Goal: Information Seeking & Learning: Learn about a topic

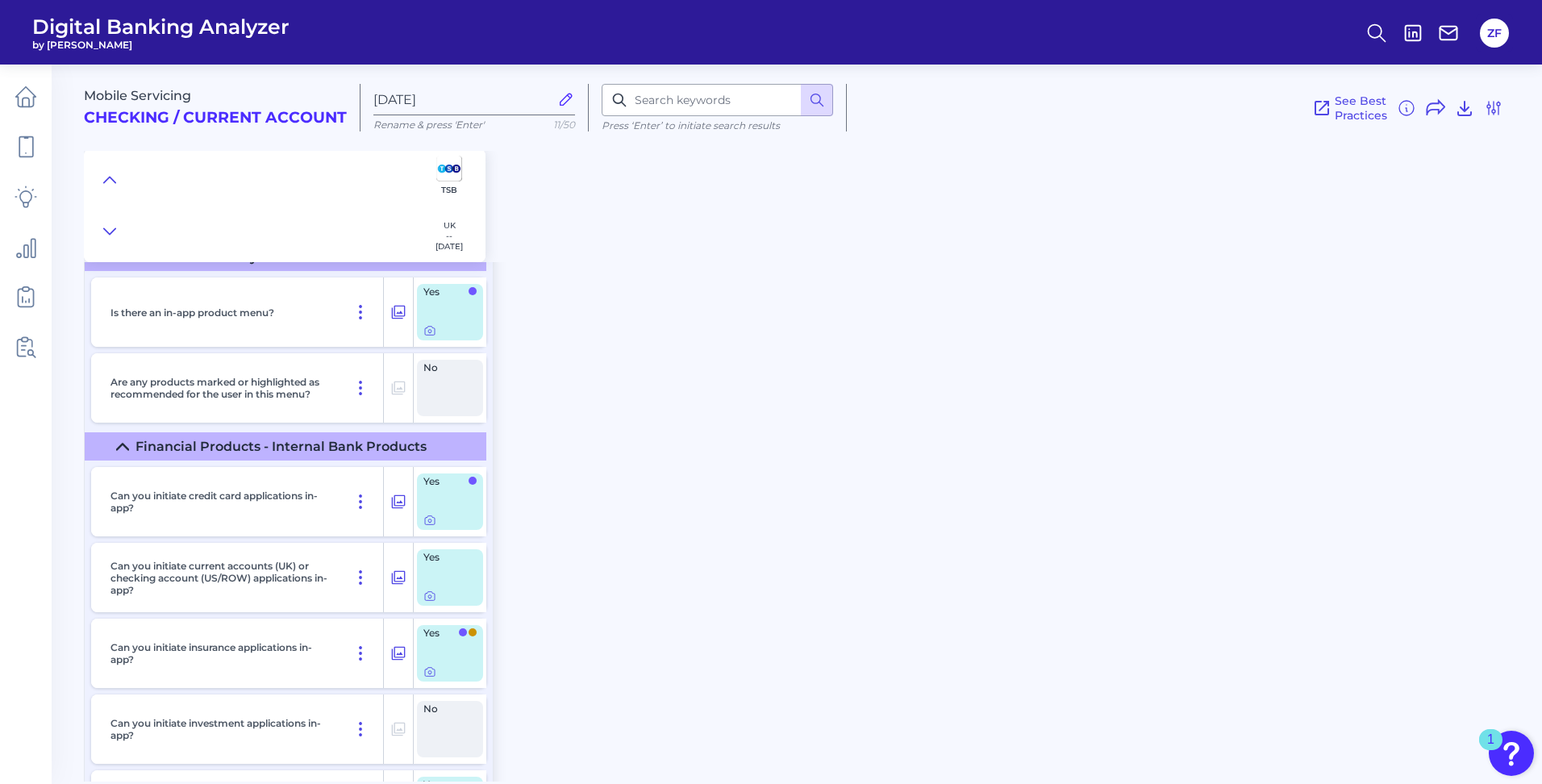
scroll to position [403, 0]
click at [1501, 102] on icon at bounding box center [1494, 108] width 19 height 19
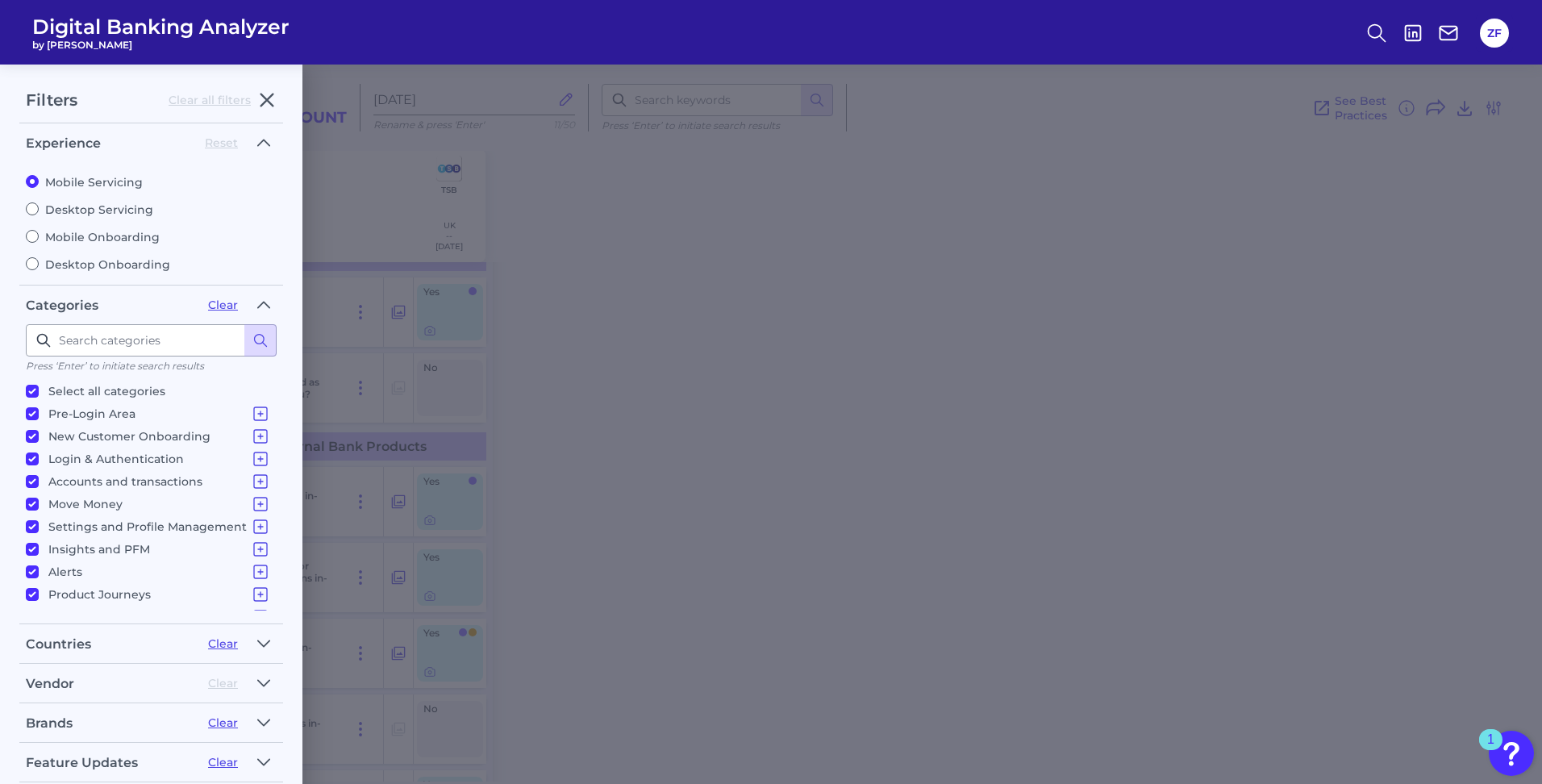
scroll to position [128, 0]
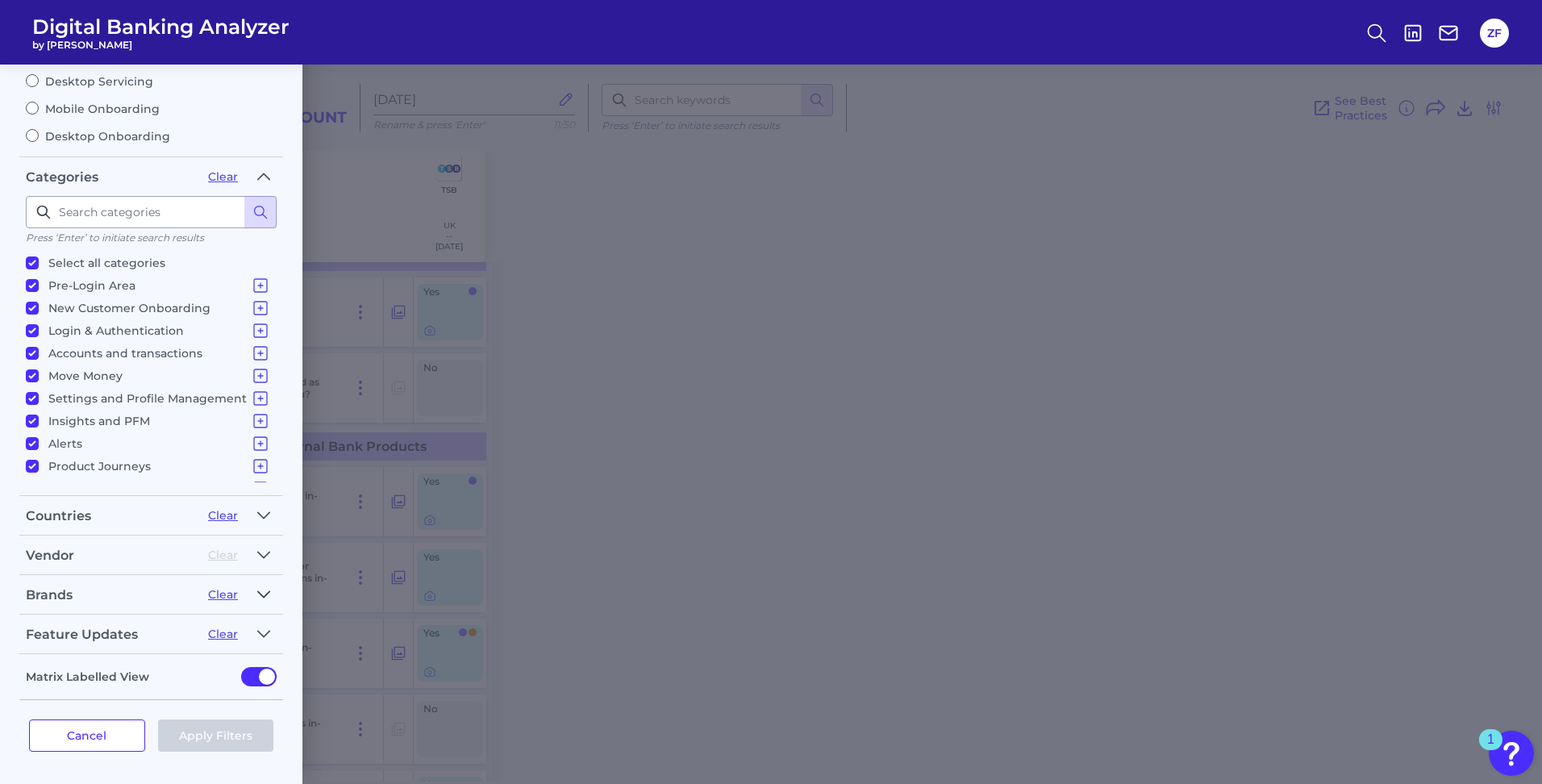
click at [270, 598] on icon "button" at bounding box center [264, 595] width 13 height 19
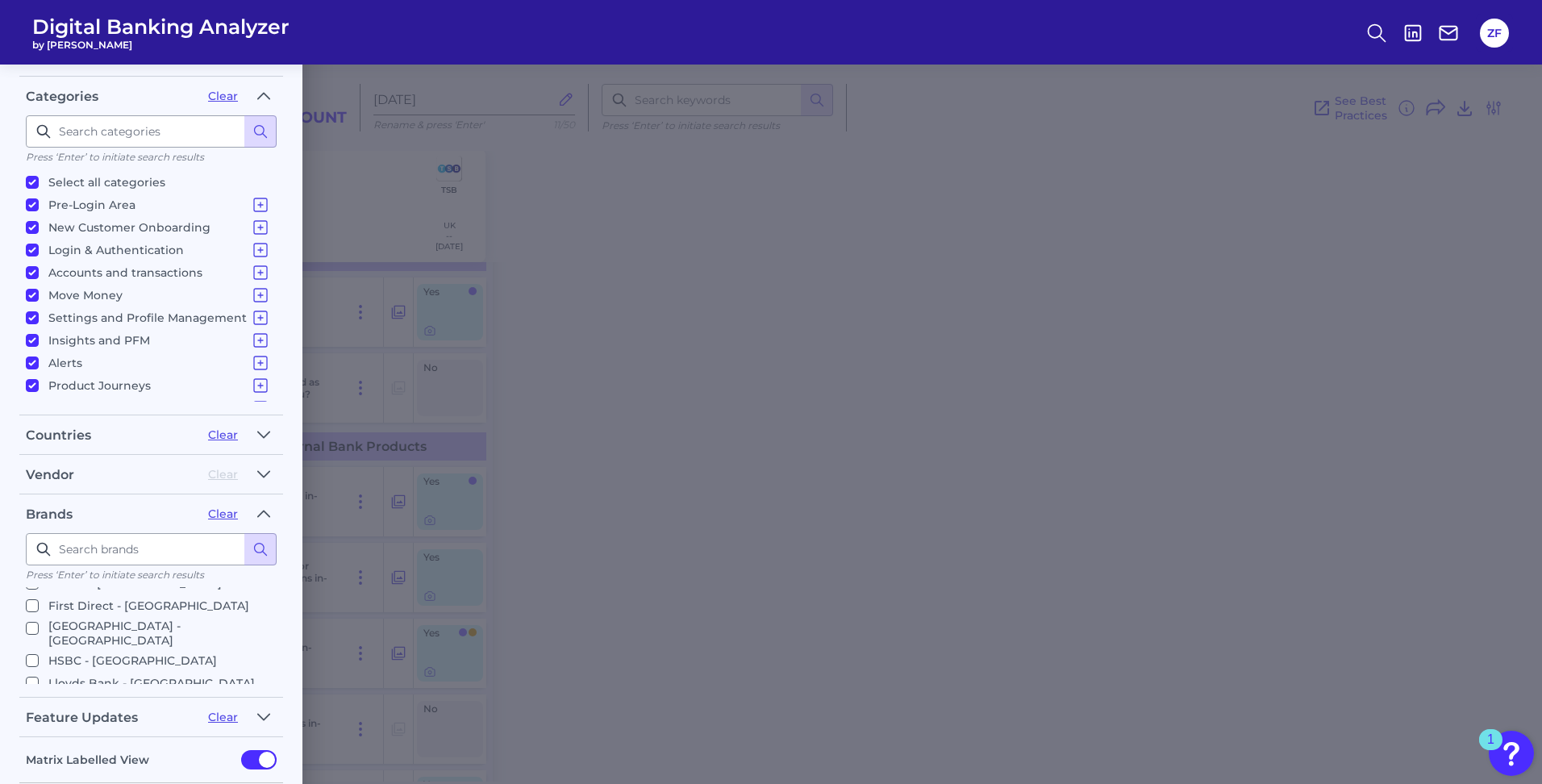
scroll to position [162, 0]
click at [41, 642] on label "HSBC - [GEOGRAPHIC_DATA]" at bounding box center [148, 652] width 245 height 19
click at [39, 645] on input "HSBC - [GEOGRAPHIC_DATA]" at bounding box center [32, 652] width 13 height 13
checkbox input "true"
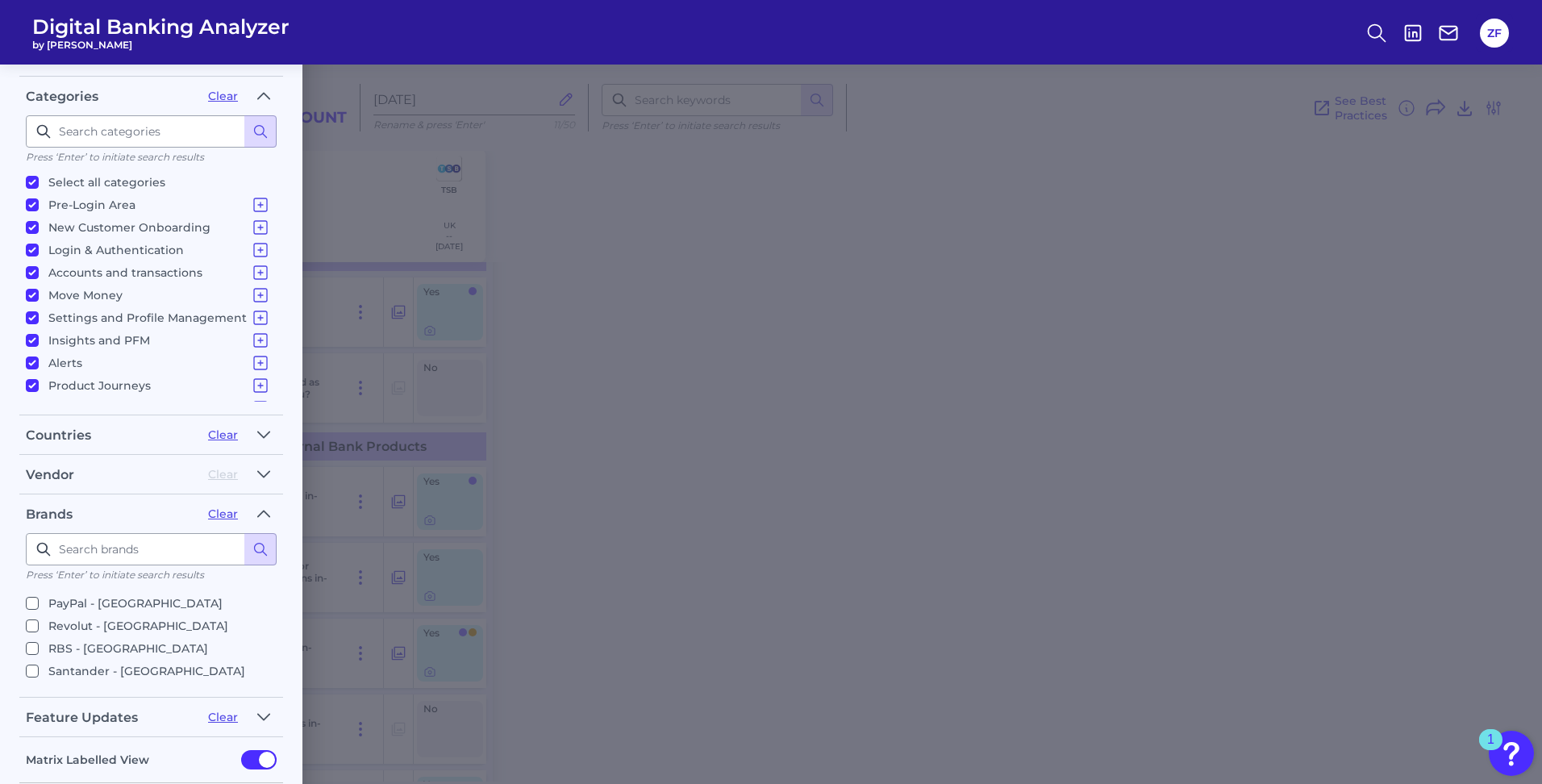
click at [32, 665] on input "Santander - [GEOGRAPHIC_DATA]" at bounding box center [32, 671] width 13 height 13
checkbox input "true"
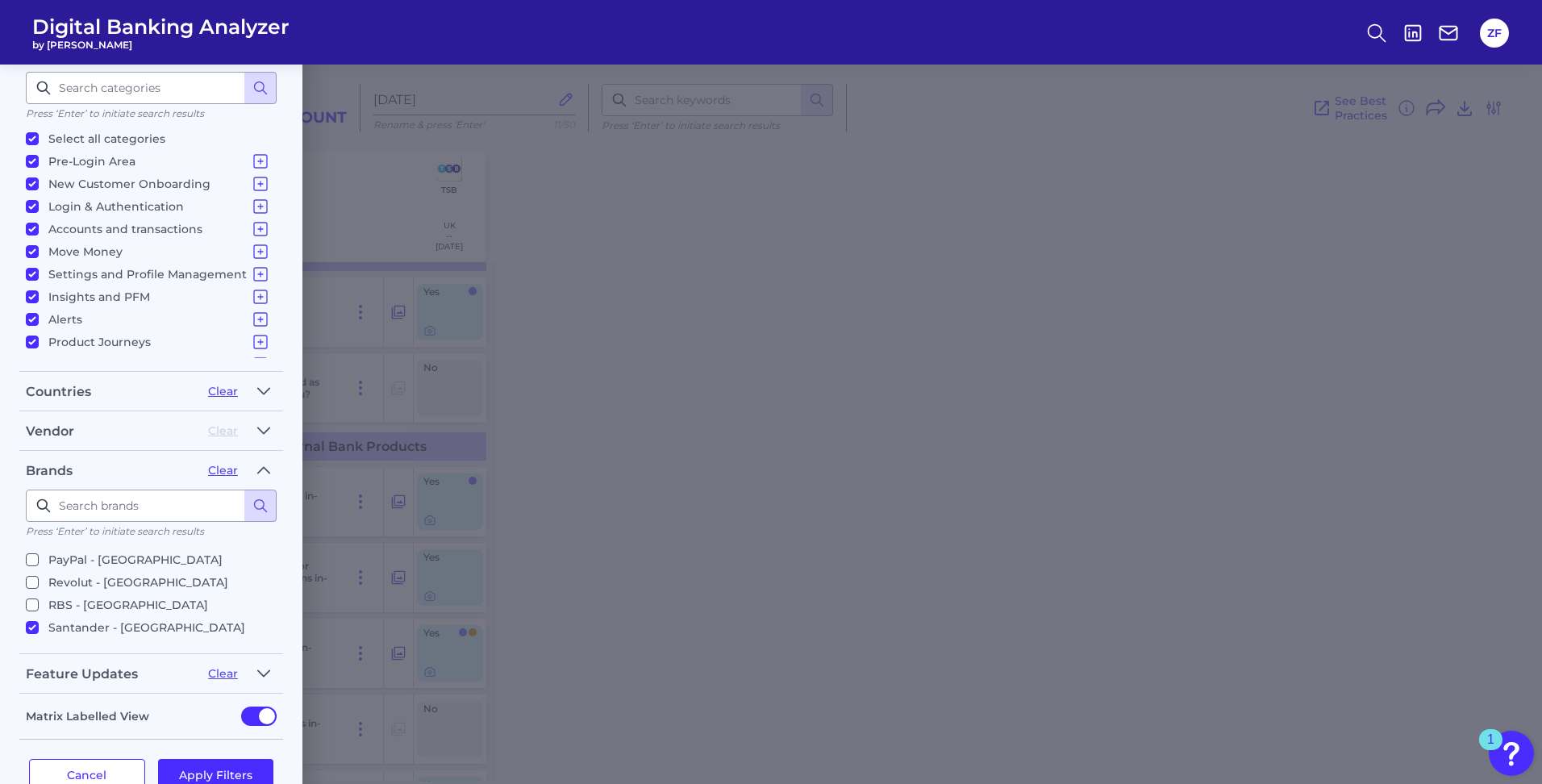
scroll to position [292, 0]
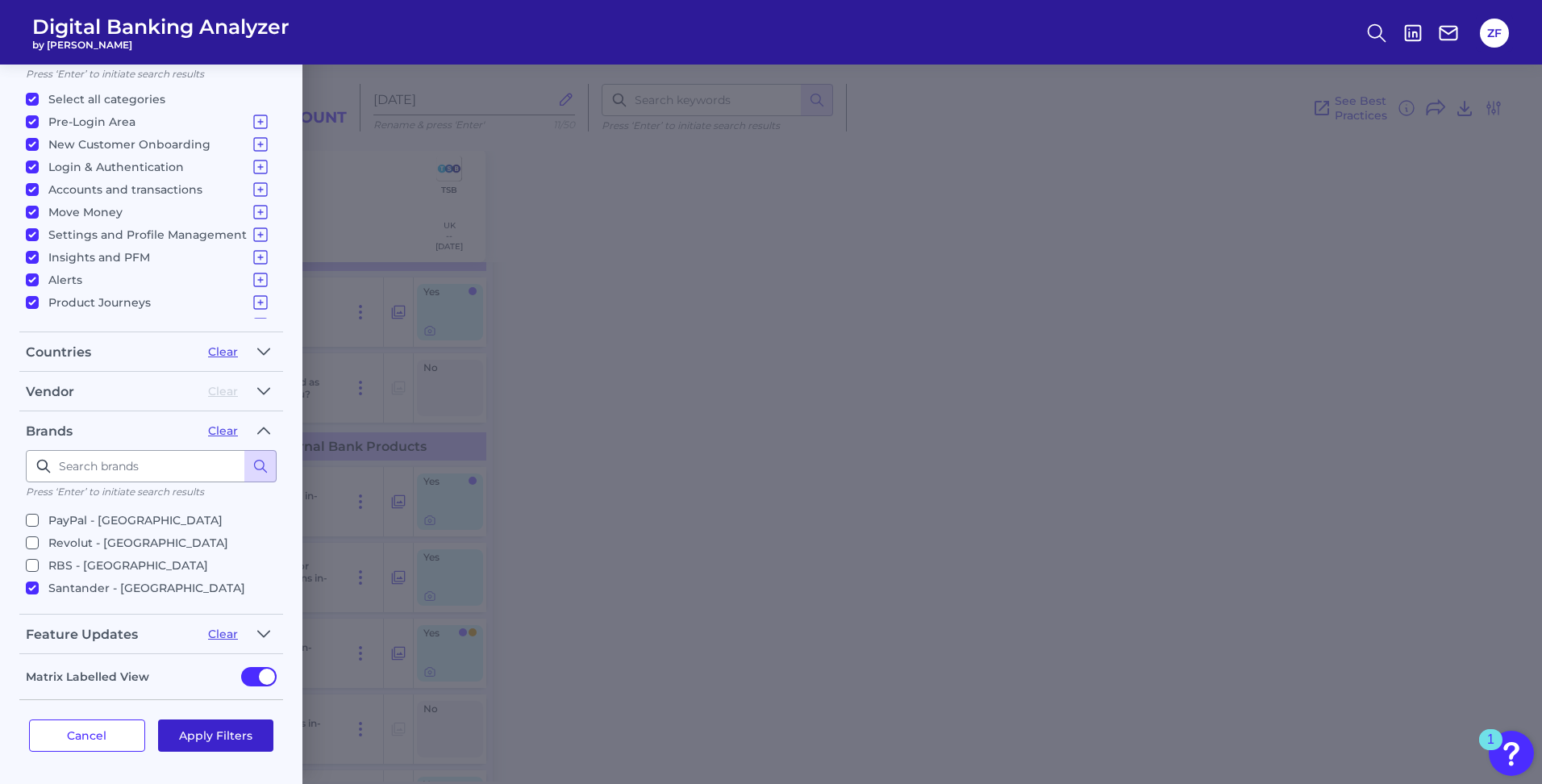
click at [228, 730] on button "Apply Filters" at bounding box center [216, 735] width 116 height 32
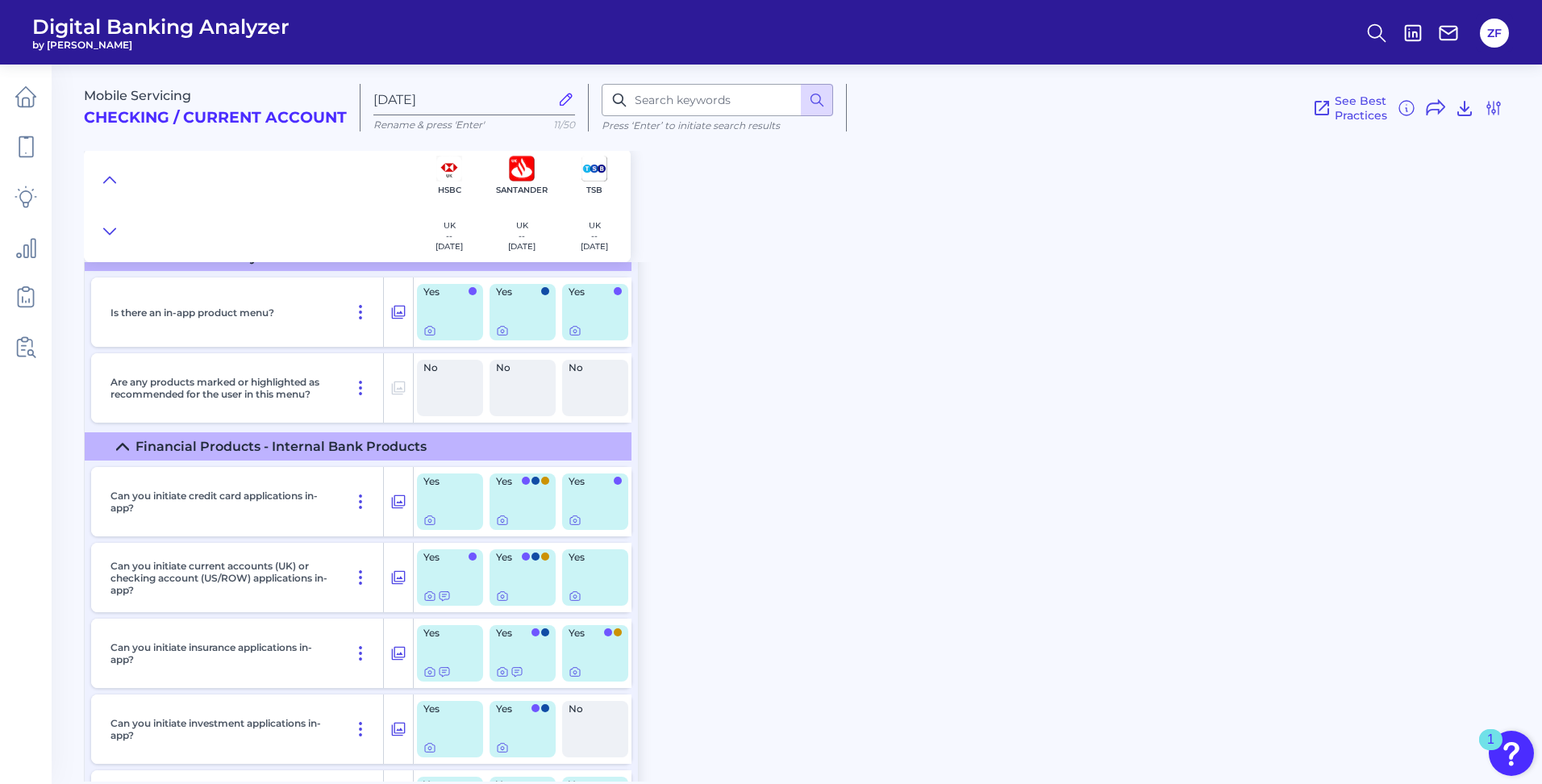
scroll to position [323, 0]
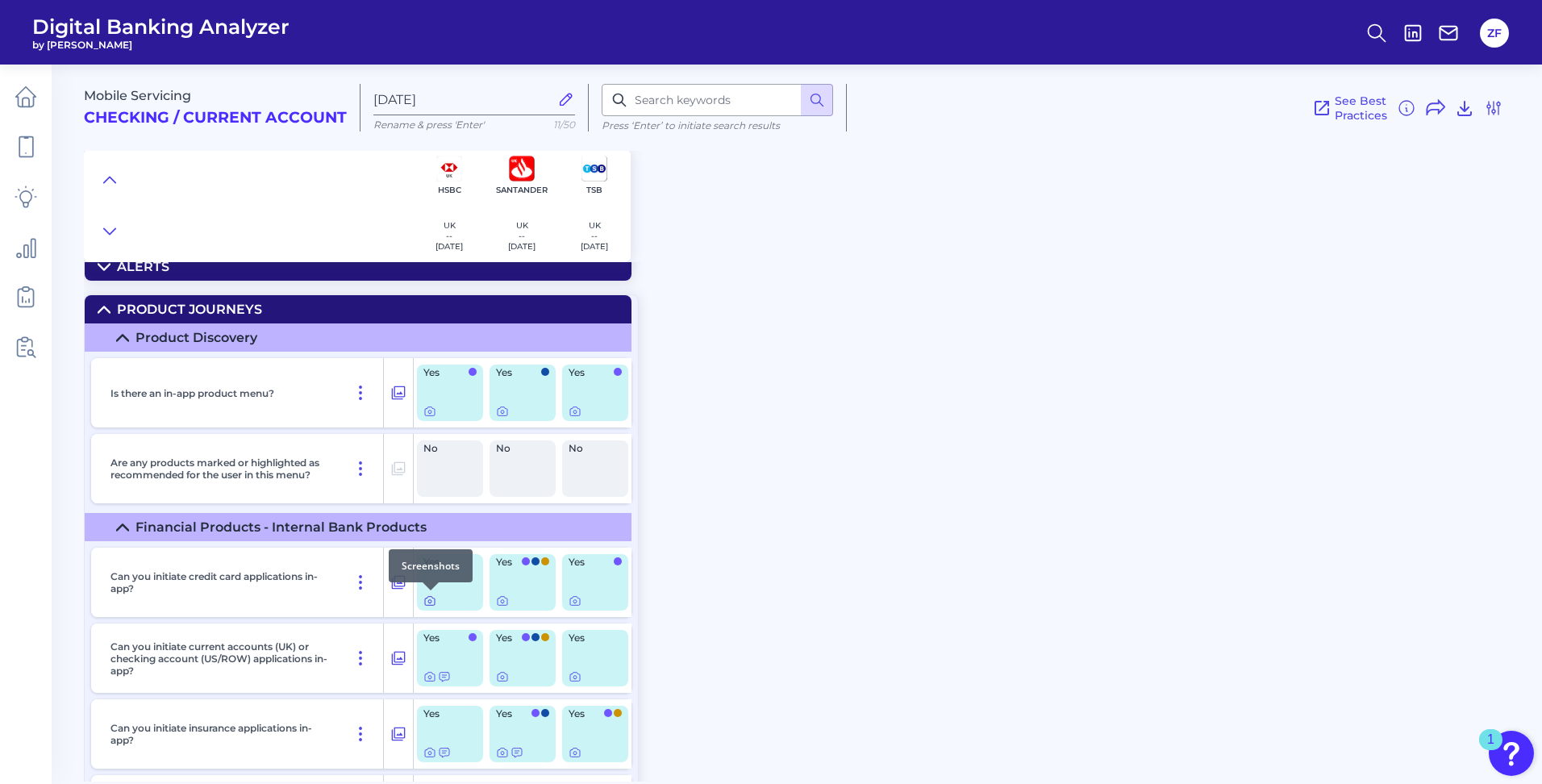
click at [427, 600] on icon at bounding box center [430, 601] width 13 height 13
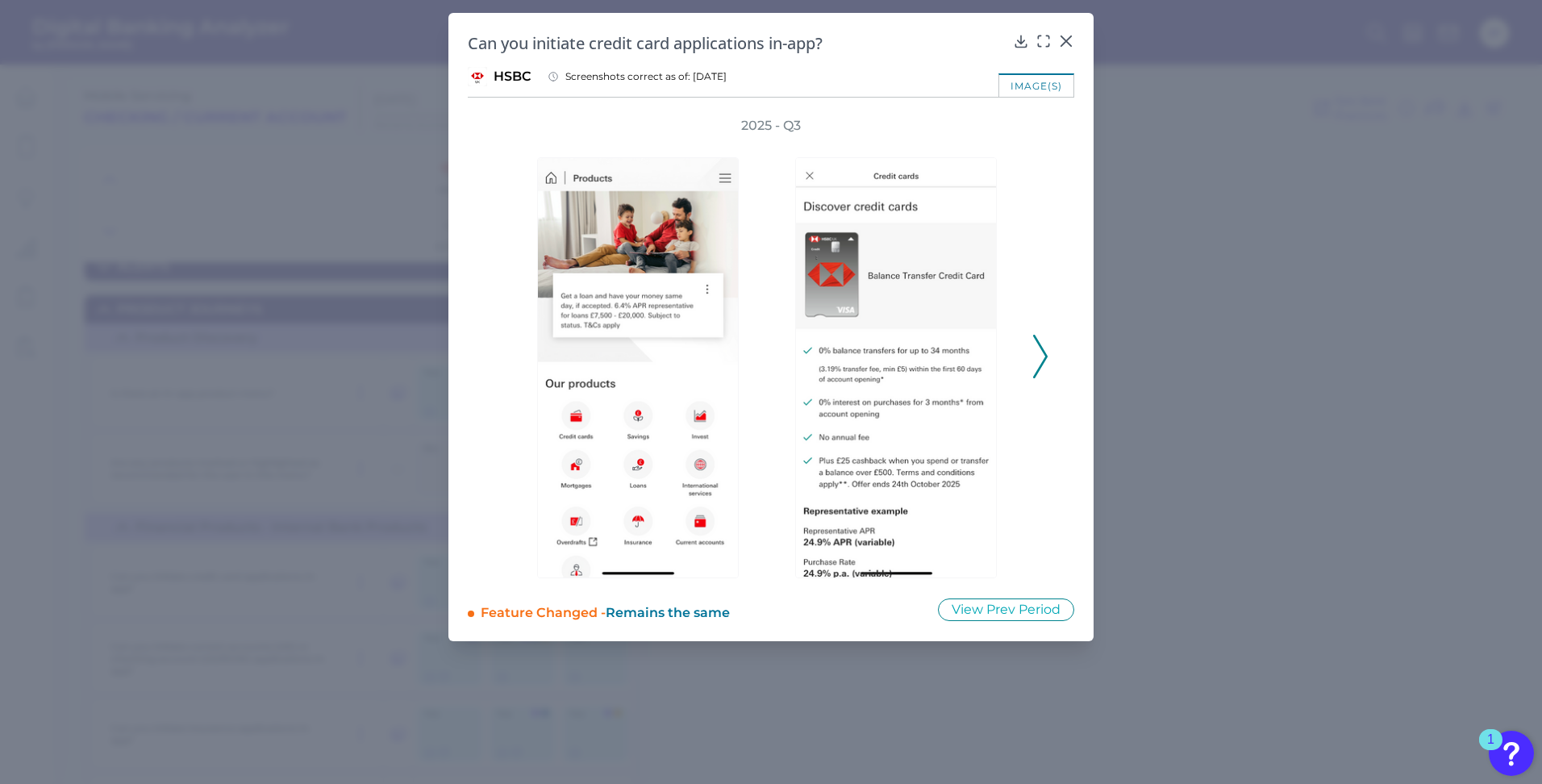
click at [1045, 373] on icon at bounding box center [1041, 357] width 15 height 44
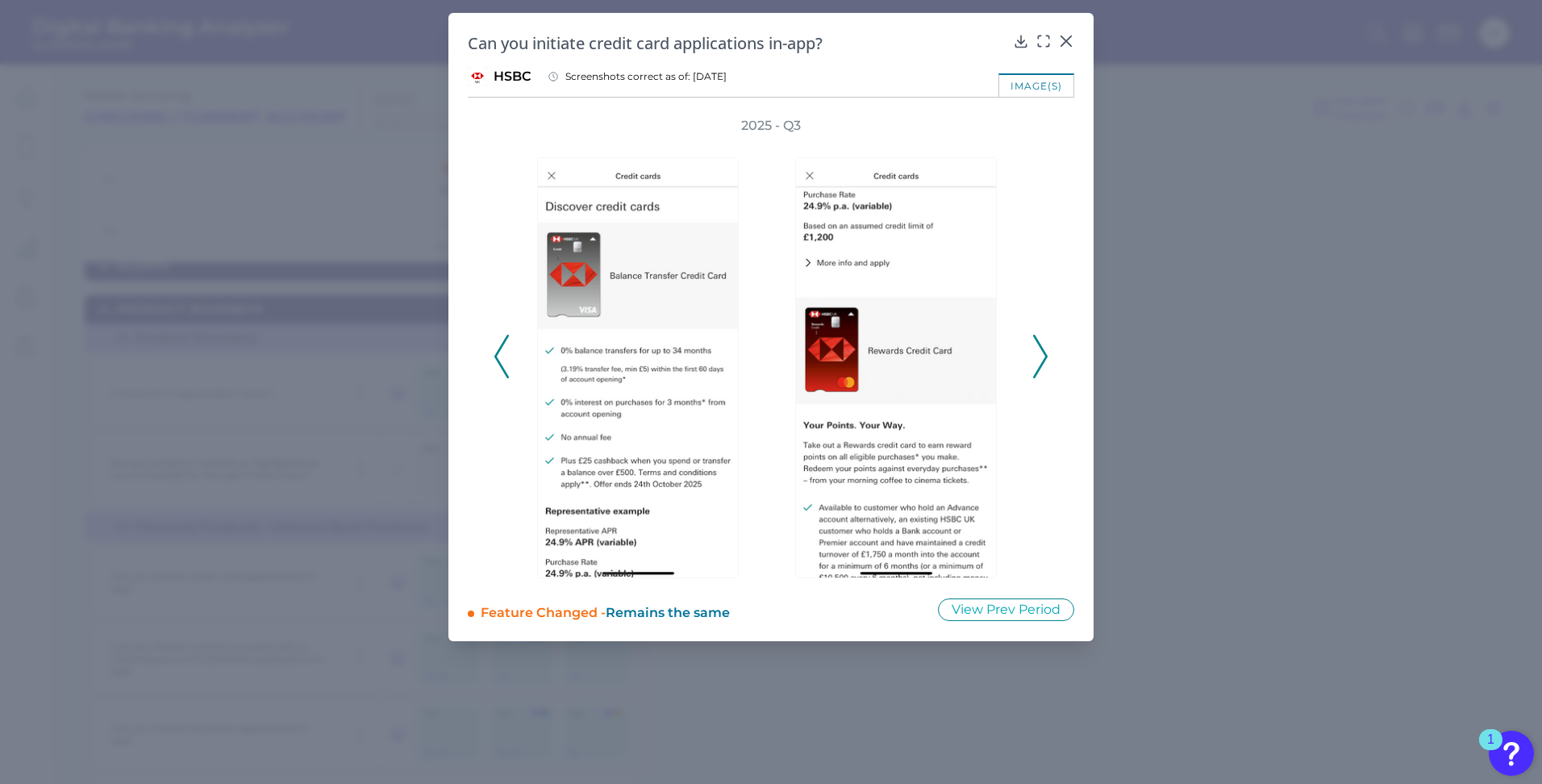
click at [1042, 368] on icon at bounding box center [1041, 357] width 15 height 44
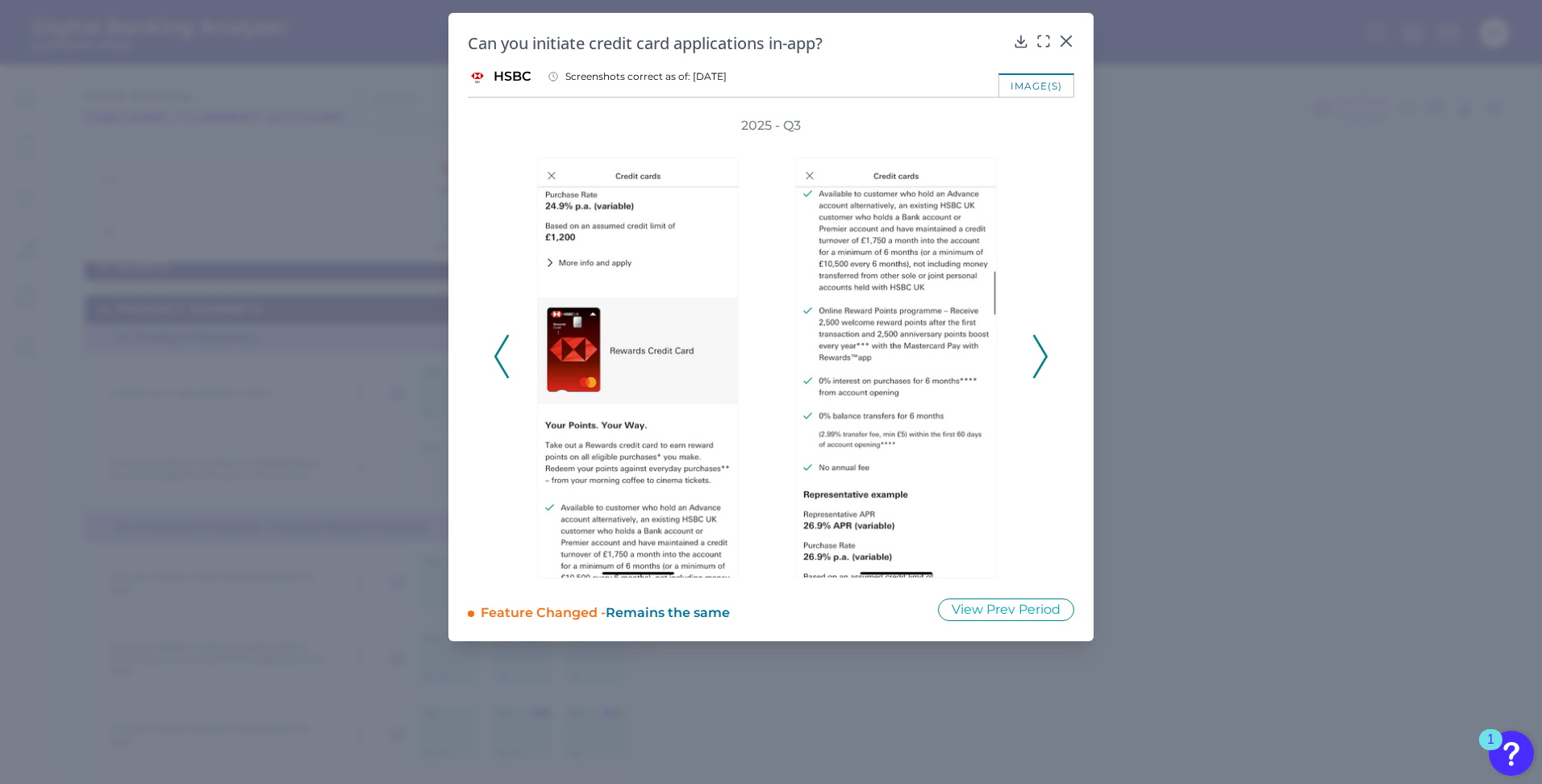
click at [1042, 368] on icon at bounding box center [1041, 357] width 15 height 44
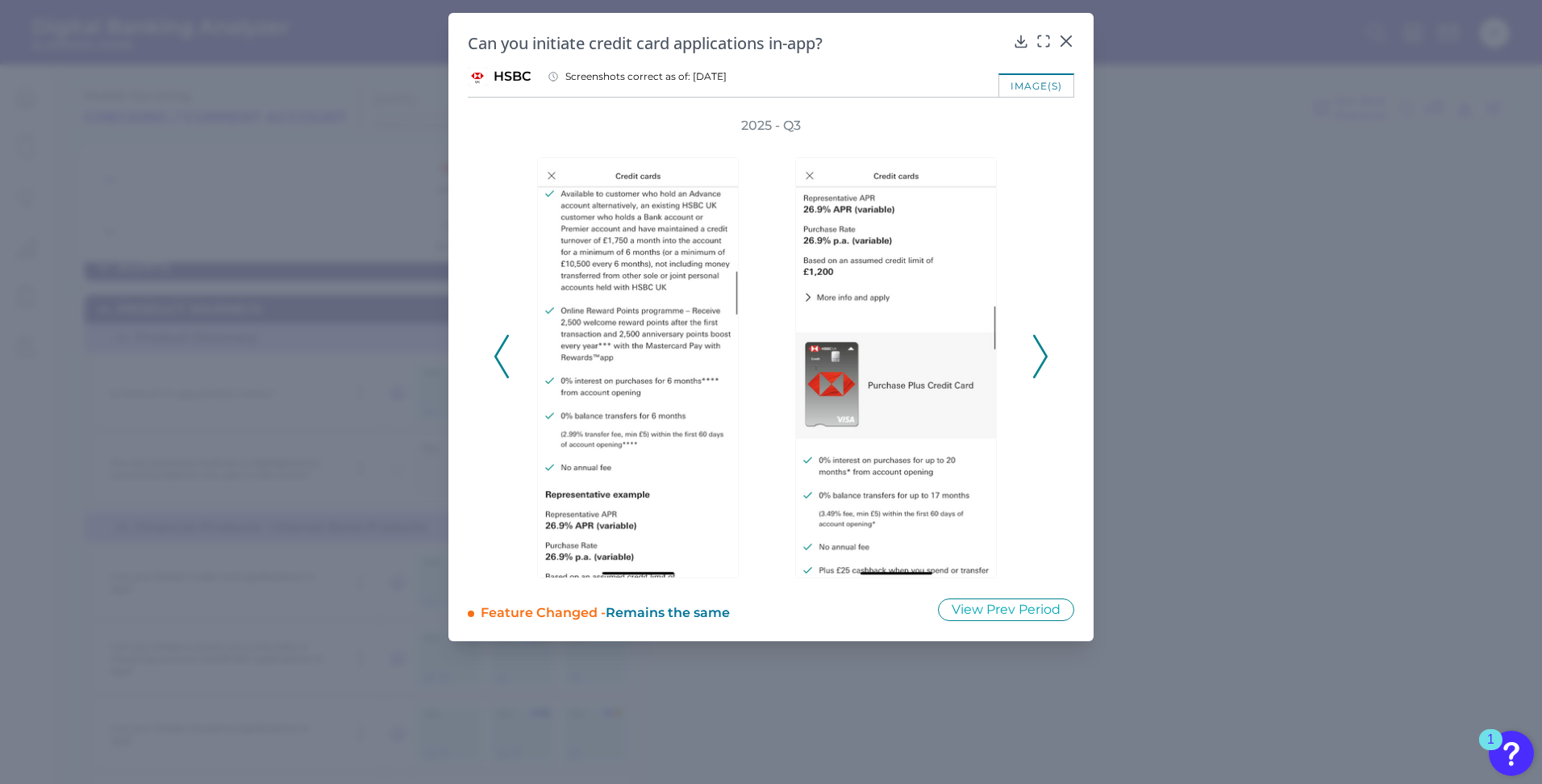
click at [1042, 368] on icon at bounding box center [1041, 357] width 15 height 44
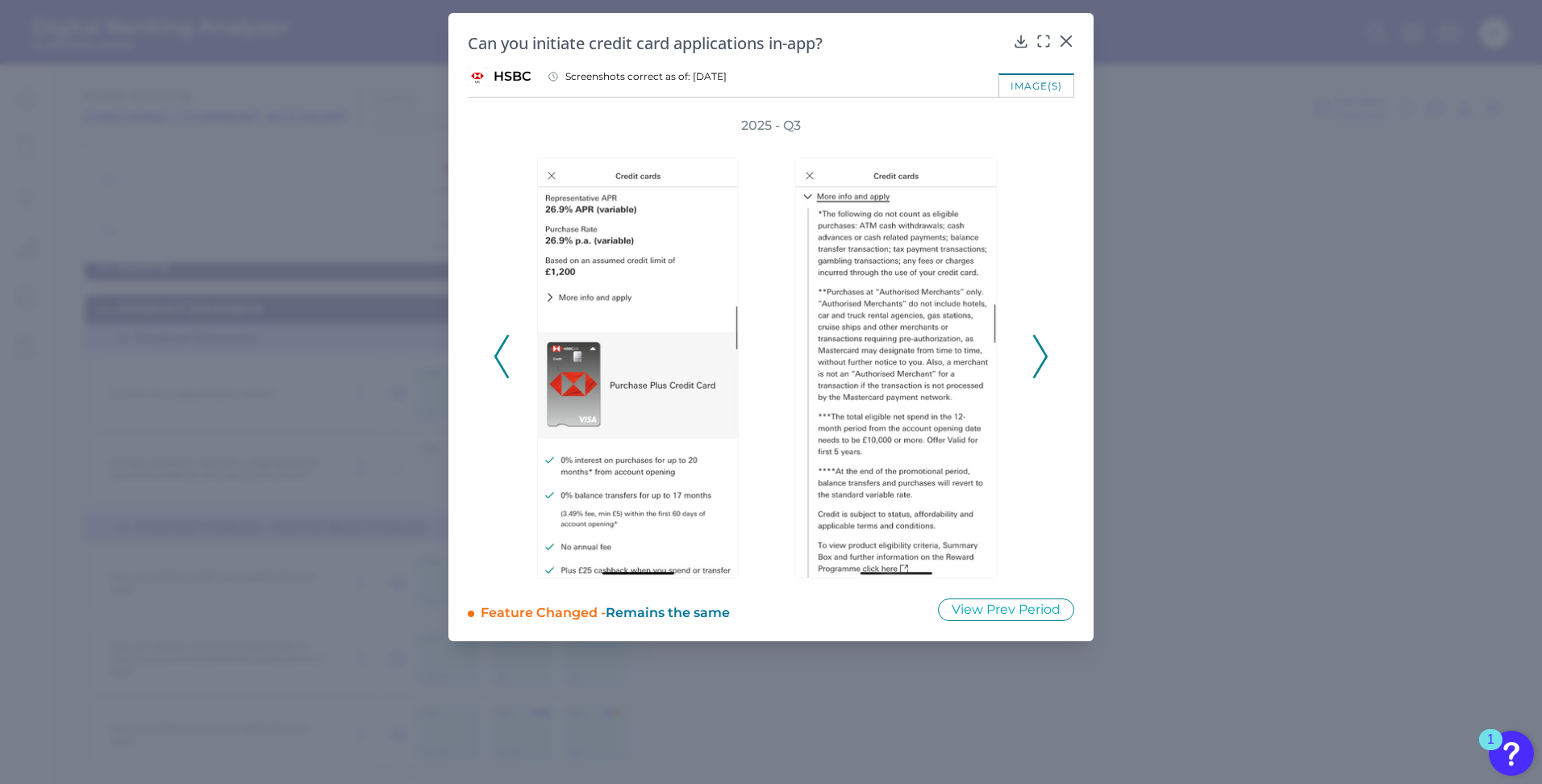
click at [1042, 368] on icon at bounding box center [1041, 357] width 15 height 44
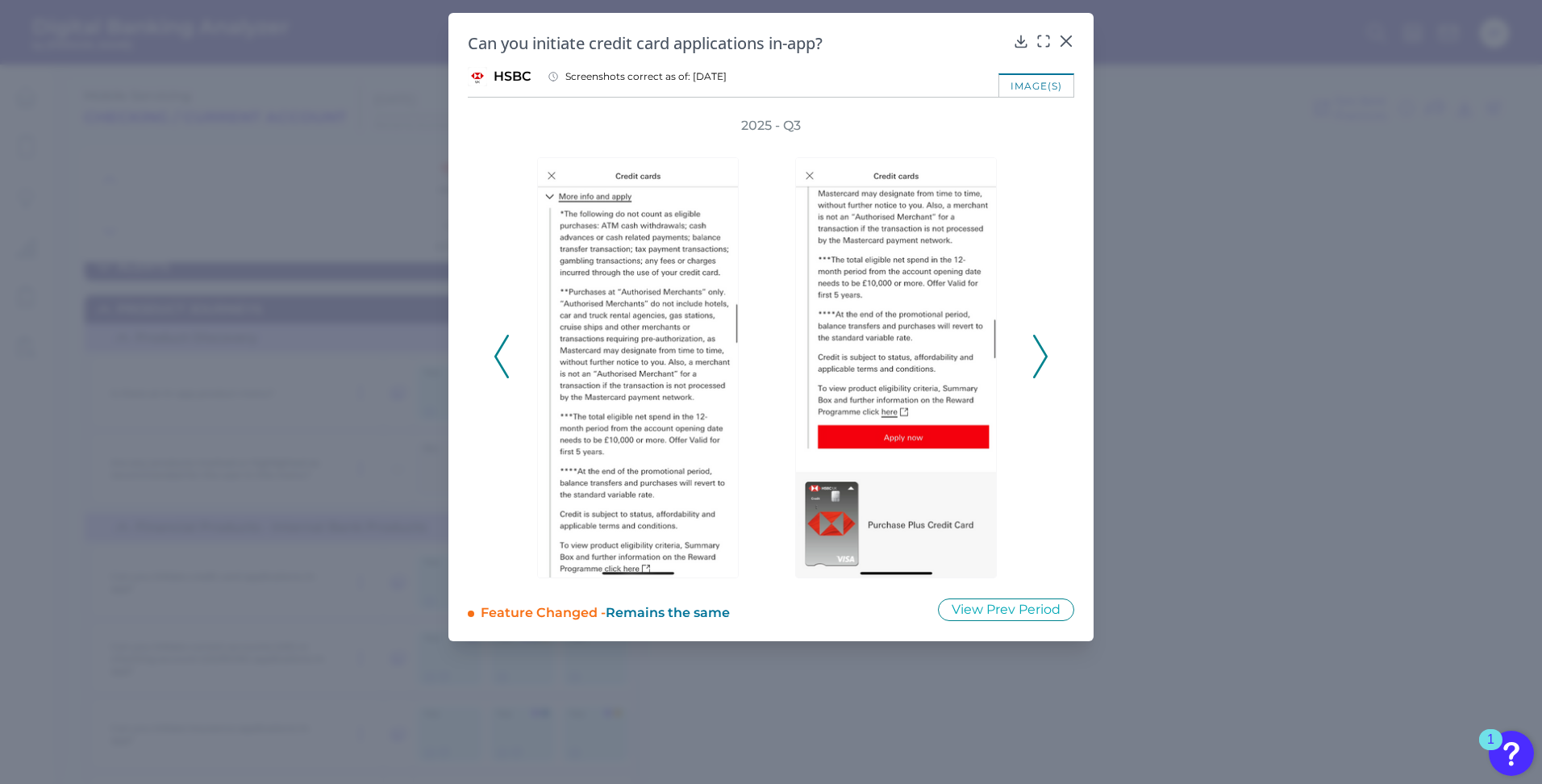
click at [1042, 368] on icon at bounding box center [1041, 357] width 15 height 44
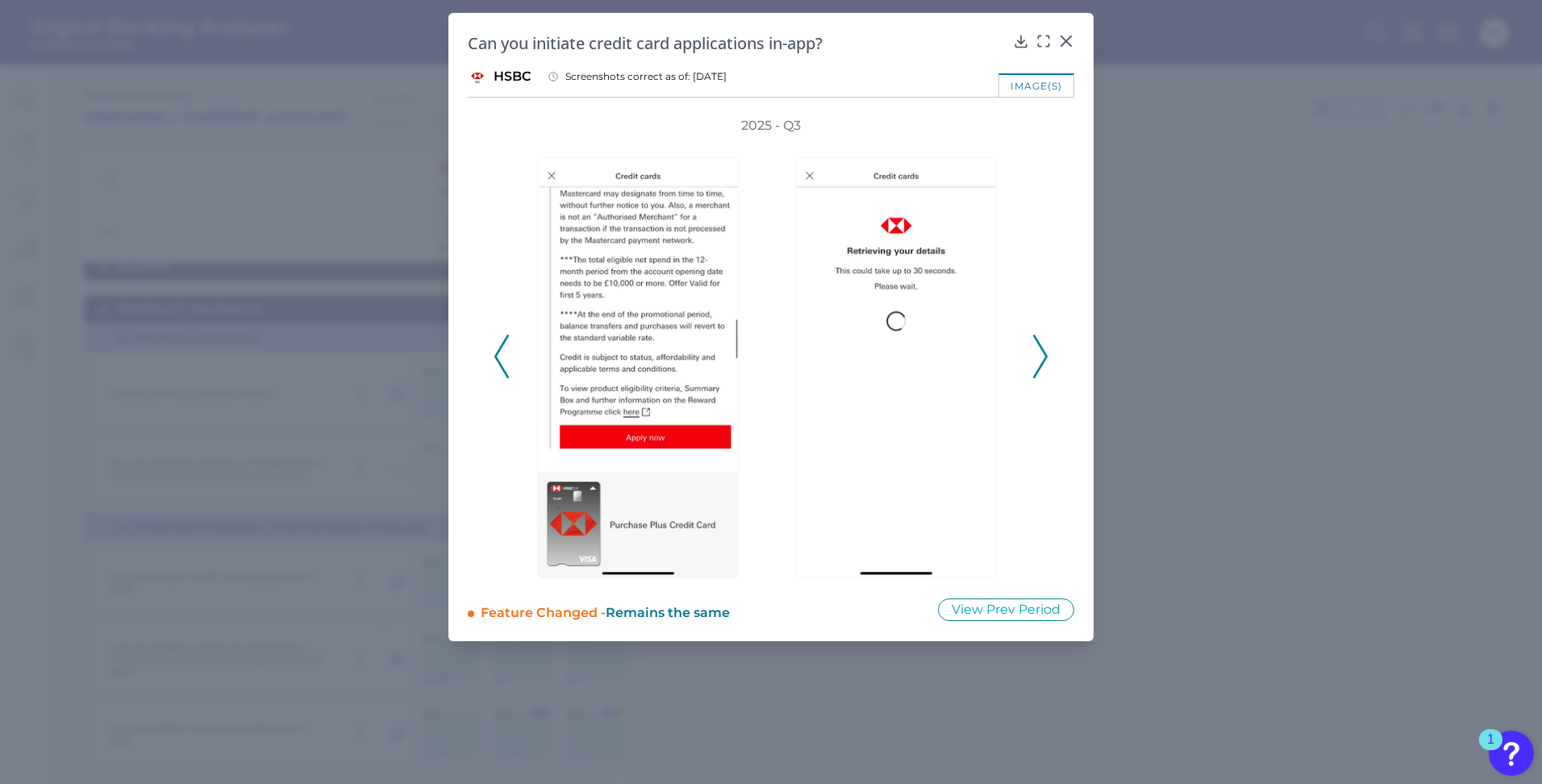
click at [1042, 368] on icon at bounding box center [1041, 357] width 15 height 44
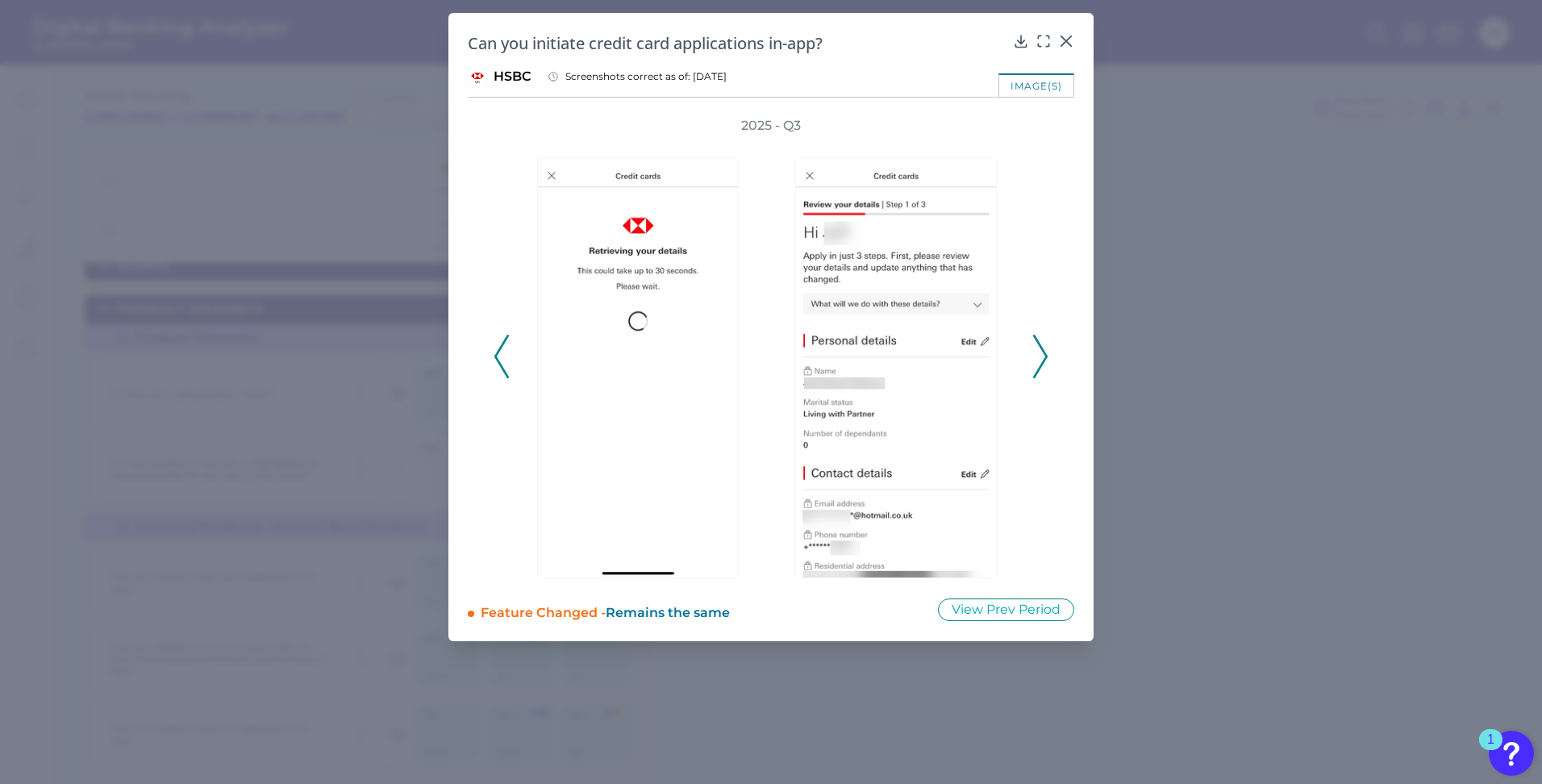
click at [1042, 368] on icon at bounding box center [1041, 357] width 15 height 44
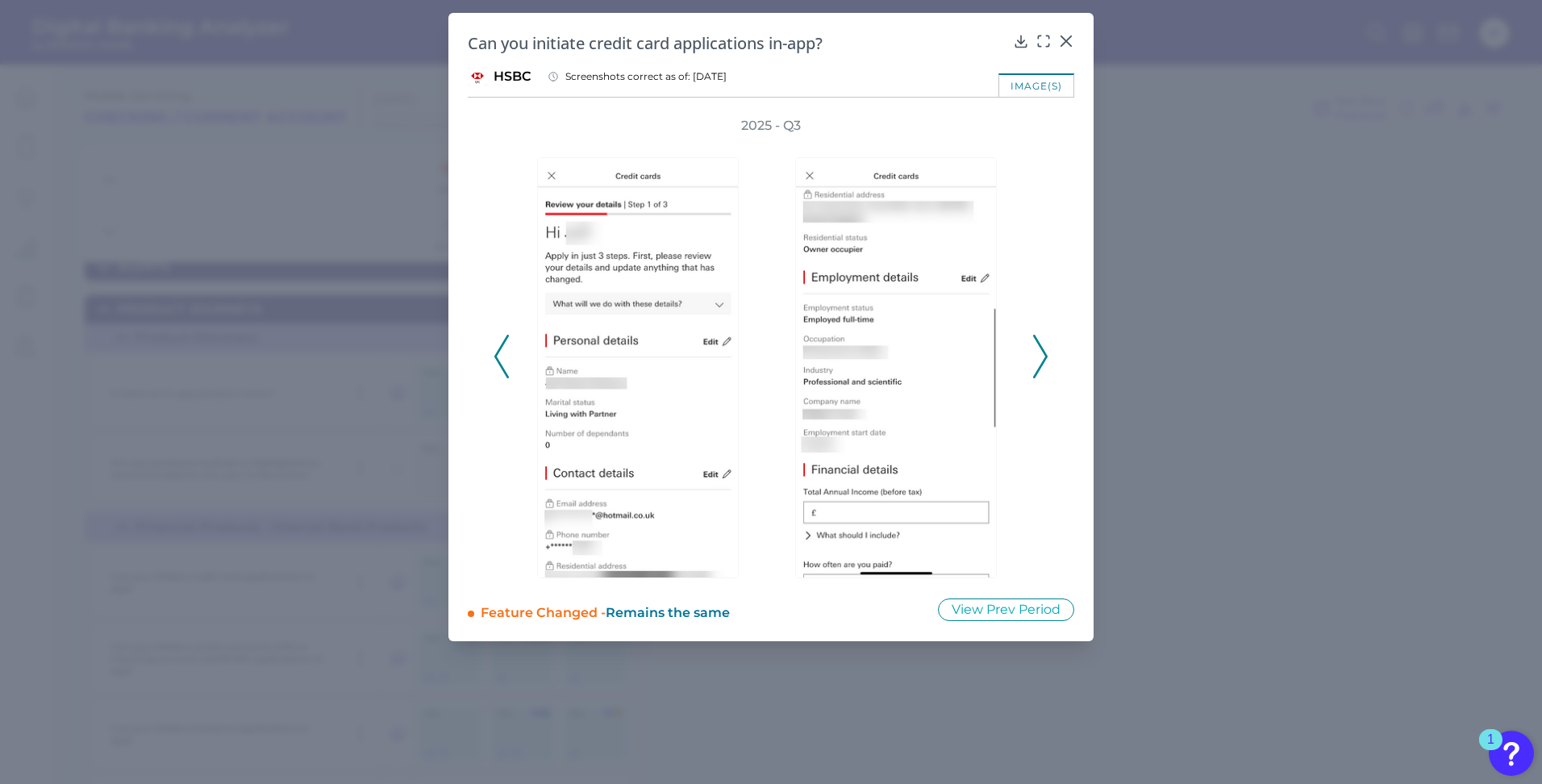
click at [1042, 368] on icon at bounding box center [1041, 357] width 15 height 44
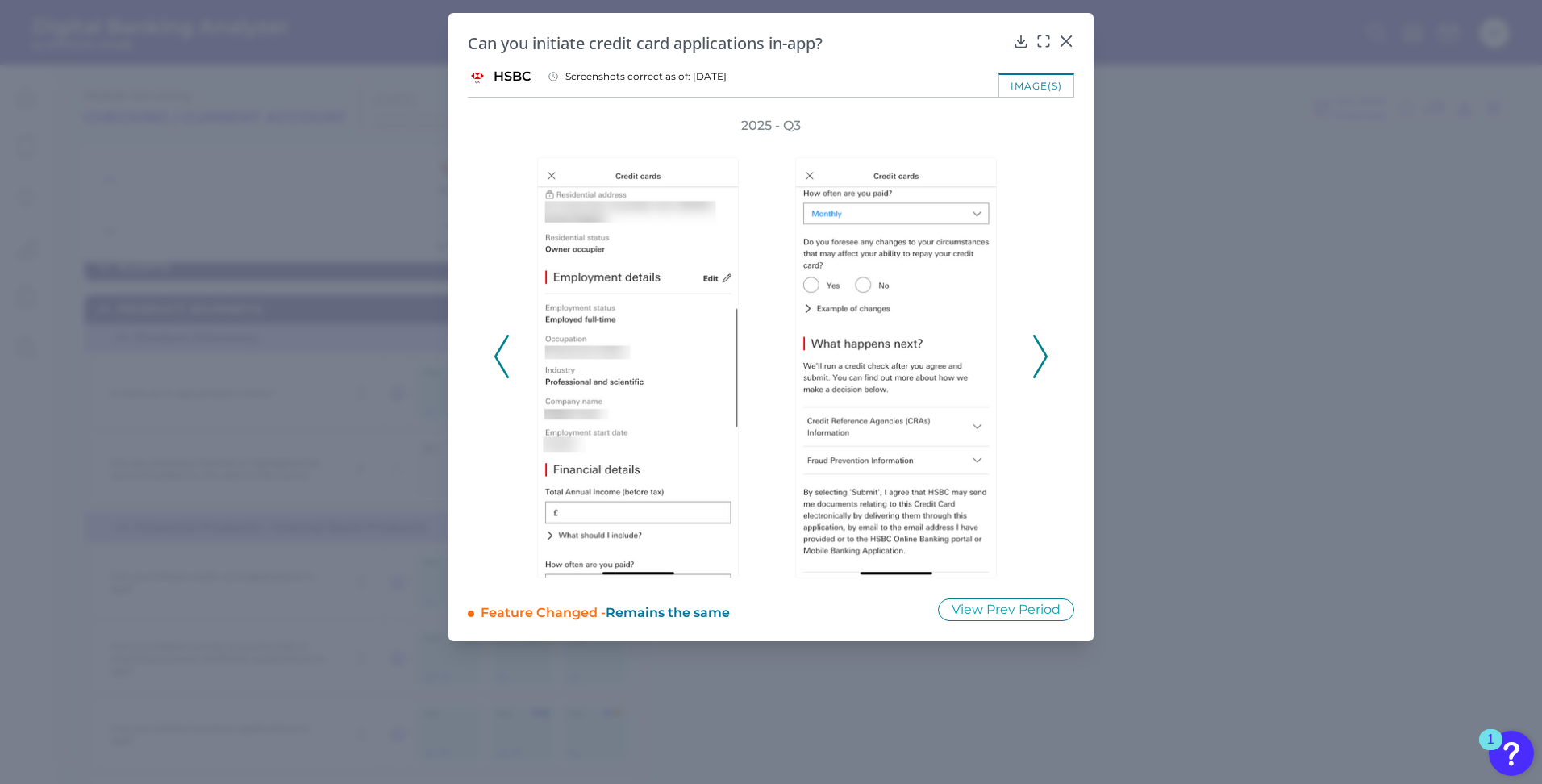
click at [1042, 368] on icon at bounding box center [1041, 357] width 15 height 44
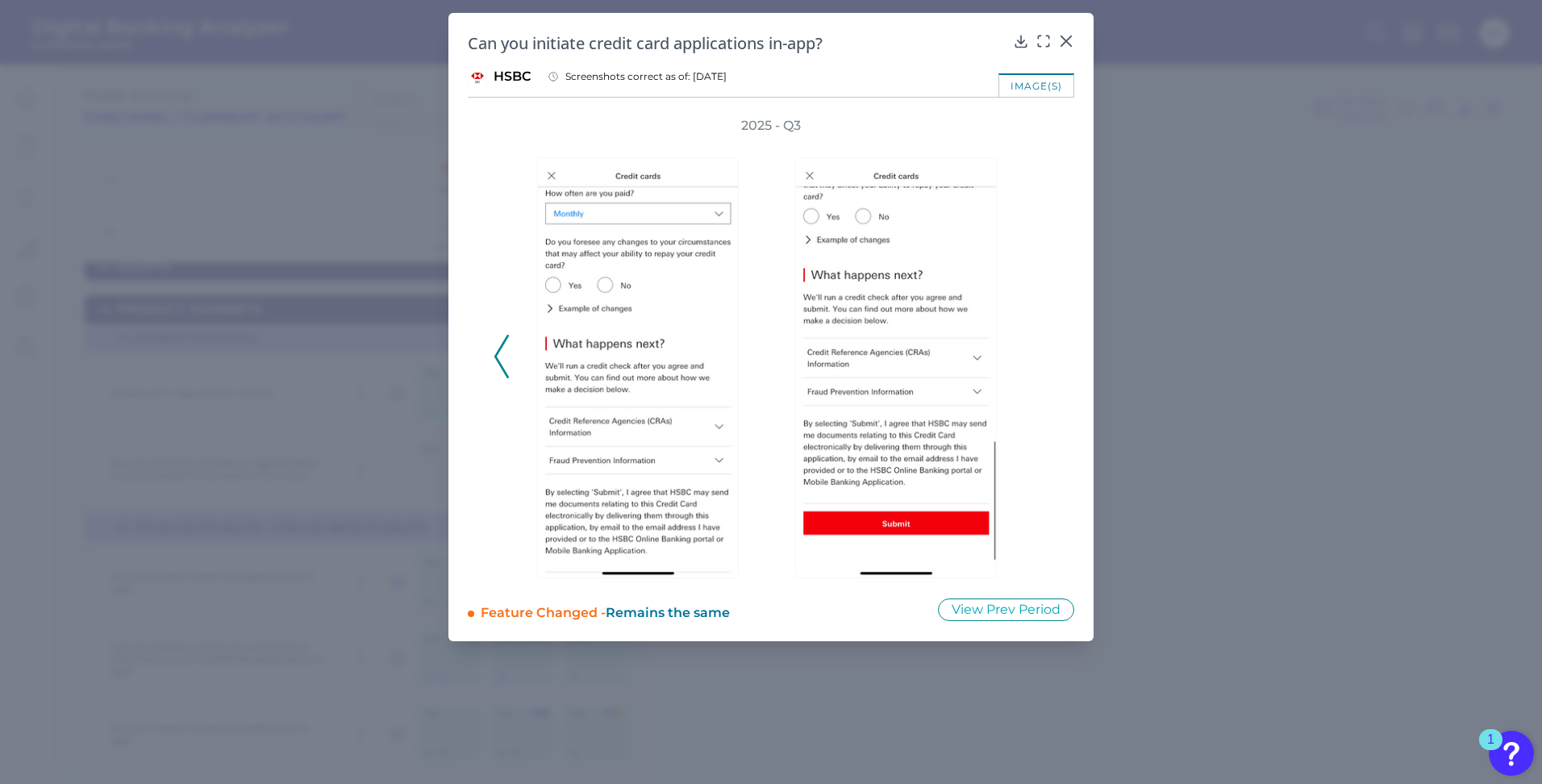
click at [1042, 368] on div "2025 - Q3" at bounding box center [771, 348] width 555 height 461
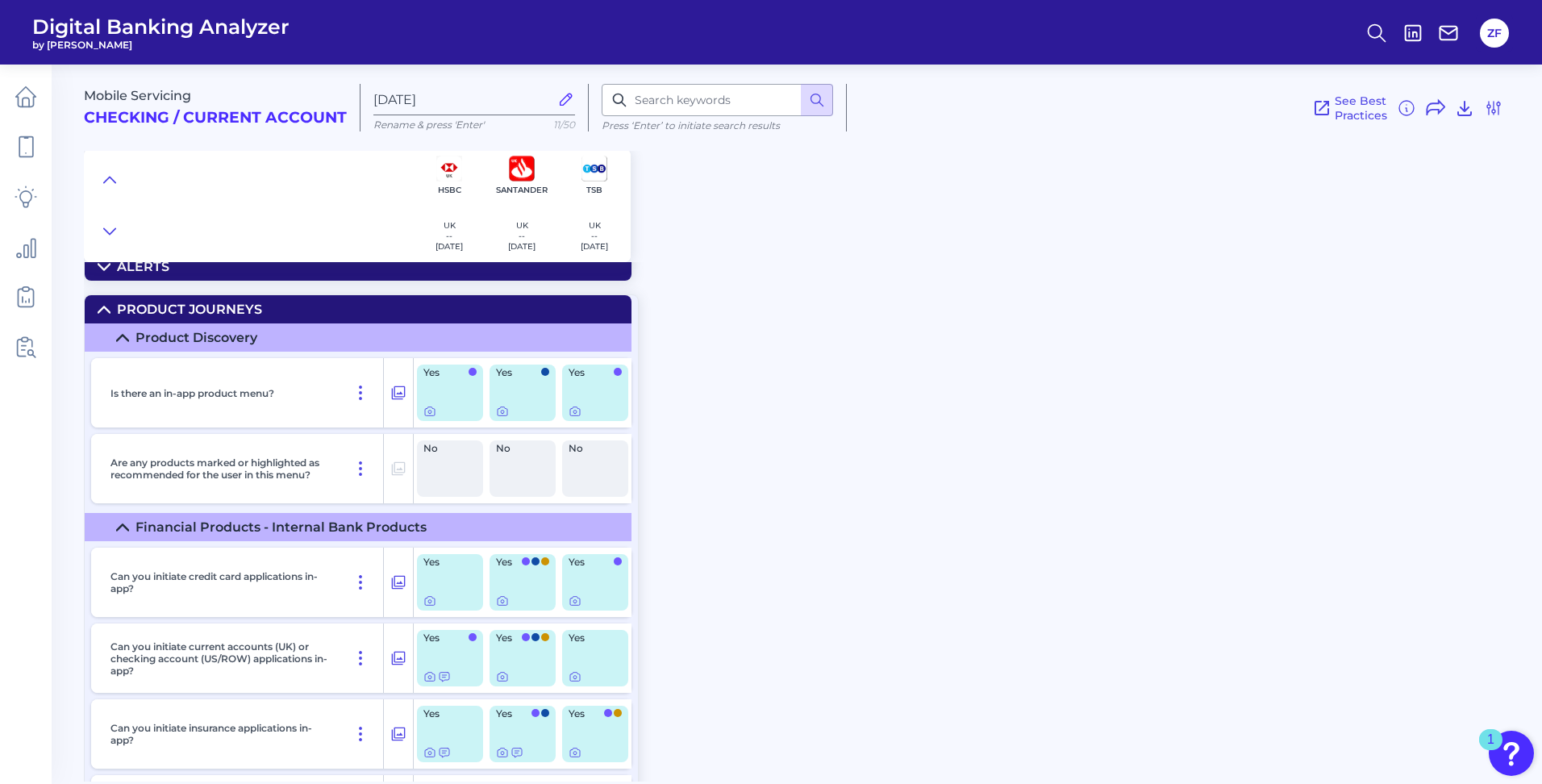
click at [803, 378] on div "Mobile Servicing Checking / Current Account Sep 10 2025 Rename & press 'Enter' …" at bounding box center [812, 417] width 1458 height 729
click at [574, 599] on icon at bounding box center [575, 601] width 13 height 13
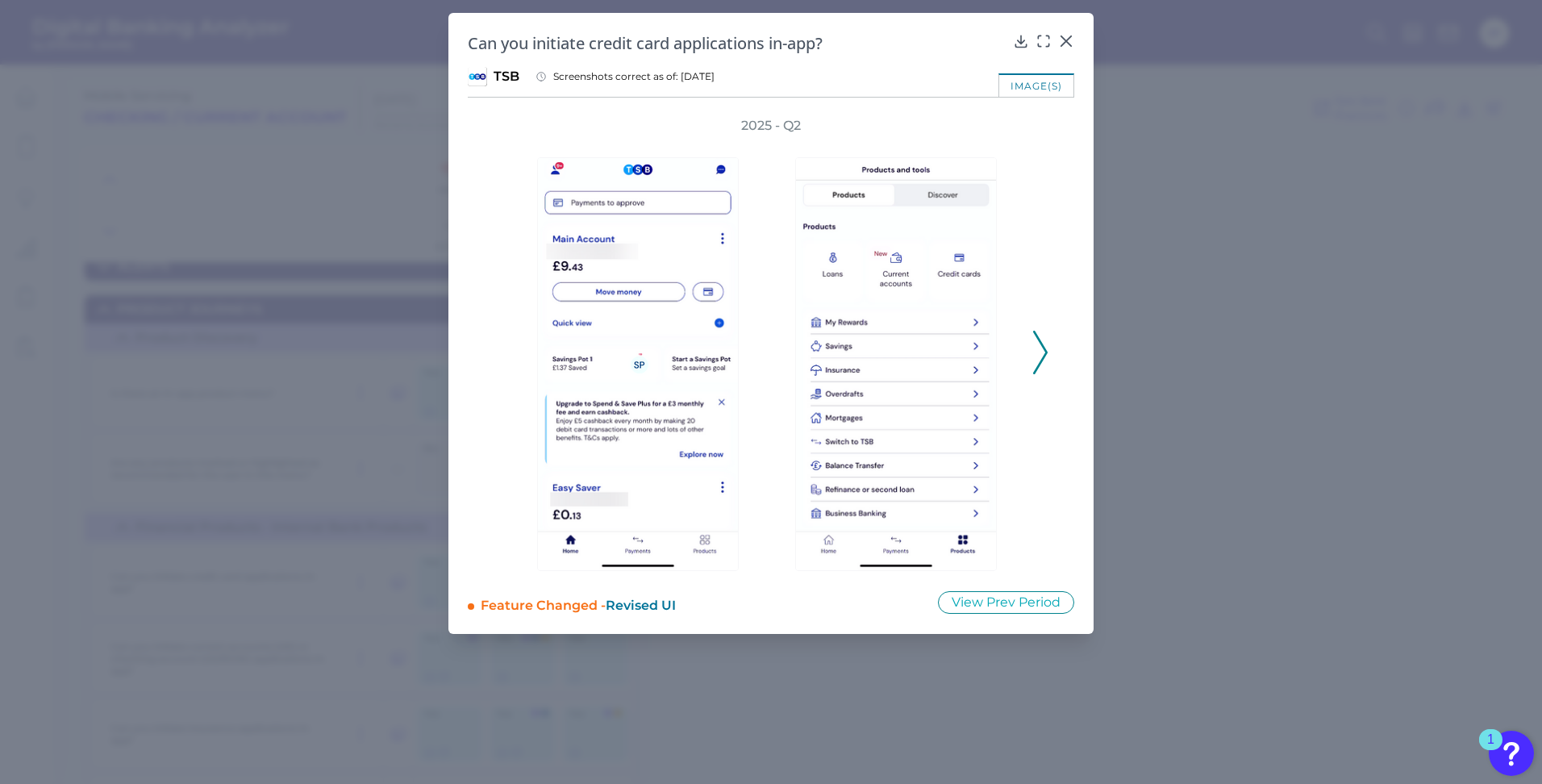
click at [1038, 347] on icon at bounding box center [1041, 353] width 15 height 44
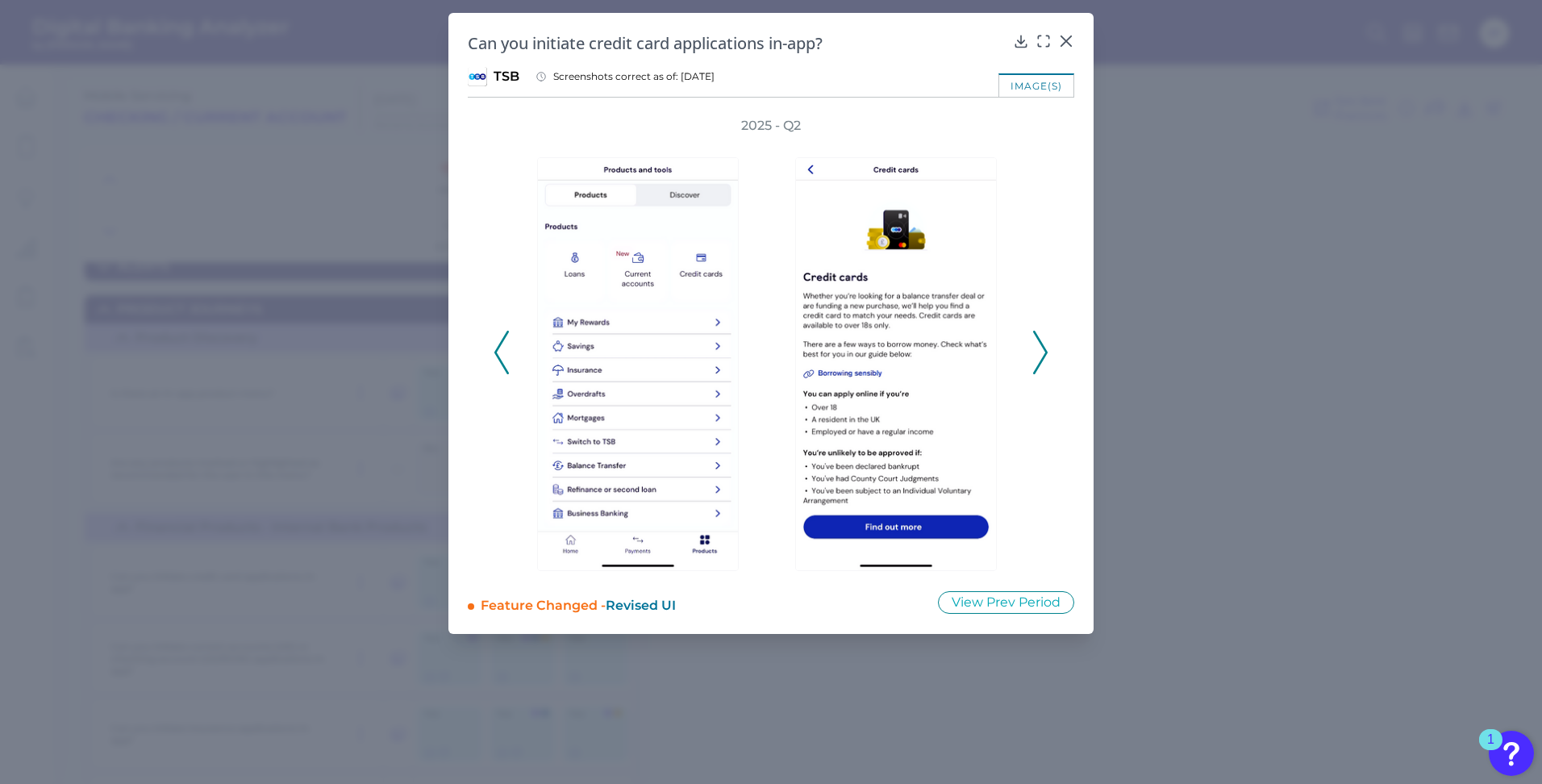
click at [1037, 349] on icon at bounding box center [1041, 353] width 15 height 44
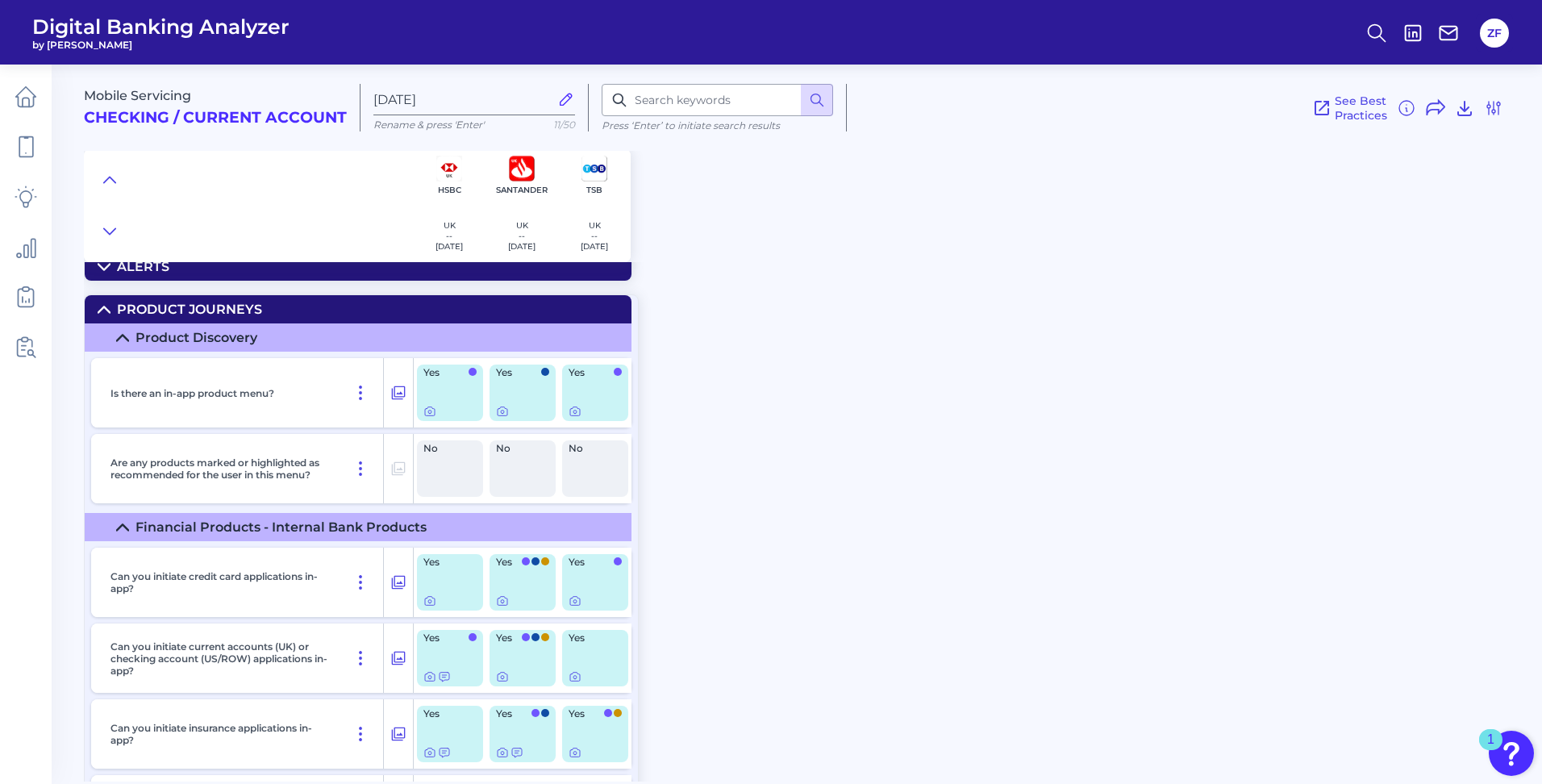
scroll to position [0, 0]
click at [505, 604] on icon at bounding box center [503, 601] width 13 height 13
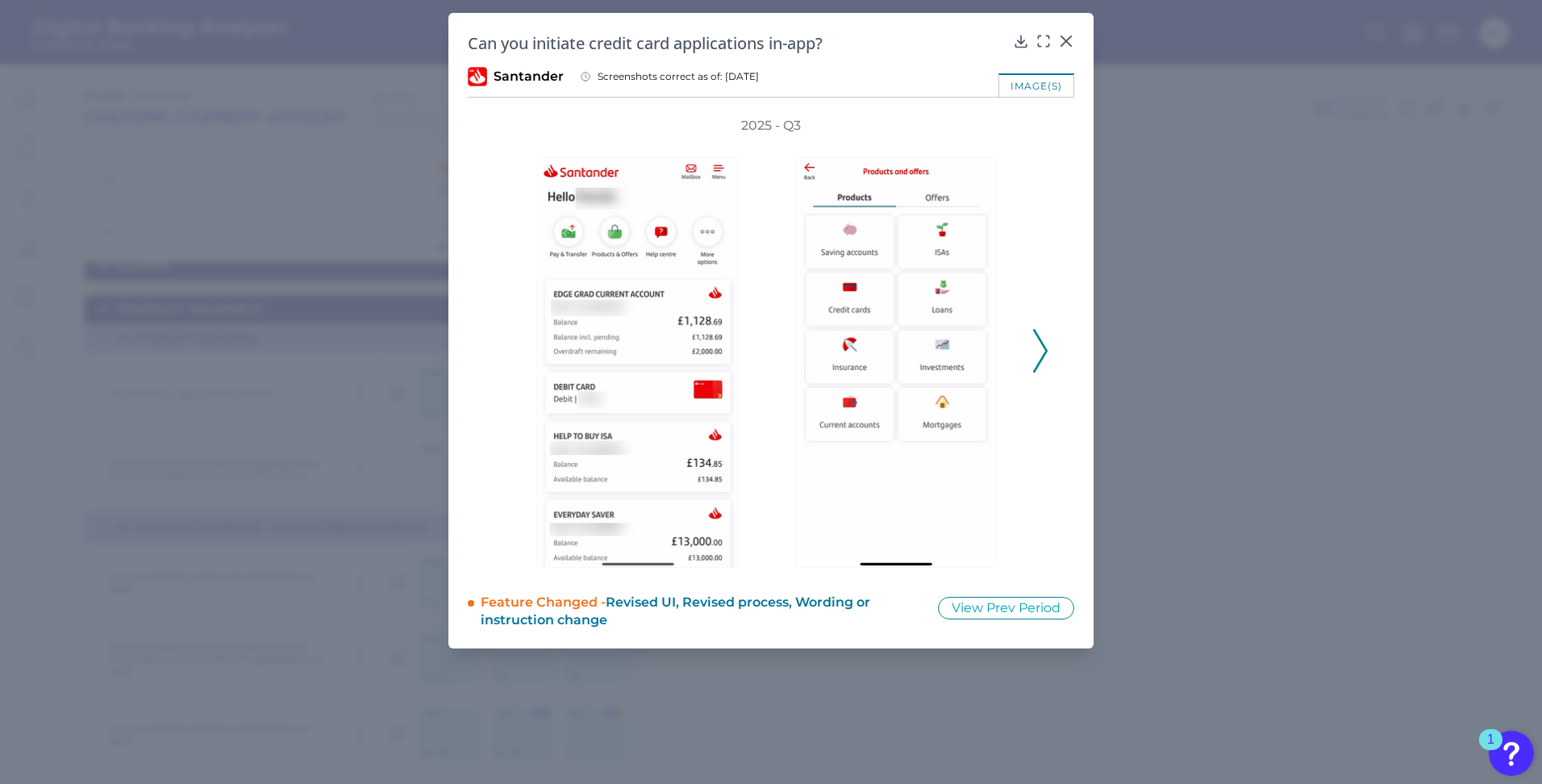
click at [1042, 340] on icon at bounding box center [1041, 351] width 15 height 44
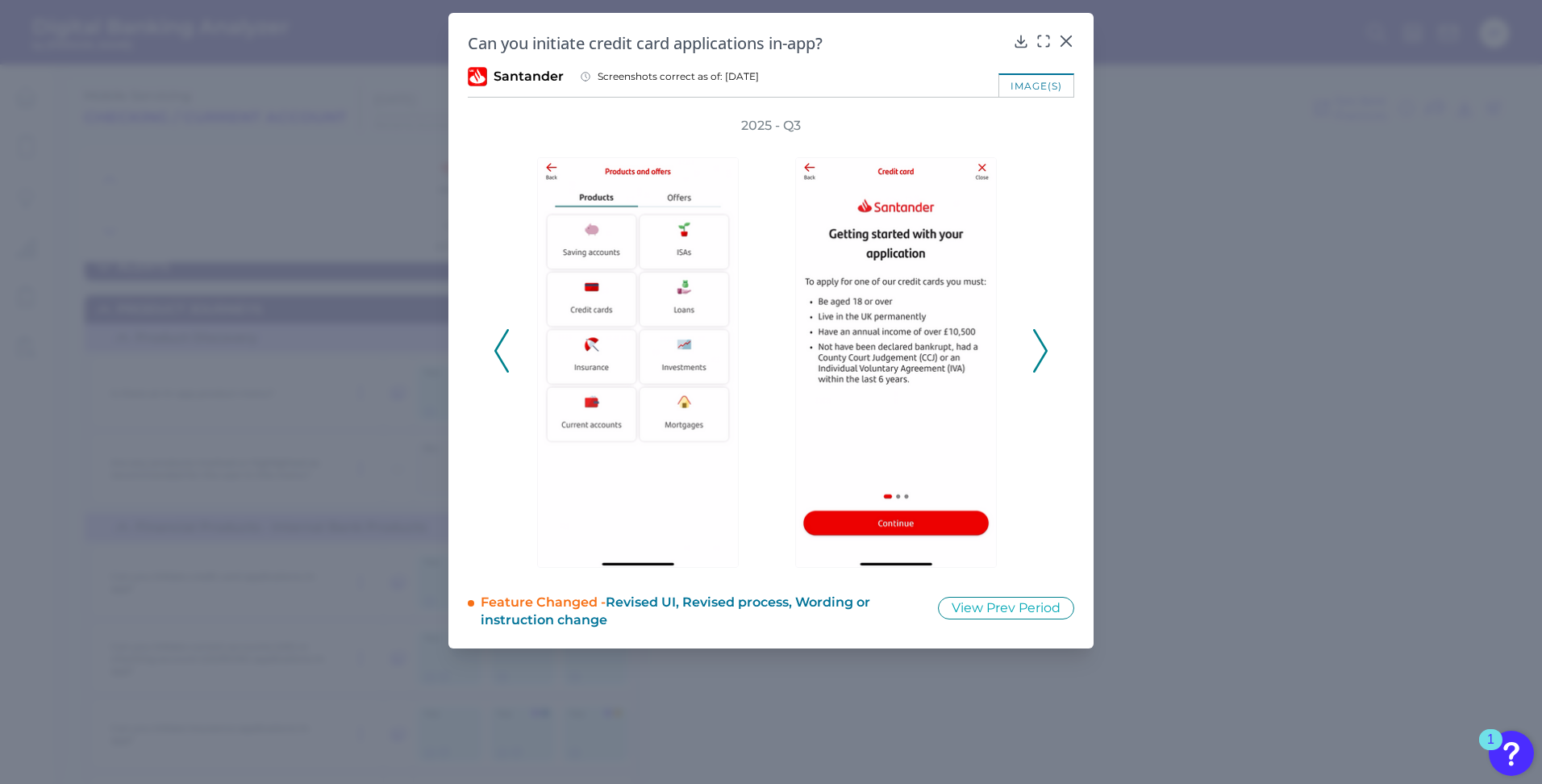
click at [1042, 340] on icon at bounding box center [1041, 351] width 15 height 44
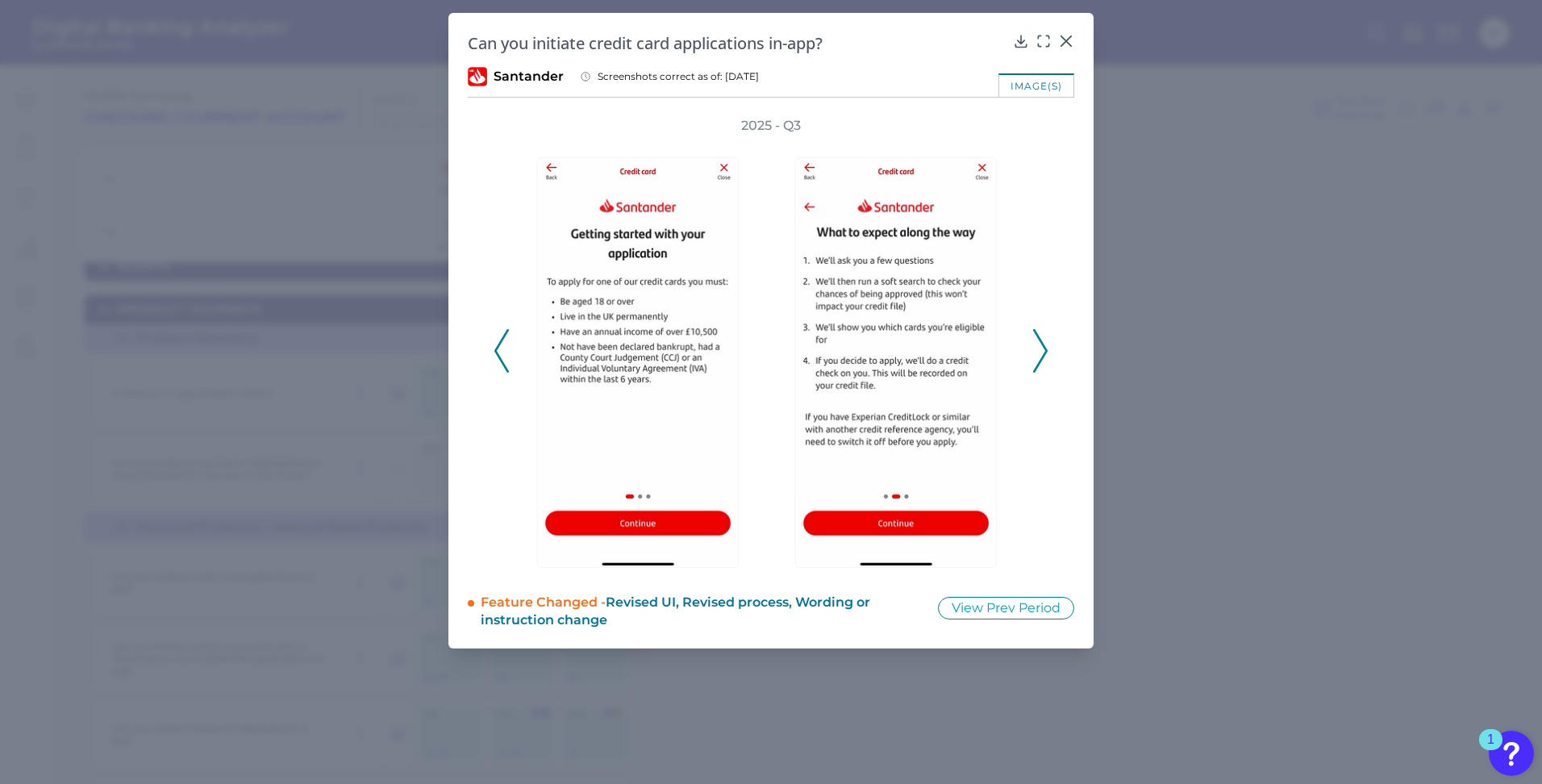
click at [1020, 353] on div at bounding box center [900, 351] width 242 height 433
click at [1044, 336] on icon at bounding box center [1041, 351] width 15 height 44
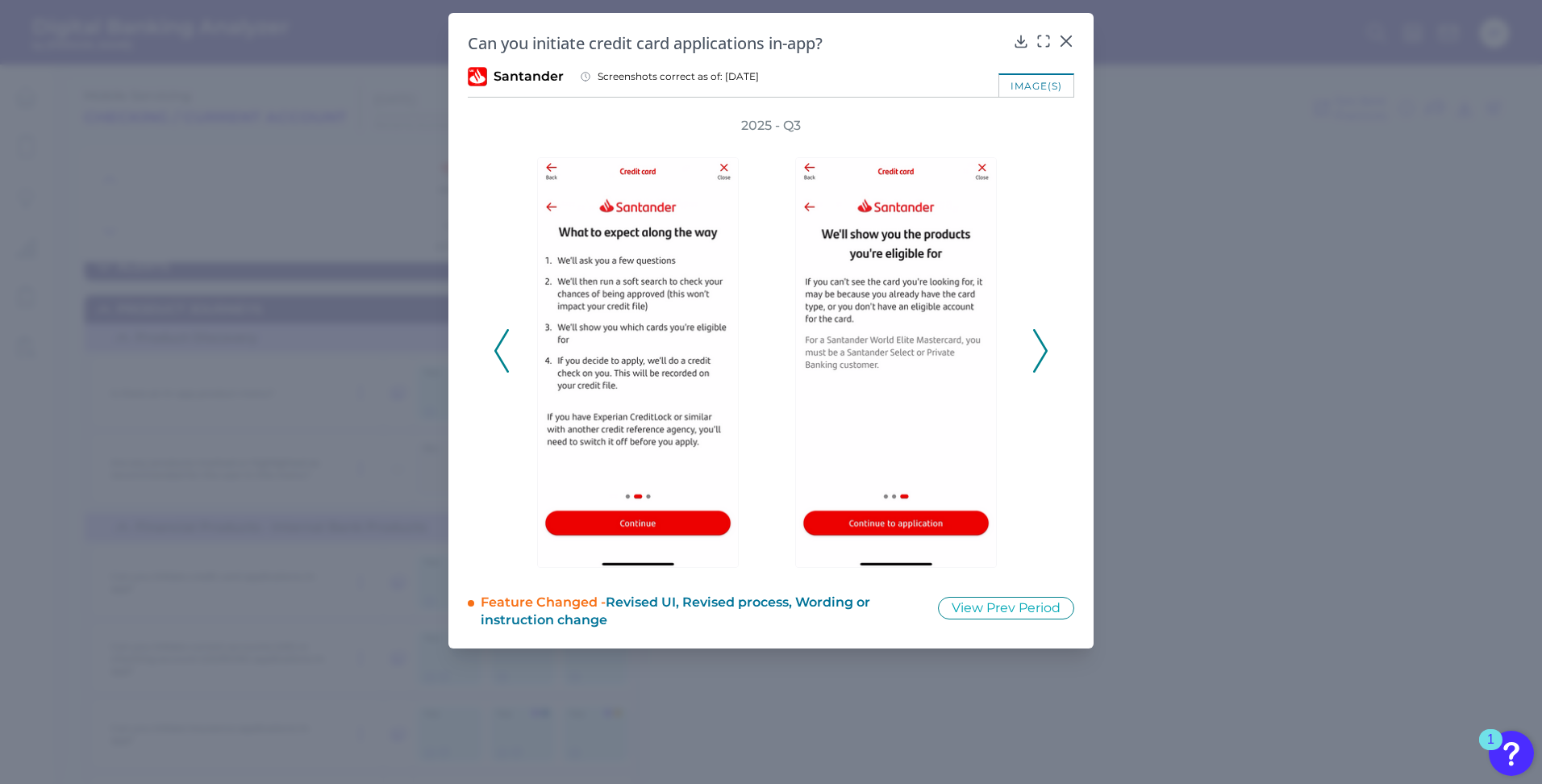
click at [1044, 336] on icon at bounding box center [1041, 351] width 15 height 44
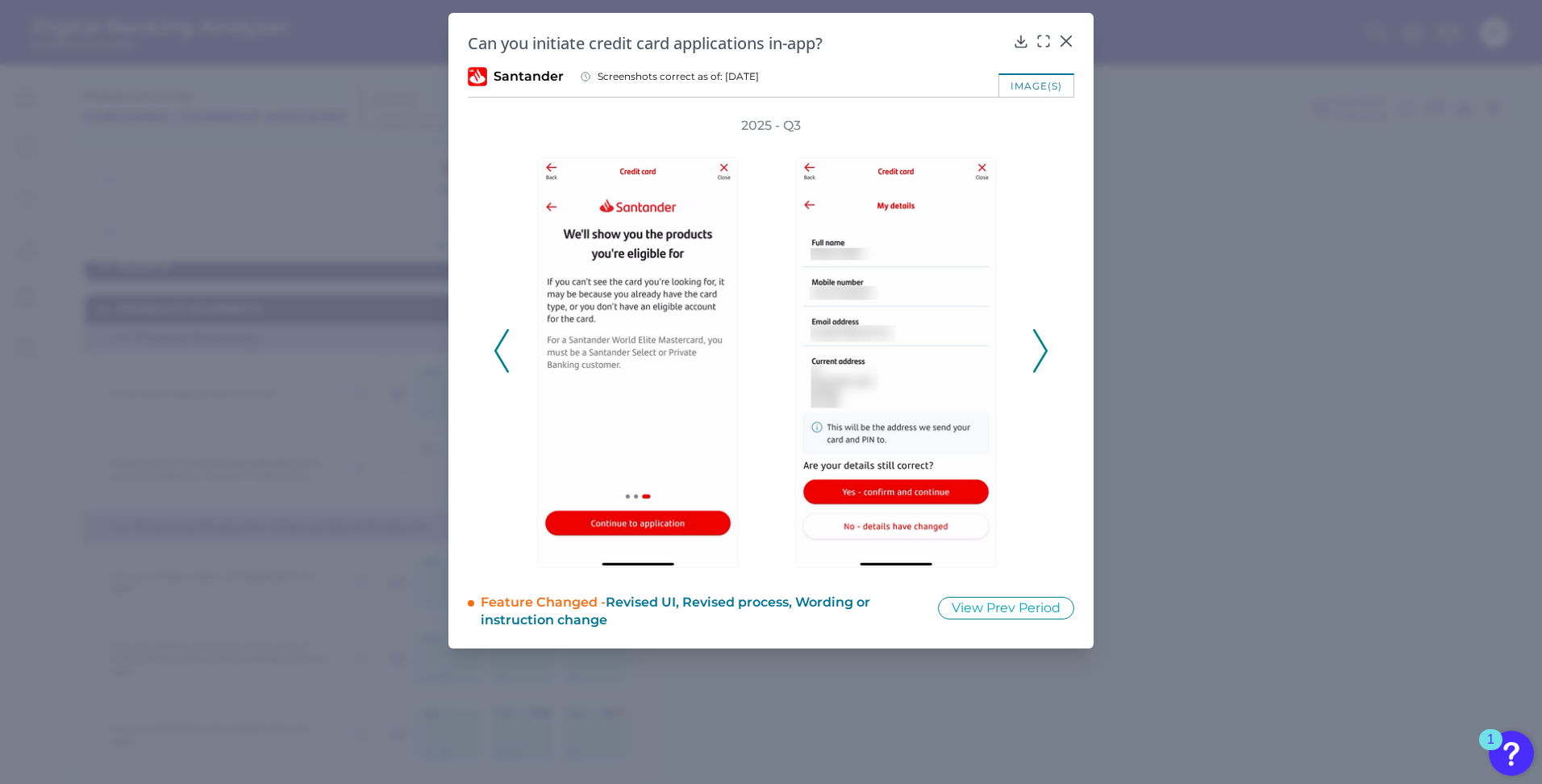
click at [1044, 336] on icon at bounding box center [1041, 351] width 15 height 44
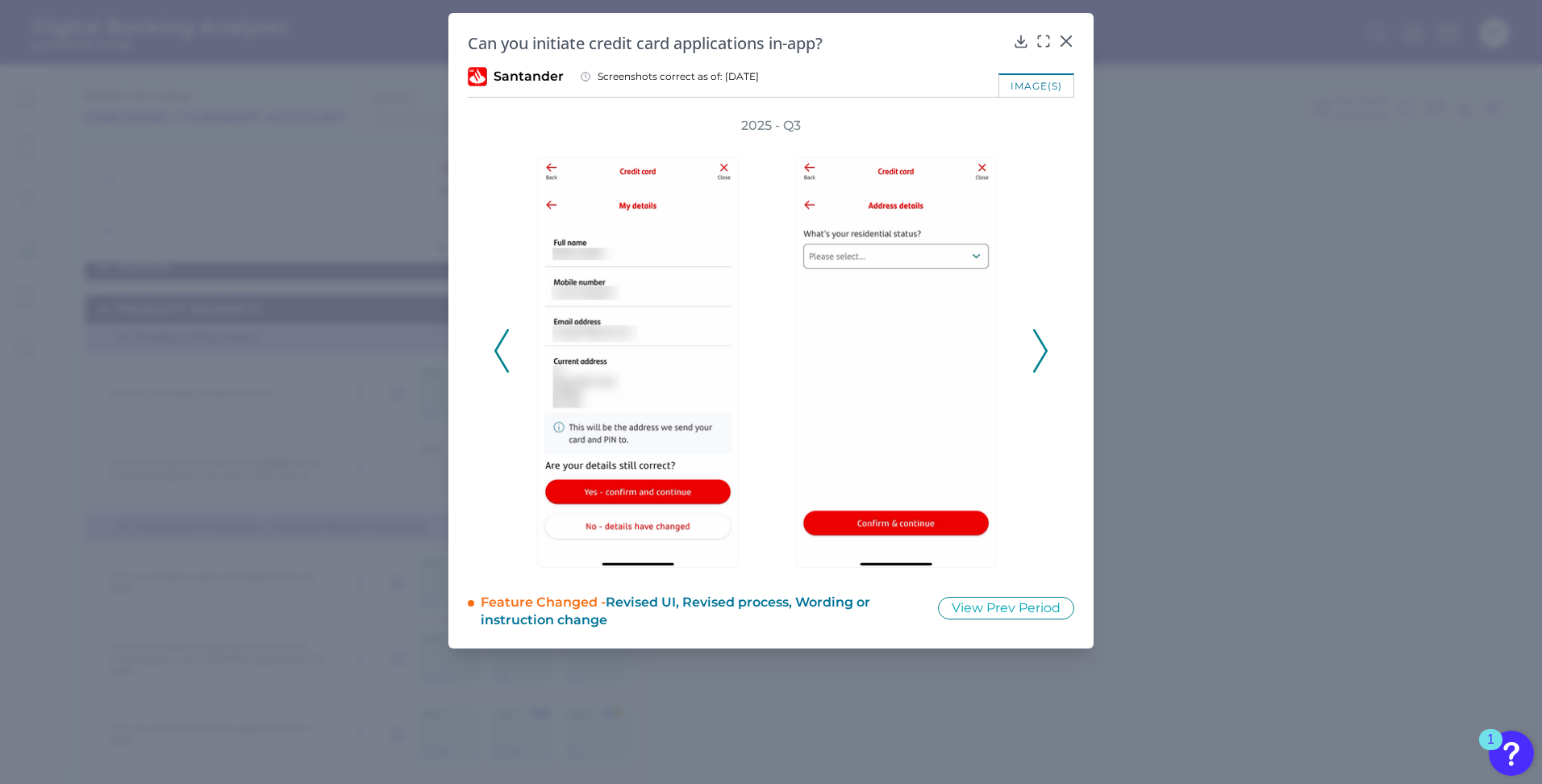
click at [1044, 336] on icon at bounding box center [1041, 351] width 15 height 44
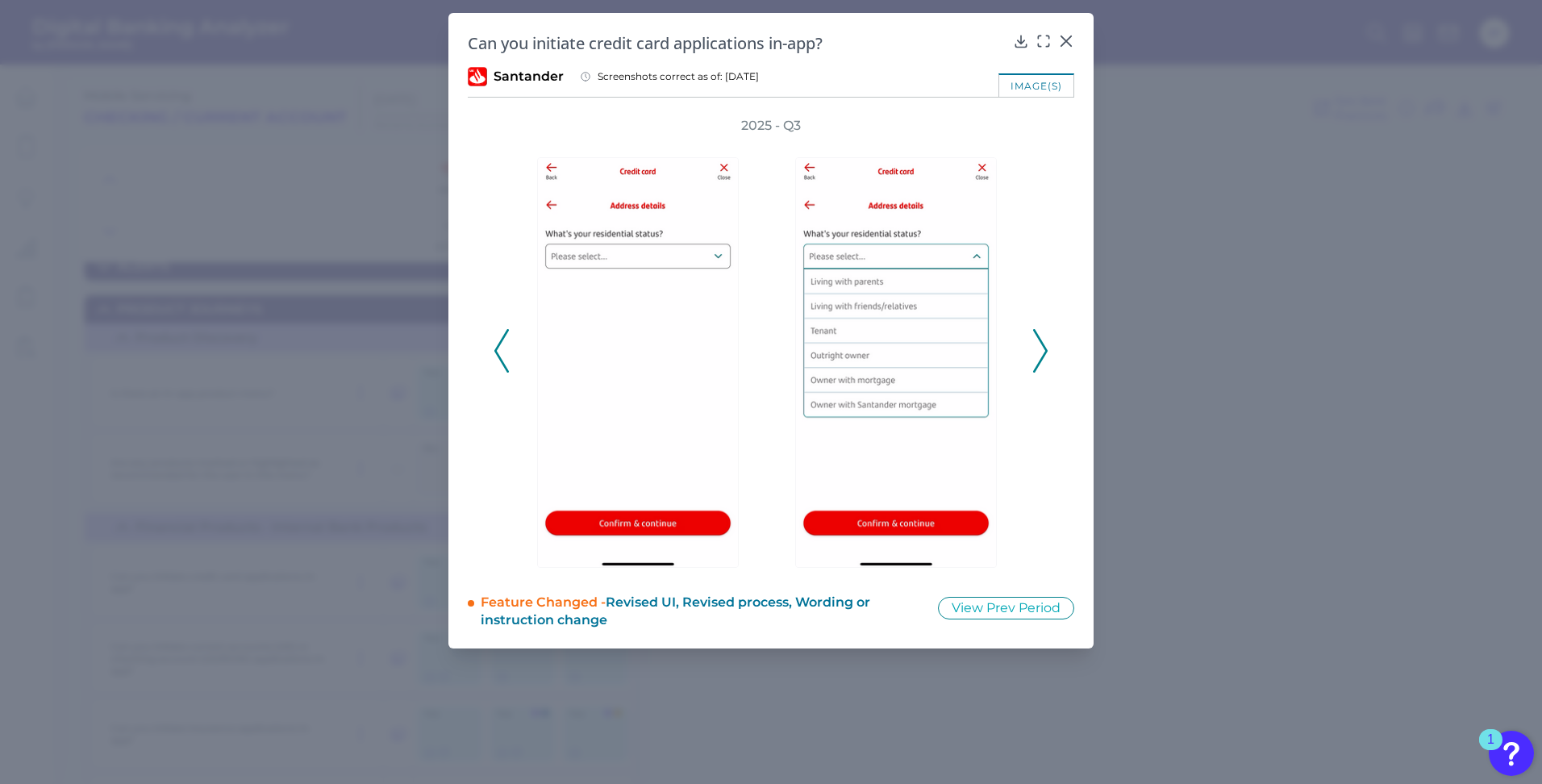
click at [1044, 336] on icon at bounding box center [1041, 351] width 15 height 44
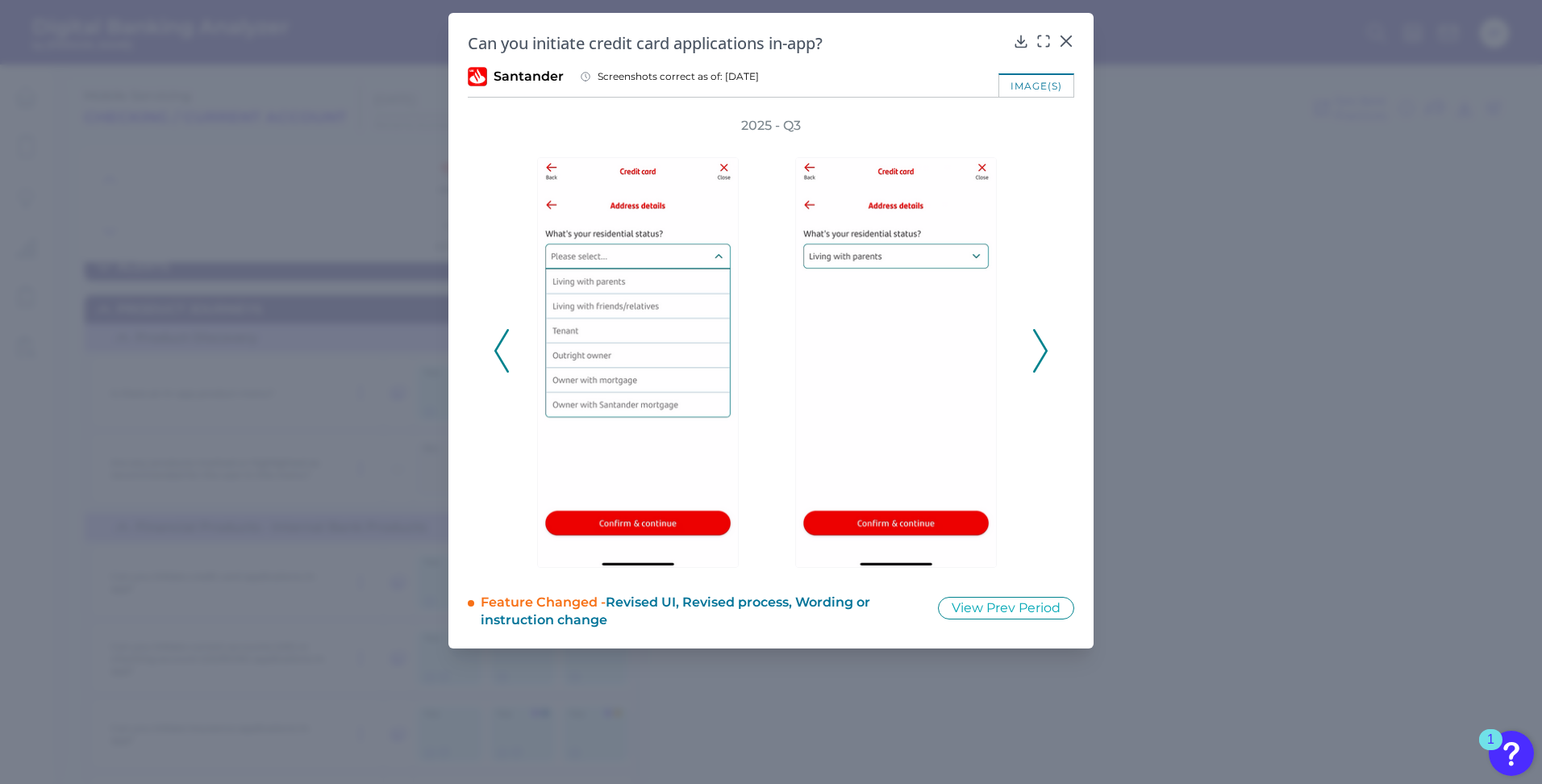
click at [1044, 336] on icon at bounding box center [1041, 351] width 15 height 44
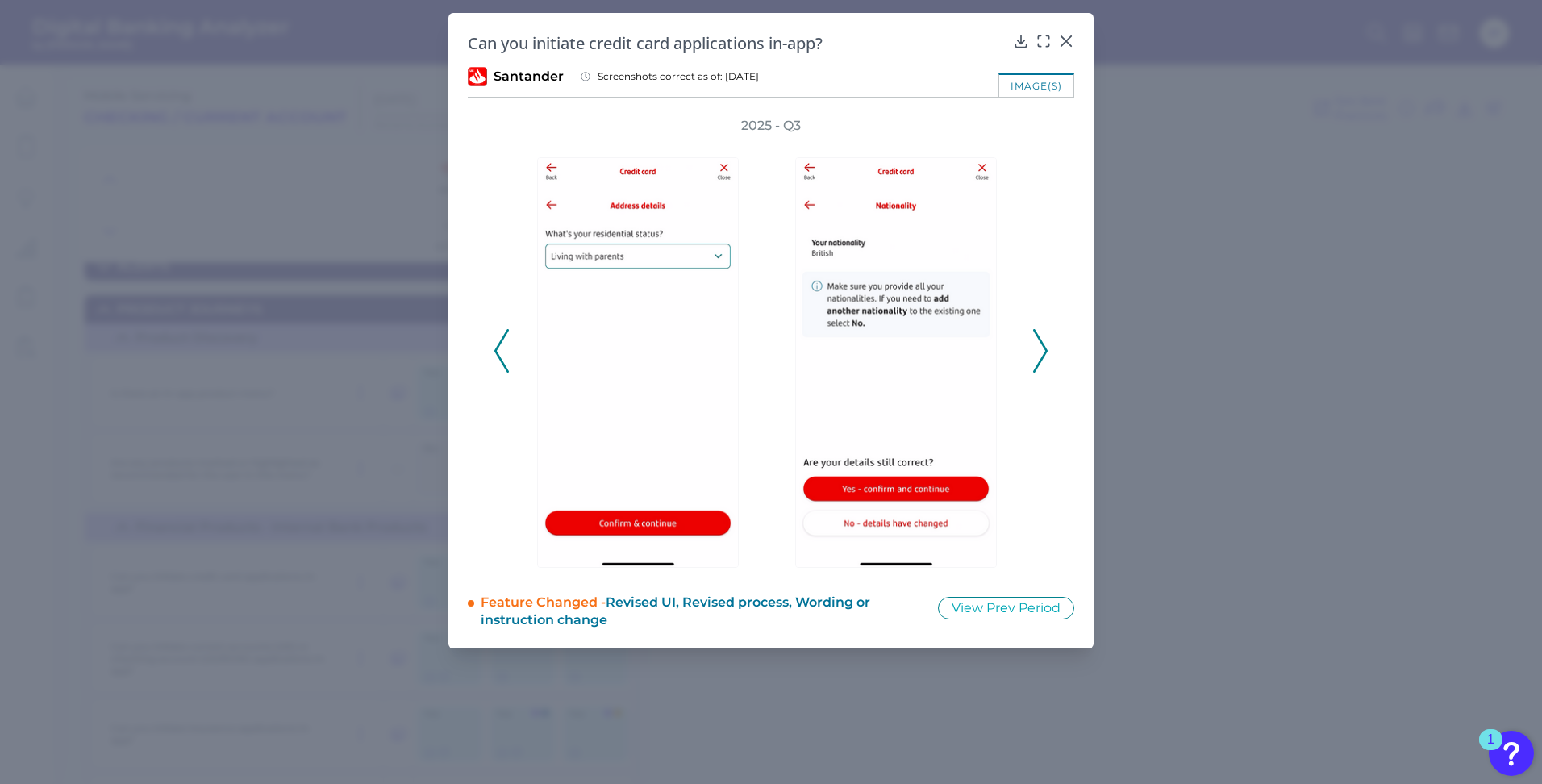
click at [1044, 336] on icon at bounding box center [1041, 351] width 15 height 44
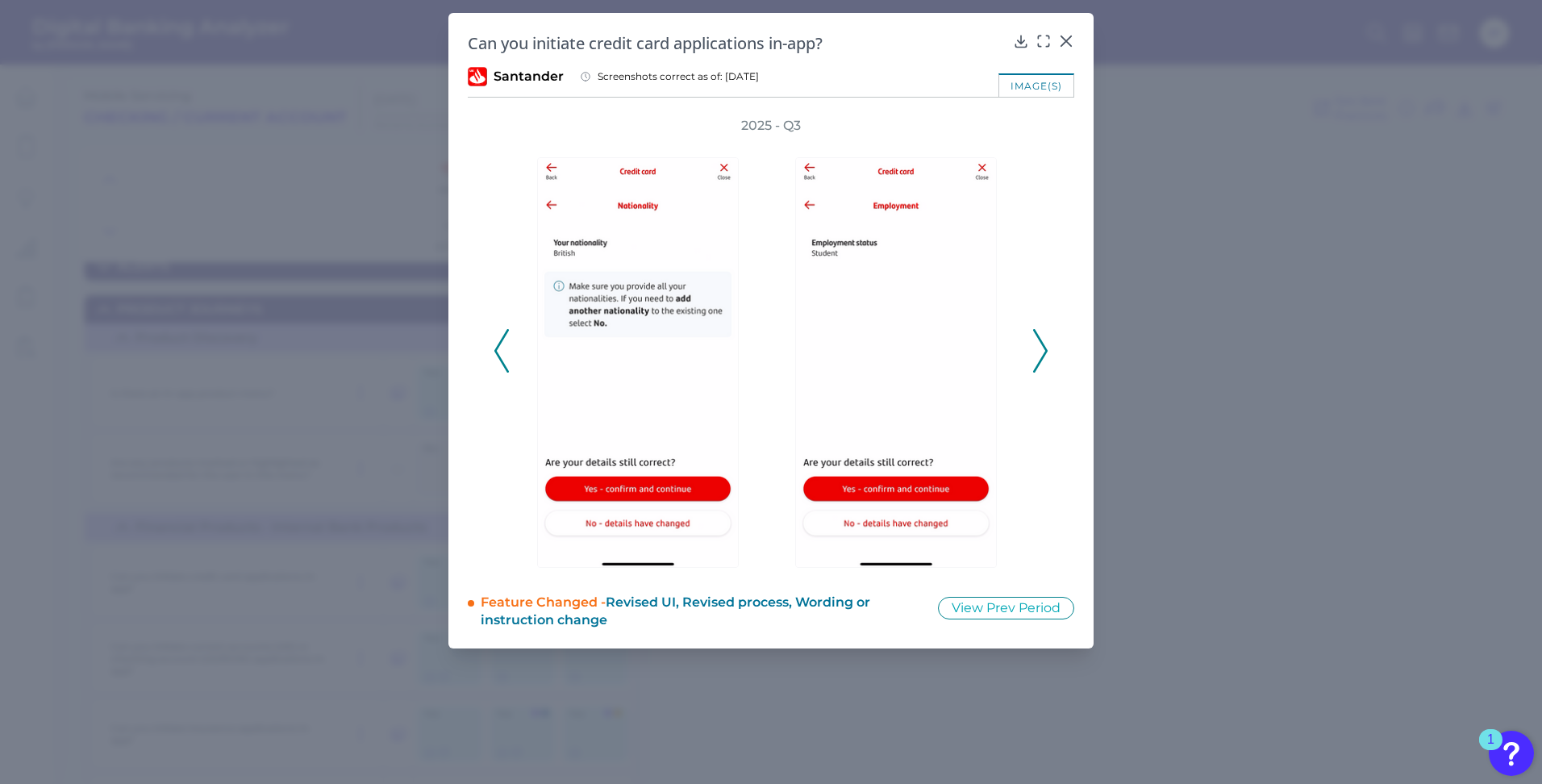
click at [1044, 336] on icon at bounding box center [1041, 351] width 15 height 44
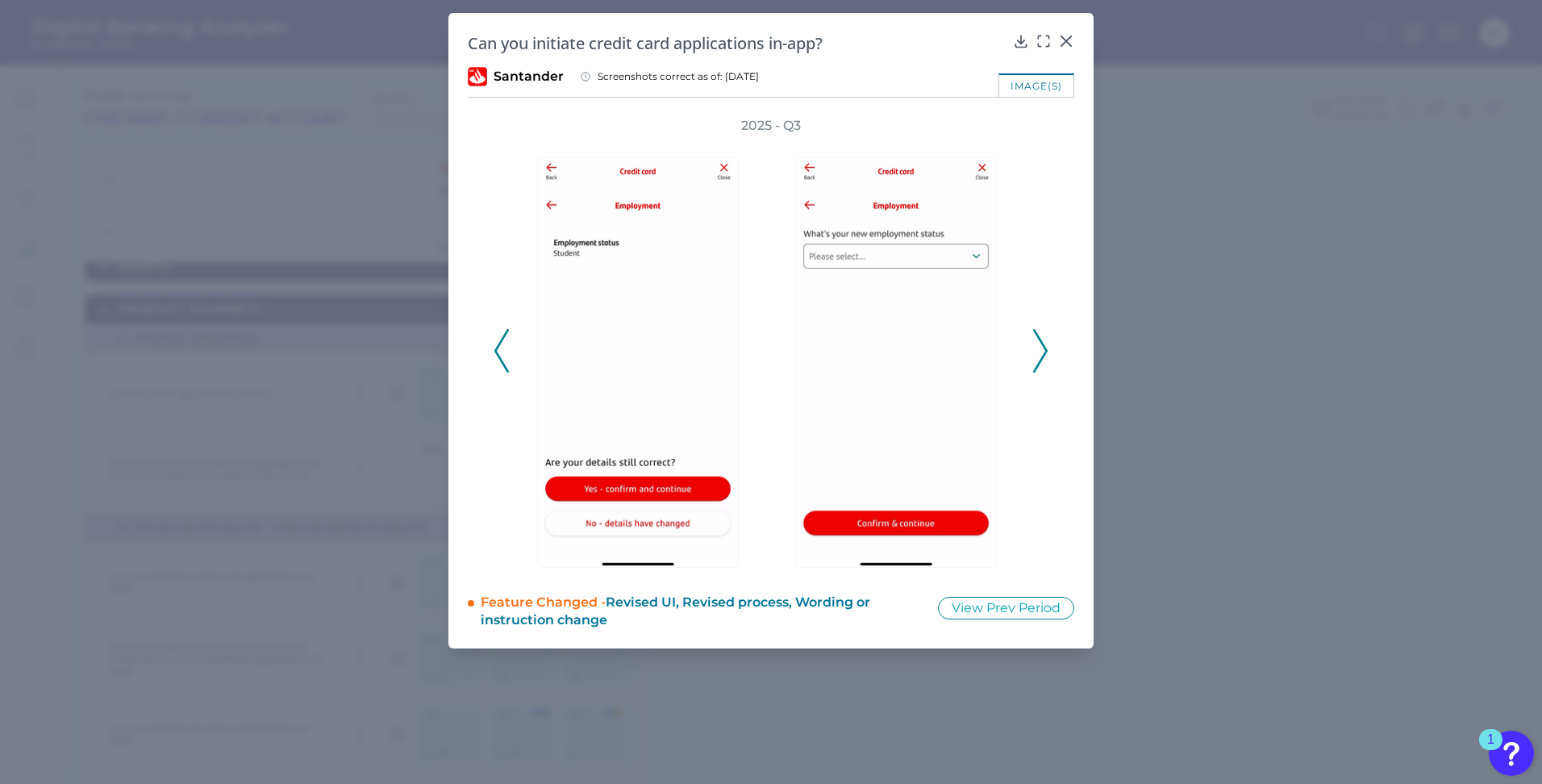
click at [1044, 336] on icon at bounding box center [1041, 351] width 15 height 44
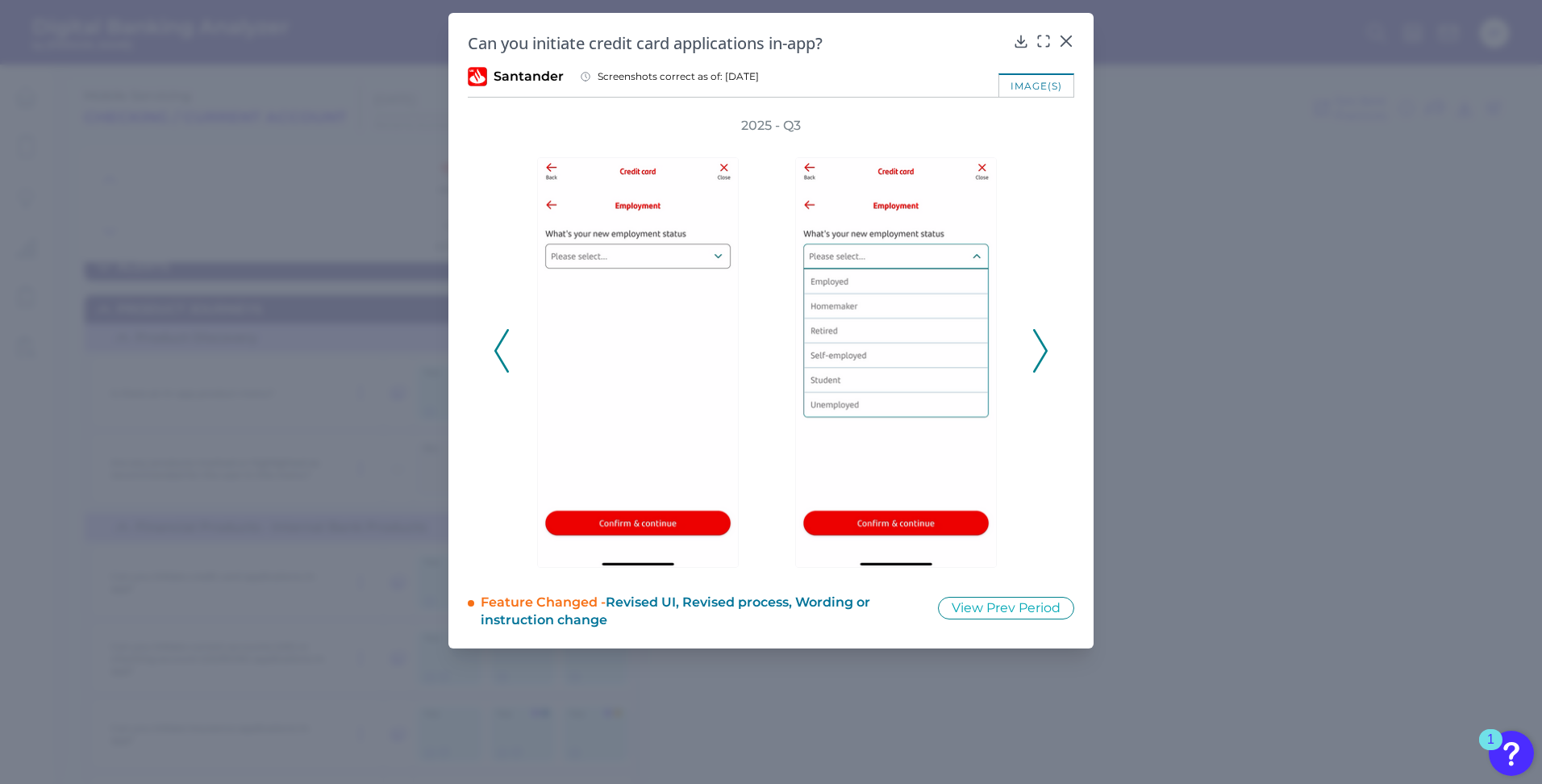
click at [1044, 336] on icon at bounding box center [1041, 351] width 15 height 44
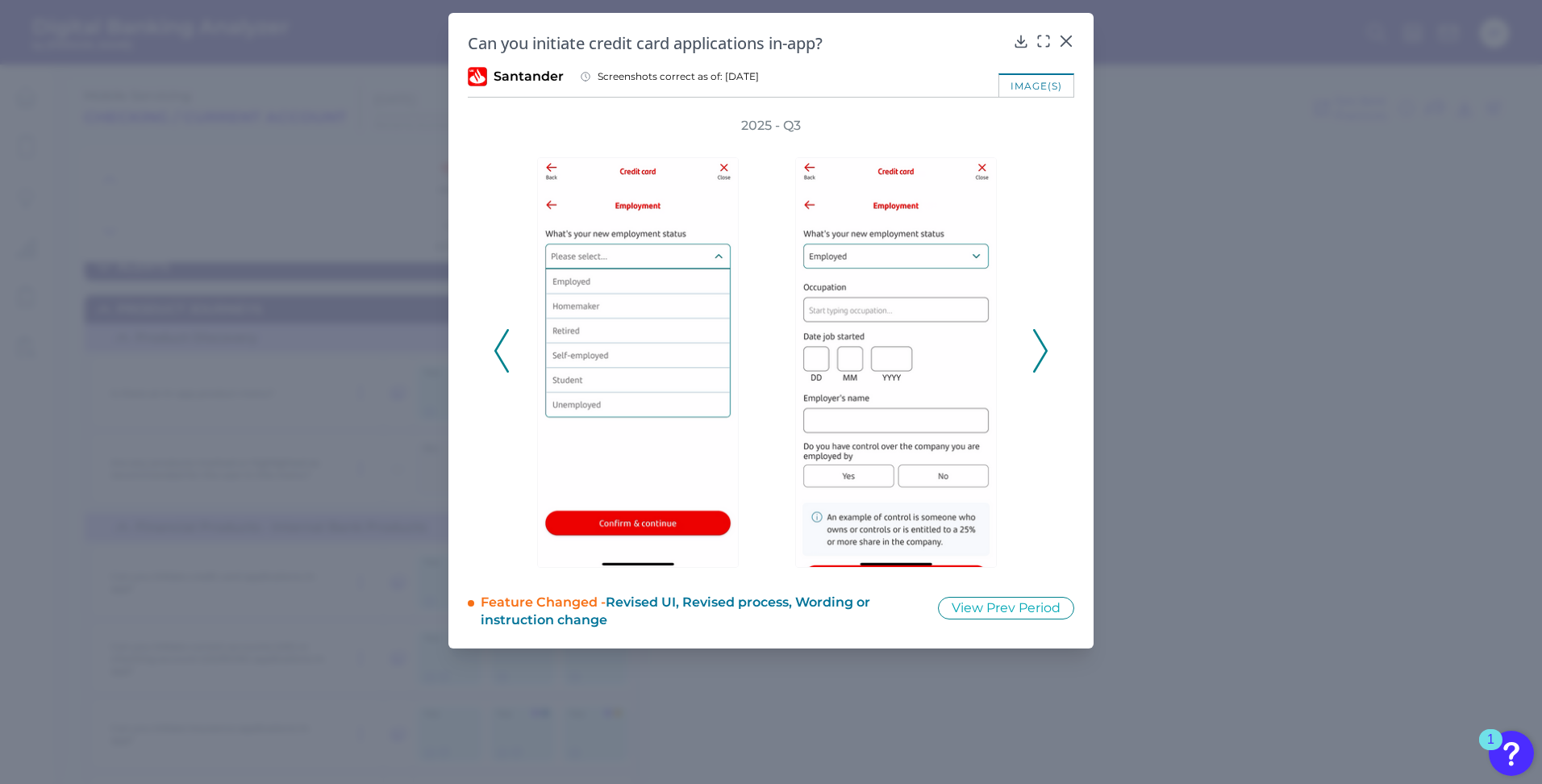
click at [501, 361] on polyline at bounding box center [501, 351] width 12 height 41
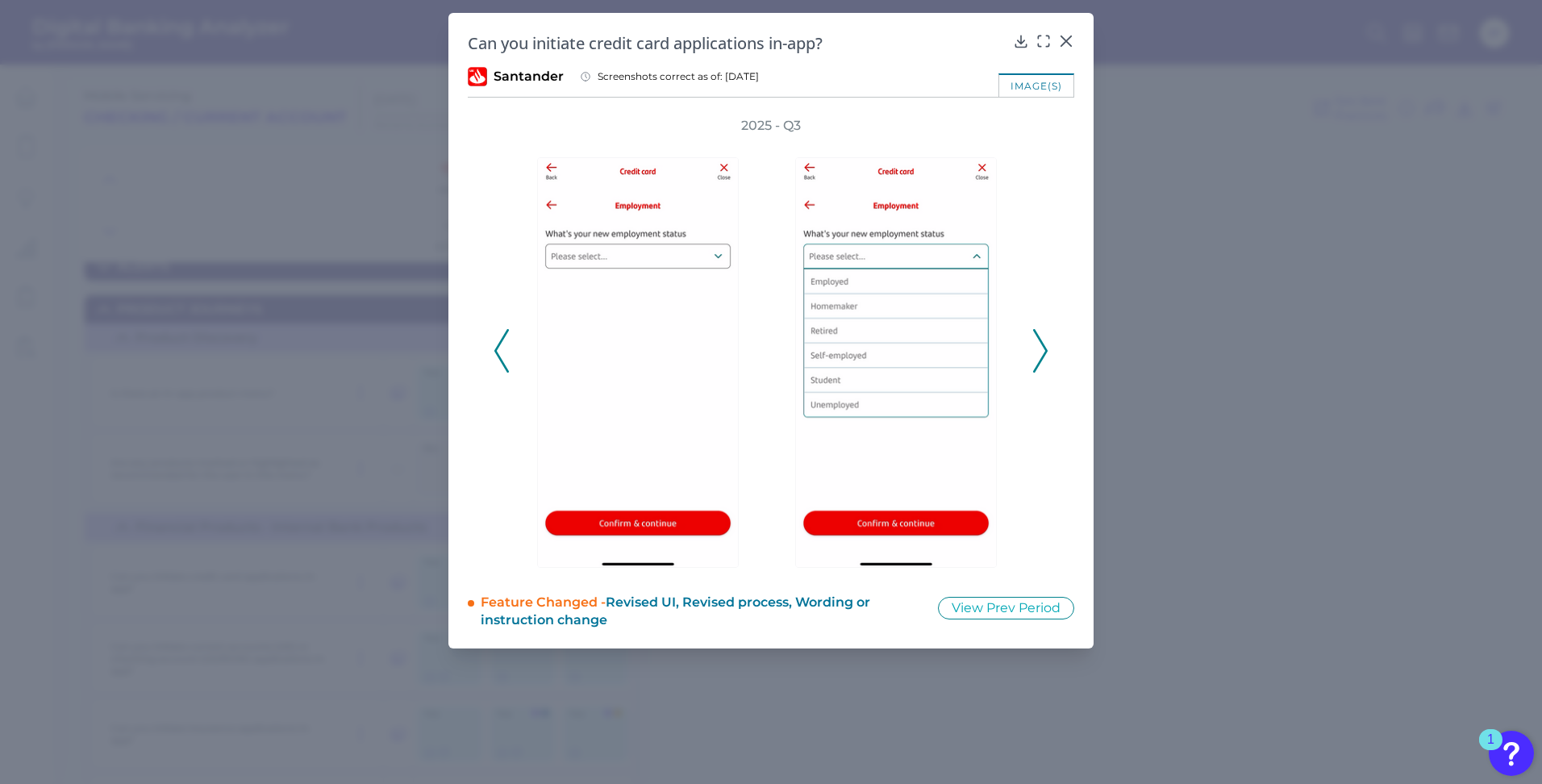
click at [501, 361] on polyline at bounding box center [501, 351] width 12 height 41
click at [500, 351] on icon at bounding box center [502, 351] width 15 height 44
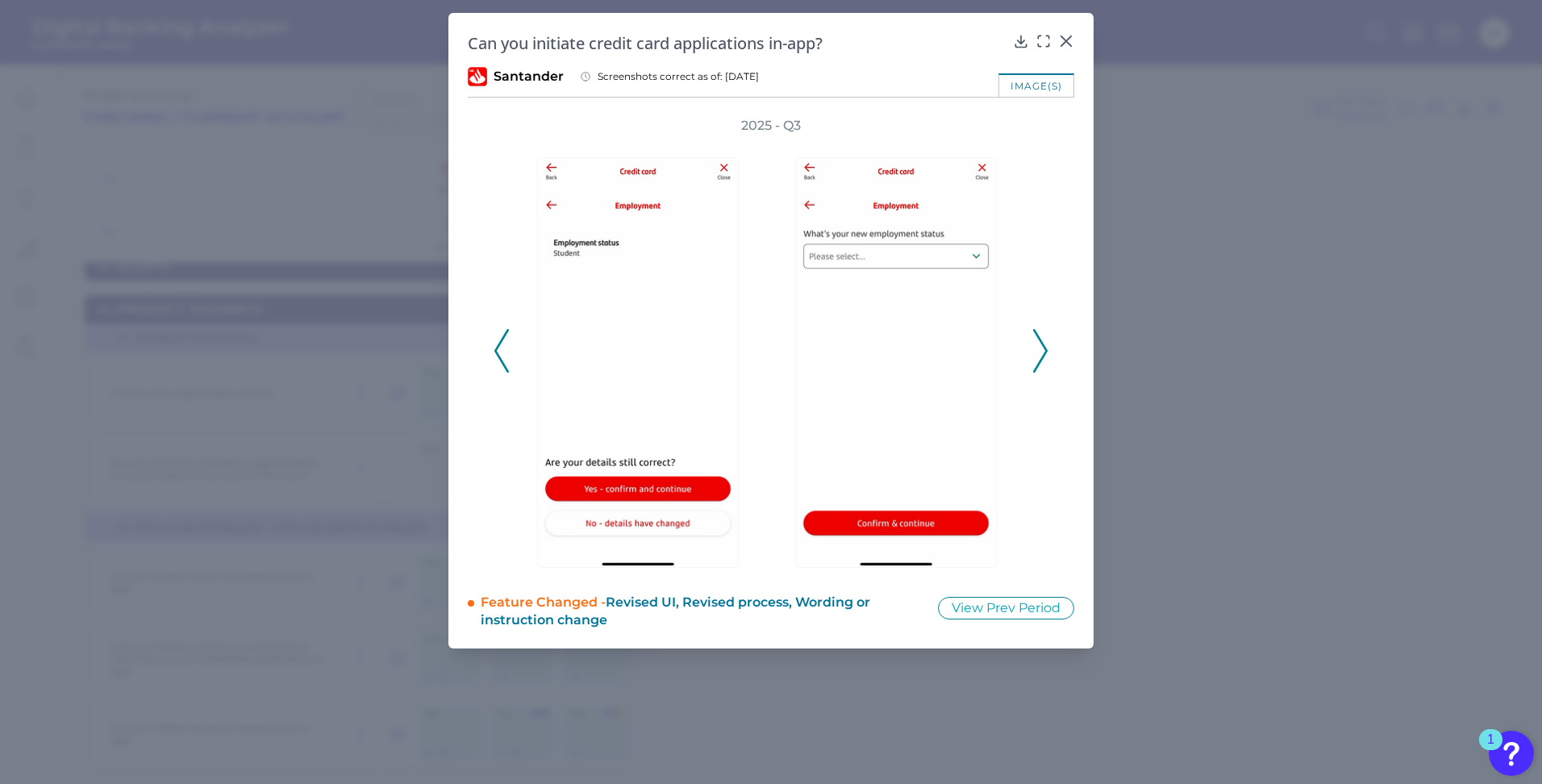
click at [1042, 341] on icon at bounding box center [1041, 351] width 15 height 44
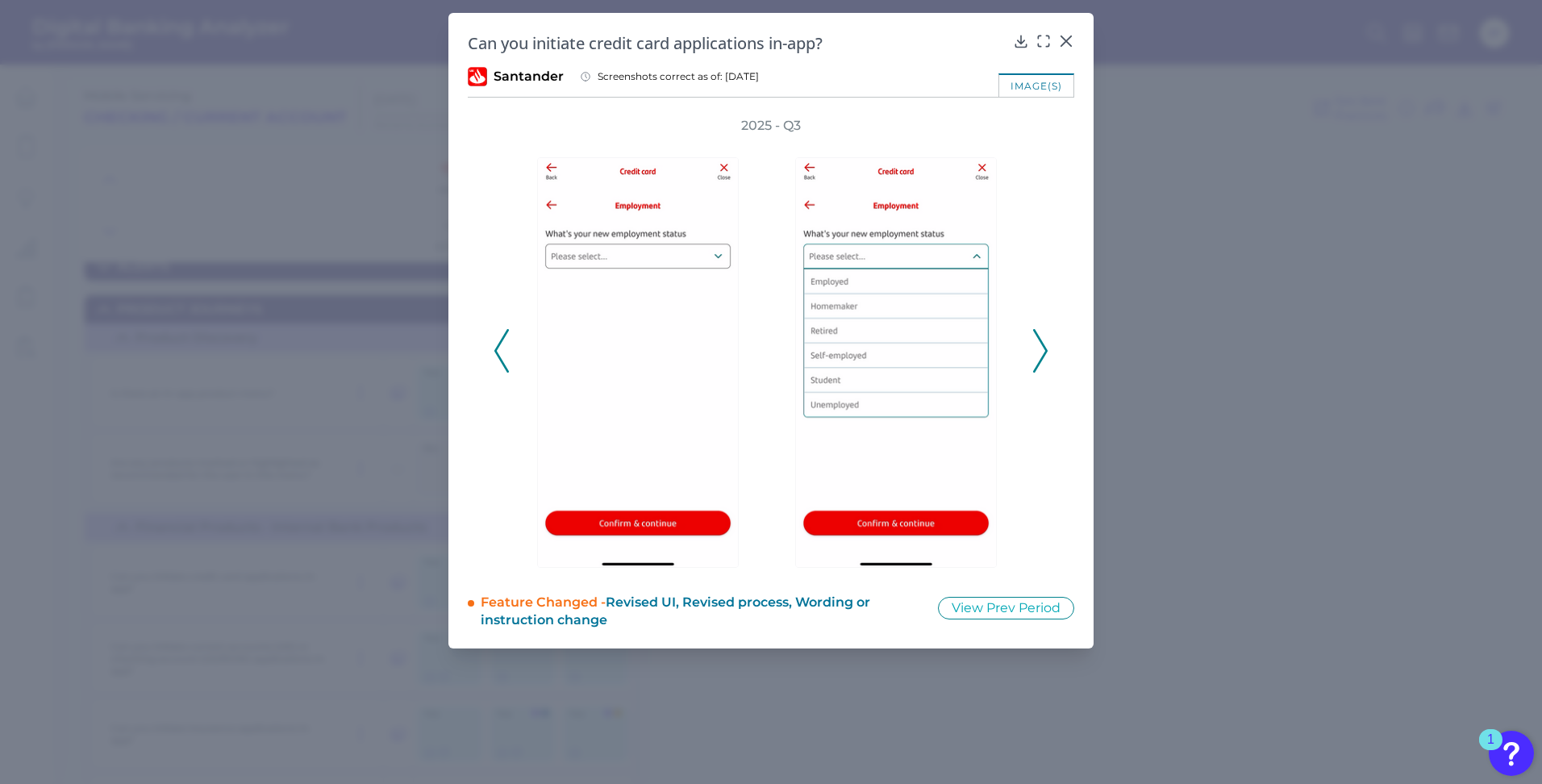
click at [1042, 341] on icon at bounding box center [1041, 351] width 15 height 44
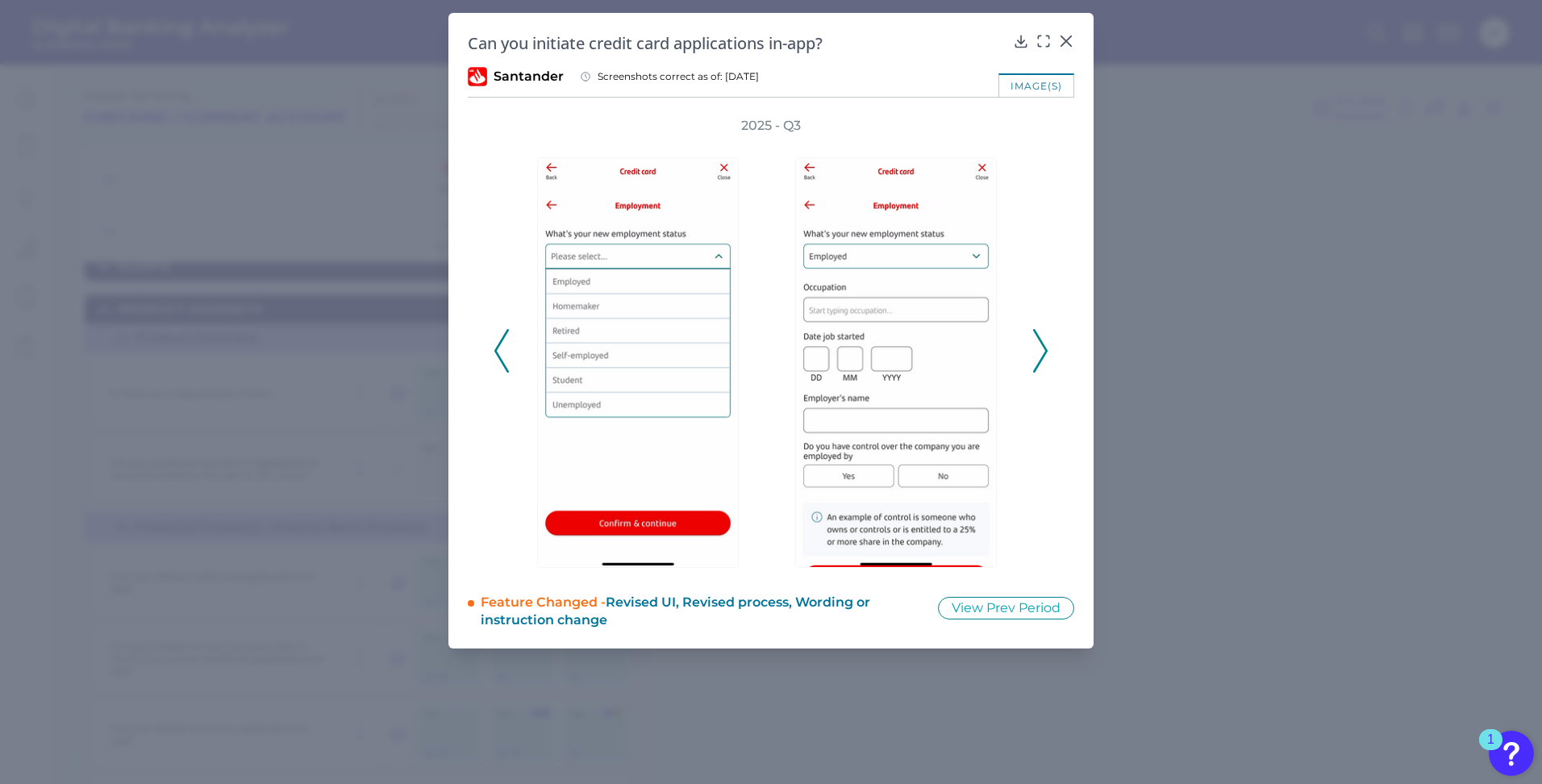
click at [1042, 341] on icon at bounding box center [1041, 351] width 15 height 44
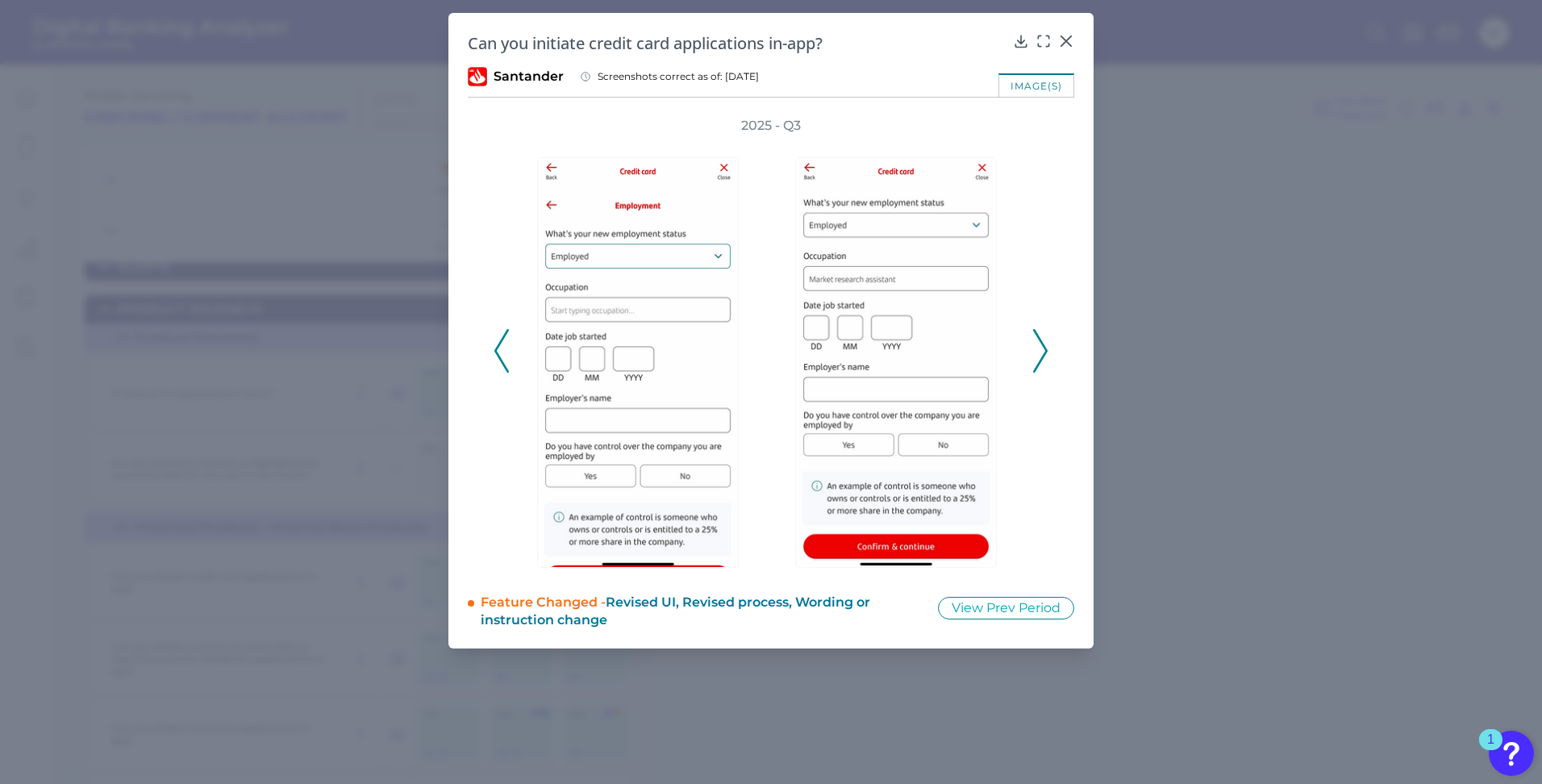
click at [1042, 341] on icon at bounding box center [1041, 351] width 15 height 44
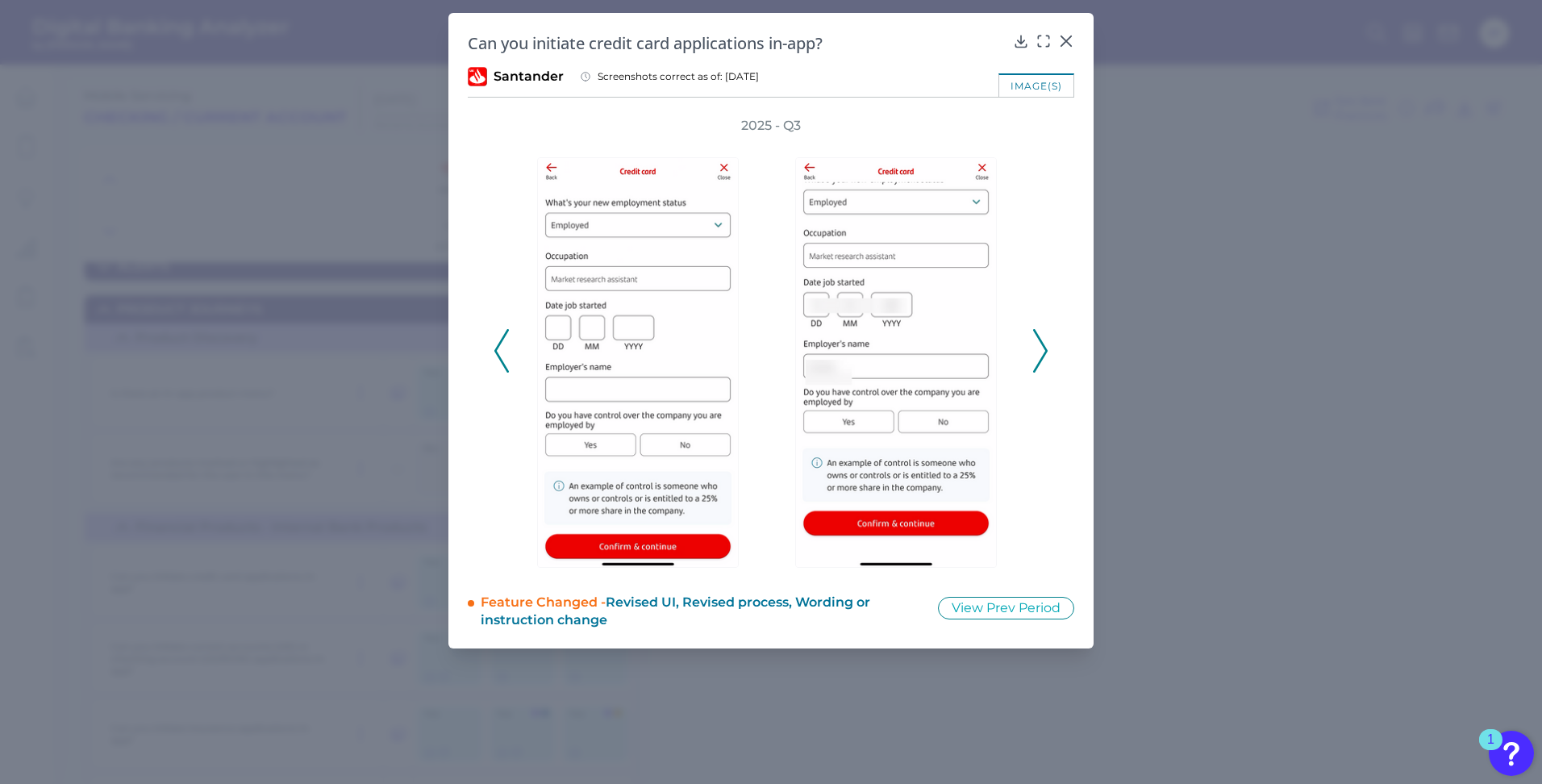
click at [1042, 341] on icon at bounding box center [1041, 351] width 15 height 44
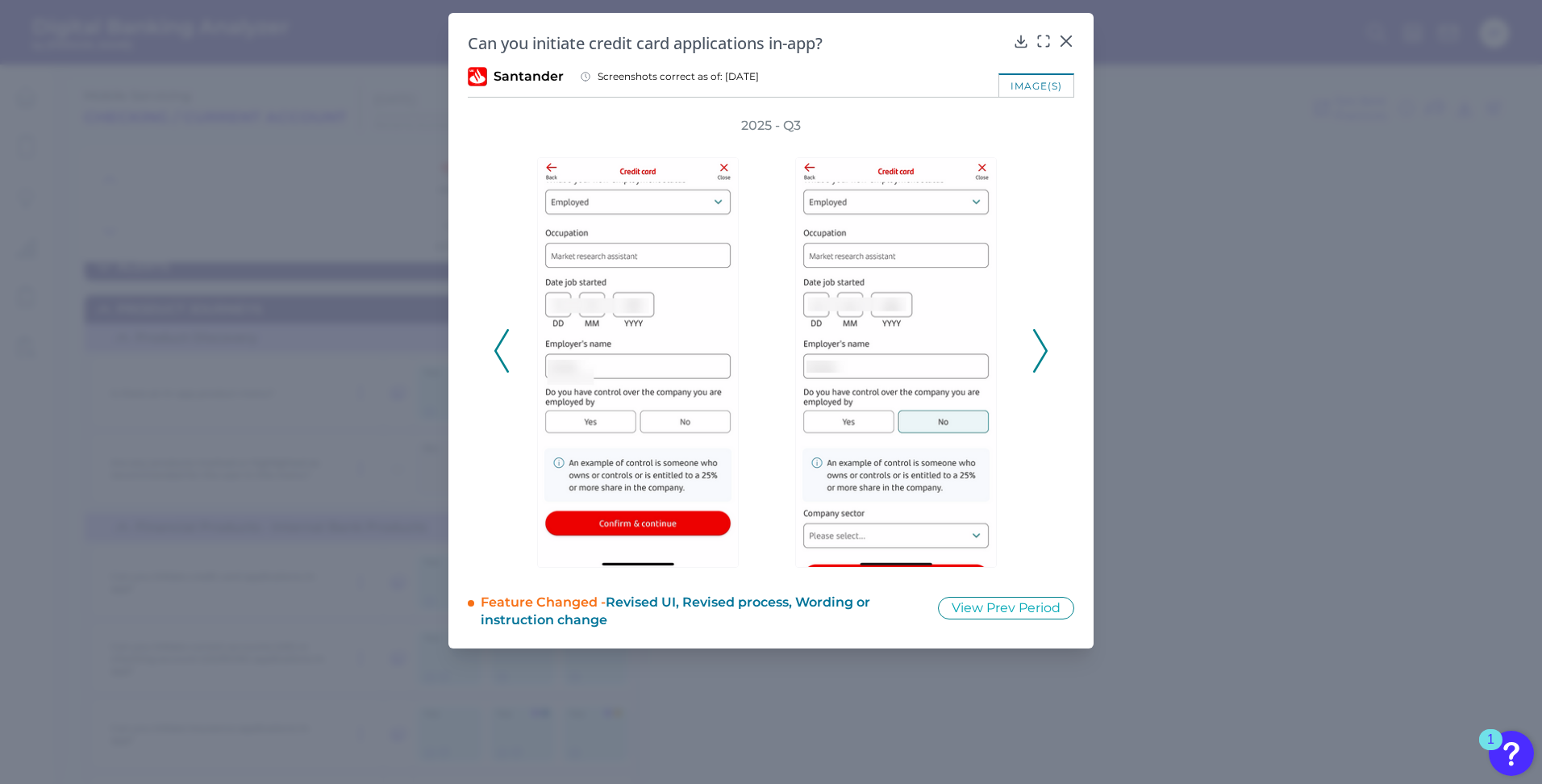
click at [1042, 341] on icon at bounding box center [1041, 351] width 15 height 44
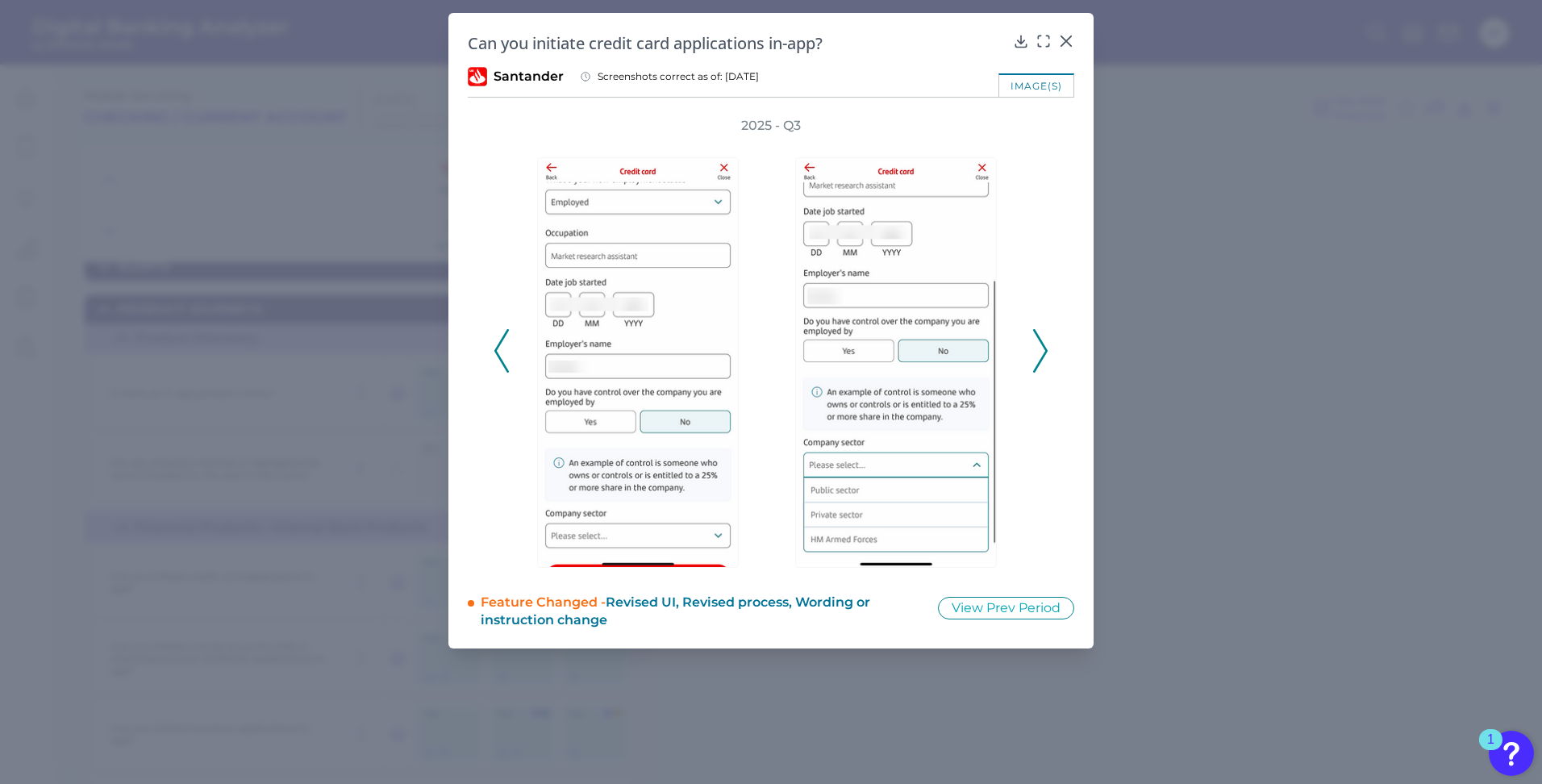
click at [1042, 341] on icon at bounding box center [1041, 351] width 15 height 44
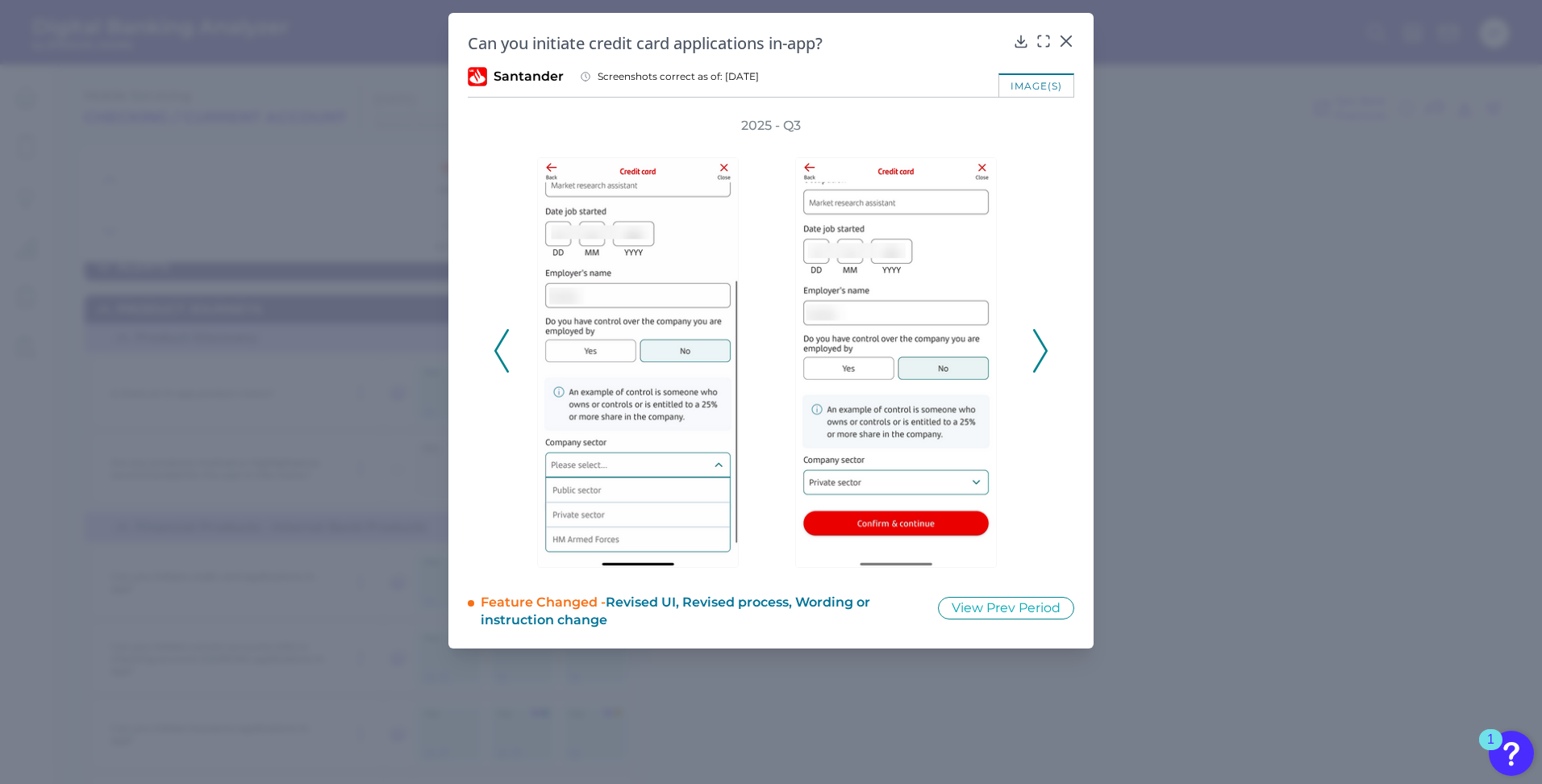
click at [1042, 341] on icon at bounding box center [1041, 351] width 15 height 44
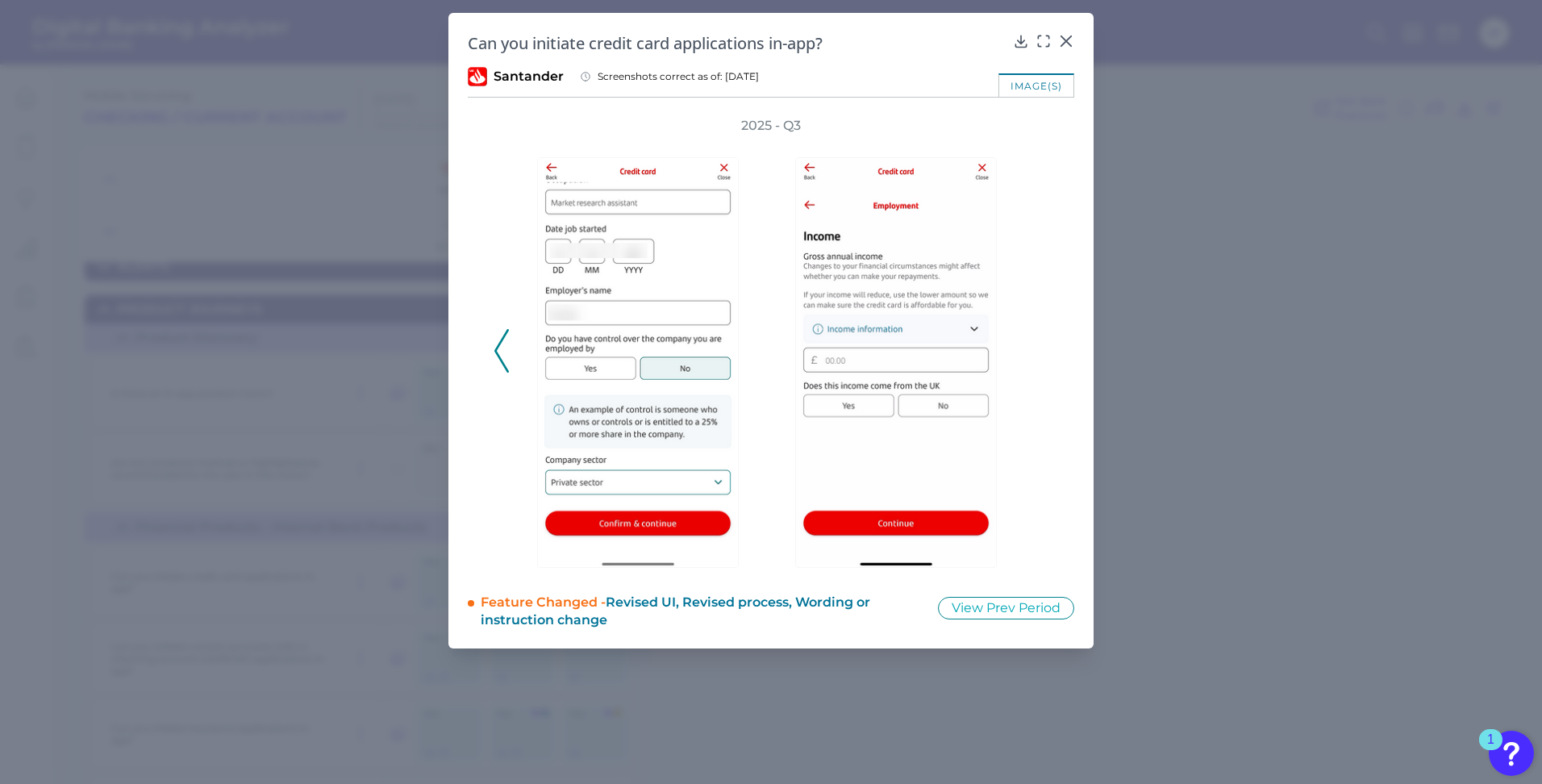
click at [1042, 341] on div "2025 - Q3" at bounding box center [771, 342] width 555 height 451
click at [965, 242] on img at bounding box center [896, 362] width 201 height 410
click at [1060, 41] on icon at bounding box center [1066, 41] width 16 height 16
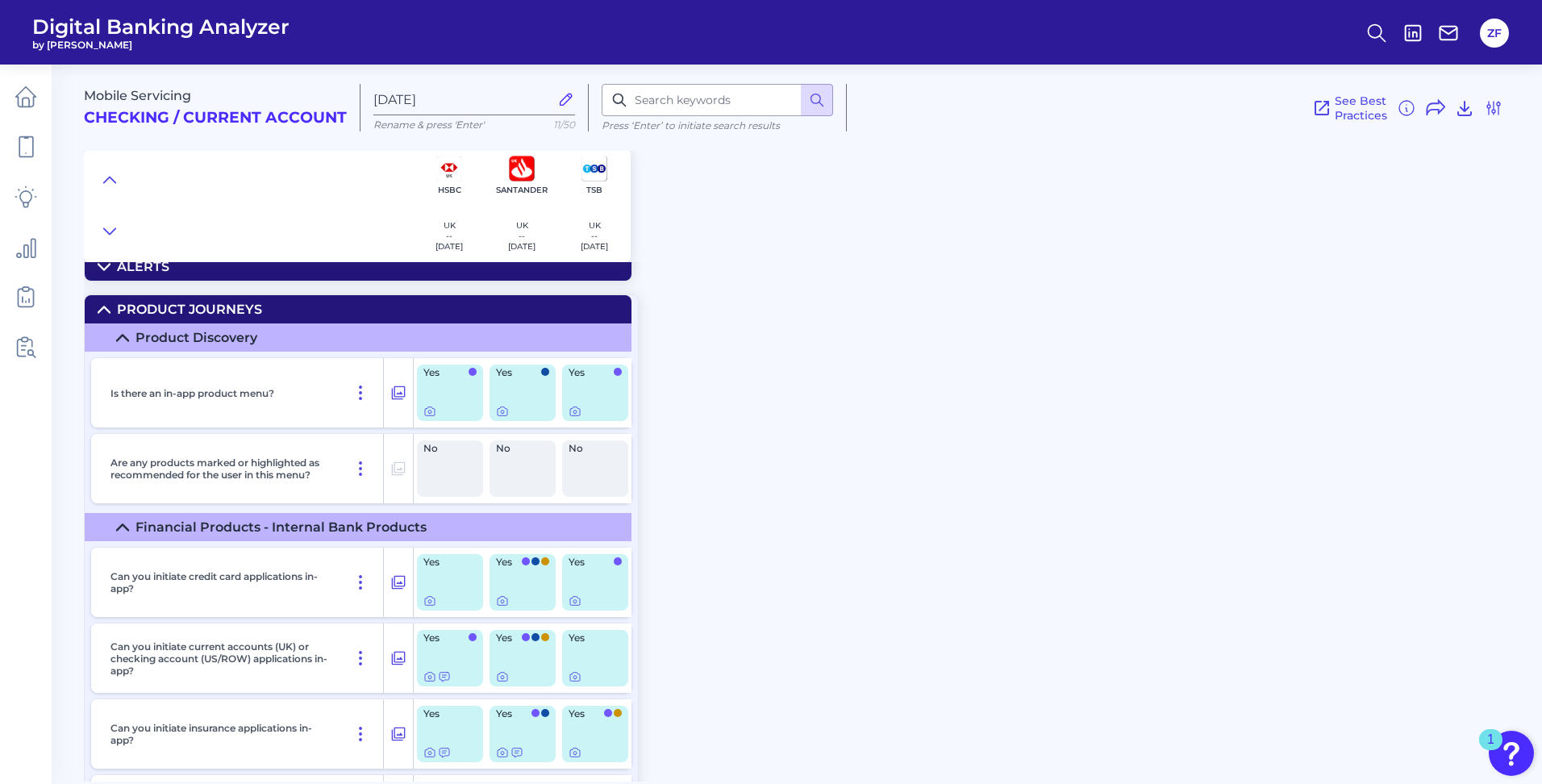
scroll to position [323, 0]
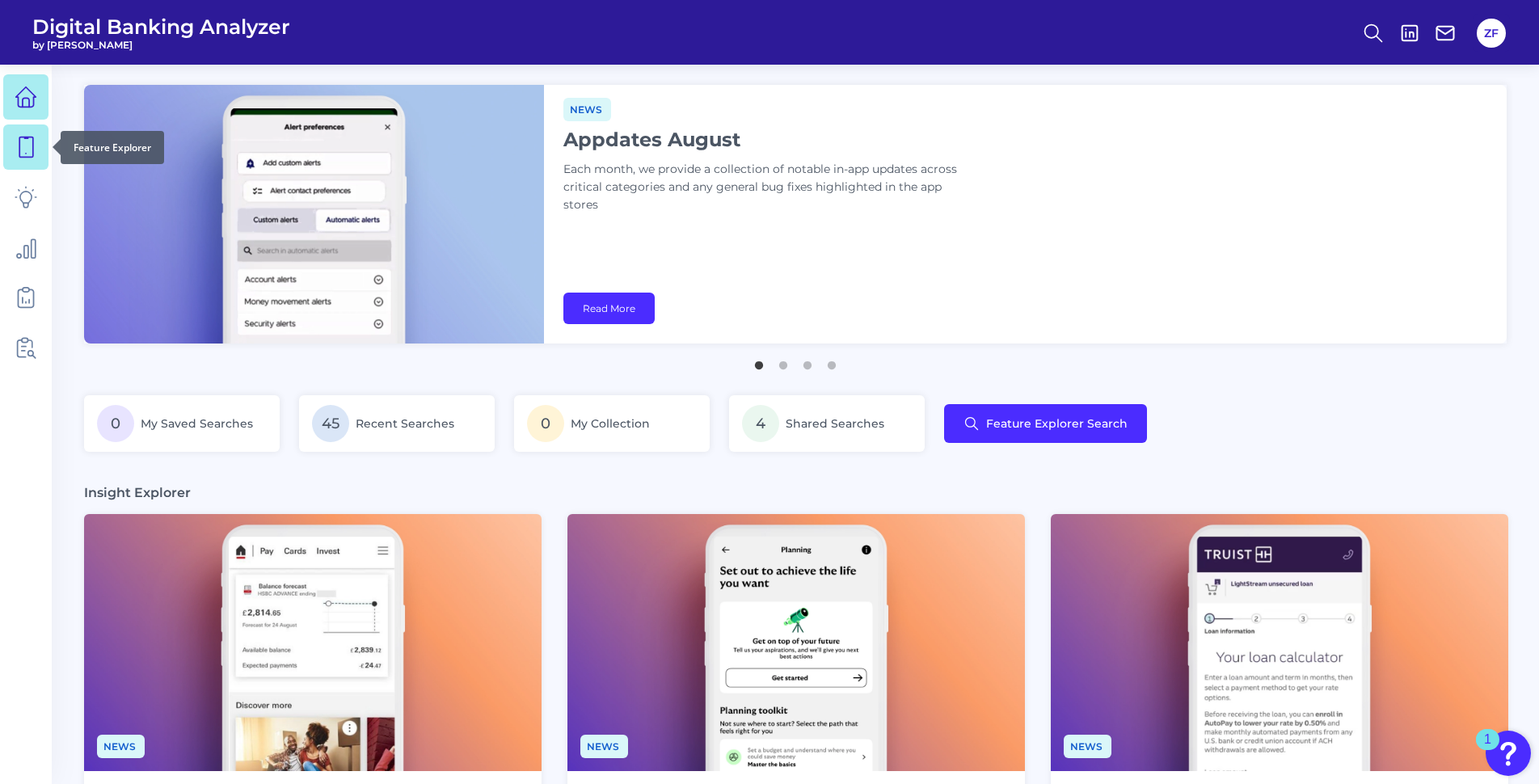
click at [28, 154] on icon at bounding box center [26, 147] width 23 height 23
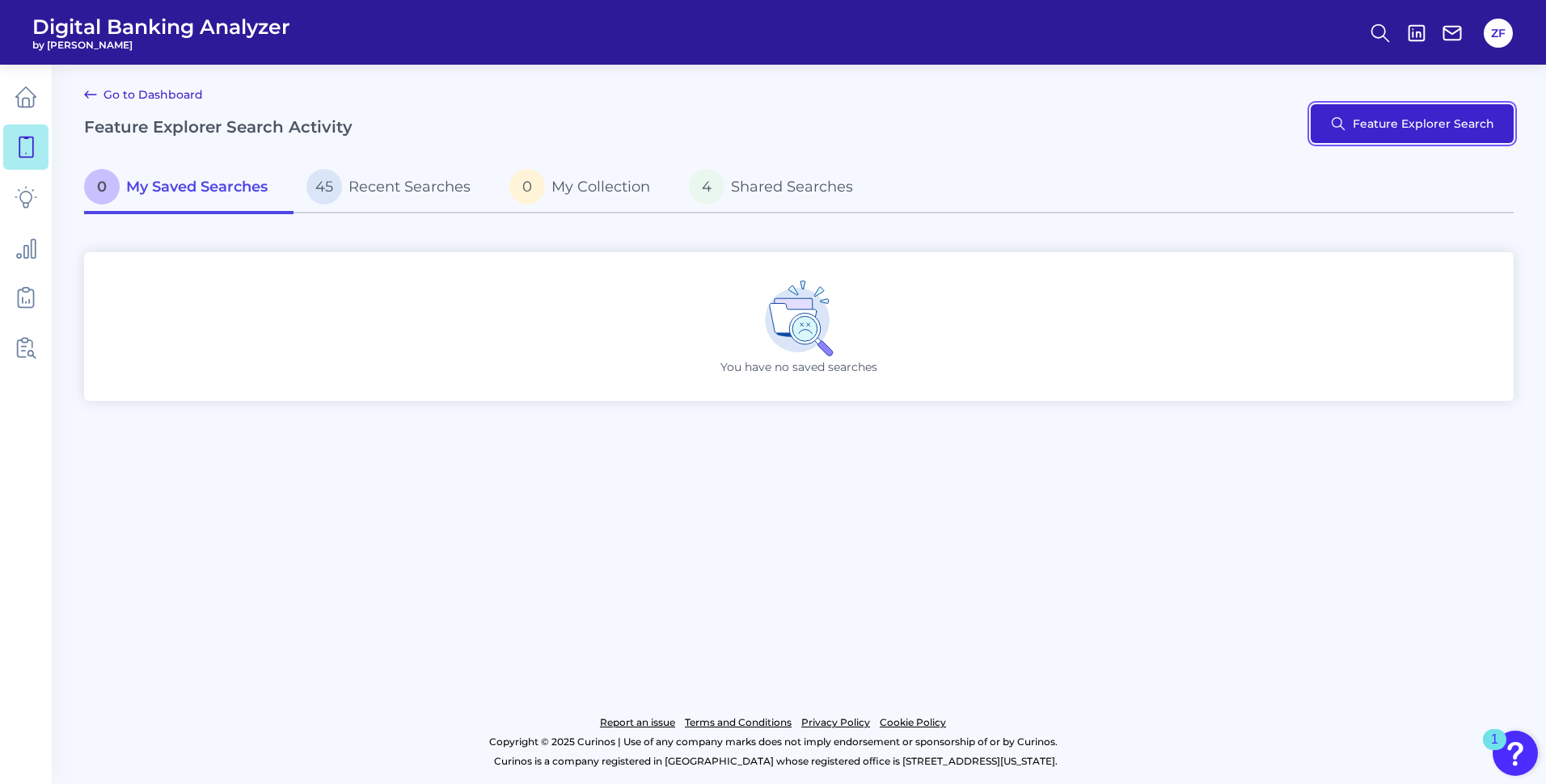
click at [1478, 112] on button "Feature Explorer Search" at bounding box center [1412, 124] width 203 height 39
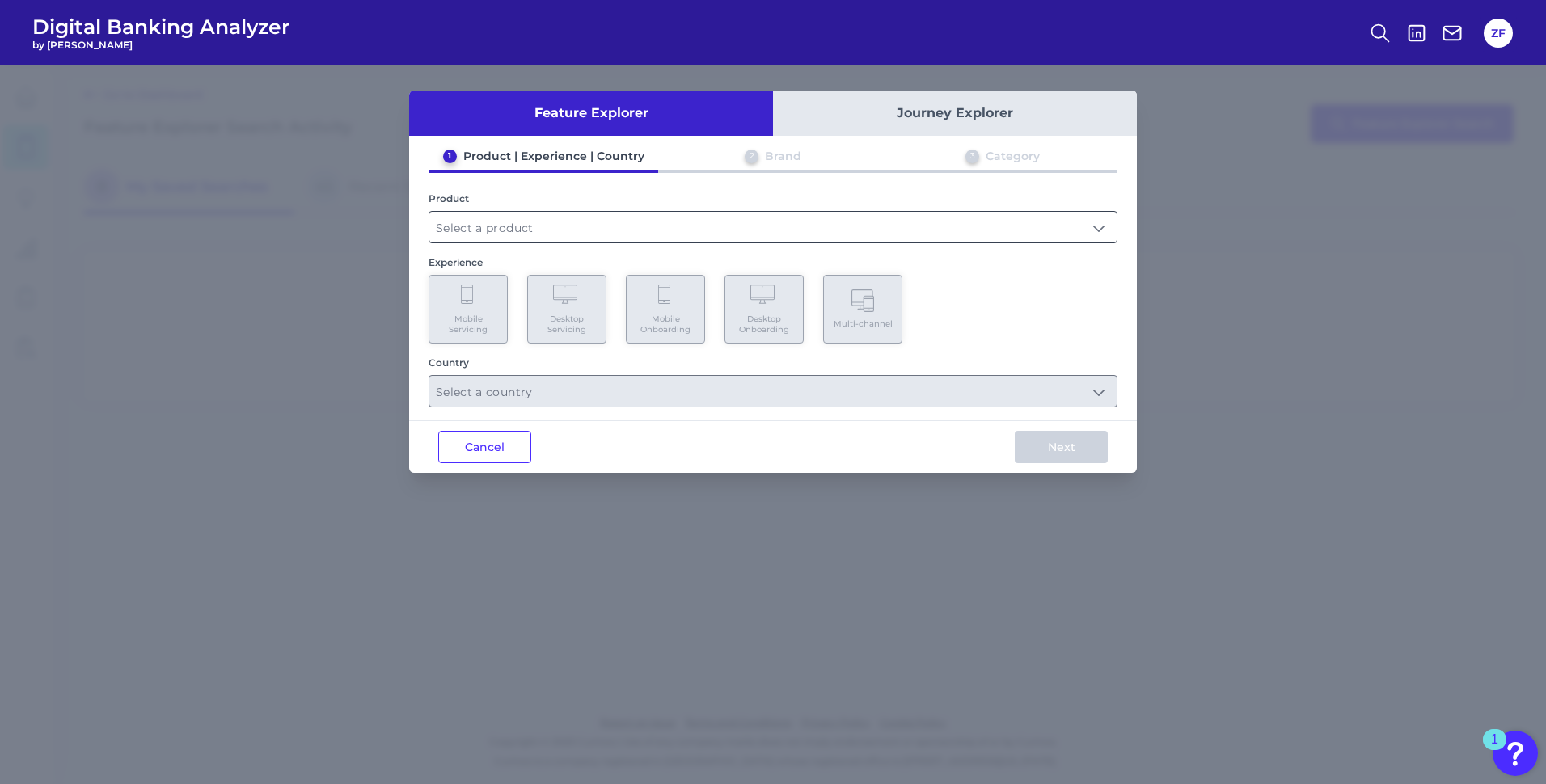
click at [508, 226] on input "text" at bounding box center [773, 227] width 687 height 31
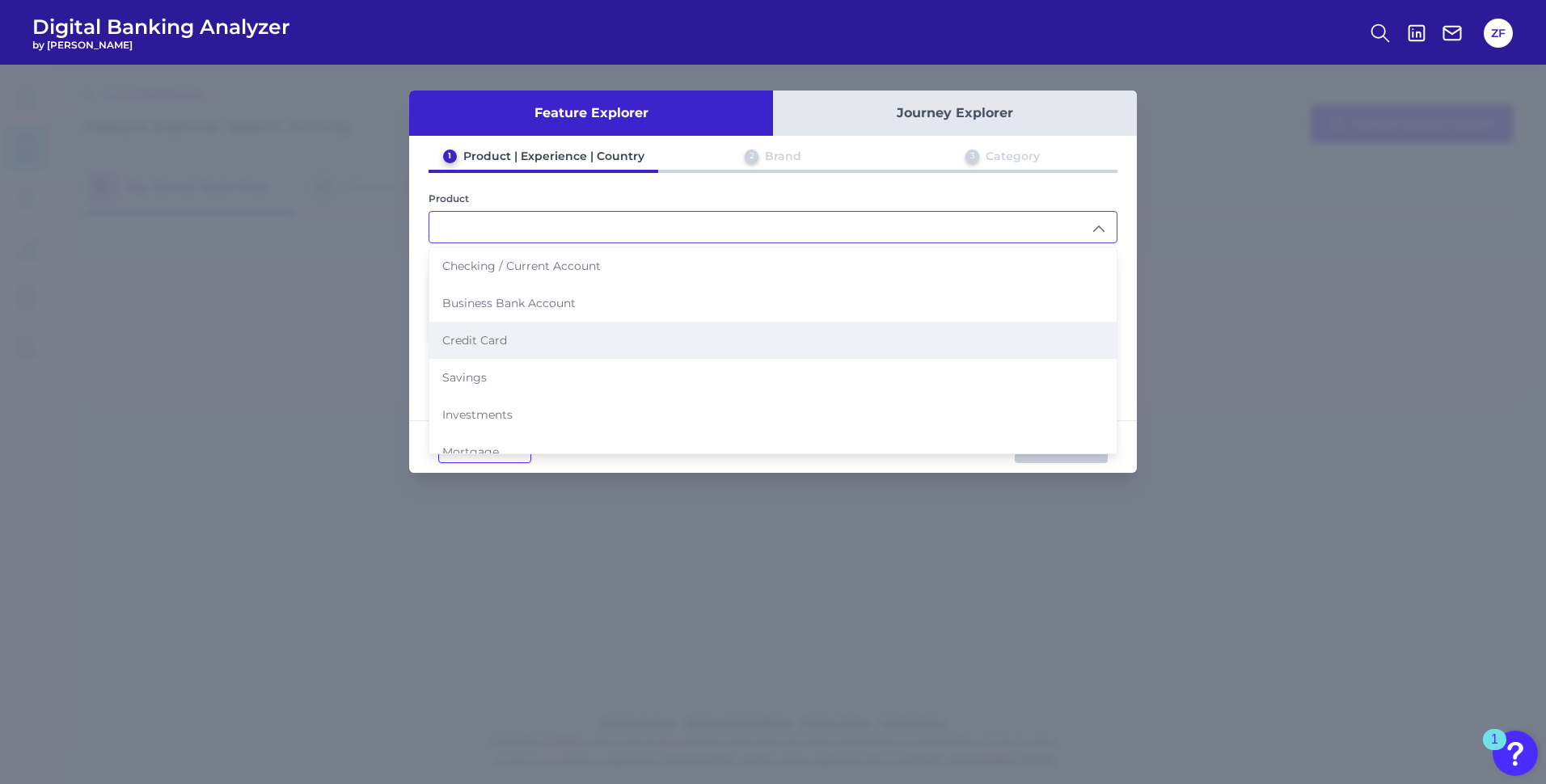
click at [517, 349] on li "Credit Card" at bounding box center [773, 340] width 687 height 37
type input "Credit Card"
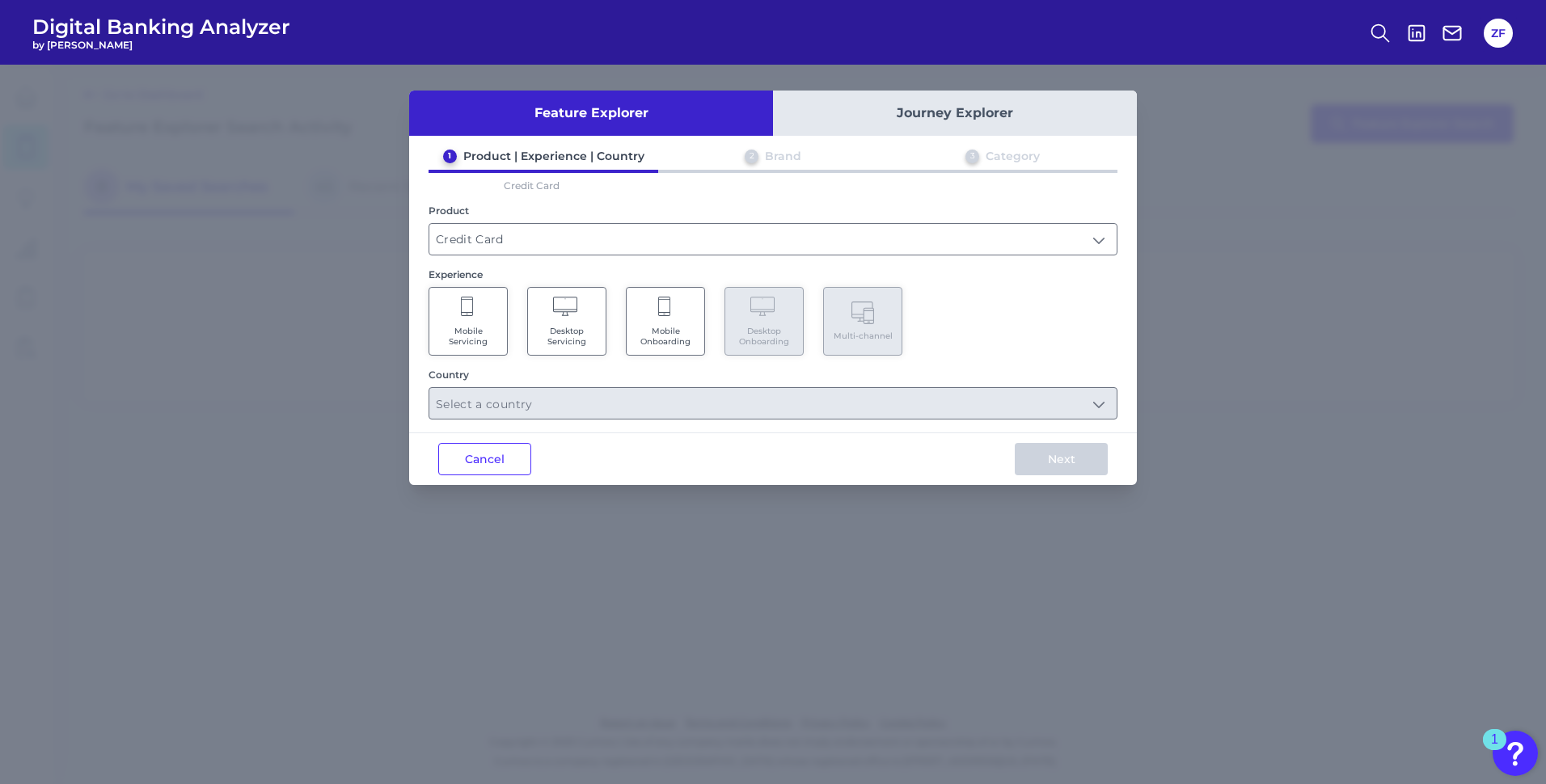
click at [656, 317] on Onboarding "Mobile Onboarding" at bounding box center [665, 321] width 79 height 68
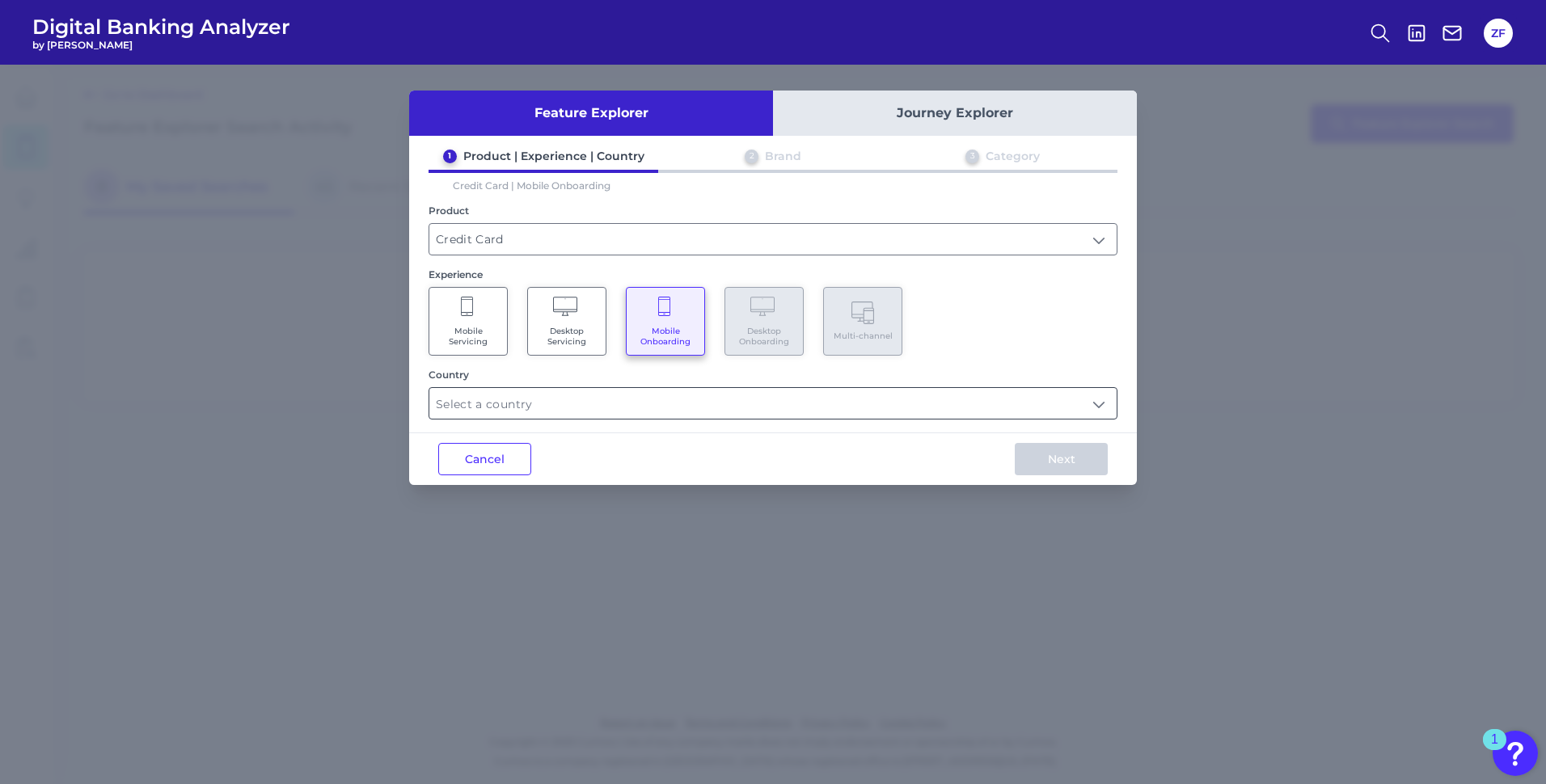
click at [551, 401] on input "text" at bounding box center [773, 404] width 687 height 31
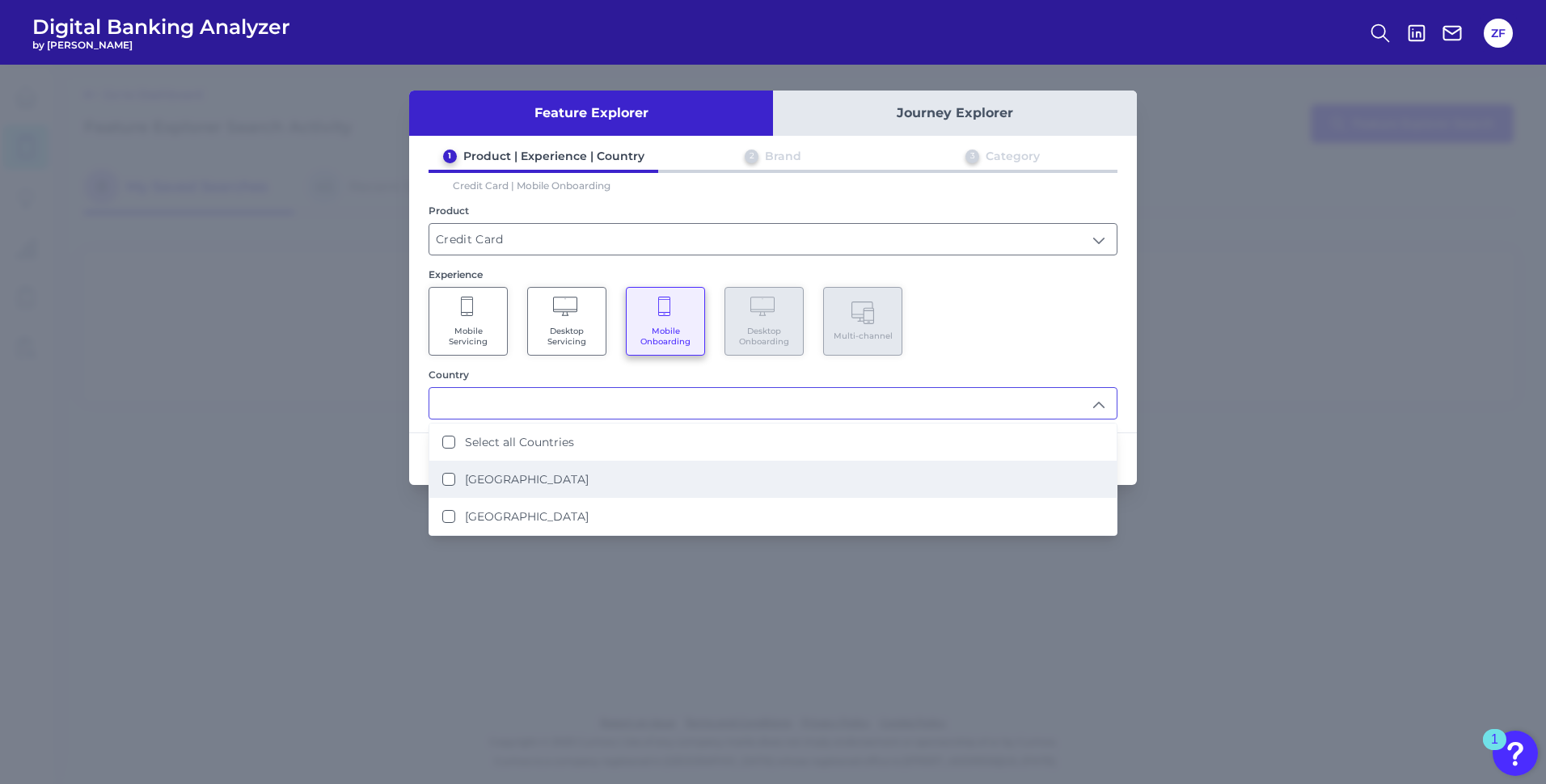
click at [491, 475] on label "[GEOGRAPHIC_DATA]" at bounding box center [527, 480] width 124 height 15
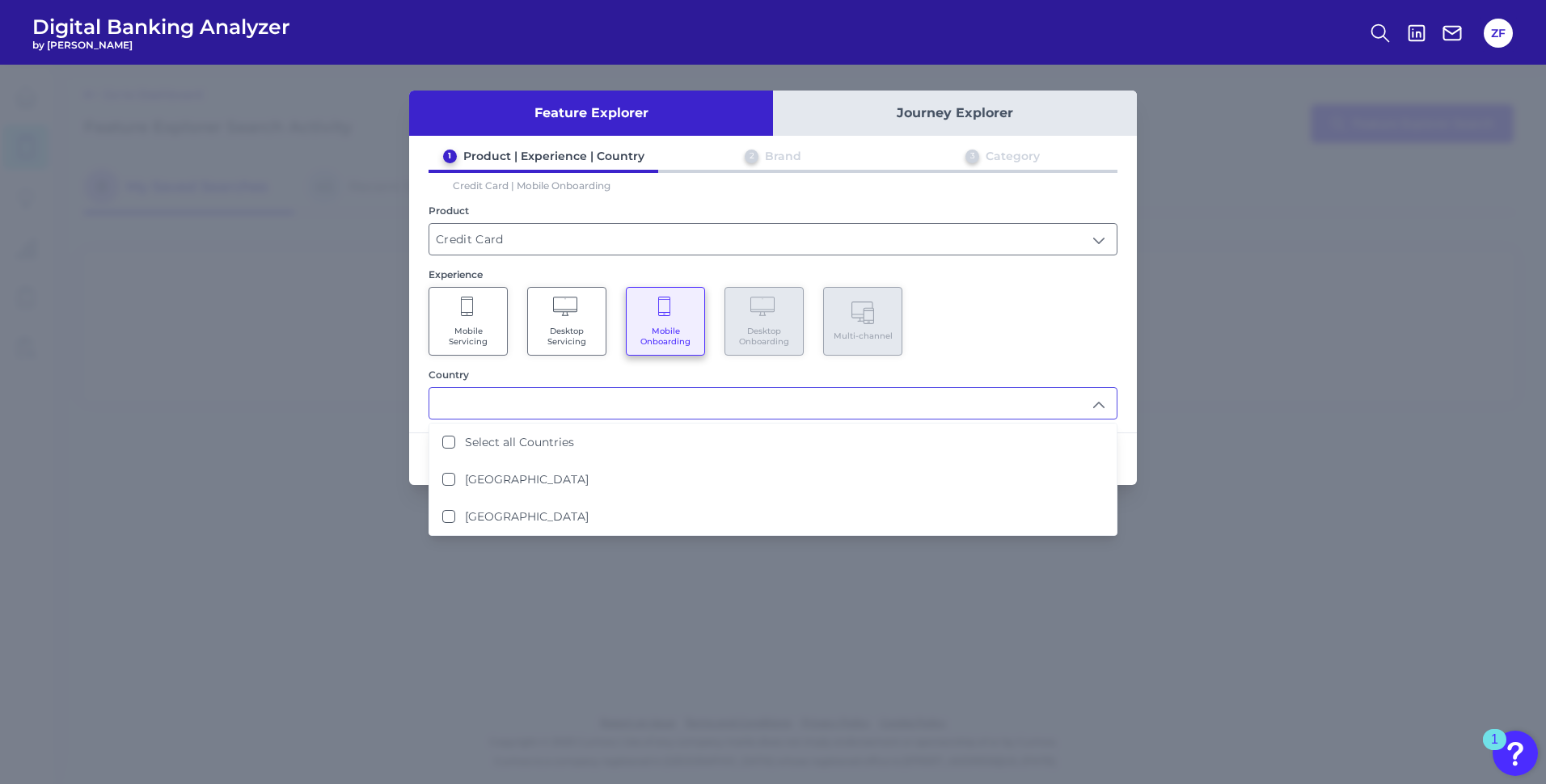
type input "[GEOGRAPHIC_DATA]"
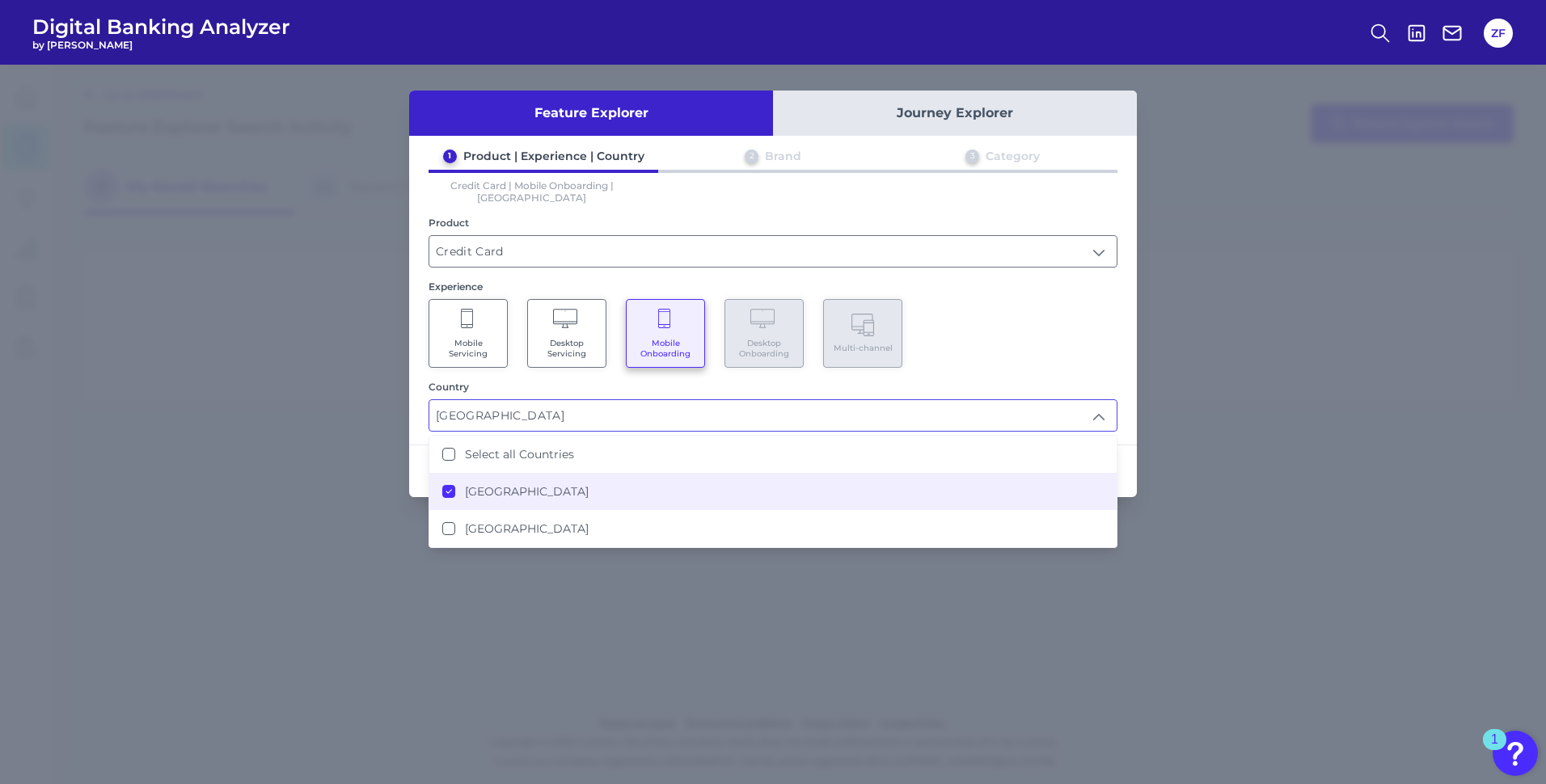
click at [1003, 307] on div "Mobile Servicing Desktop Servicing Mobile Onboarding Desktop Onboarding Multi-c…" at bounding box center [773, 333] width 689 height 68
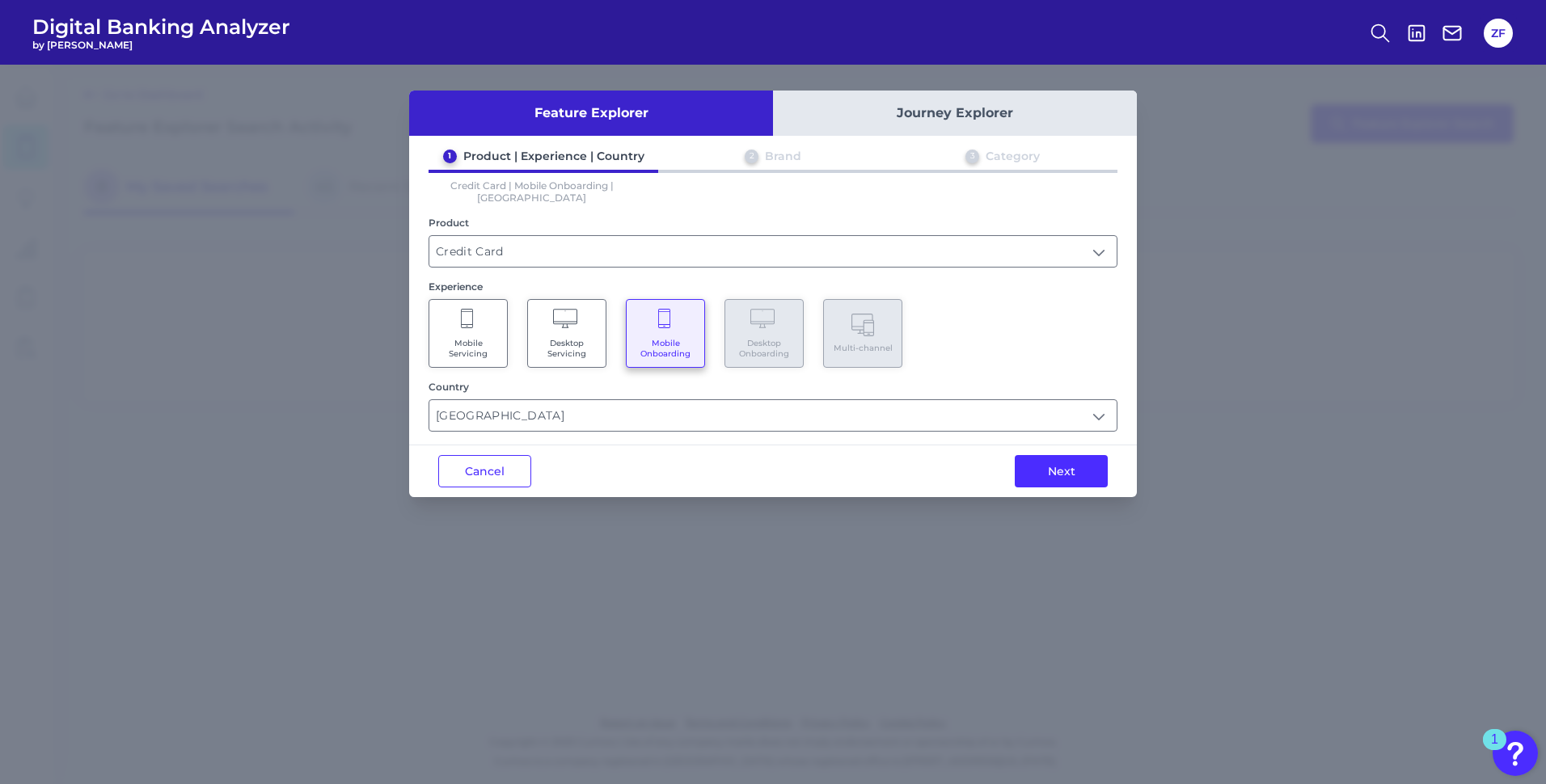
click at [1075, 445] on div "Next" at bounding box center [1061, 471] width 152 height 52
click at [1072, 455] on button "Next" at bounding box center [1061, 471] width 93 height 33
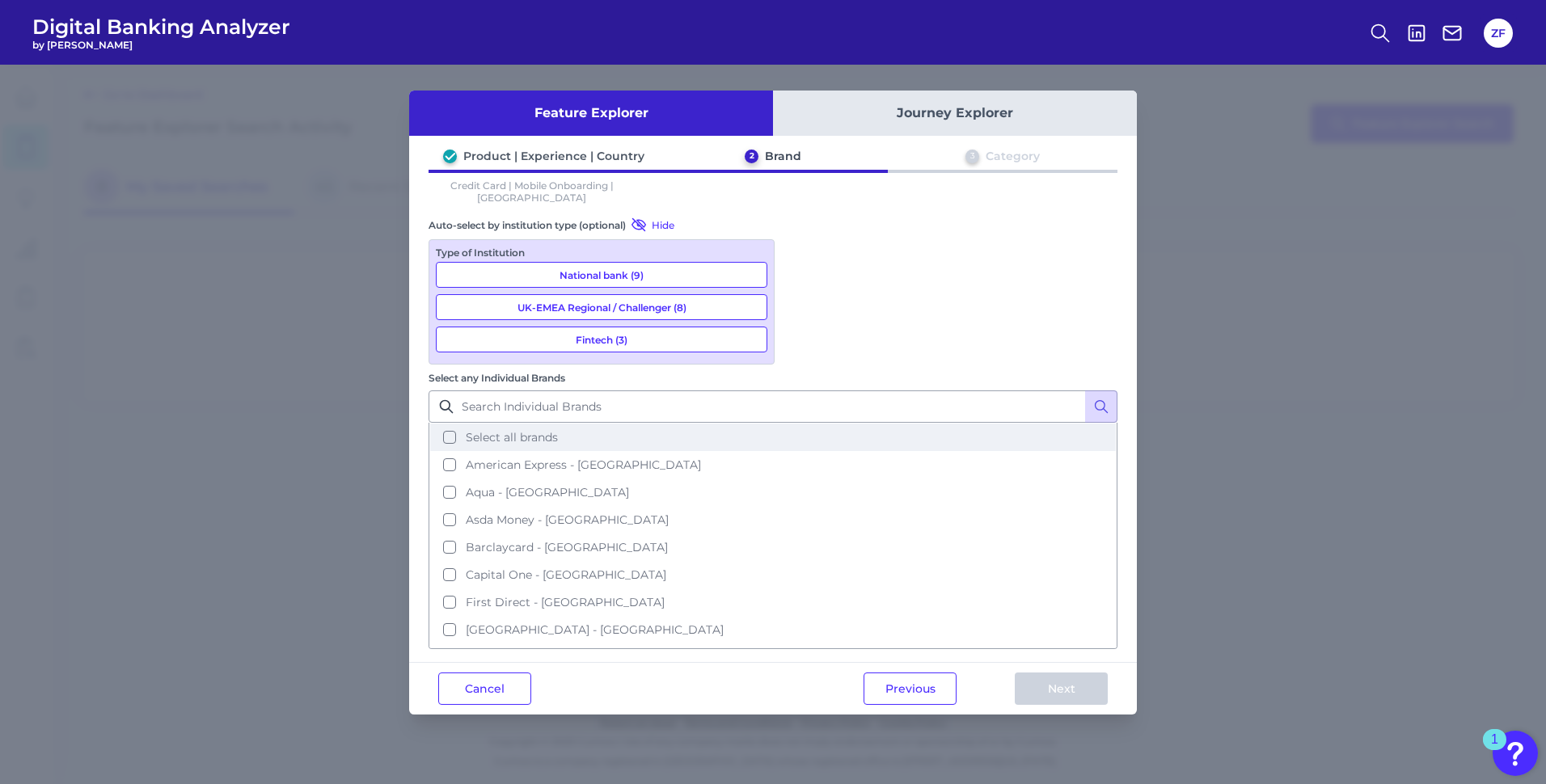
click at [864, 423] on button "Select all brands" at bounding box center [773, 437] width 686 height 28
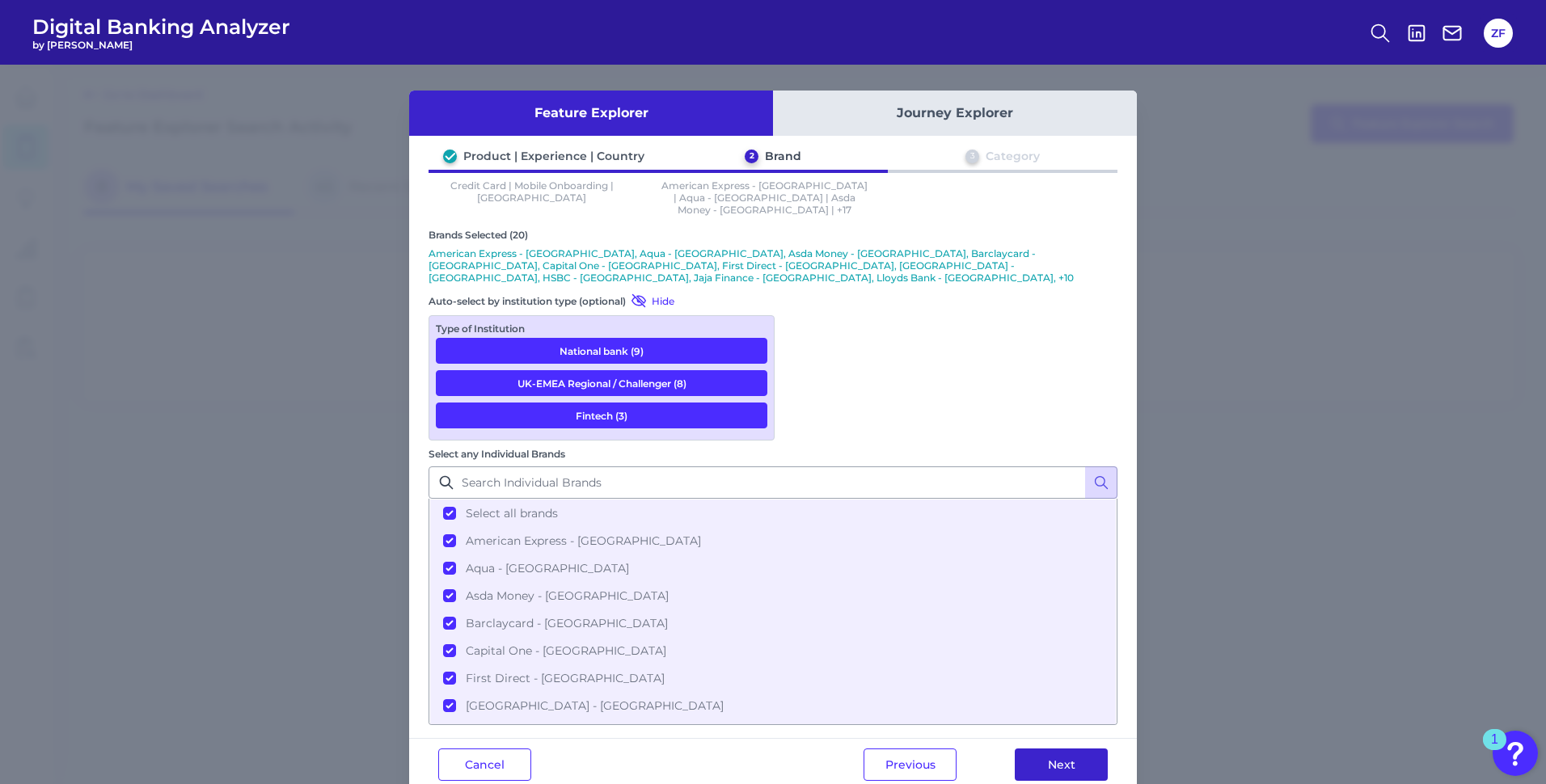
click at [1033, 748] on button "Next" at bounding box center [1061, 764] width 93 height 33
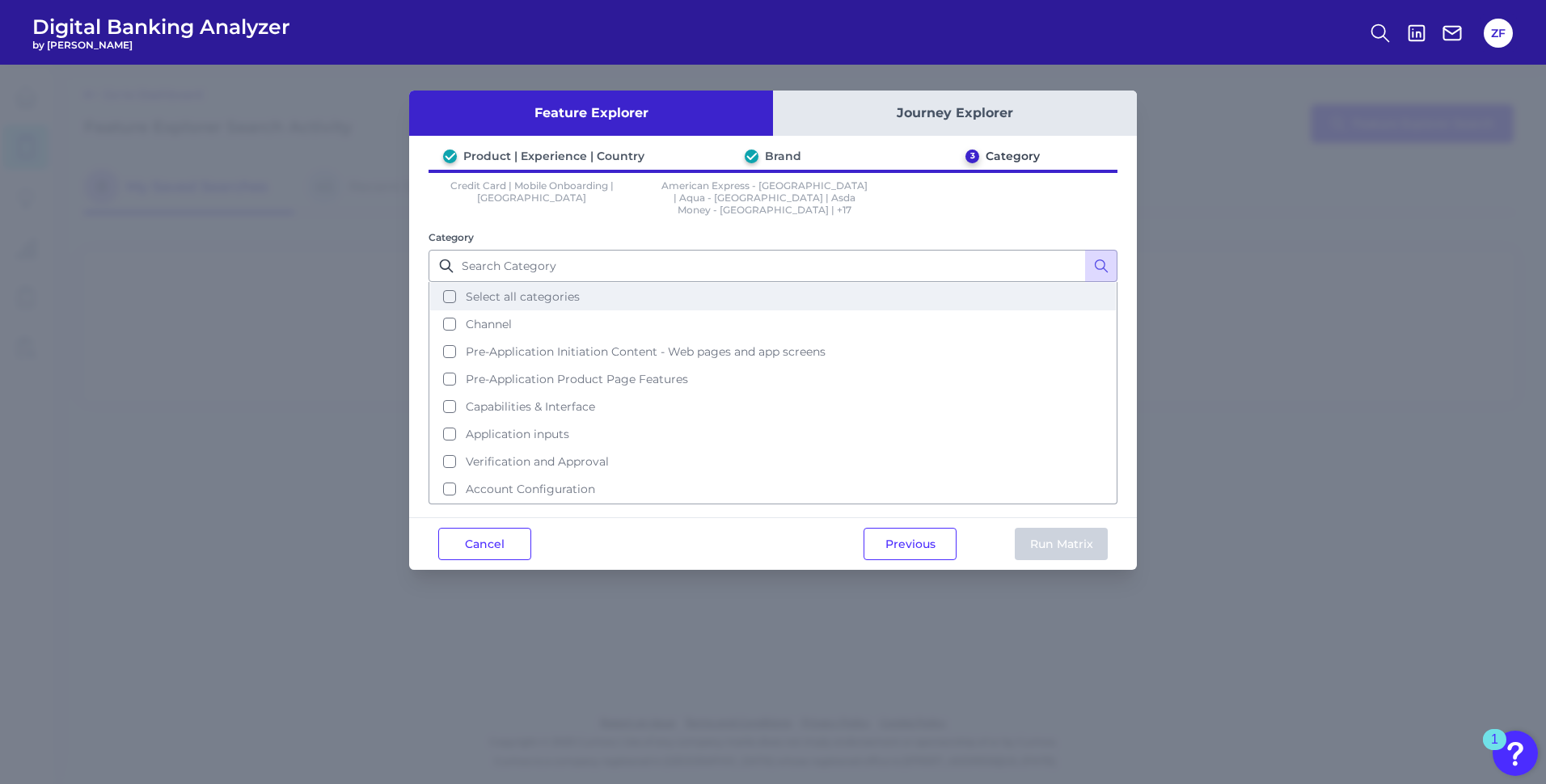
click at [540, 293] on button "Select all categories" at bounding box center [773, 296] width 686 height 28
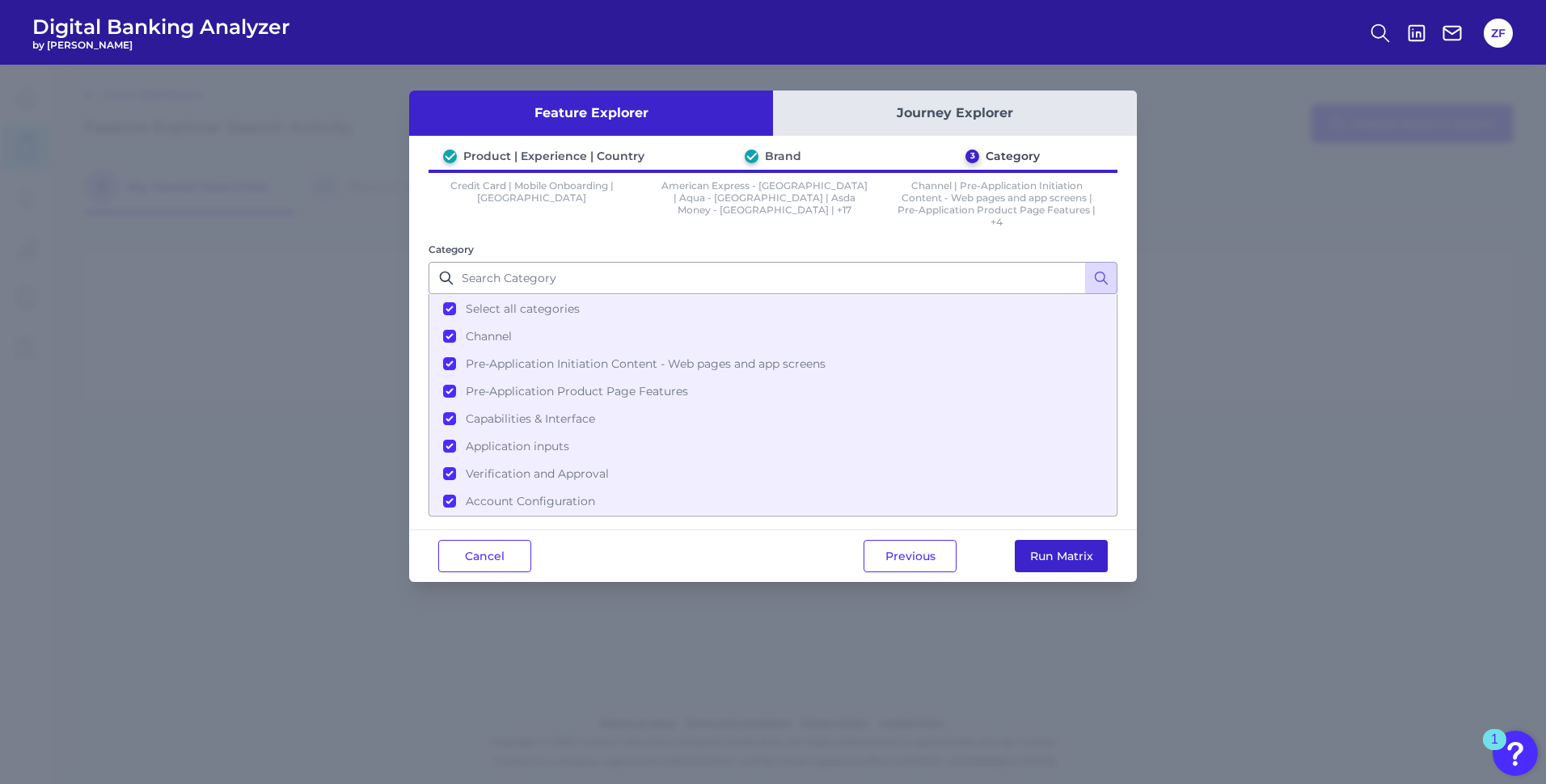
click at [1095, 562] on button "Run Matrix" at bounding box center [1061, 556] width 93 height 33
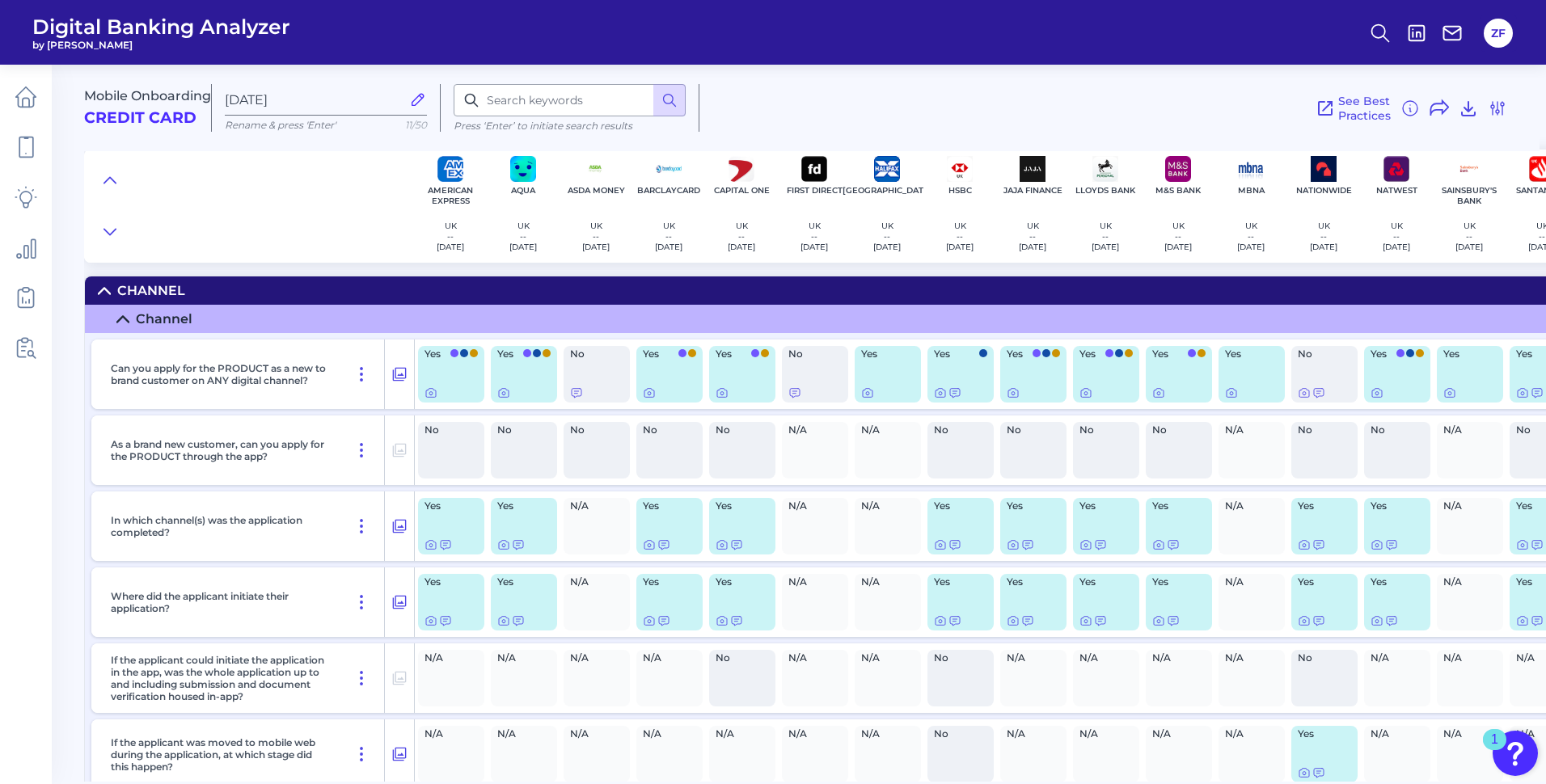
click at [1179, 439] on div "No" at bounding box center [1179, 449] width 66 height 56
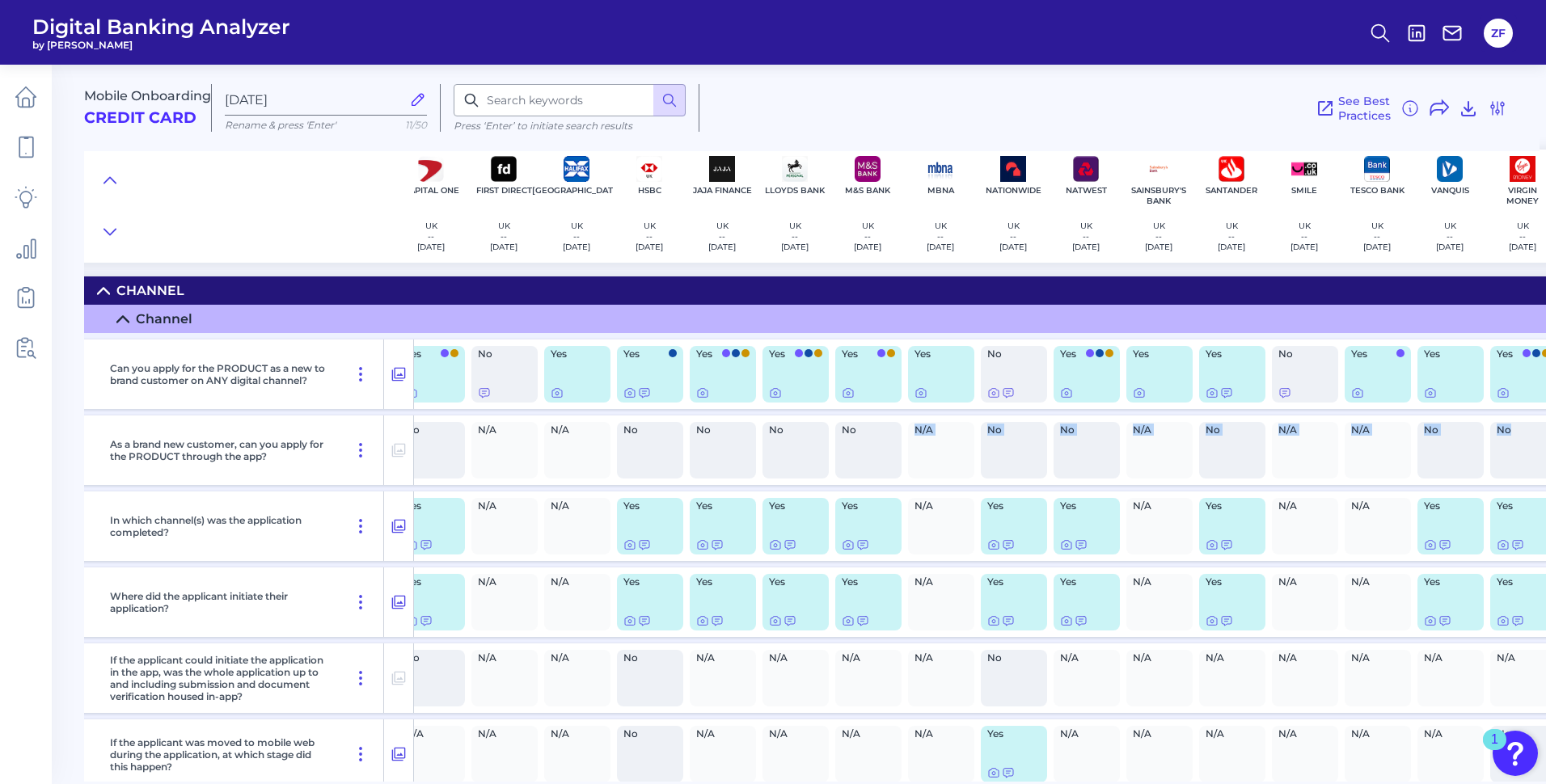
scroll to position [0, 338]
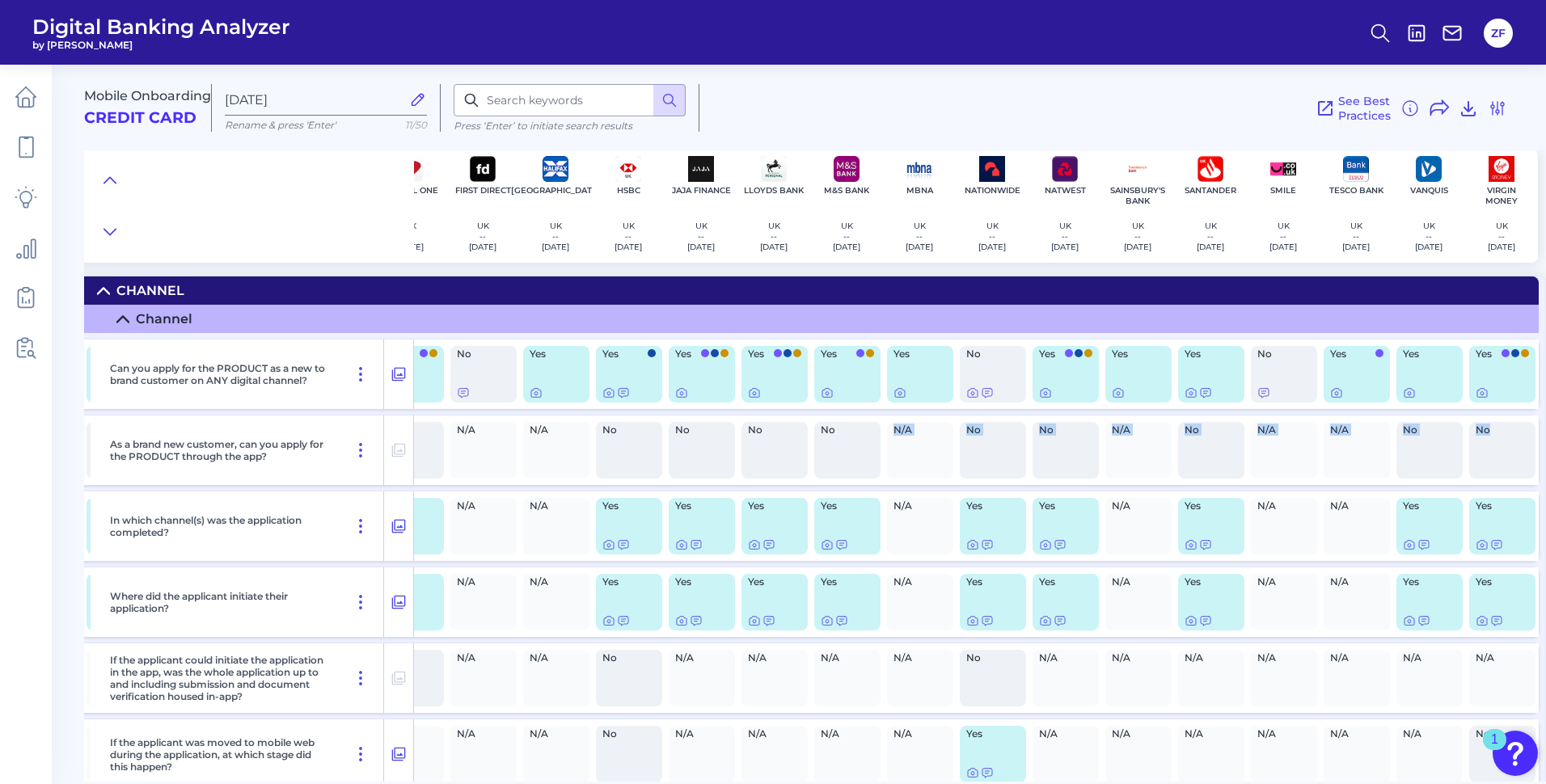
drag, startPoint x: 1390, startPoint y: 445, endPoint x: 1548, endPoint y: 435, distance: 158.3
click at [1545, 435] on html "Digital Banking Analyzer by Curinos ZF Mobile Onboarding Credit Card [DATE] Ren…" at bounding box center [773, 392] width 1546 height 784
click at [1328, 461] on div "N/A" at bounding box center [1356, 449] width 66 height 56
click at [753, 394] on icon at bounding box center [754, 393] width 3 height 3
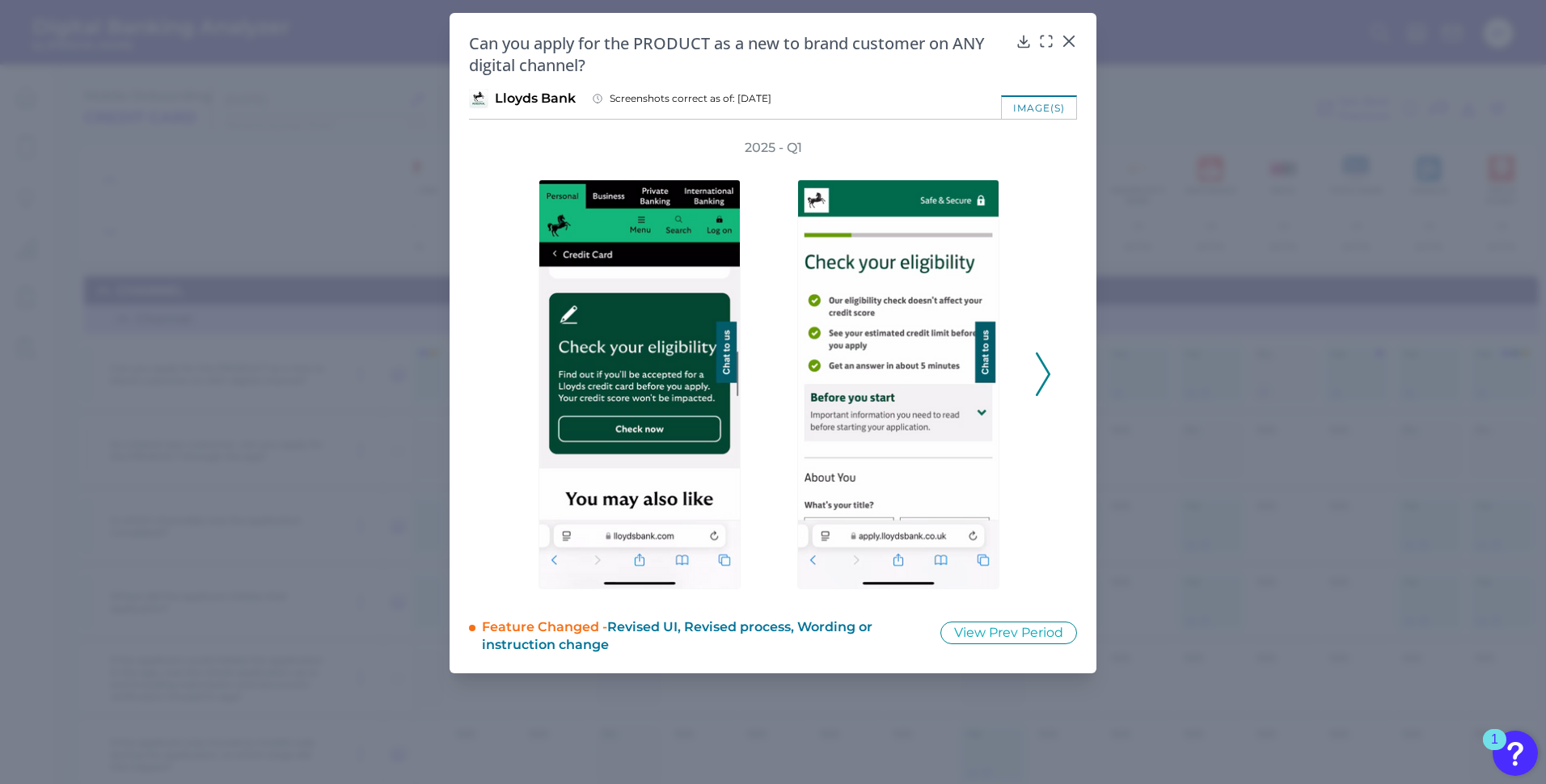
click at [1049, 372] on polyline at bounding box center [1043, 374] width 12 height 42
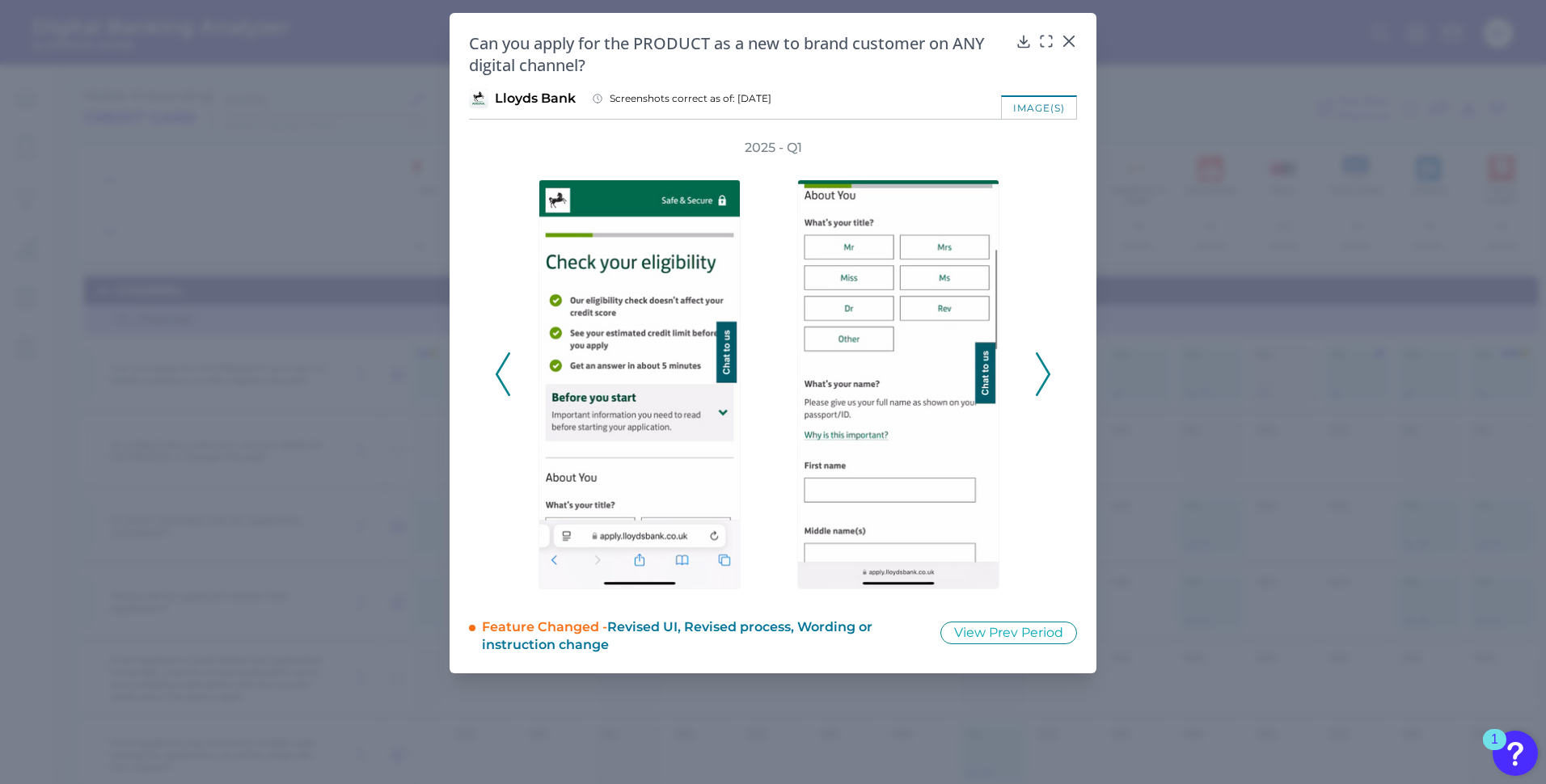
click at [1049, 372] on polyline at bounding box center [1043, 374] width 12 height 42
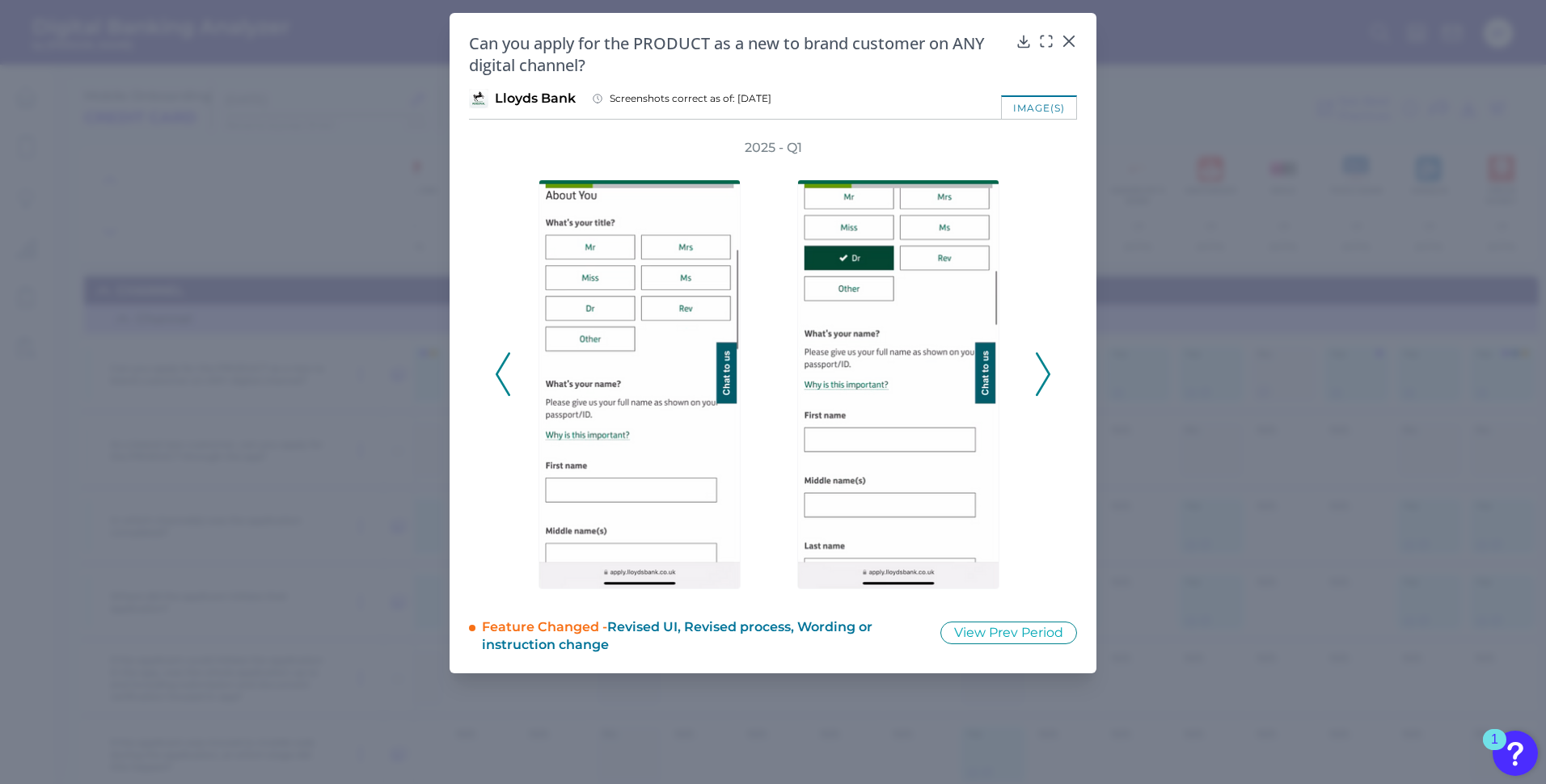
click at [1049, 372] on polyline at bounding box center [1043, 374] width 12 height 42
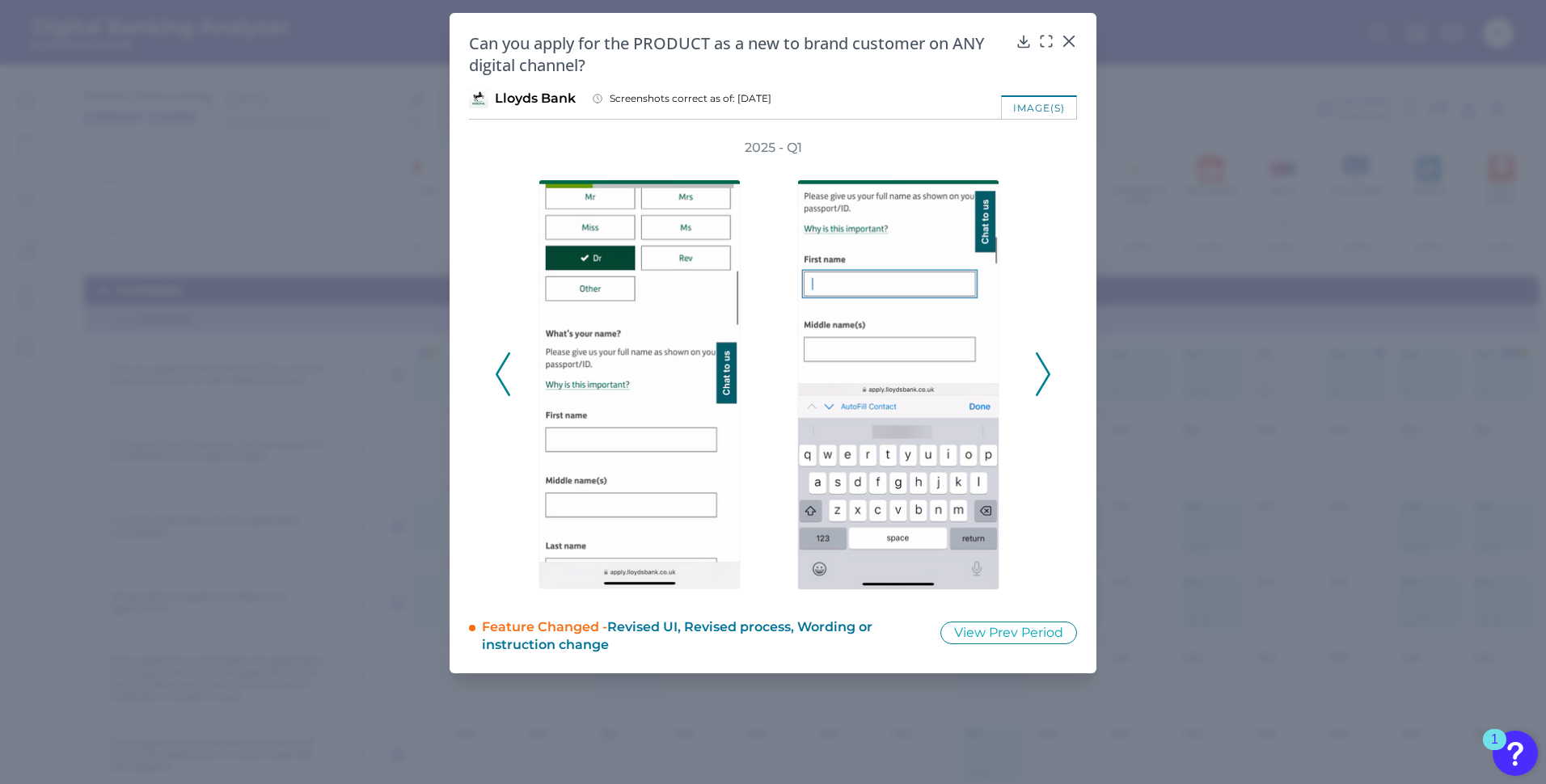
click at [1049, 372] on polyline at bounding box center [1043, 374] width 12 height 42
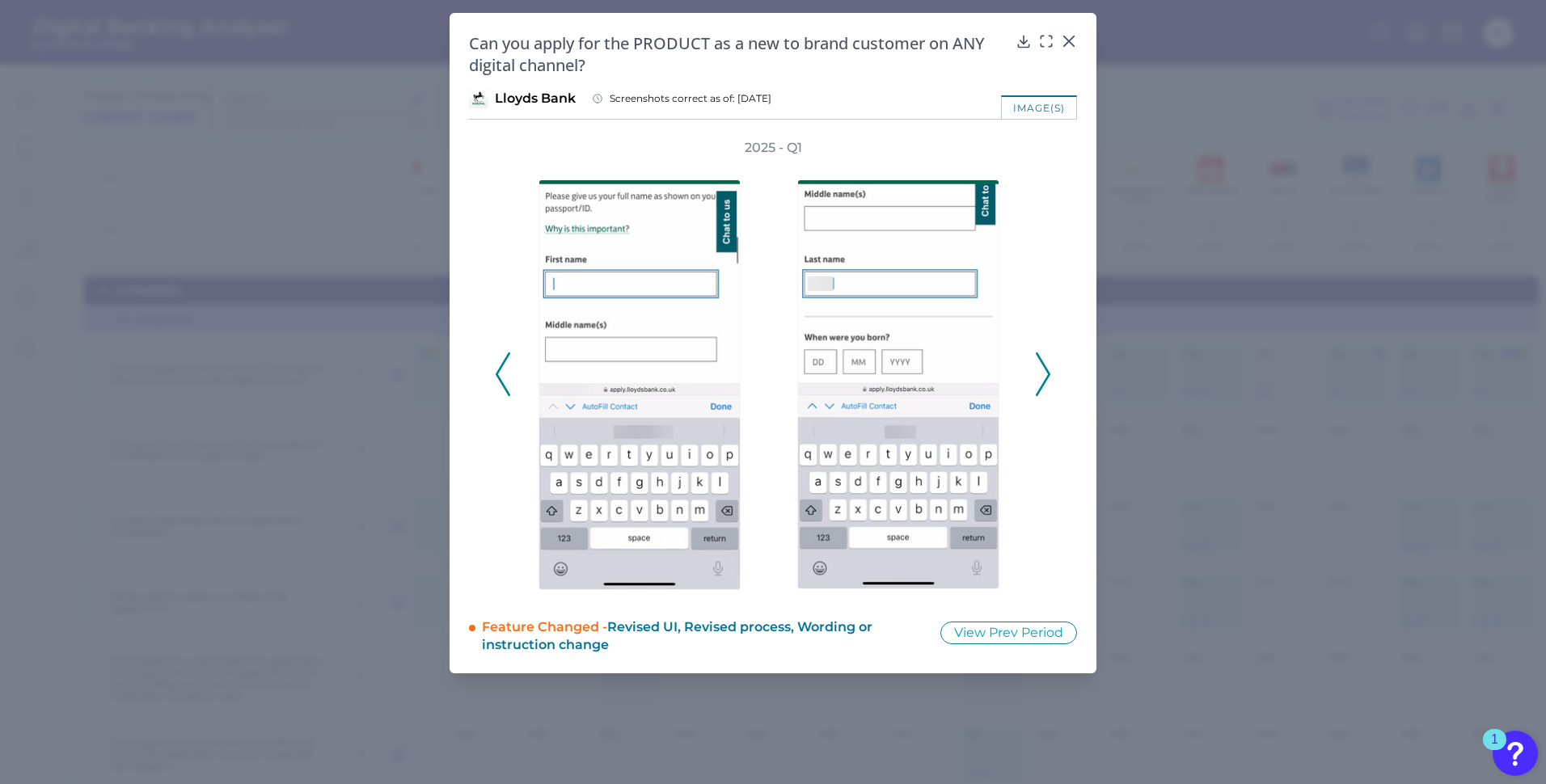
click at [1049, 372] on polyline at bounding box center [1043, 374] width 12 height 42
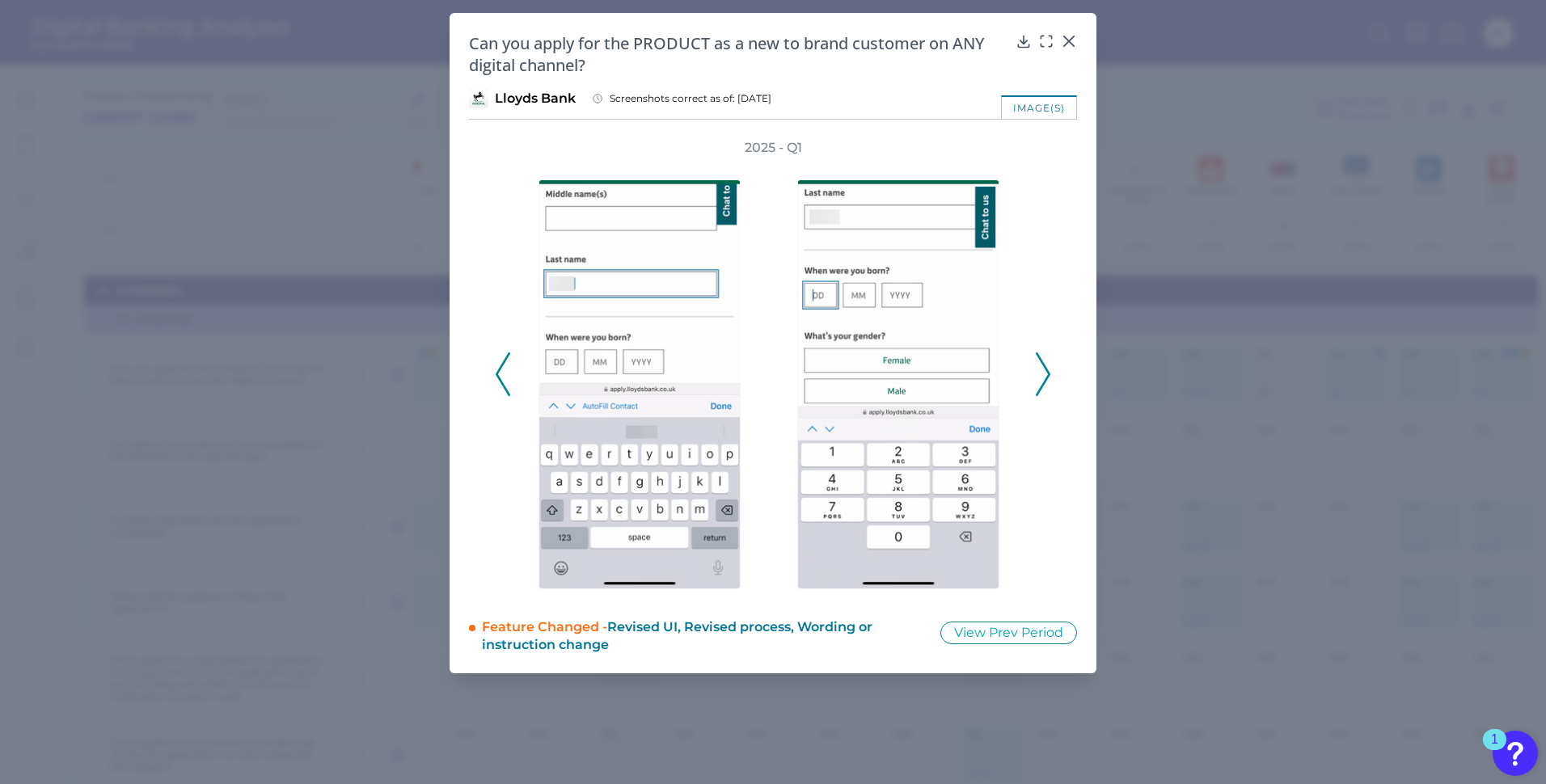
click at [1049, 372] on polyline at bounding box center [1043, 374] width 12 height 42
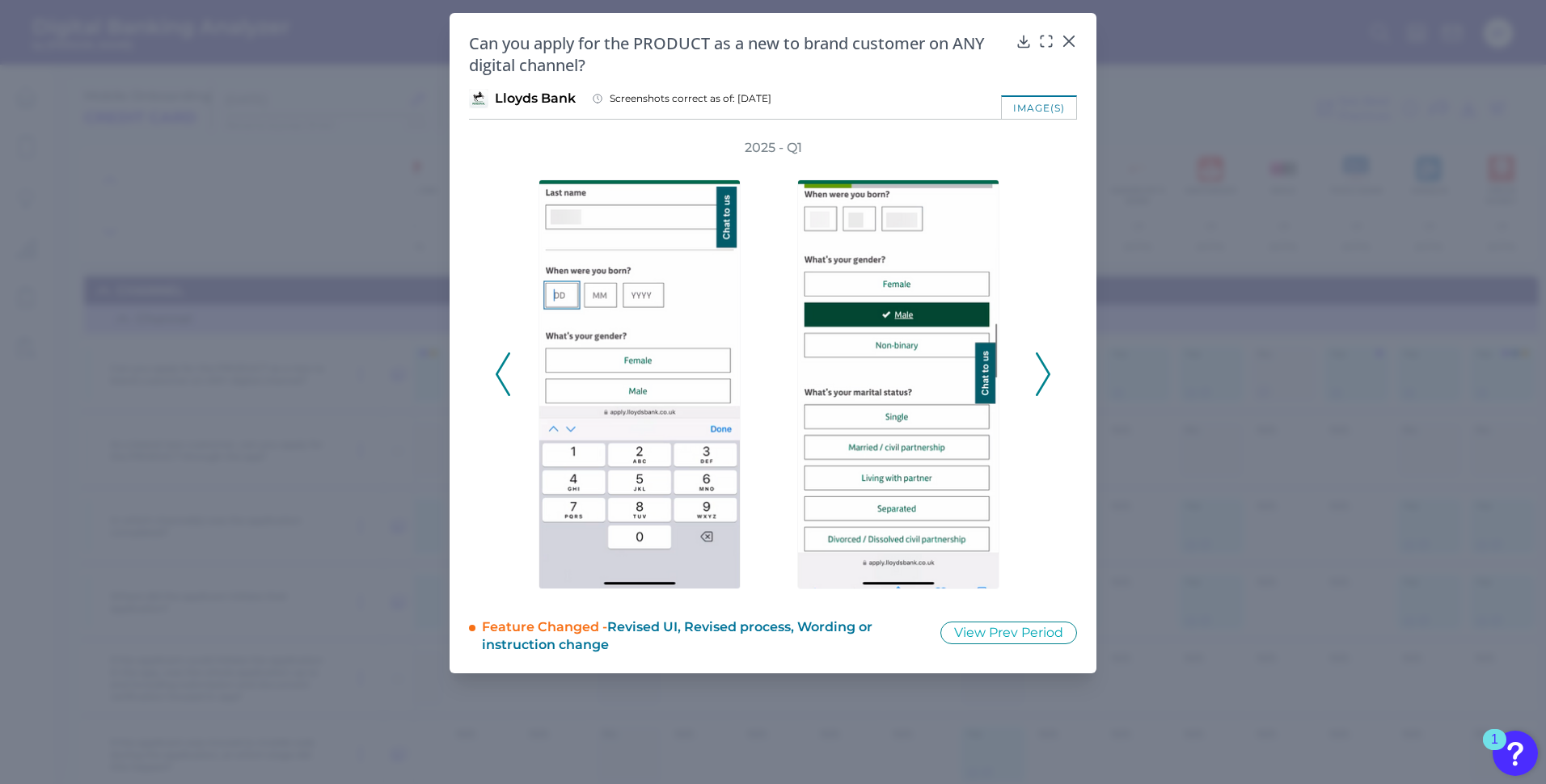
click at [1049, 372] on polyline at bounding box center [1043, 374] width 12 height 42
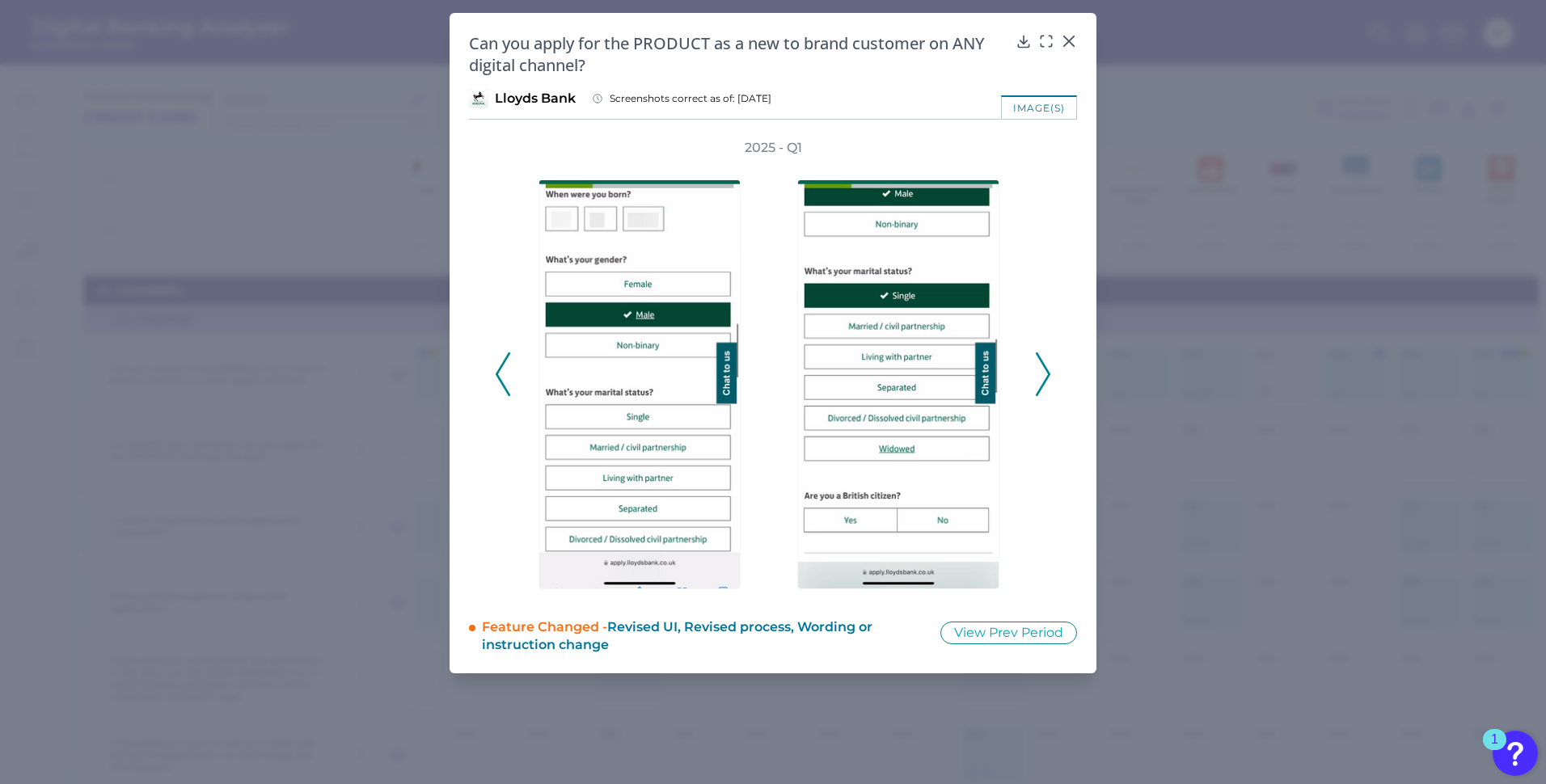
click at [1049, 372] on polyline at bounding box center [1043, 374] width 12 height 42
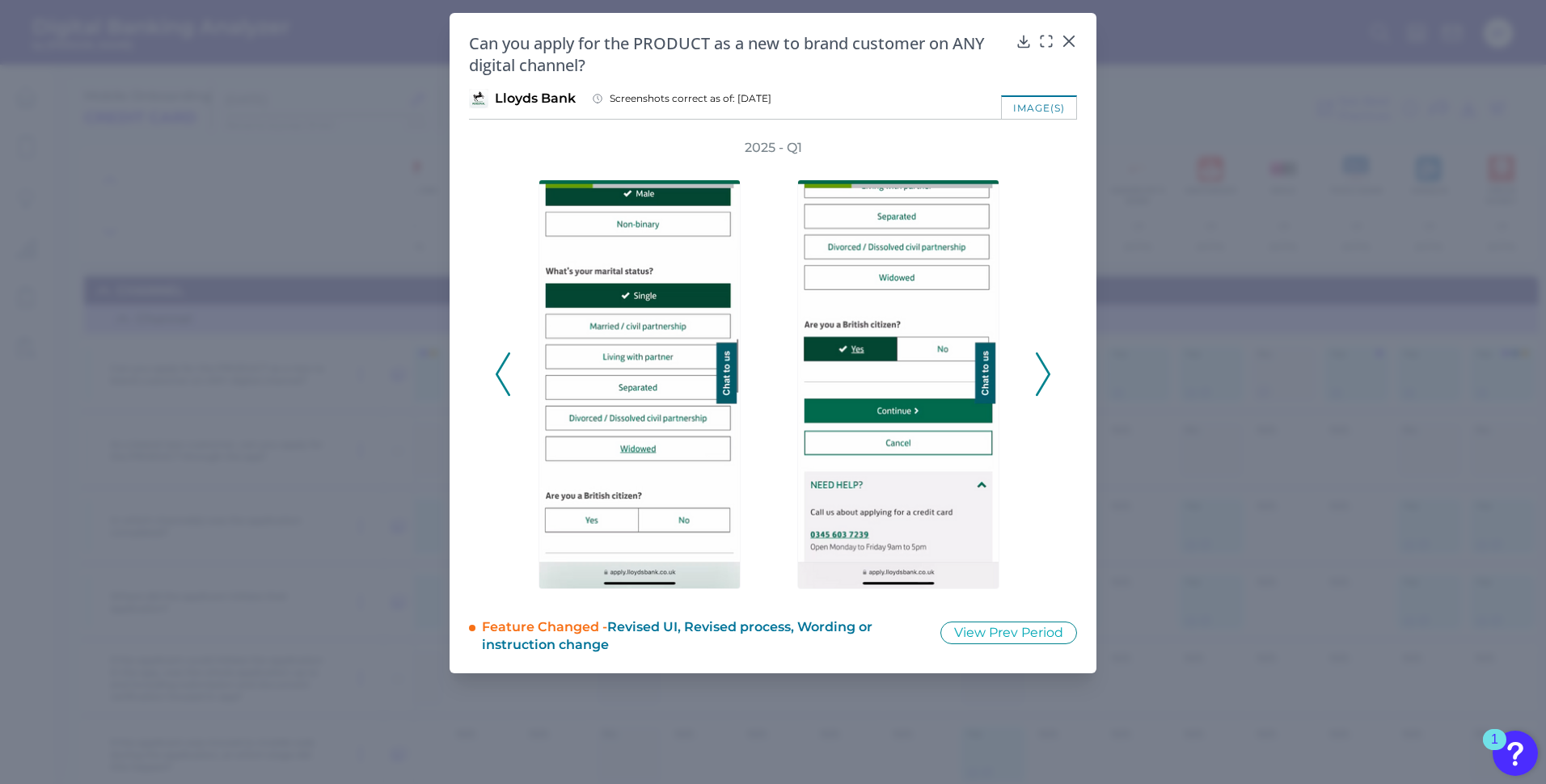
click at [1049, 372] on polyline at bounding box center [1043, 374] width 12 height 42
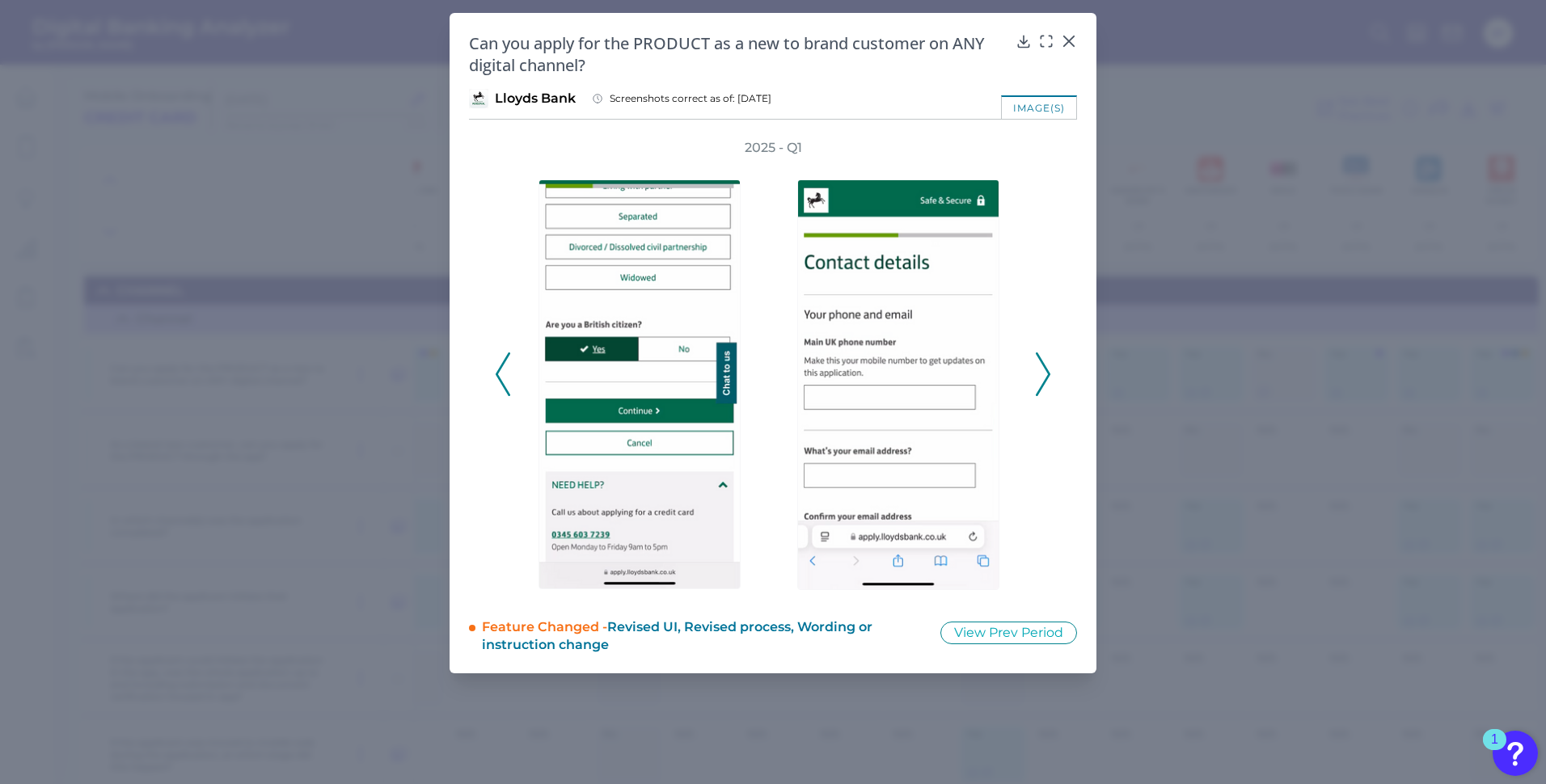
click at [1049, 372] on polyline at bounding box center [1043, 374] width 12 height 42
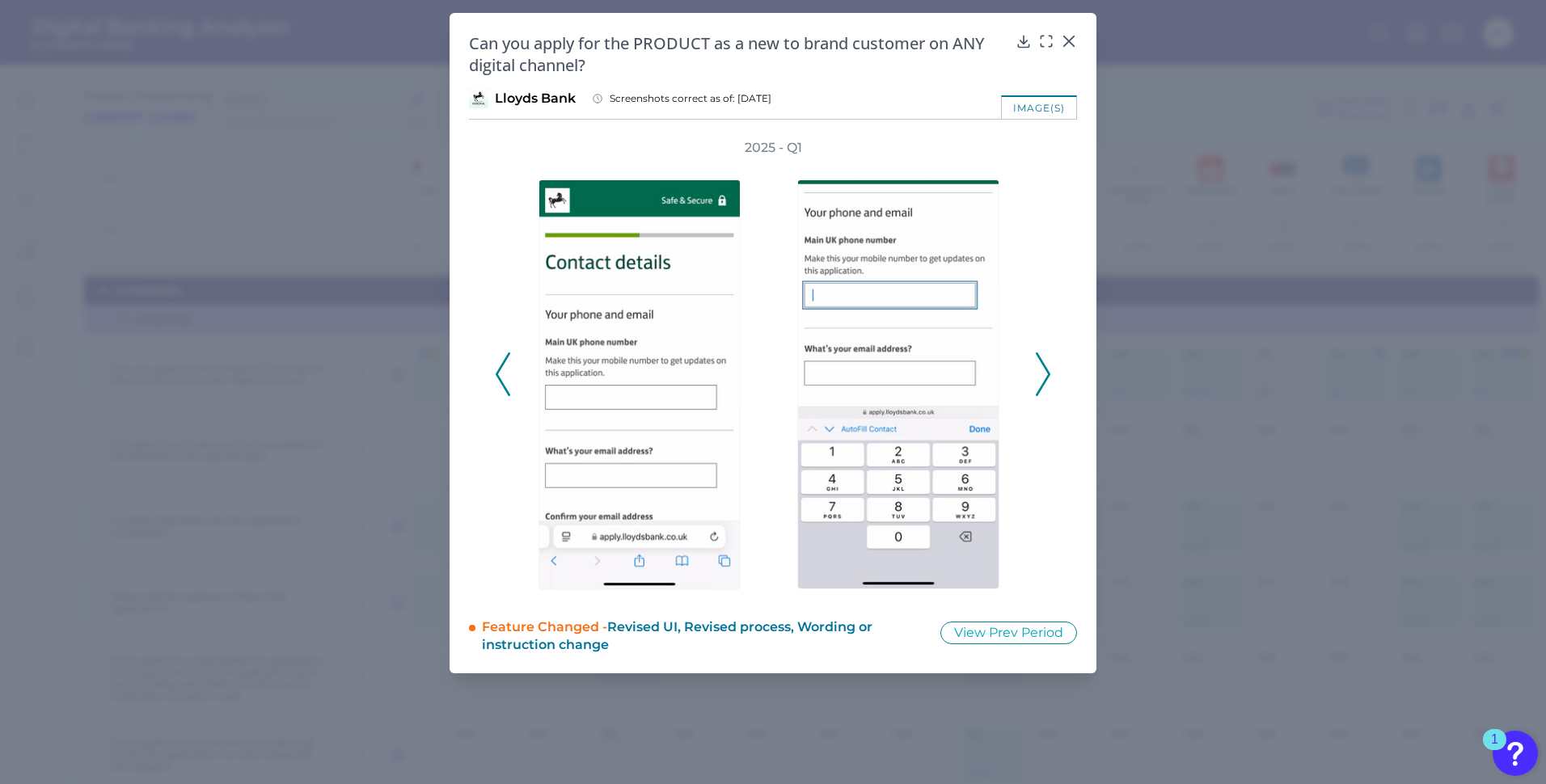
click at [1049, 372] on polyline at bounding box center [1043, 374] width 12 height 42
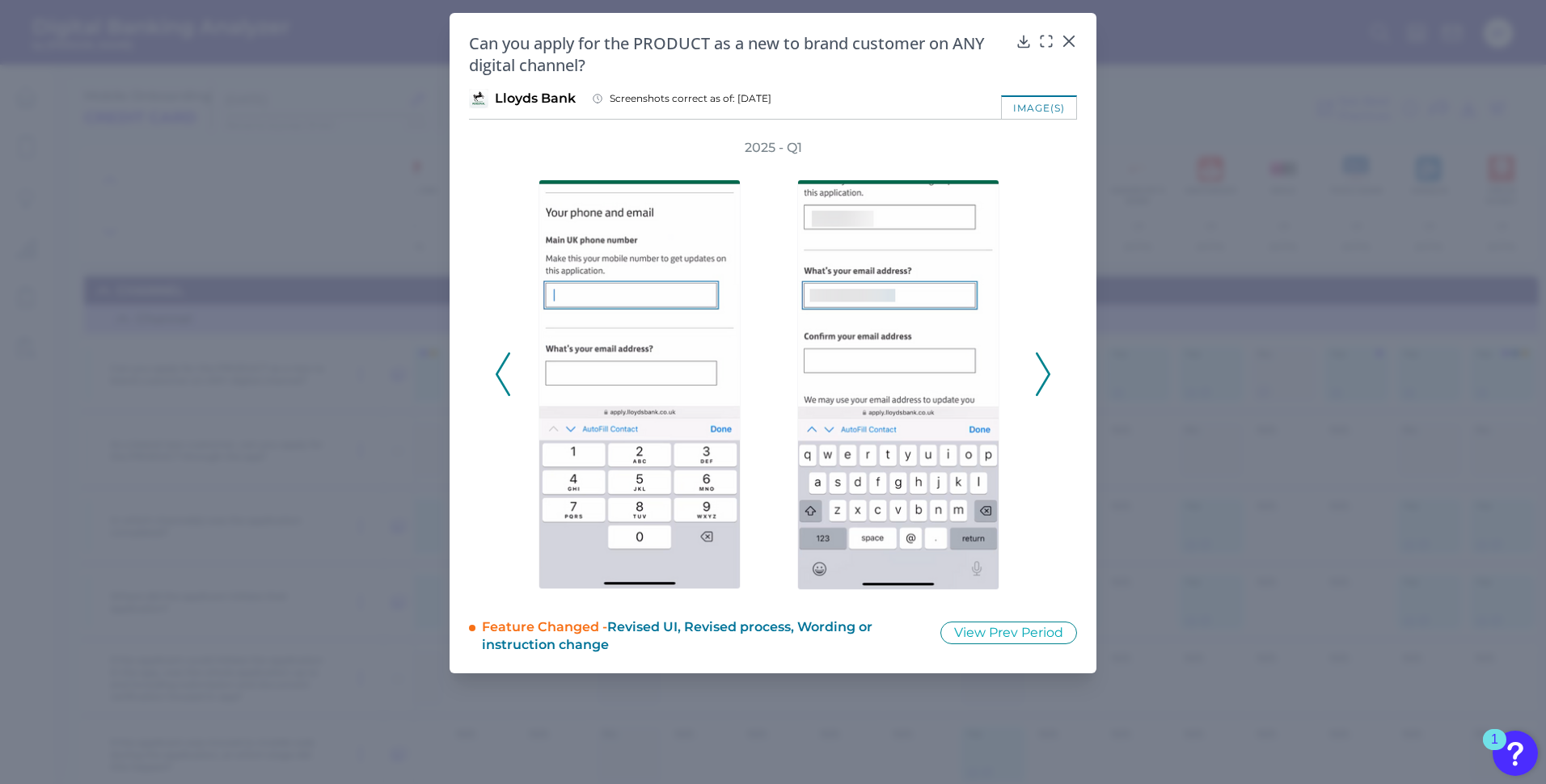
click at [1049, 372] on polyline at bounding box center [1043, 374] width 12 height 42
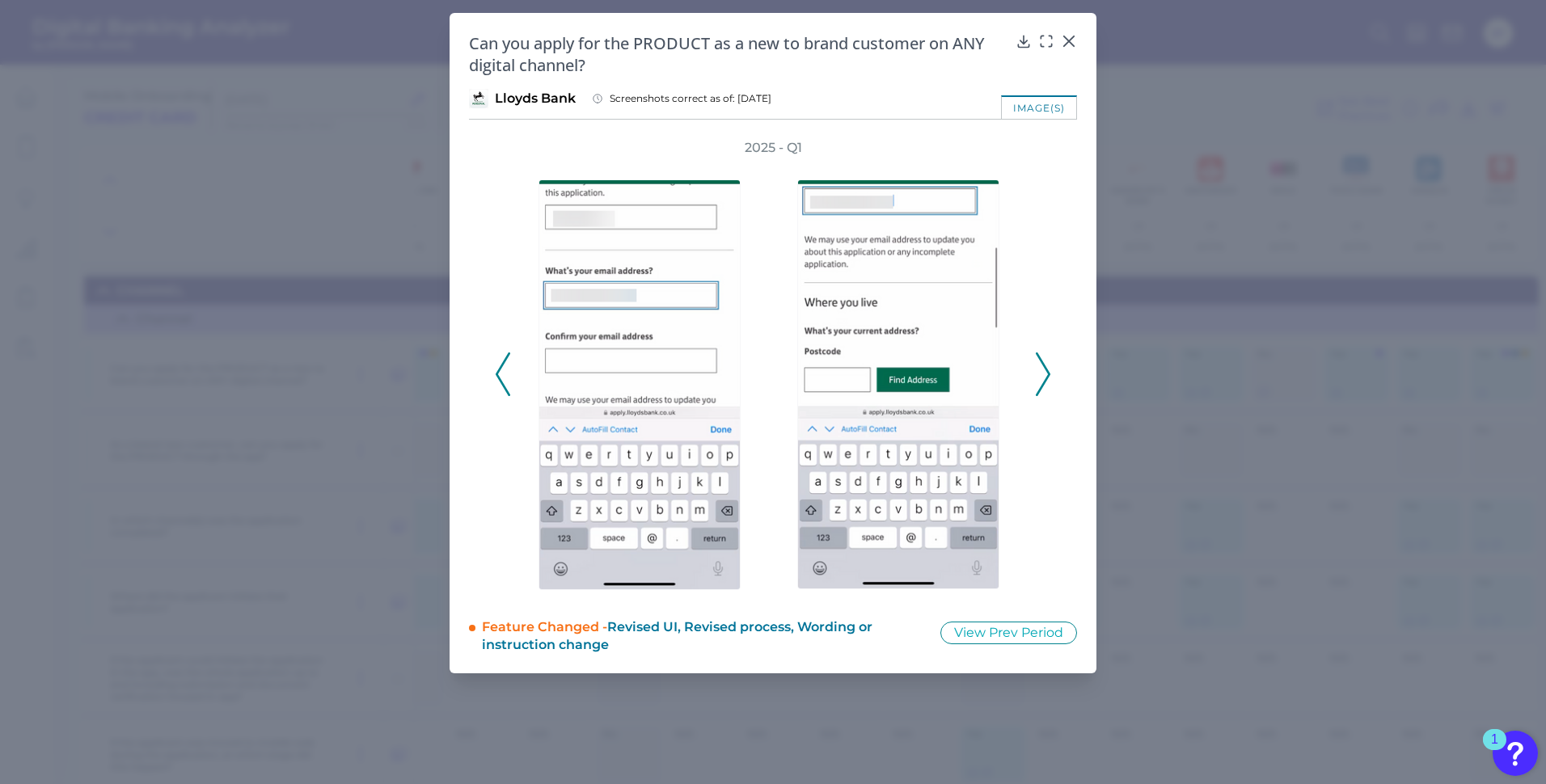
click at [1049, 372] on polyline at bounding box center [1043, 374] width 12 height 42
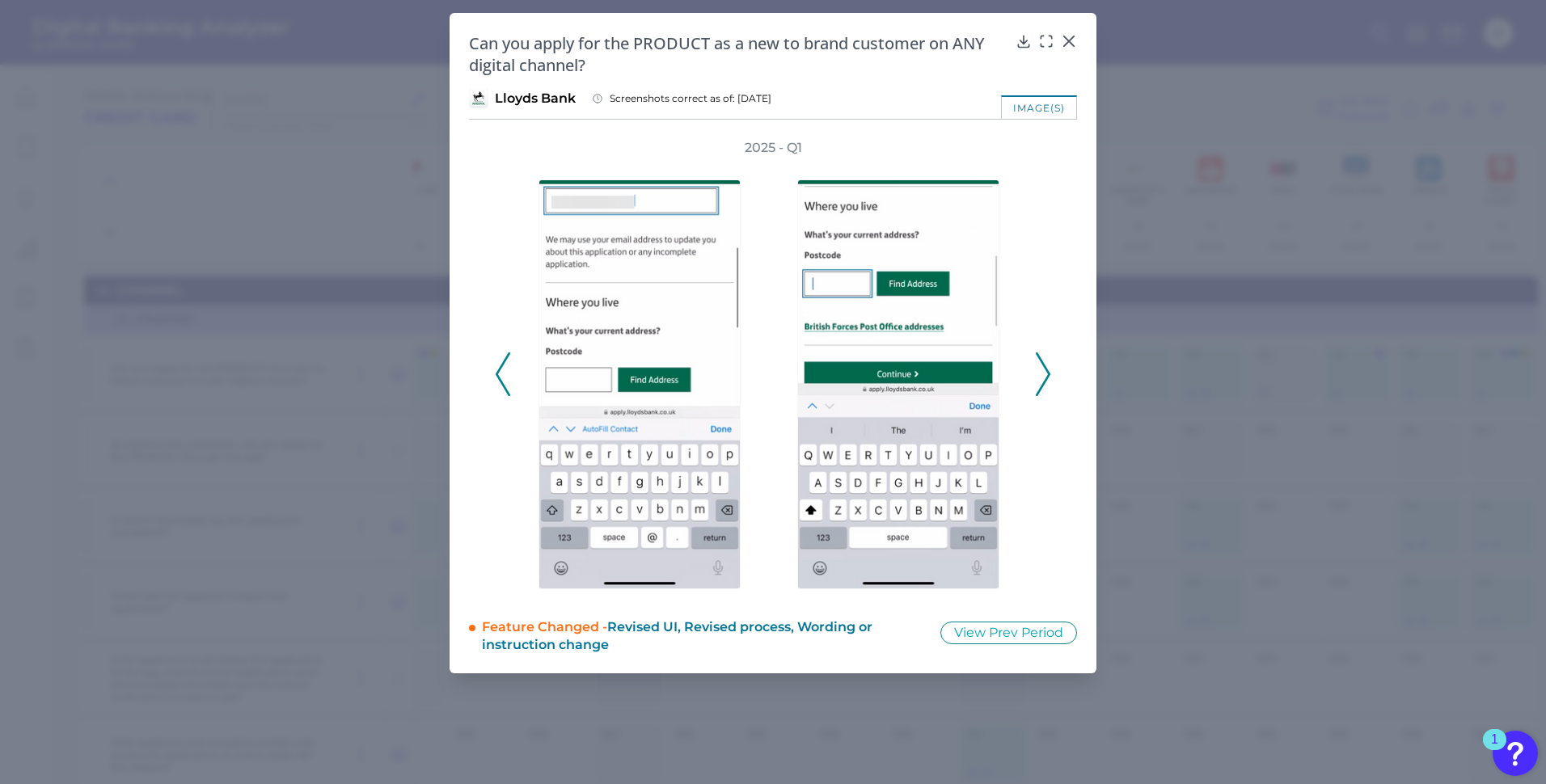
click at [1049, 372] on polyline at bounding box center [1043, 374] width 12 height 42
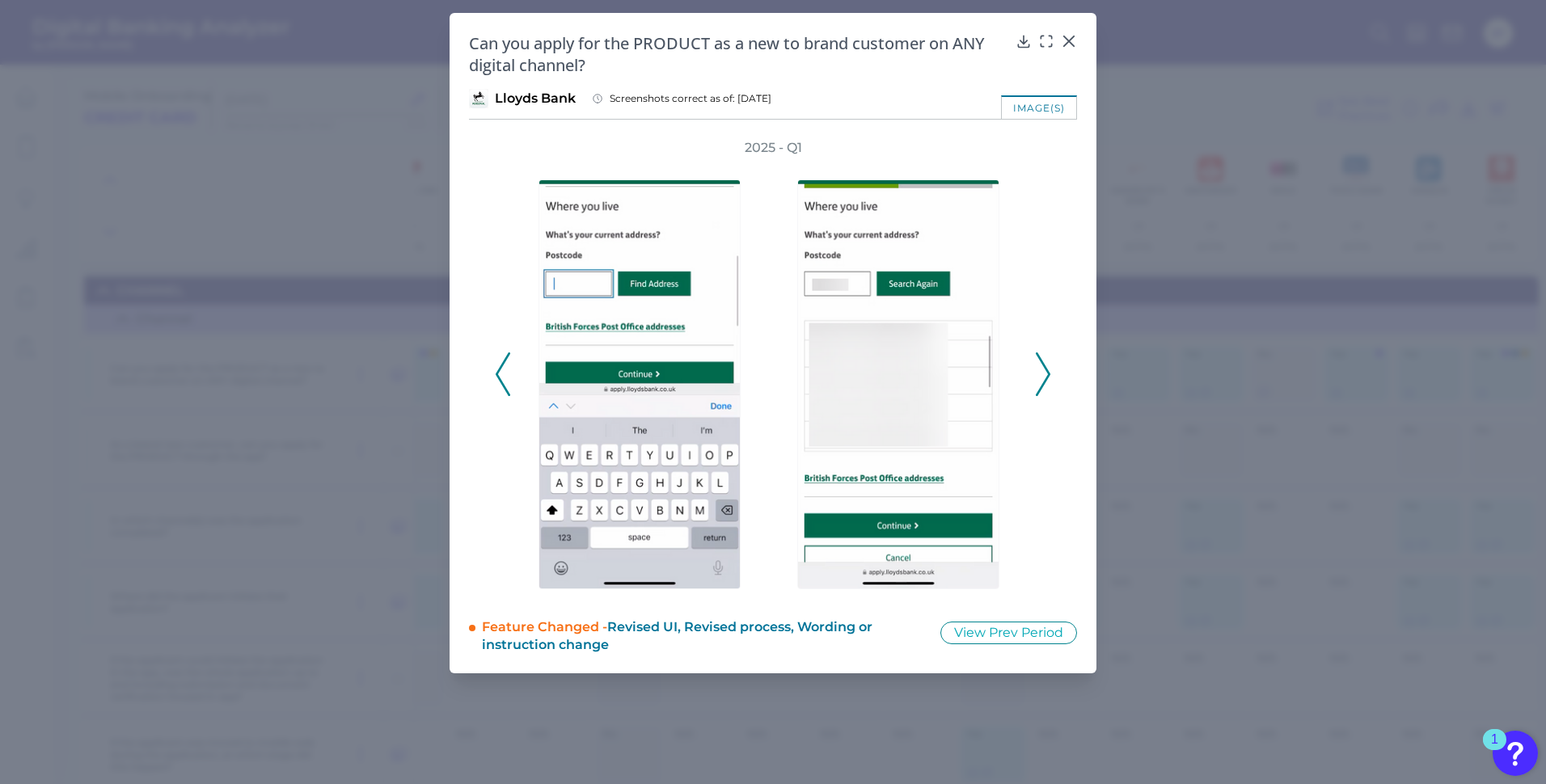
click at [1049, 372] on polyline at bounding box center [1043, 374] width 12 height 42
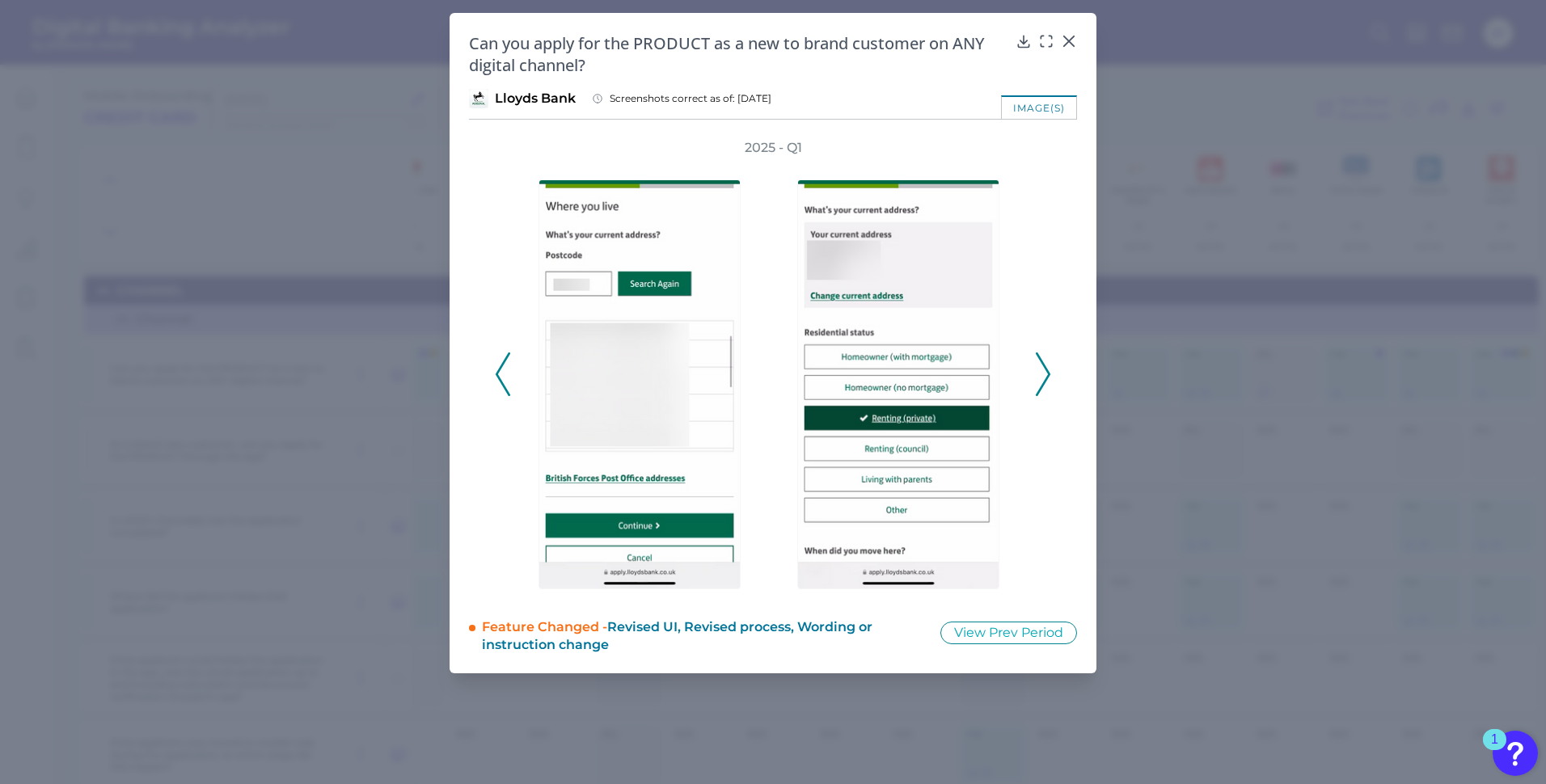
click at [1049, 372] on polyline at bounding box center [1043, 374] width 12 height 42
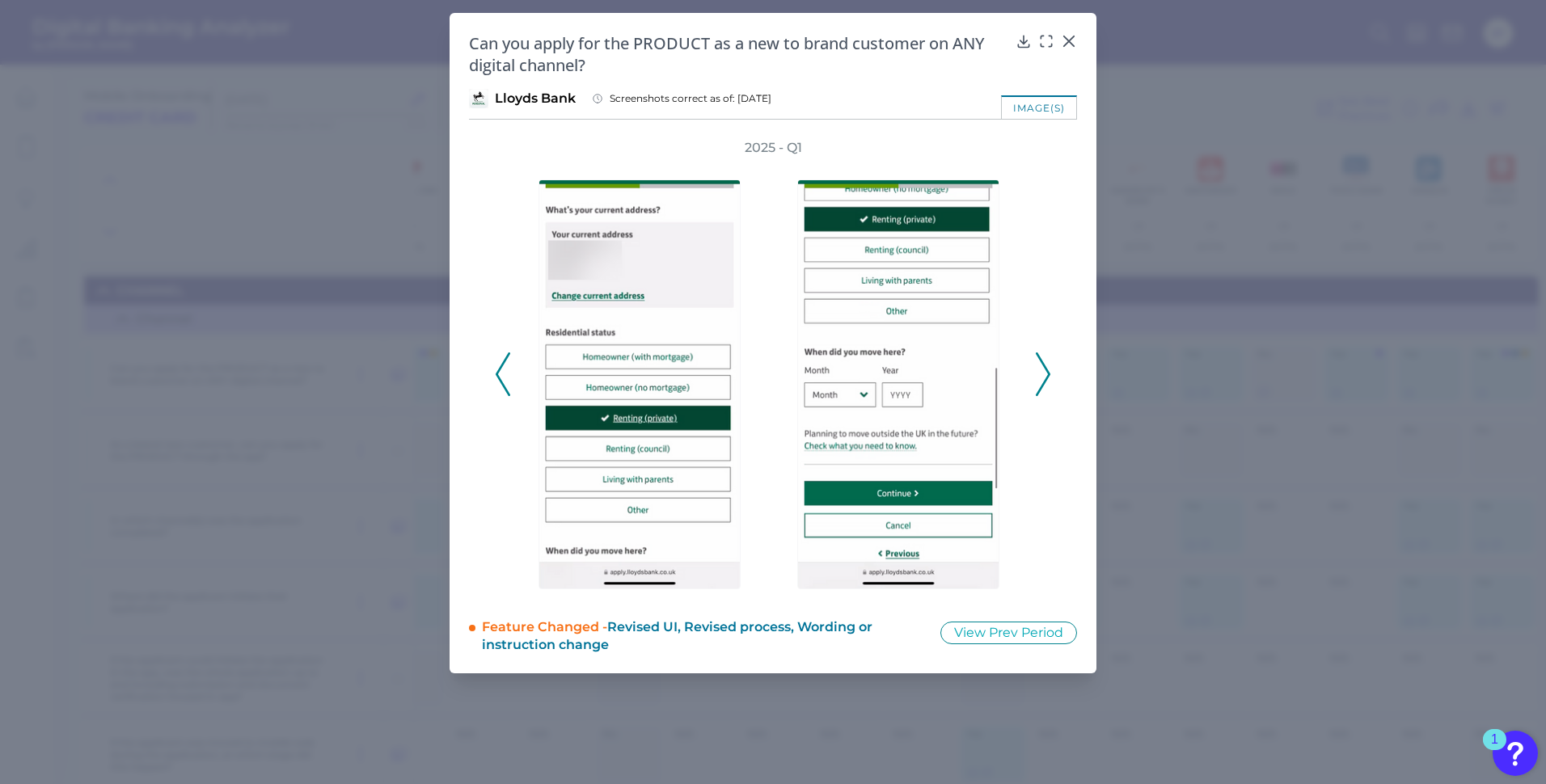
click at [1049, 372] on polyline at bounding box center [1043, 374] width 12 height 42
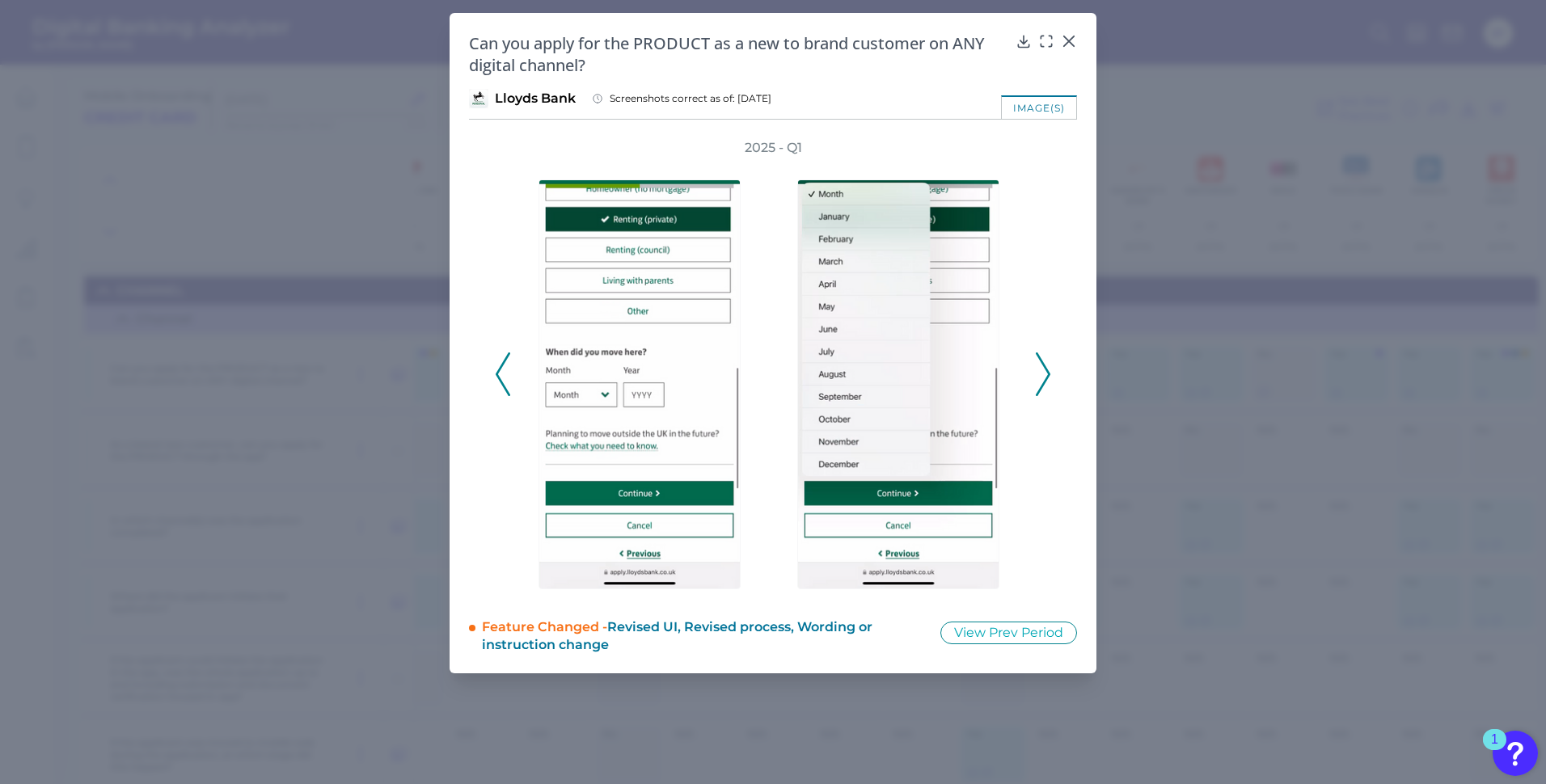
click at [1049, 372] on polyline at bounding box center [1043, 374] width 12 height 42
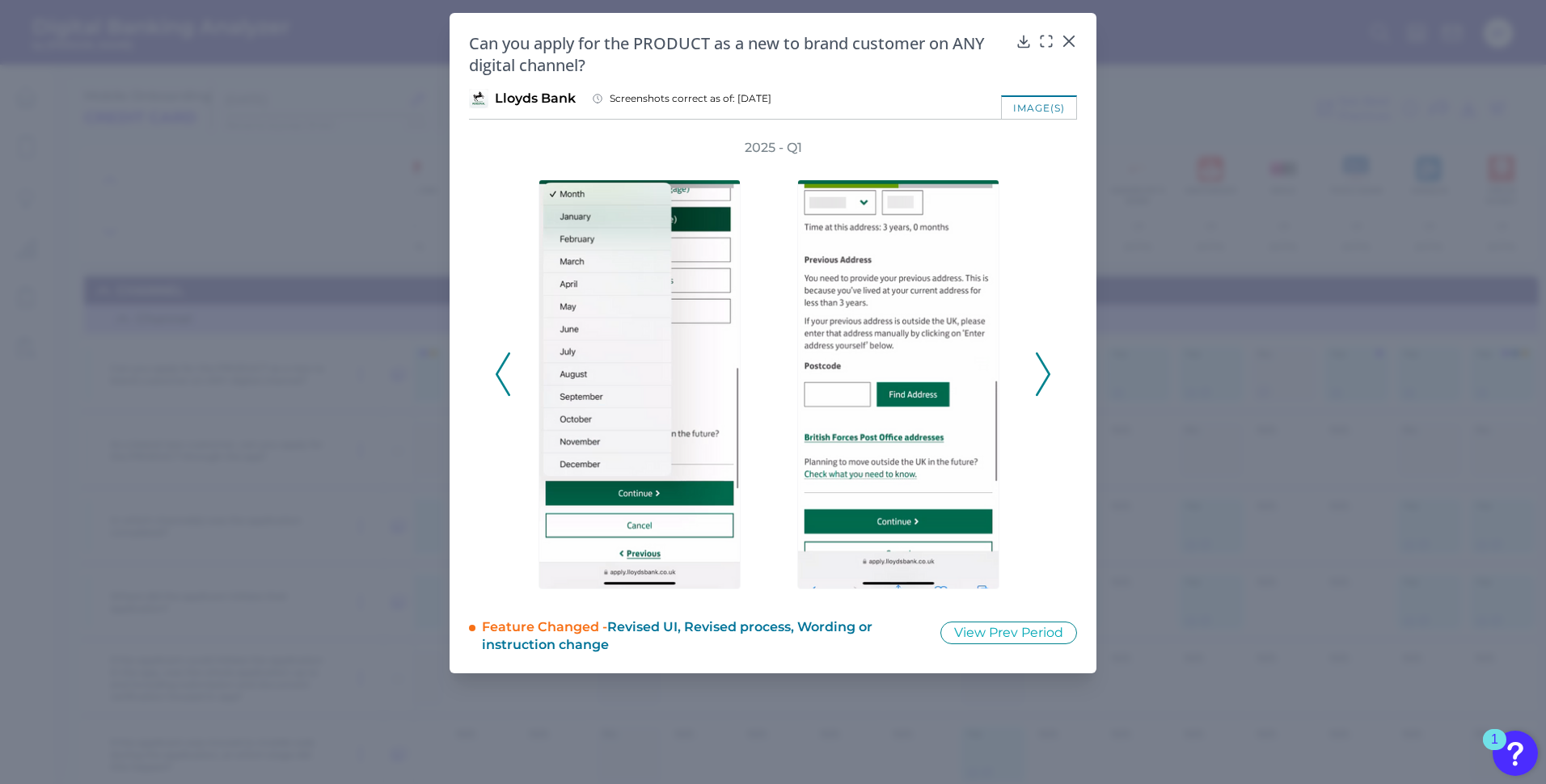
click at [1049, 372] on polyline at bounding box center [1043, 374] width 12 height 42
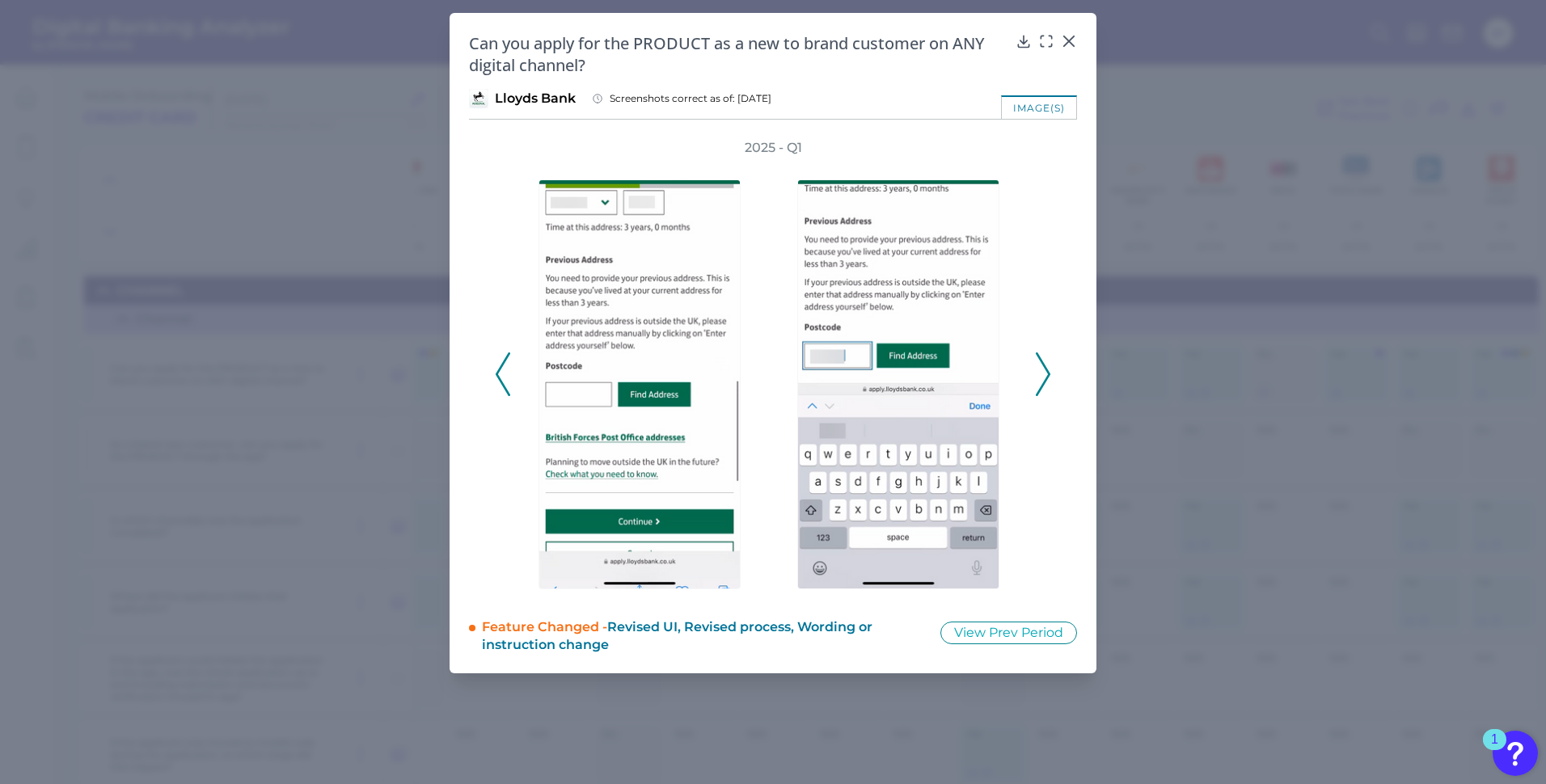
click at [1049, 372] on polyline at bounding box center [1043, 374] width 12 height 42
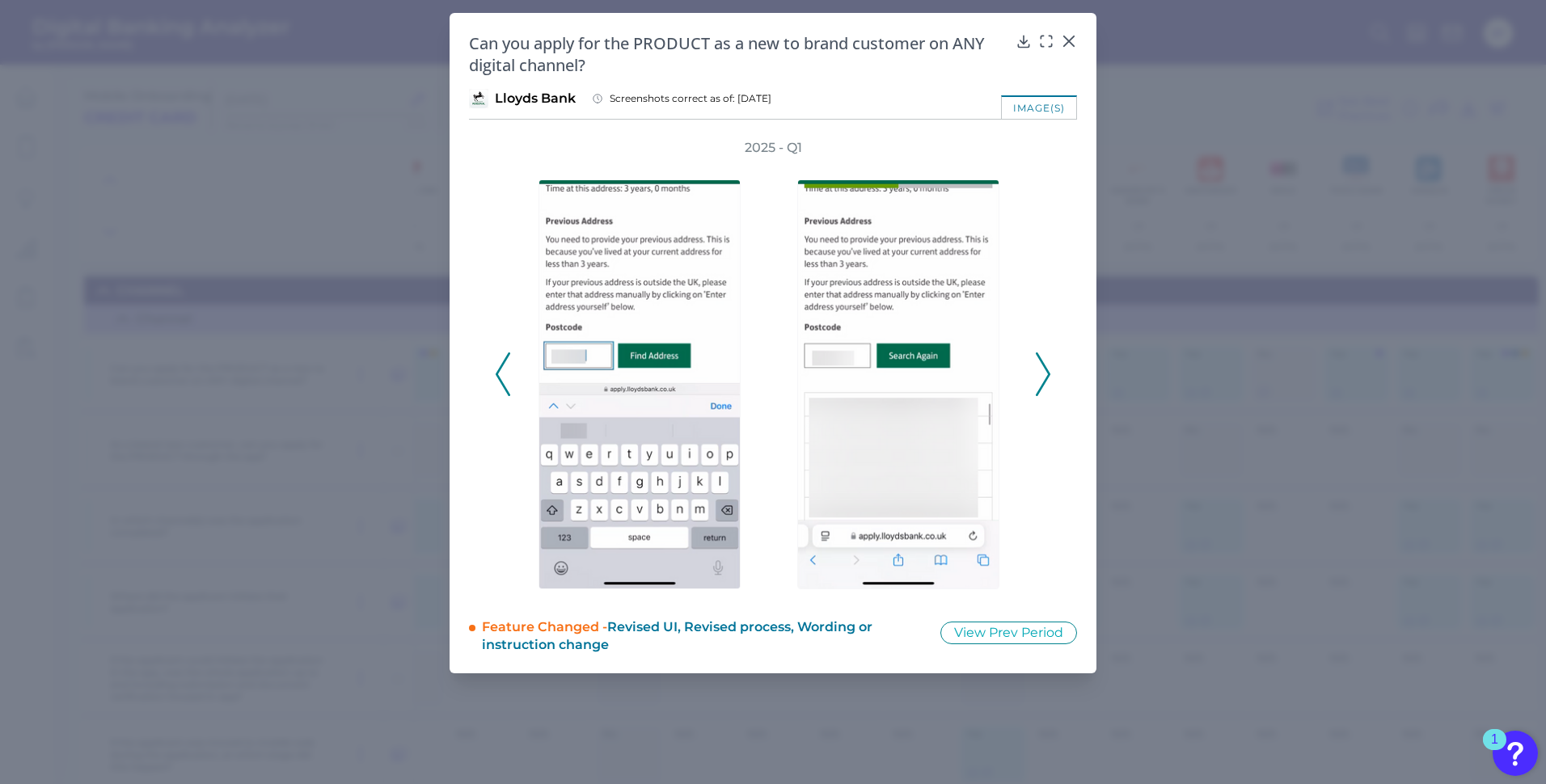
click at [1049, 372] on polyline at bounding box center [1043, 374] width 12 height 42
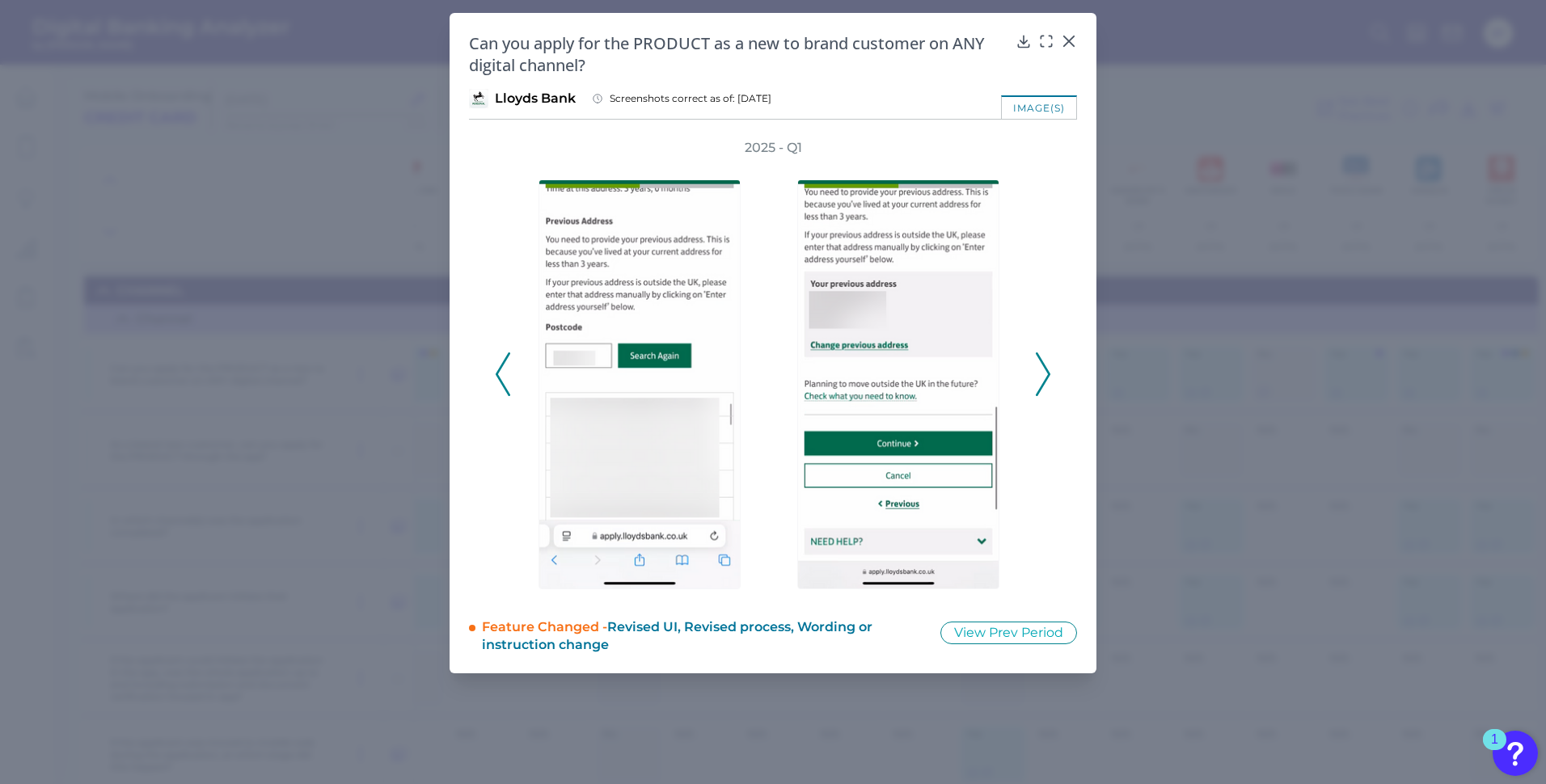
click at [1049, 372] on polyline at bounding box center [1043, 374] width 12 height 42
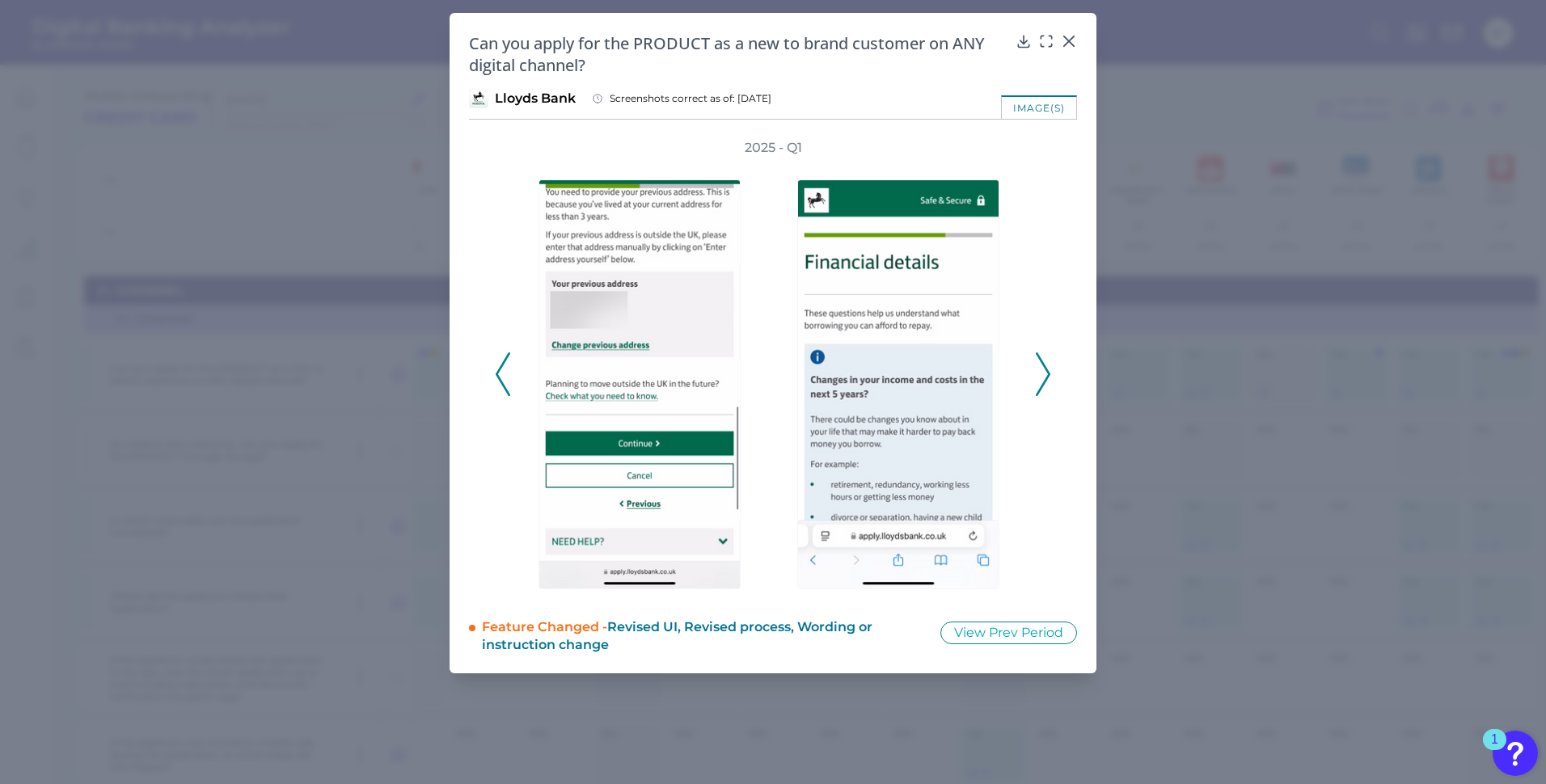
click at [1049, 372] on polyline at bounding box center [1043, 374] width 12 height 42
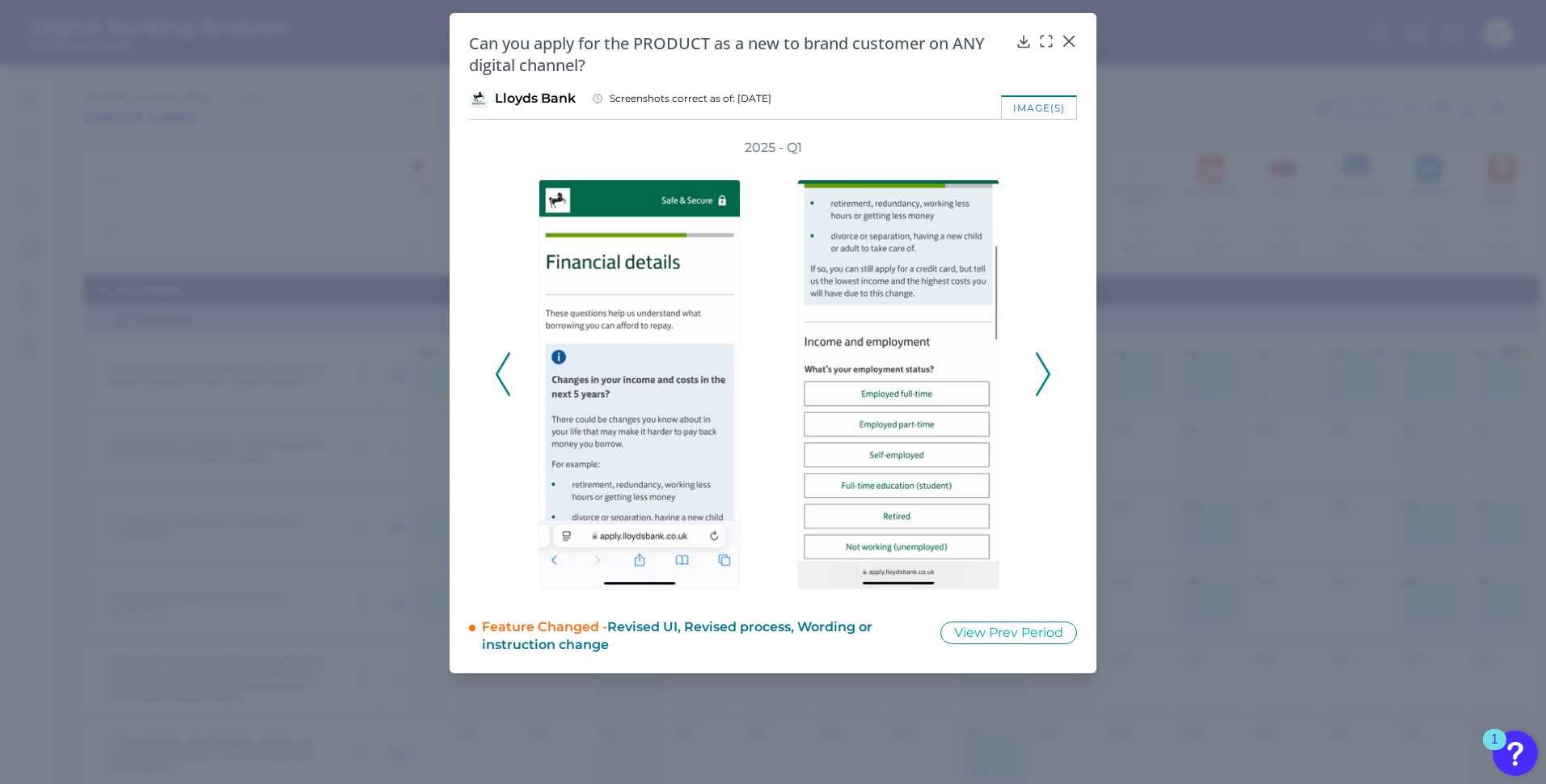
click at [1049, 372] on polyline at bounding box center [1043, 374] width 12 height 42
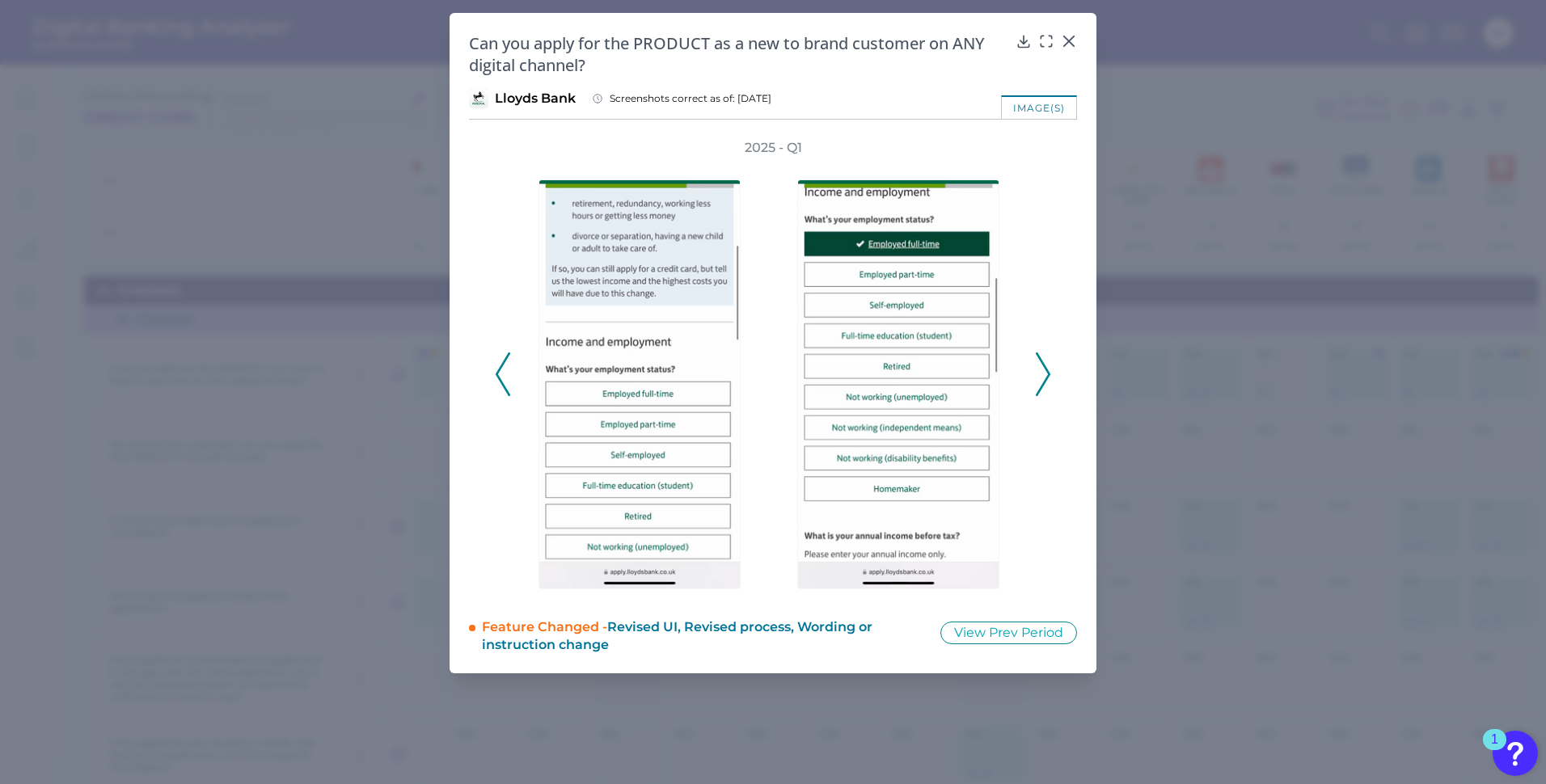
click at [1049, 372] on polyline at bounding box center [1043, 374] width 12 height 42
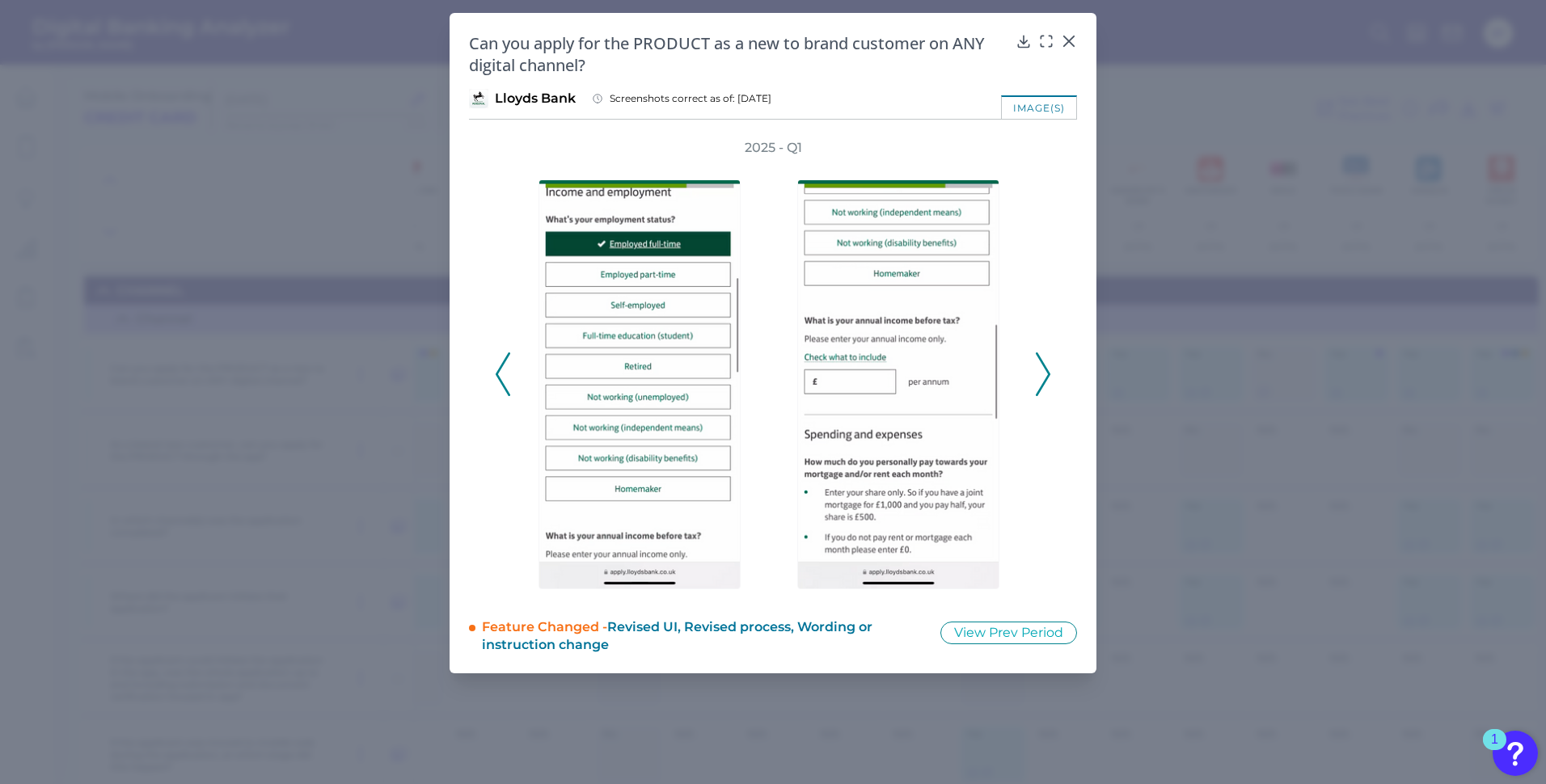
click at [1049, 372] on polyline at bounding box center [1043, 374] width 12 height 42
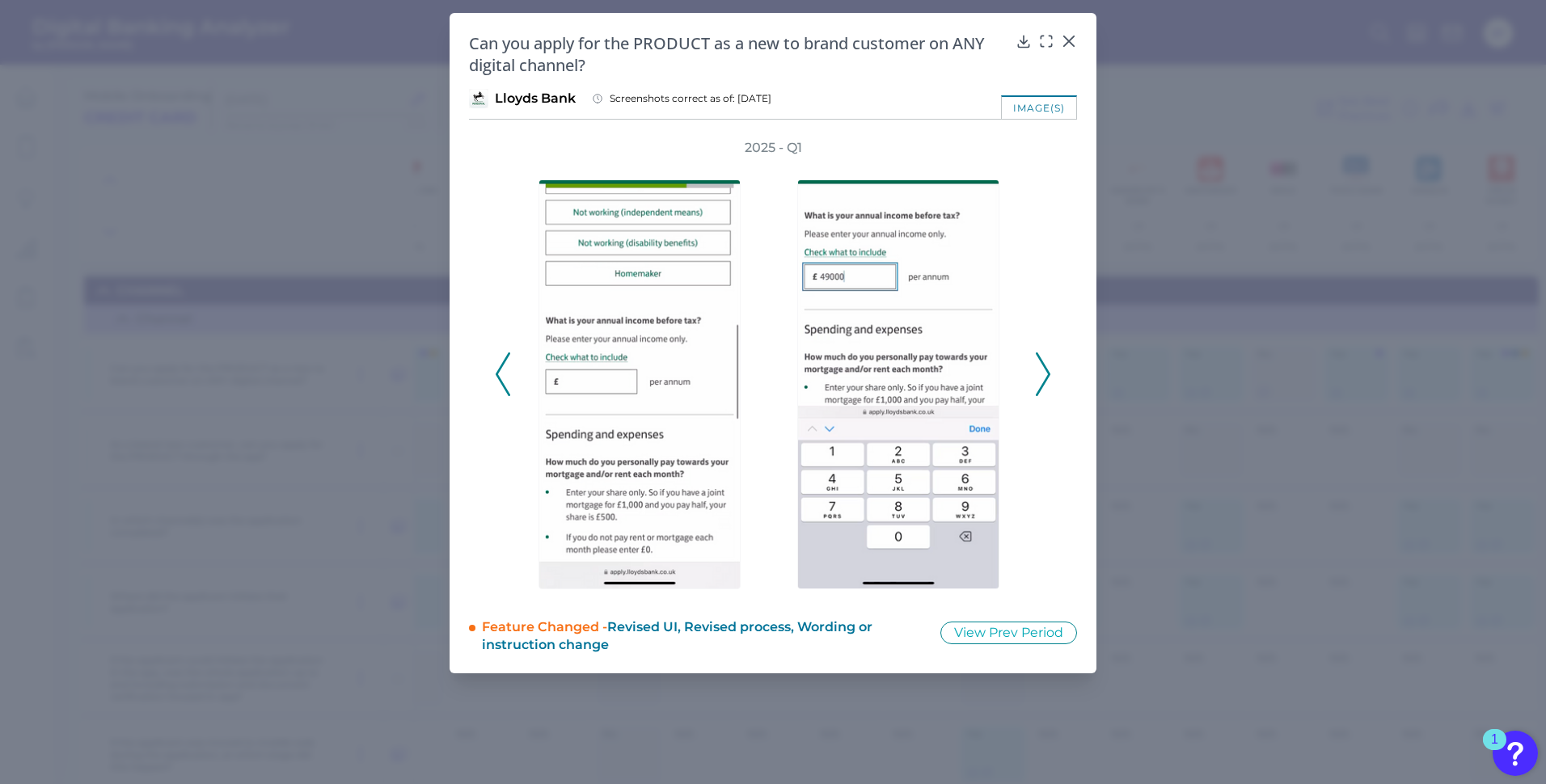
click at [1049, 372] on polyline at bounding box center [1043, 374] width 12 height 42
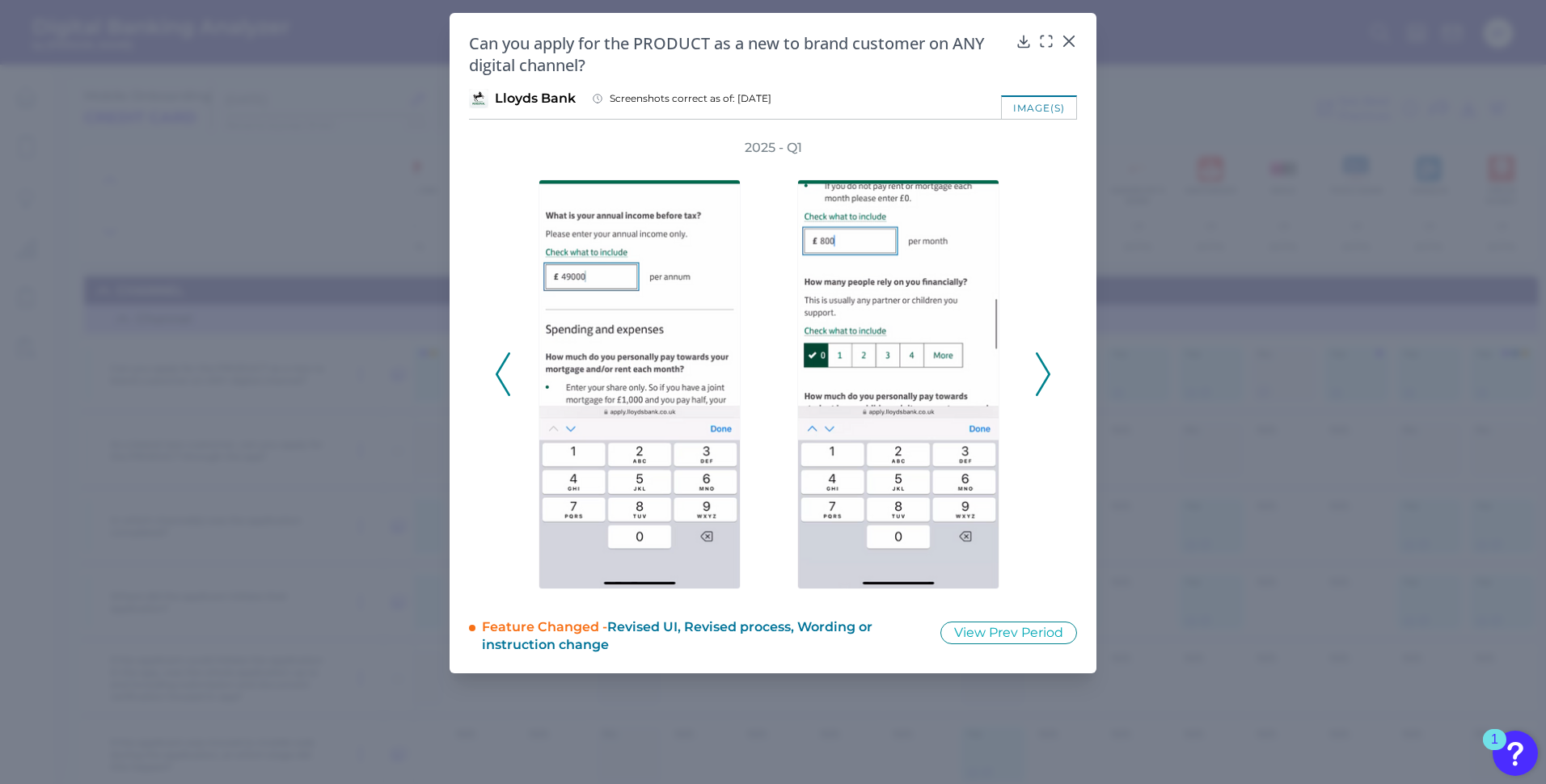
click at [1049, 372] on polyline at bounding box center [1043, 374] width 12 height 42
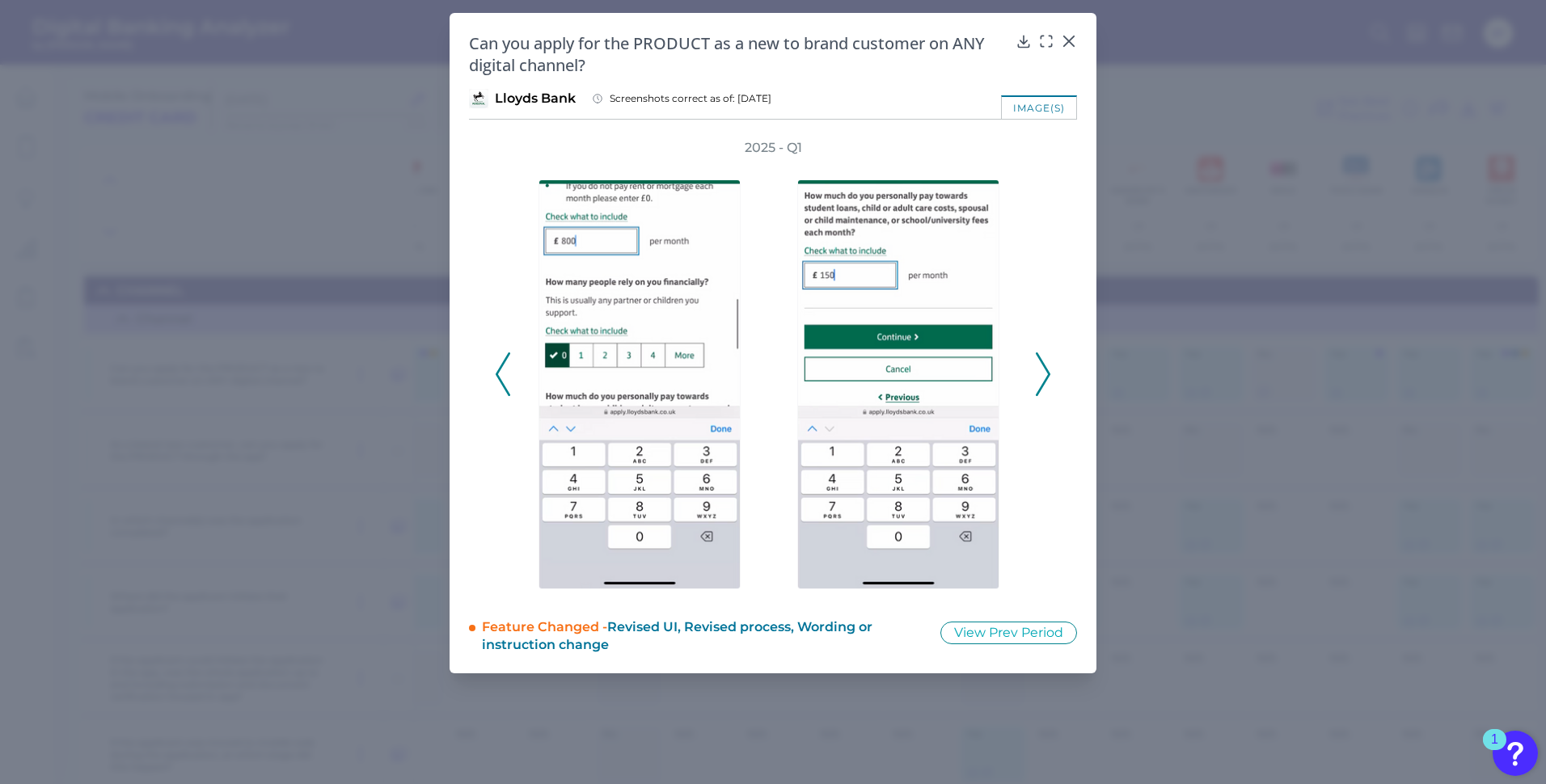
click at [1049, 372] on polyline at bounding box center [1043, 374] width 12 height 42
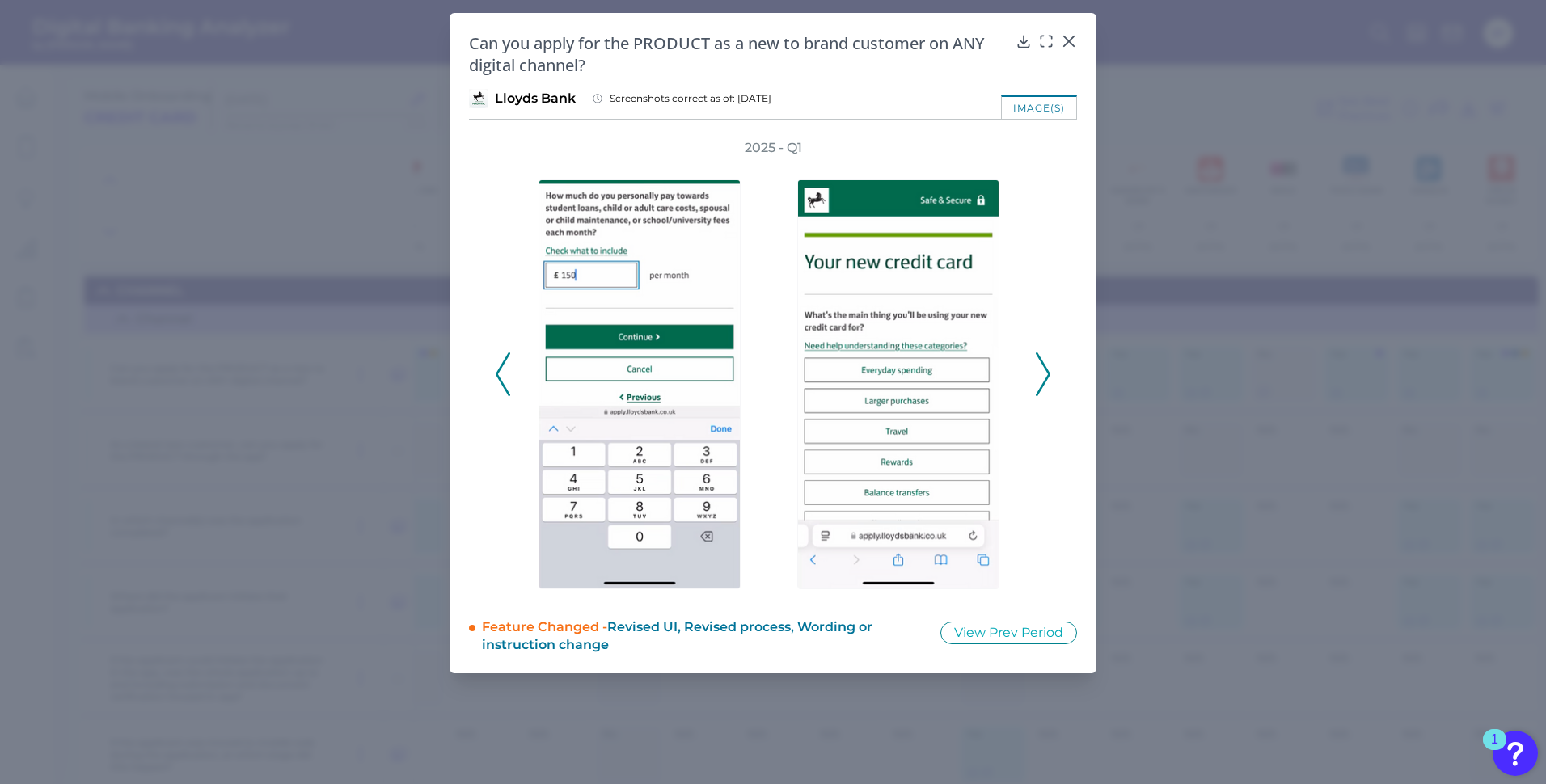
click at [1049, 372] on polyline at bounding box center [1043, 374] width 12 height 42
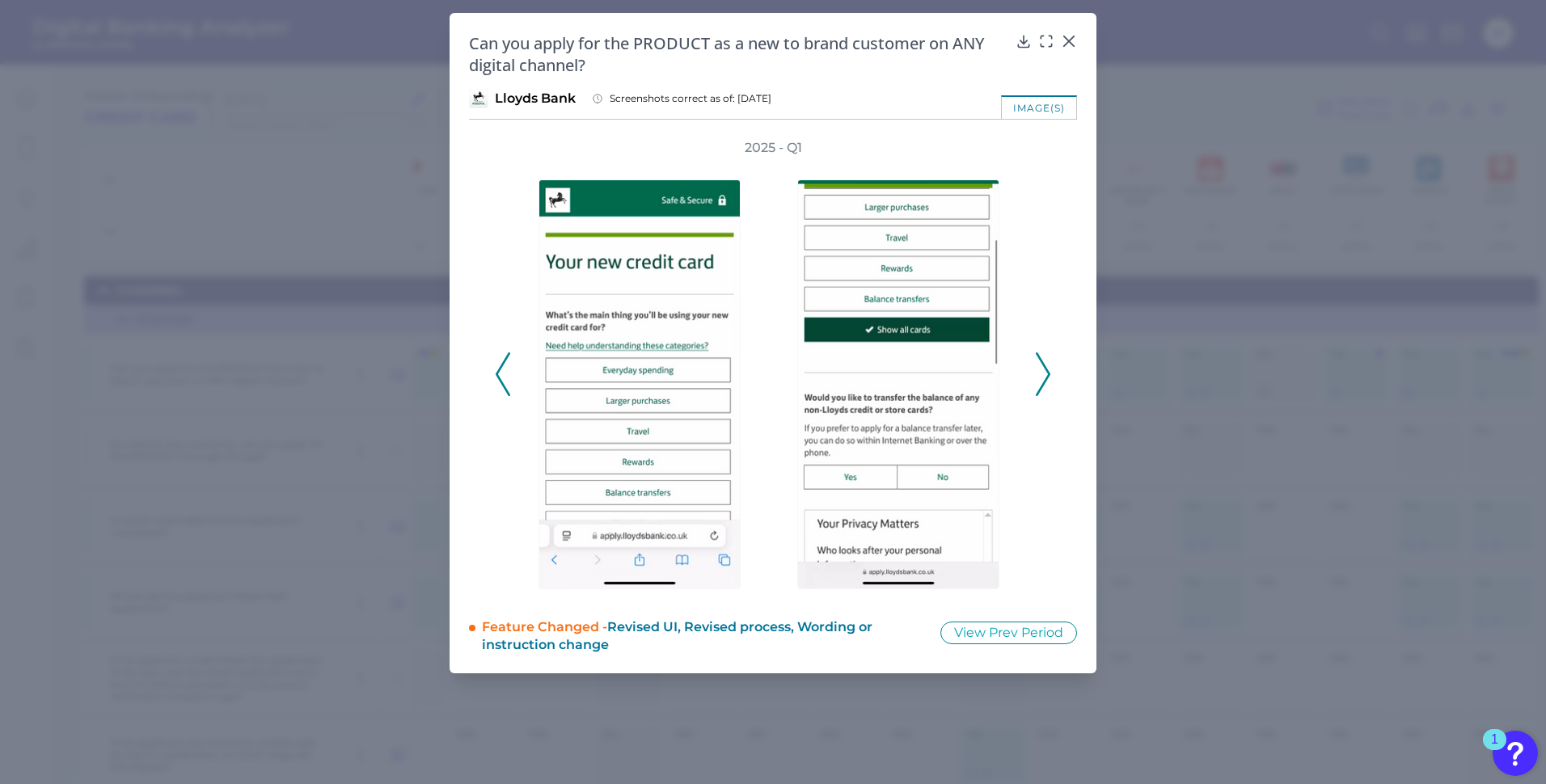
click at [1049, 372] on polyline at bounding box center [1043, 374] width 12 height 42
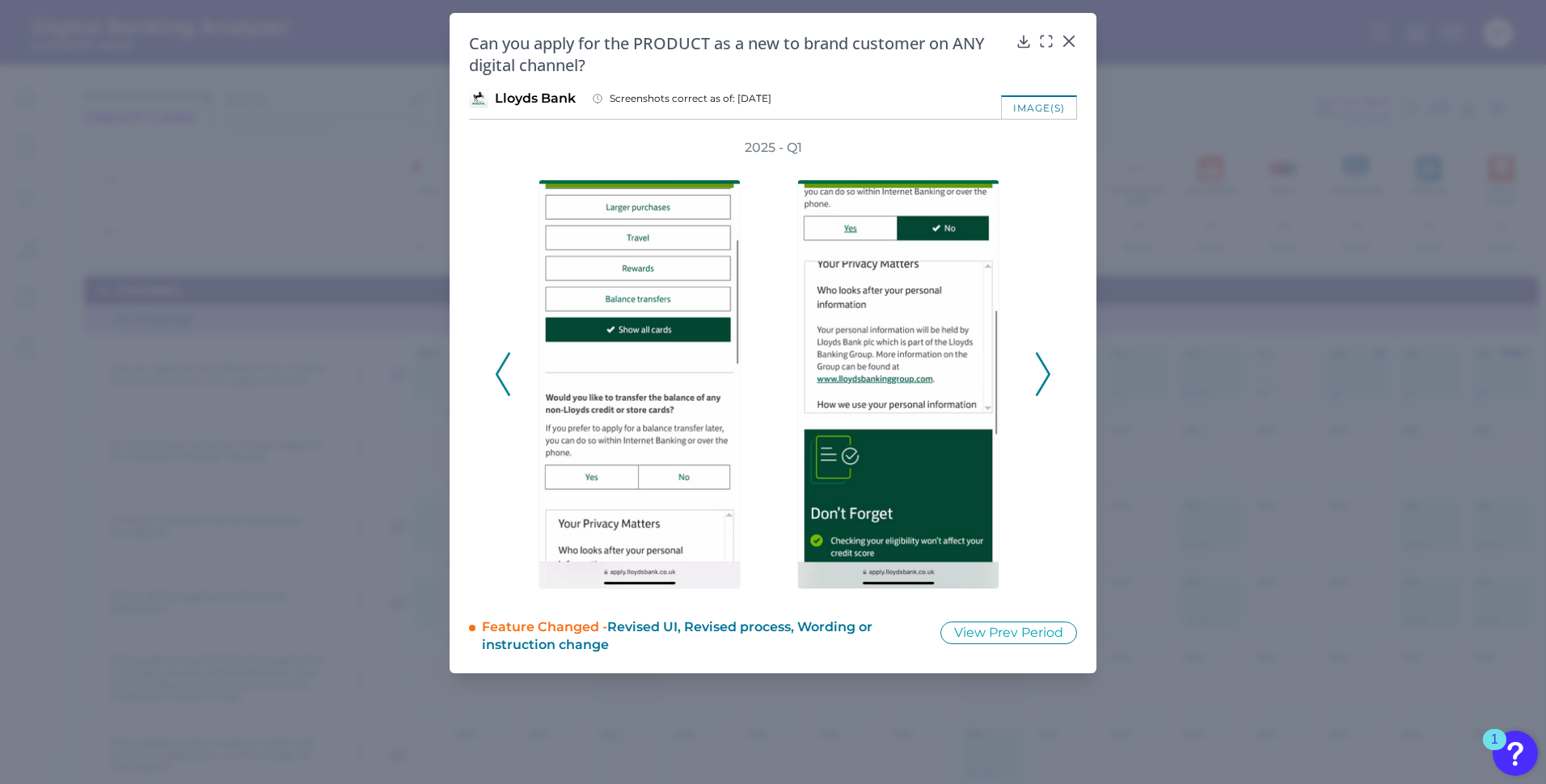
click at [1049, 372] on polyline at bounding box center [1043, 374] width 12 height 42
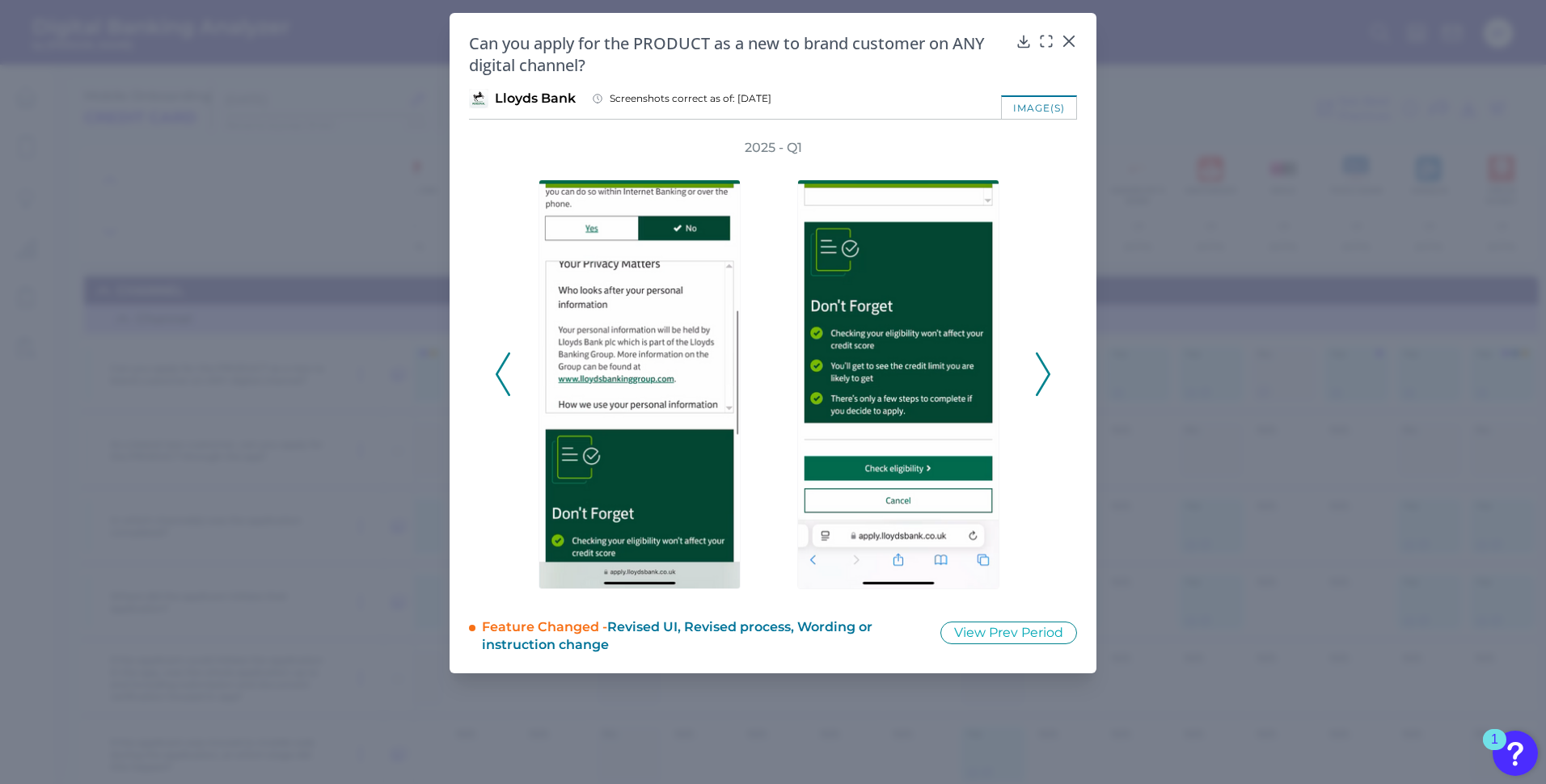
click at [1049, 372] on polyline at bounding box center [1043, 374] width 12 height 42
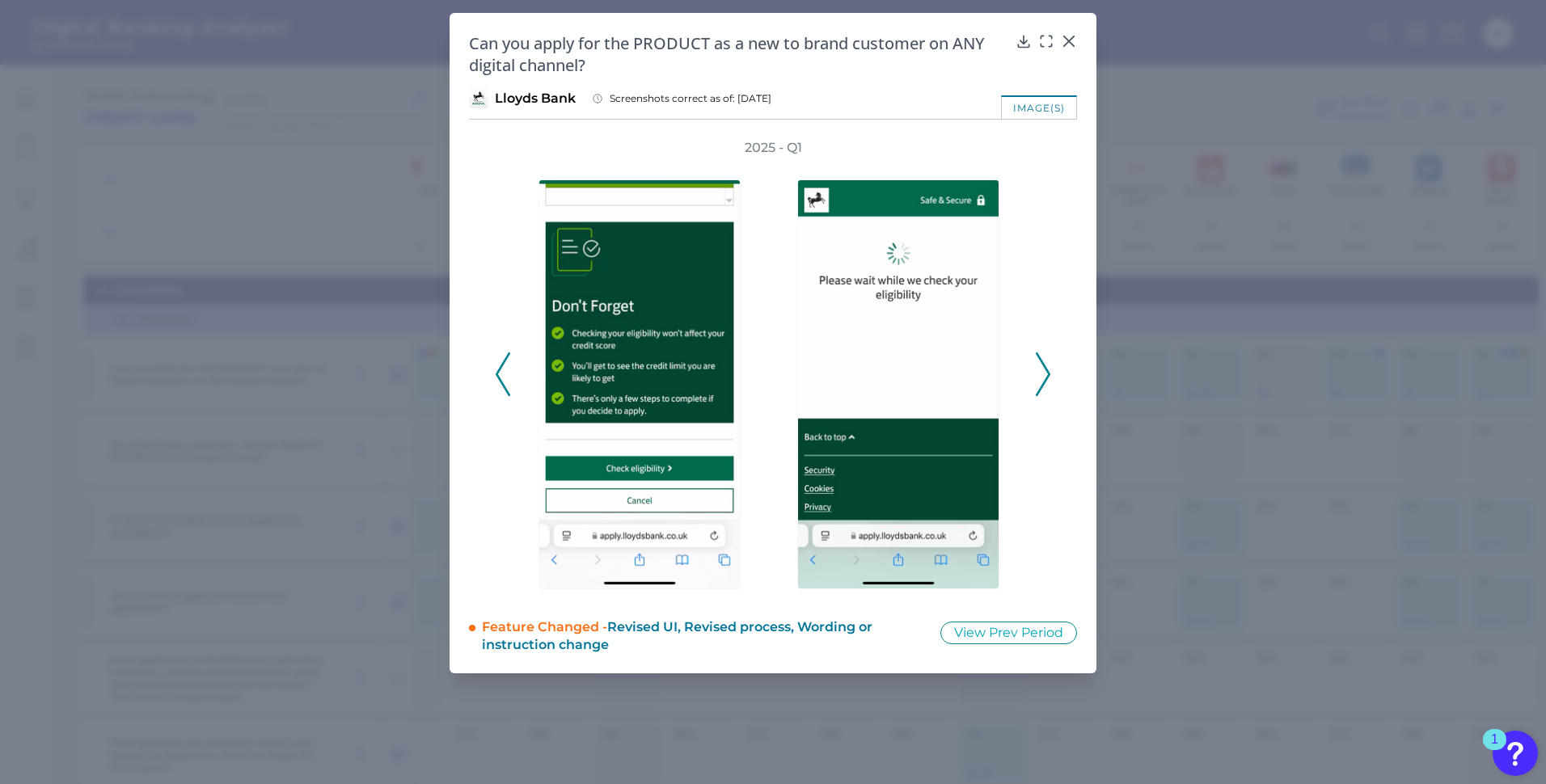
click at [1049, 372] on polyline at bounding box center [1043, 374] width 12 height 42
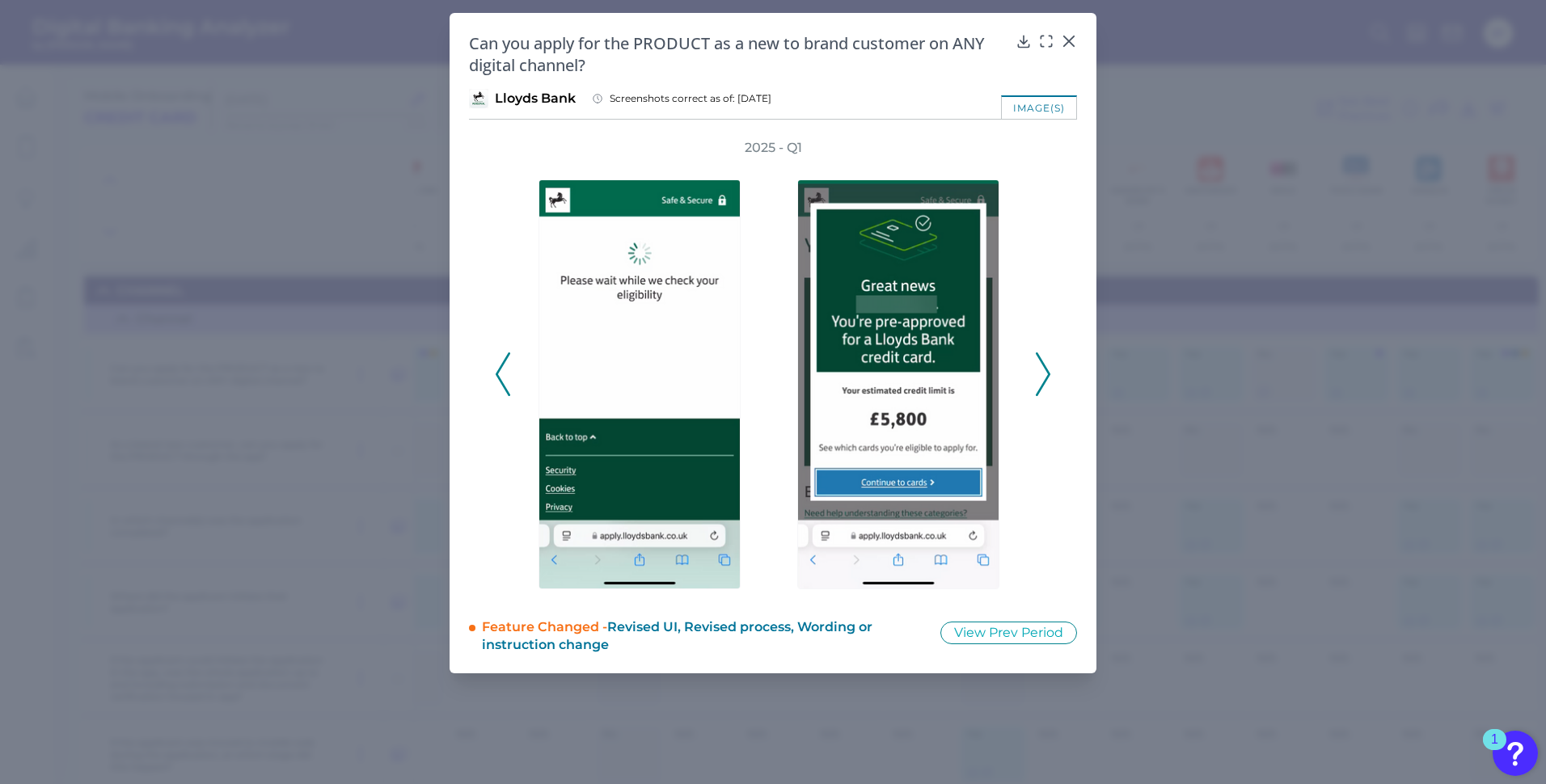
click at [1049, 372] on polyline at bounding box center [1043, 374] width 12 height 42
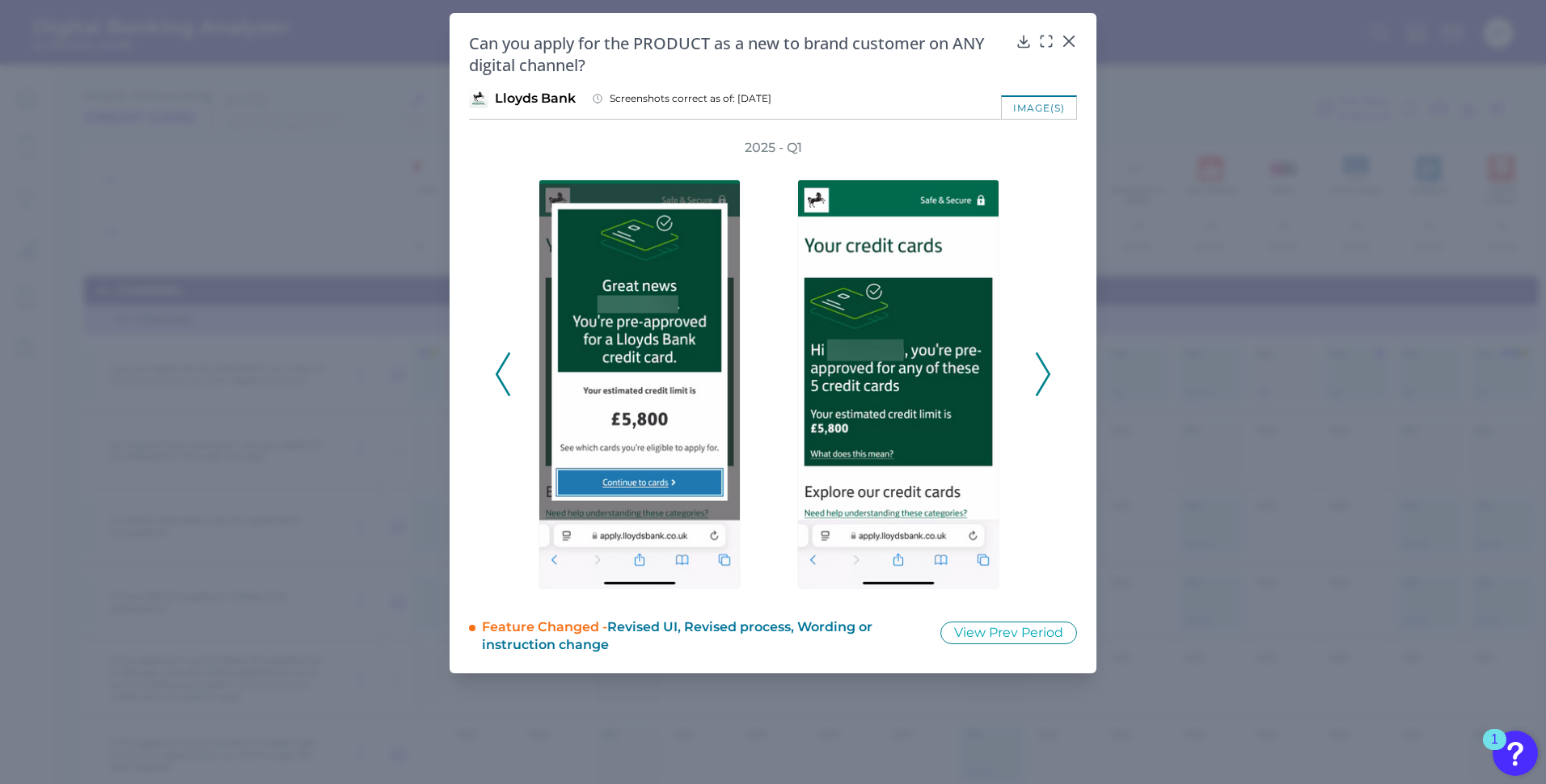
click at [1049, 372] on polyline at bounding box center [1043, 374] width 12 height 42
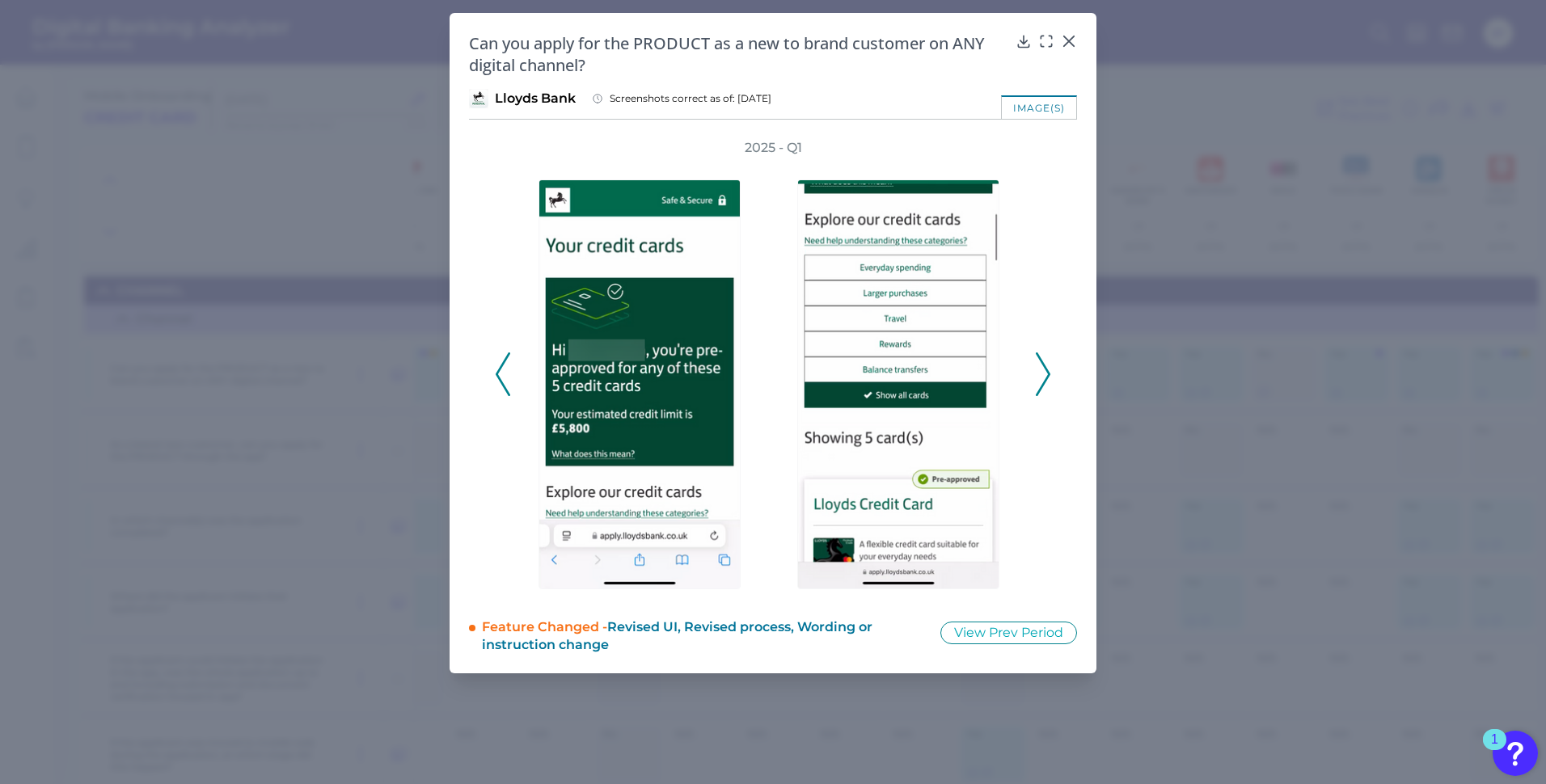
click at [1049, 372] on polyline at bounding box center [1043, 374] width 12 height 42
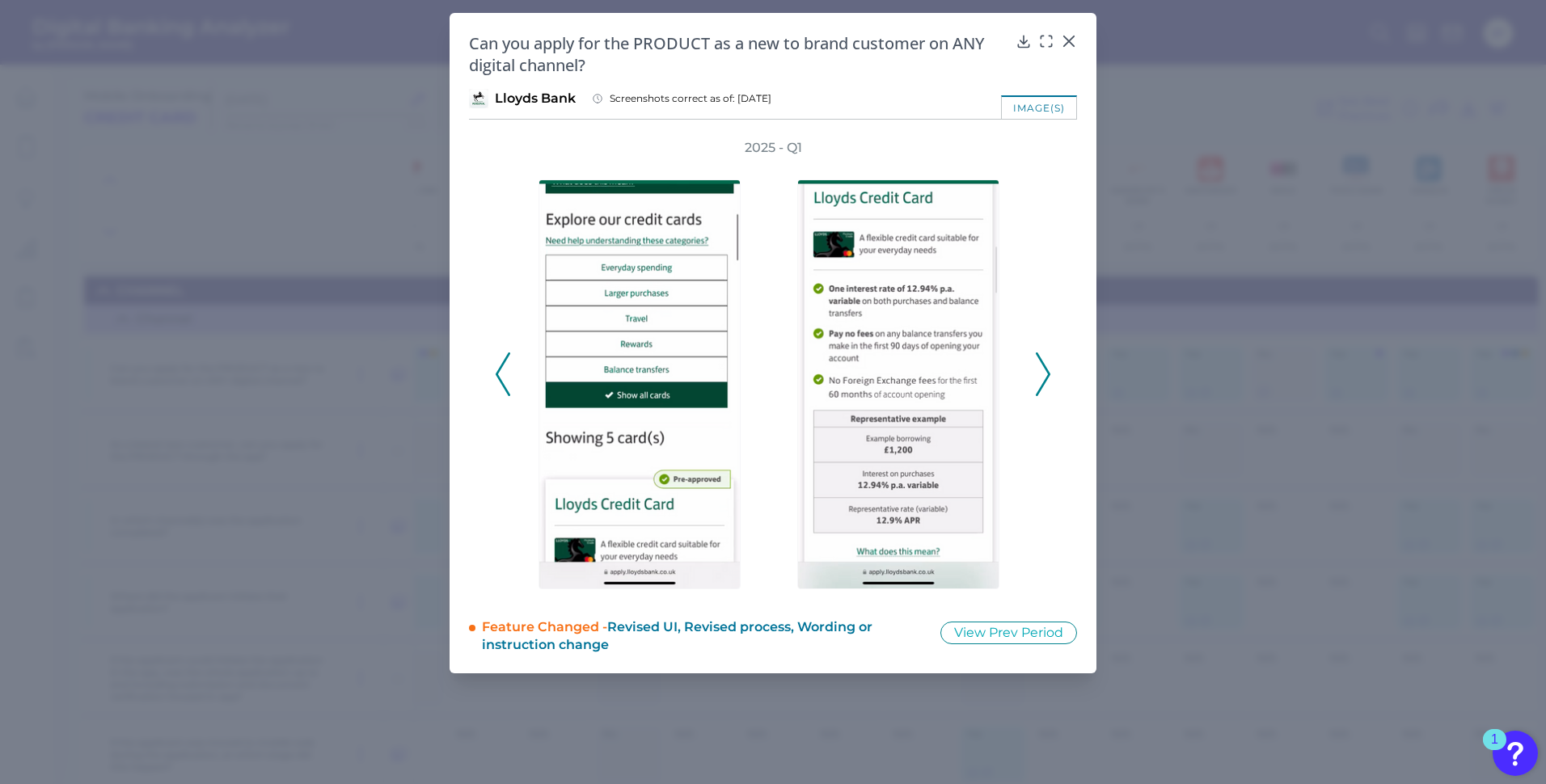
click at [1049, 372] on polyline at bounding box center [1043, 374] width 12 height 42
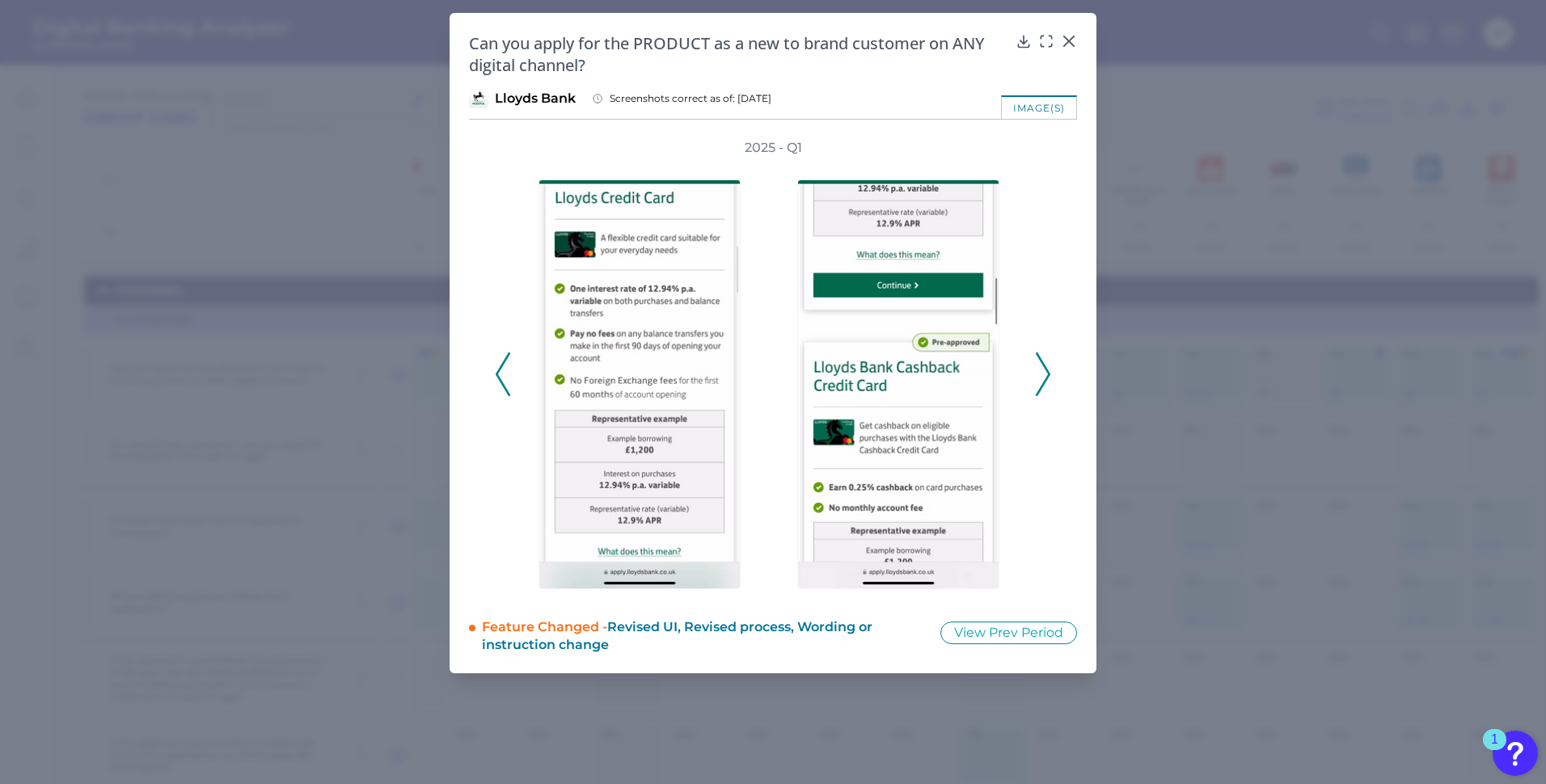
click at [1049, 372] on polyline at bounding box center [1043, 374] width 12 height 42
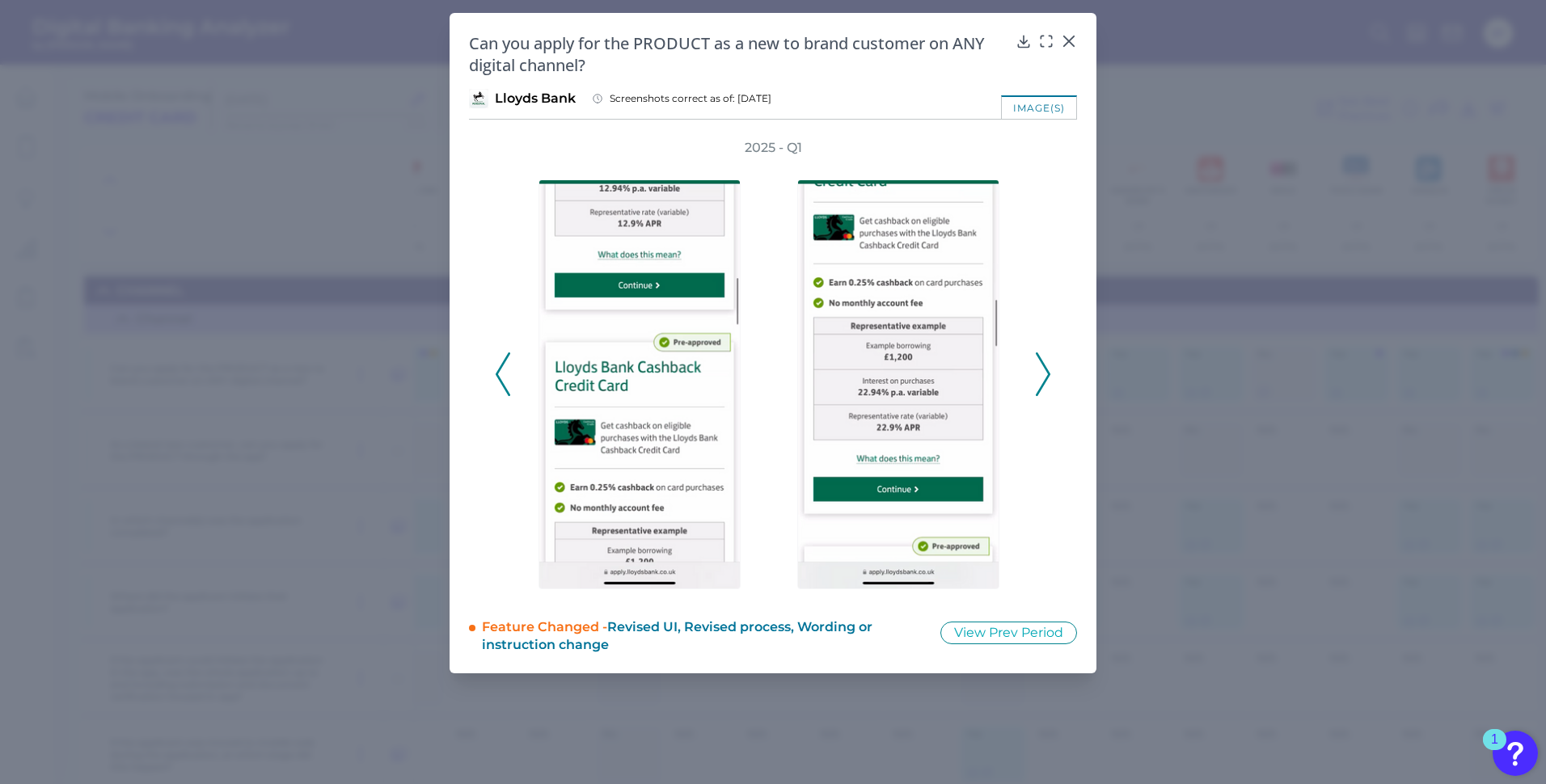
click at [1049, 372] on polyline at bounding box center [1043, 374] width 12 height 42
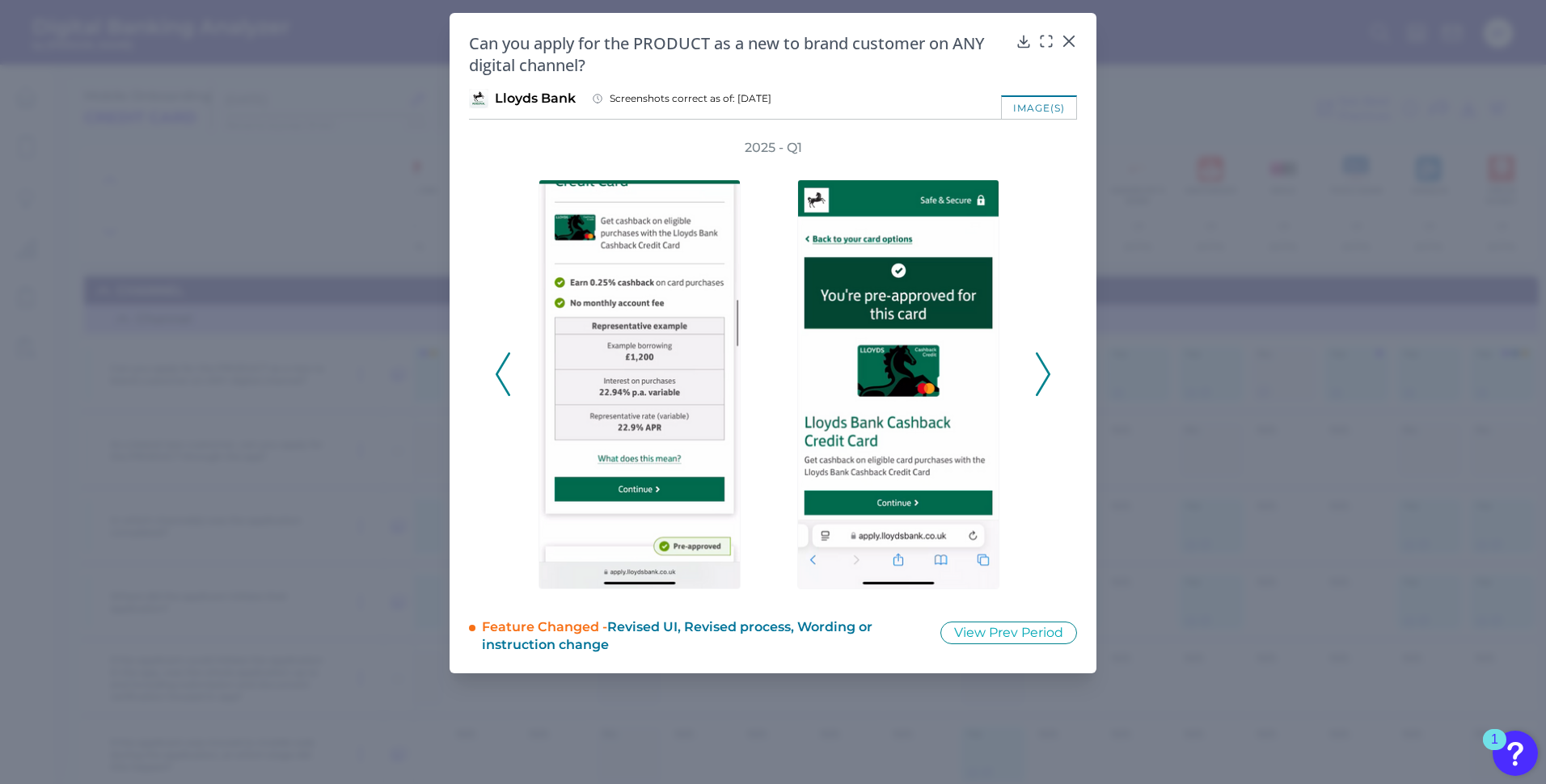
click at [1049, 372] on polyline at bounding box center [1043, 374] width 12 height 42
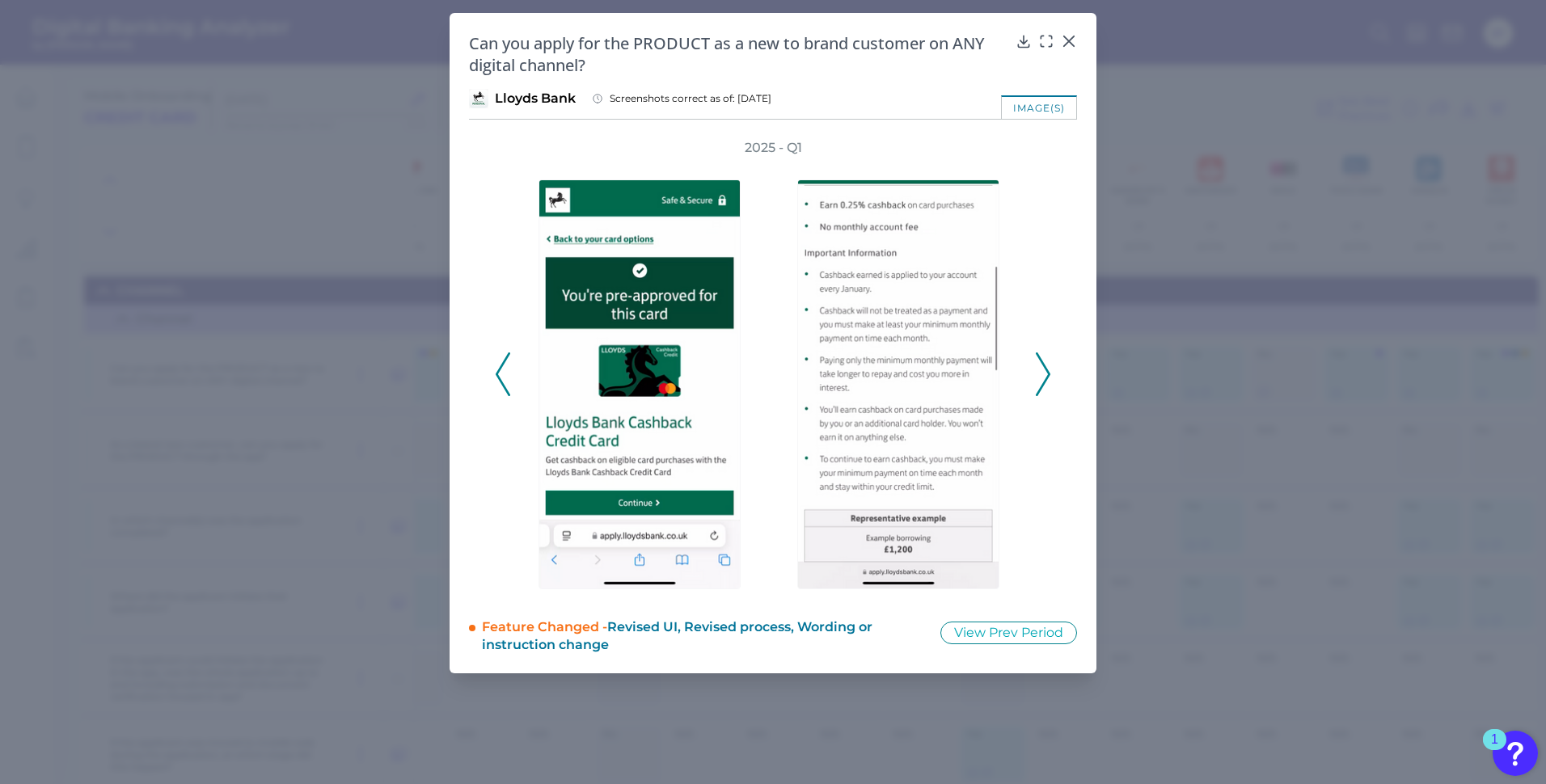
click at [1049, 372] on polyline at bounding box center [1043, 374] width 12 height 42
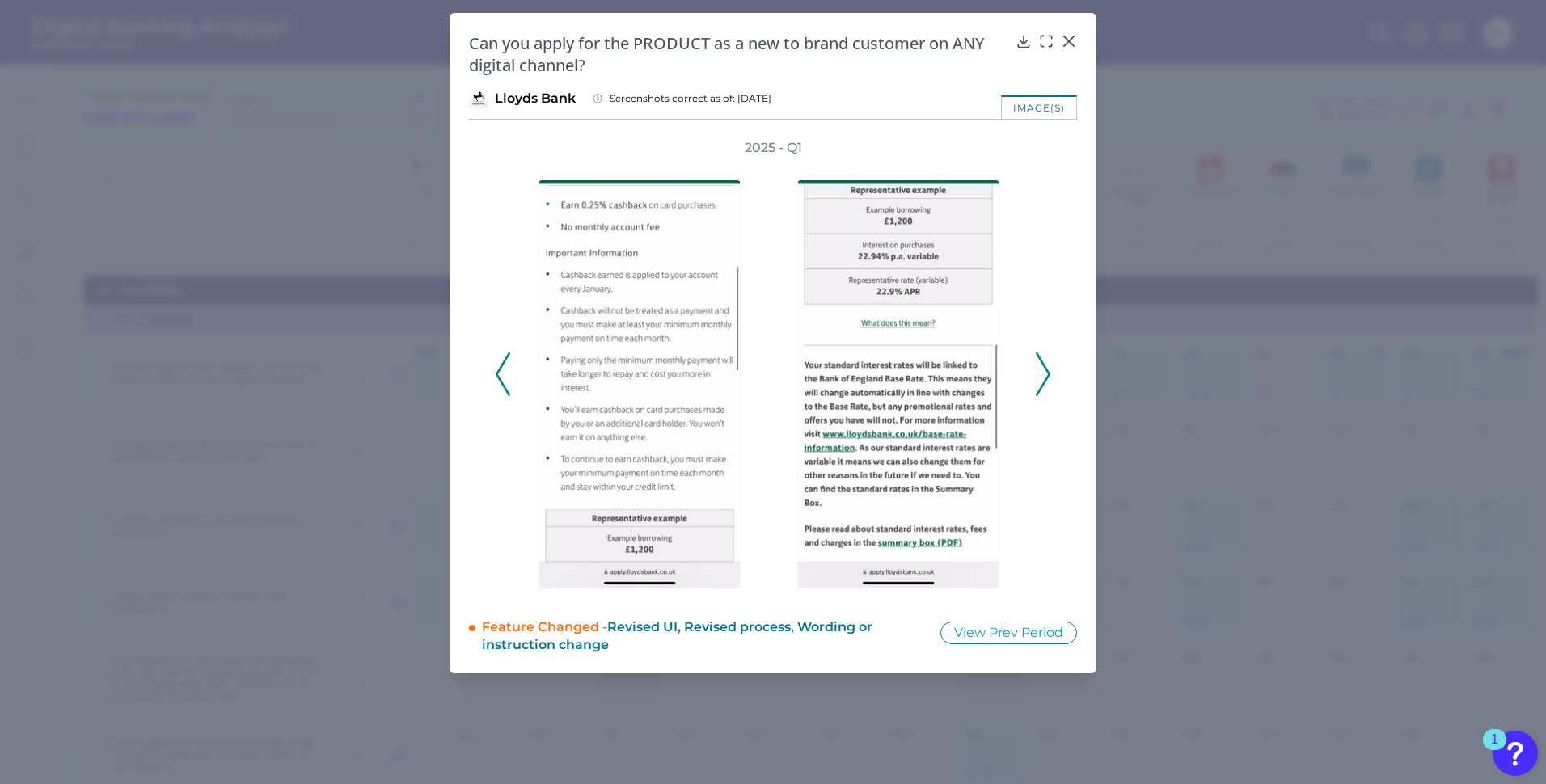
click at [1049, 372] on polyline at bounding box center [1043, 374] width 12 height 42
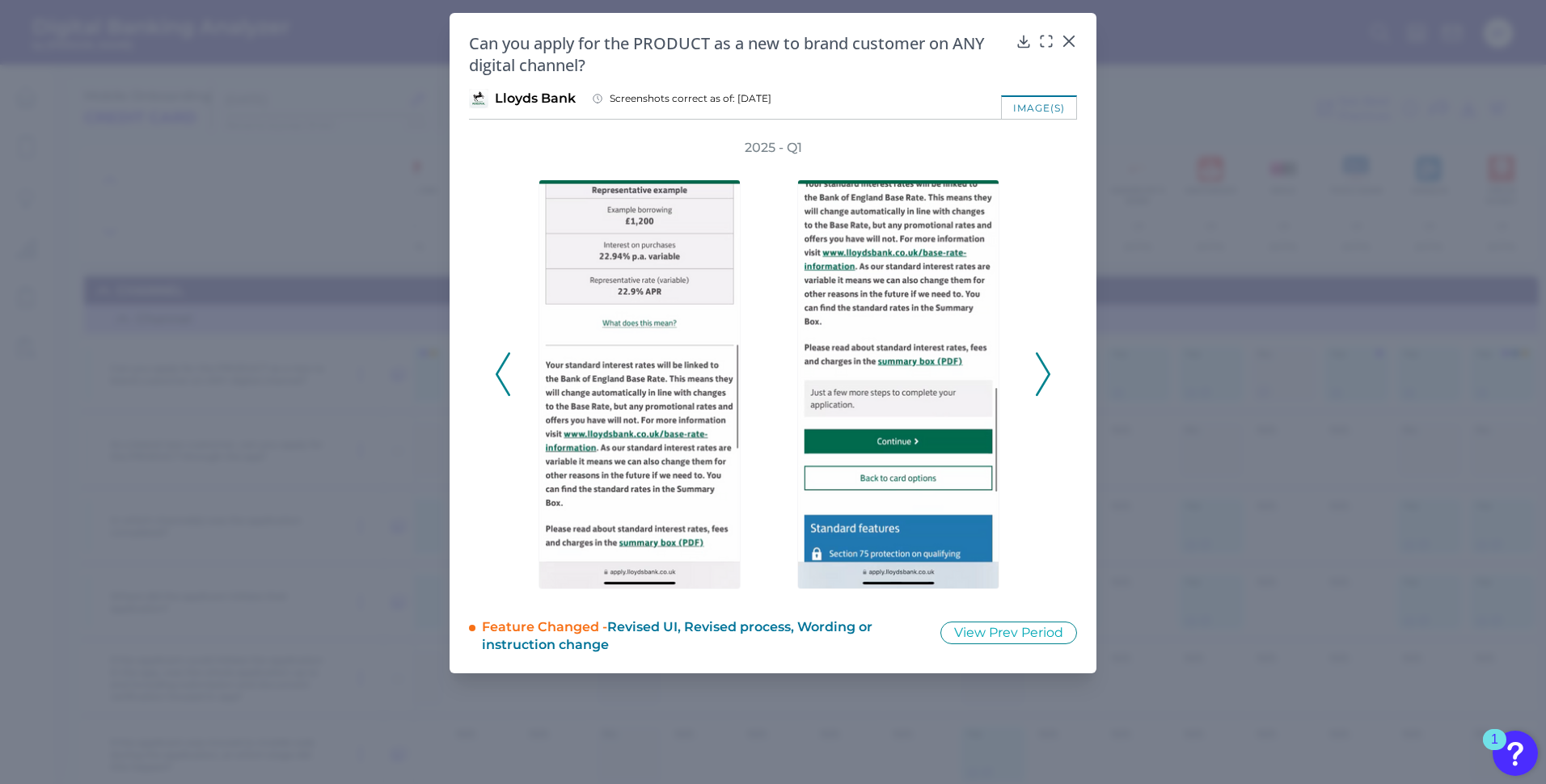
click at [1049, 372] on polyline at bounding box center [1043, 374] width 12 height 42
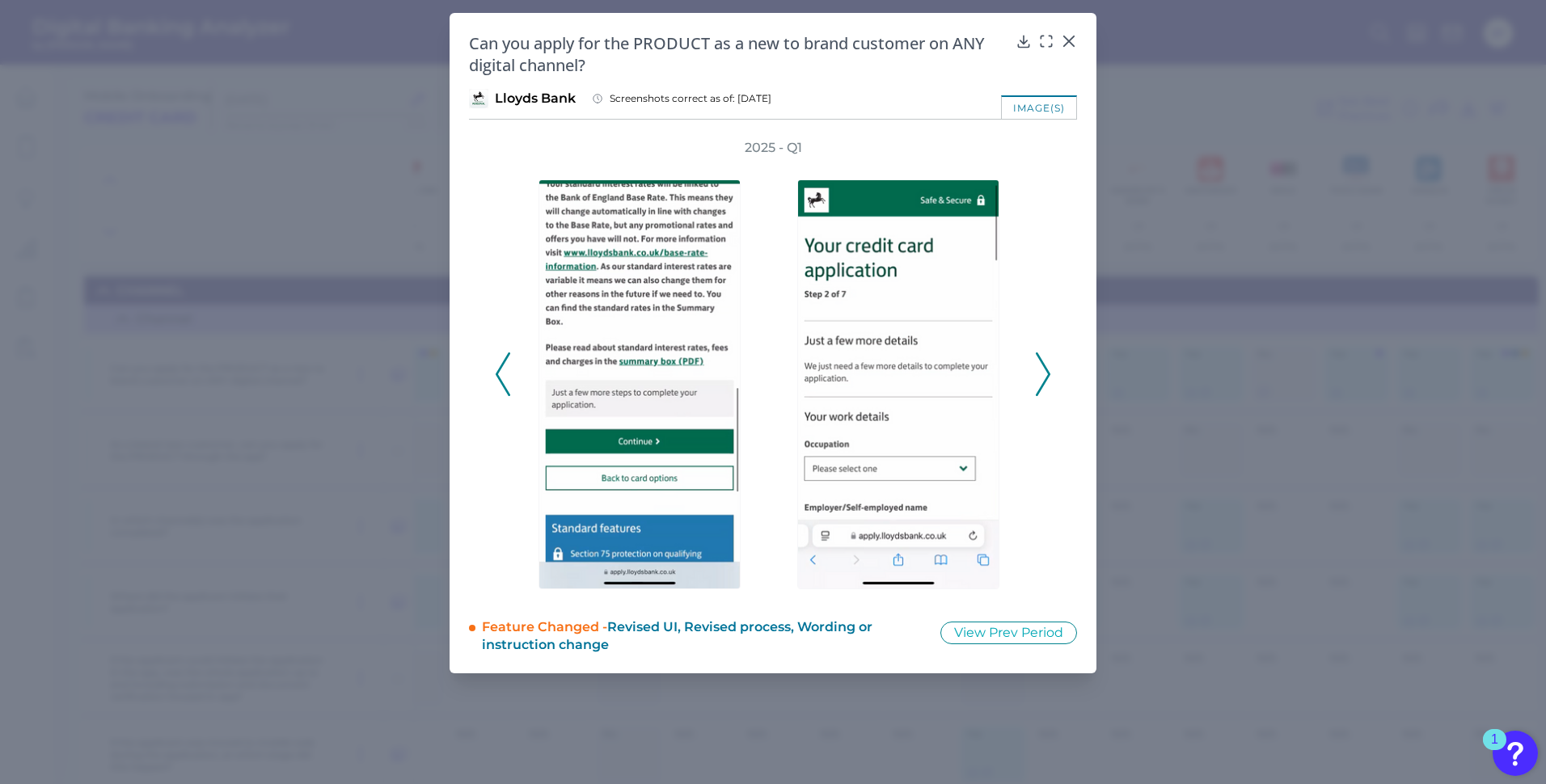
click at [1049, 372] on polyline at bounding box center [1043, 374] width 12 height 42
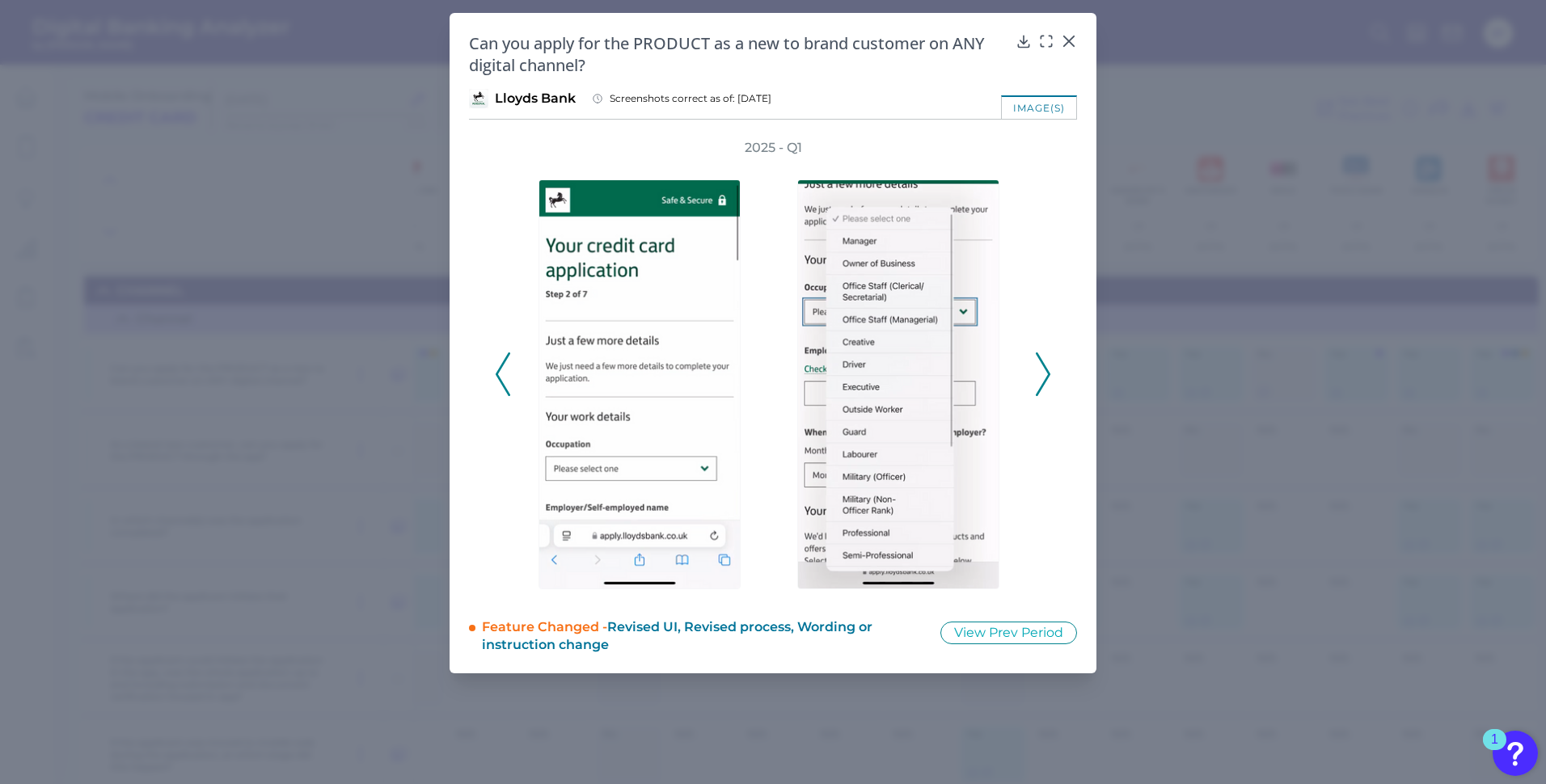
click at [1049, 372] on polyline at bounding box center [1043, 374] width 12 height 42
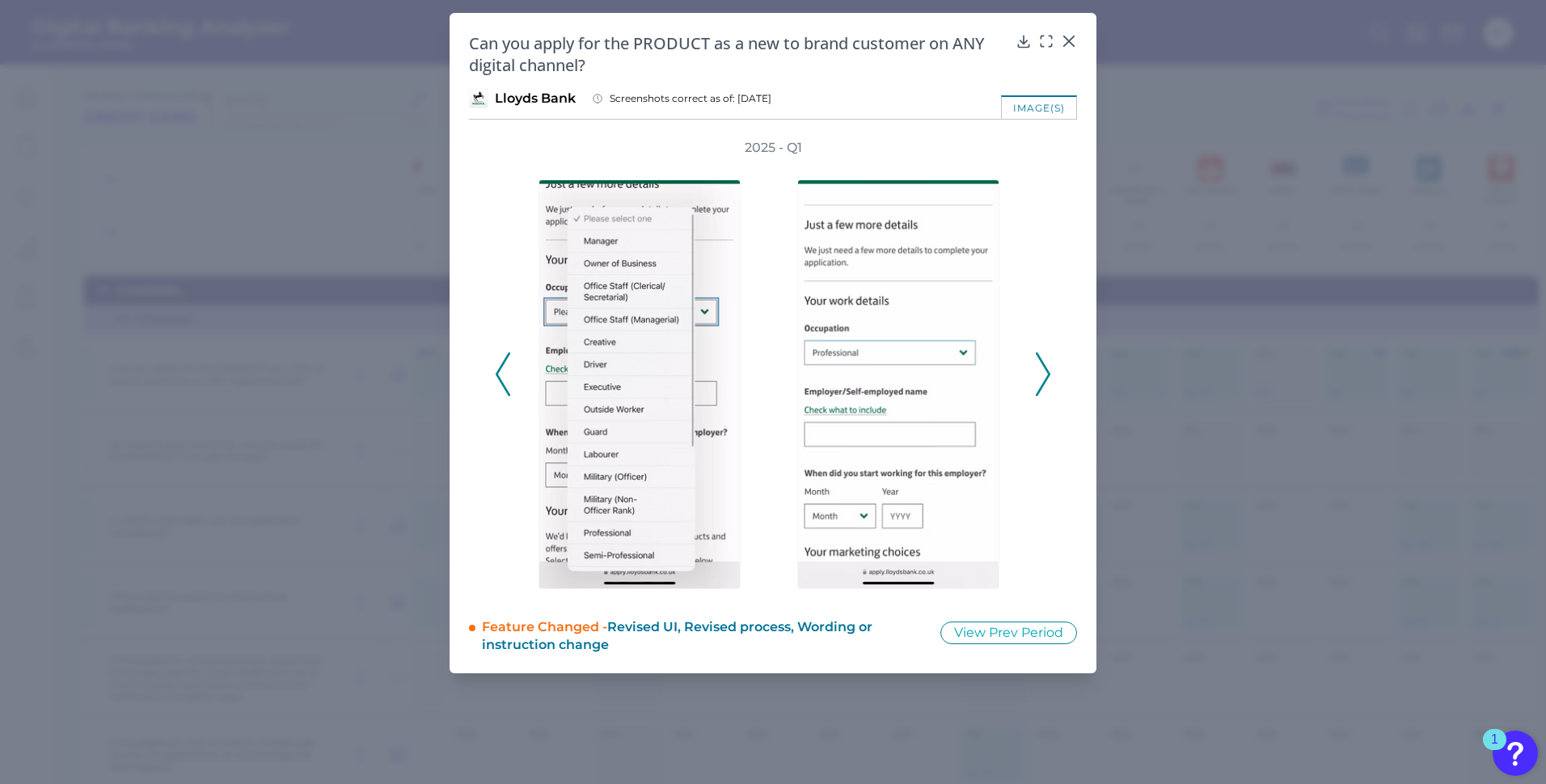
click at [508, 386] on icon at bounding box center [503, 374] width 15 height 44
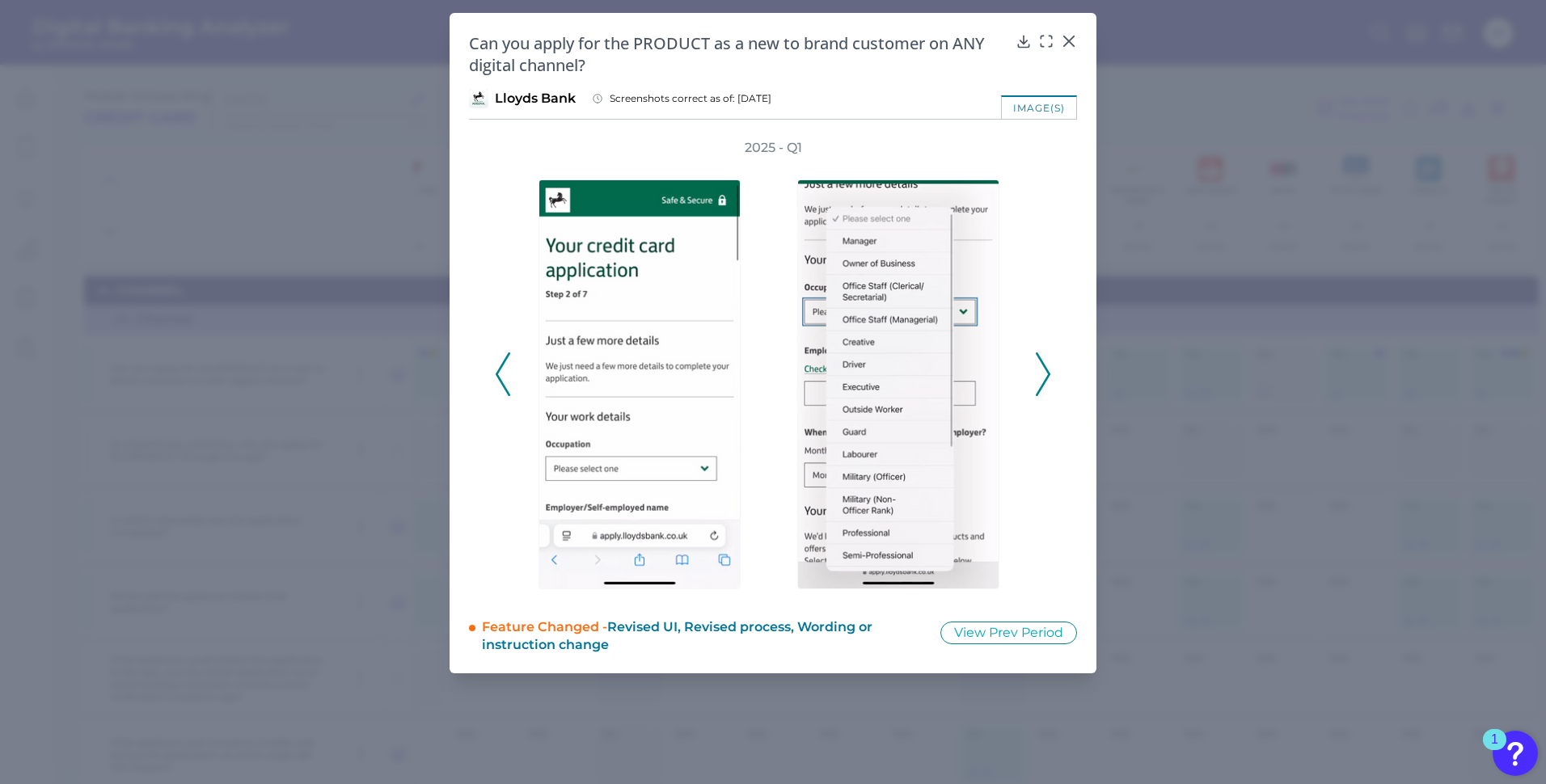
click at [508, 386] on icon at bounding box center [503, 374] width 15 height 44
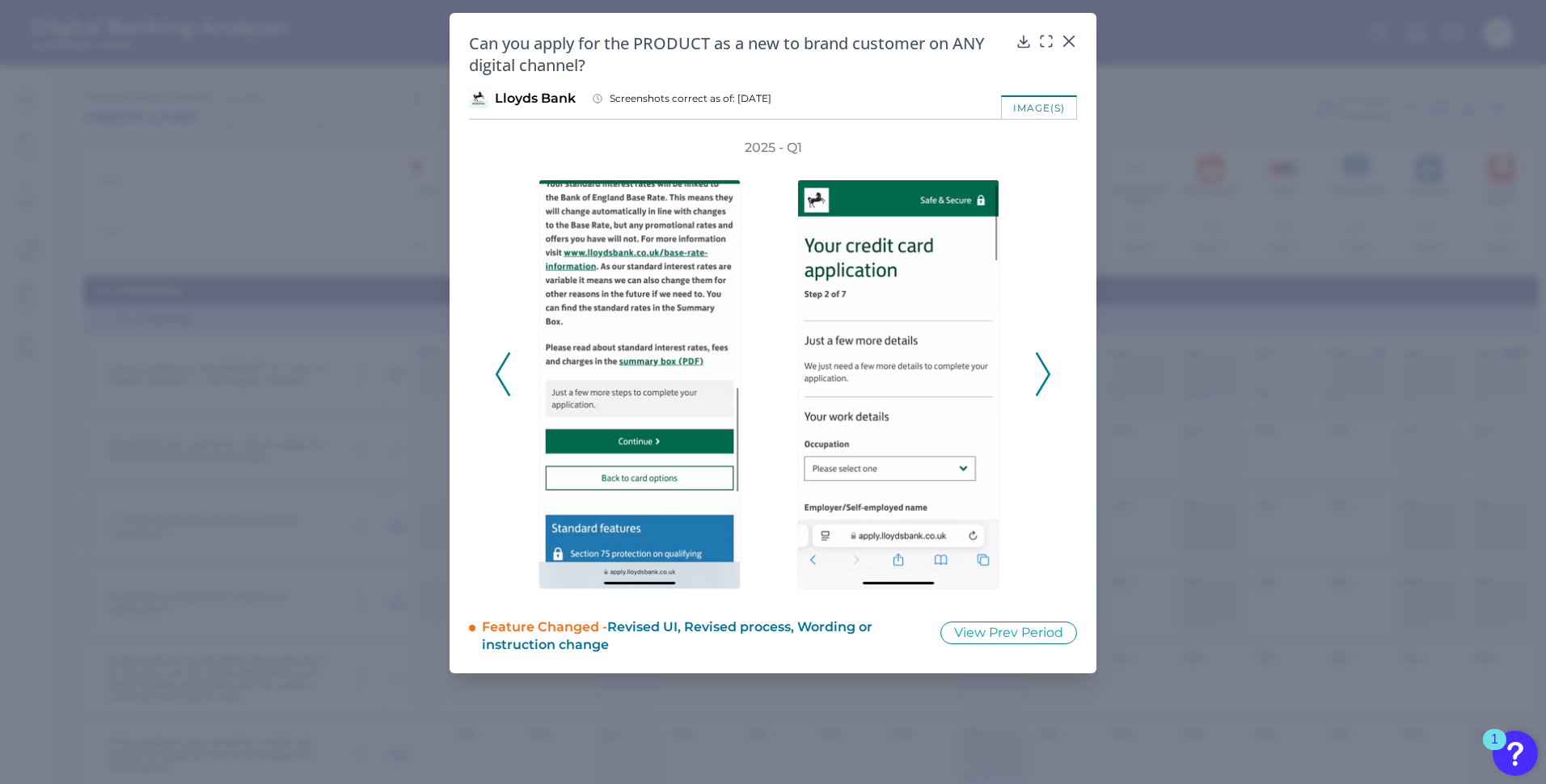
click at [508, 386] on icon at bounding box center [503, 374] width 15 height 44
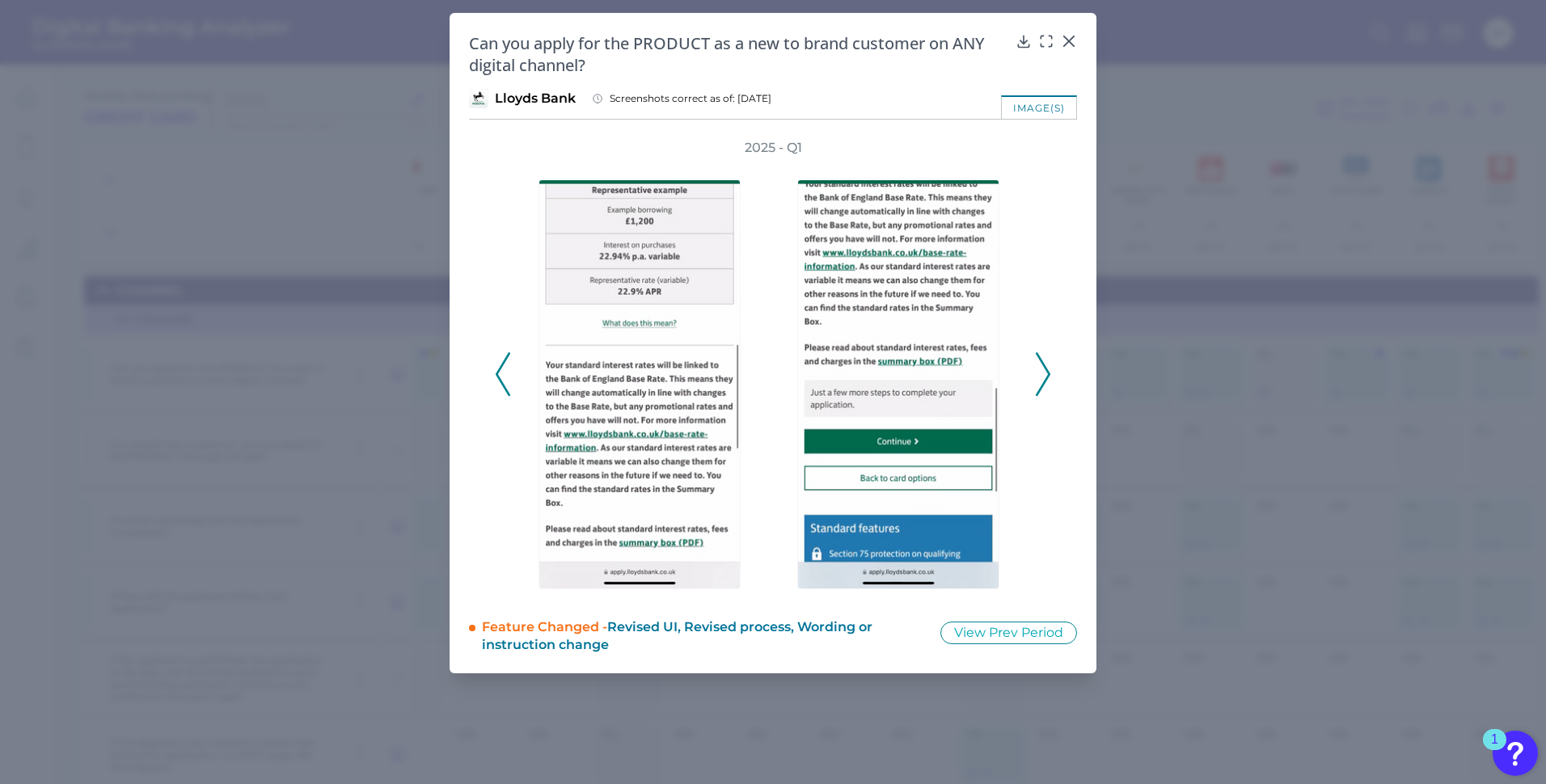
click at [510, 385] on button at bounding box center [503, 374] width 16 height 44
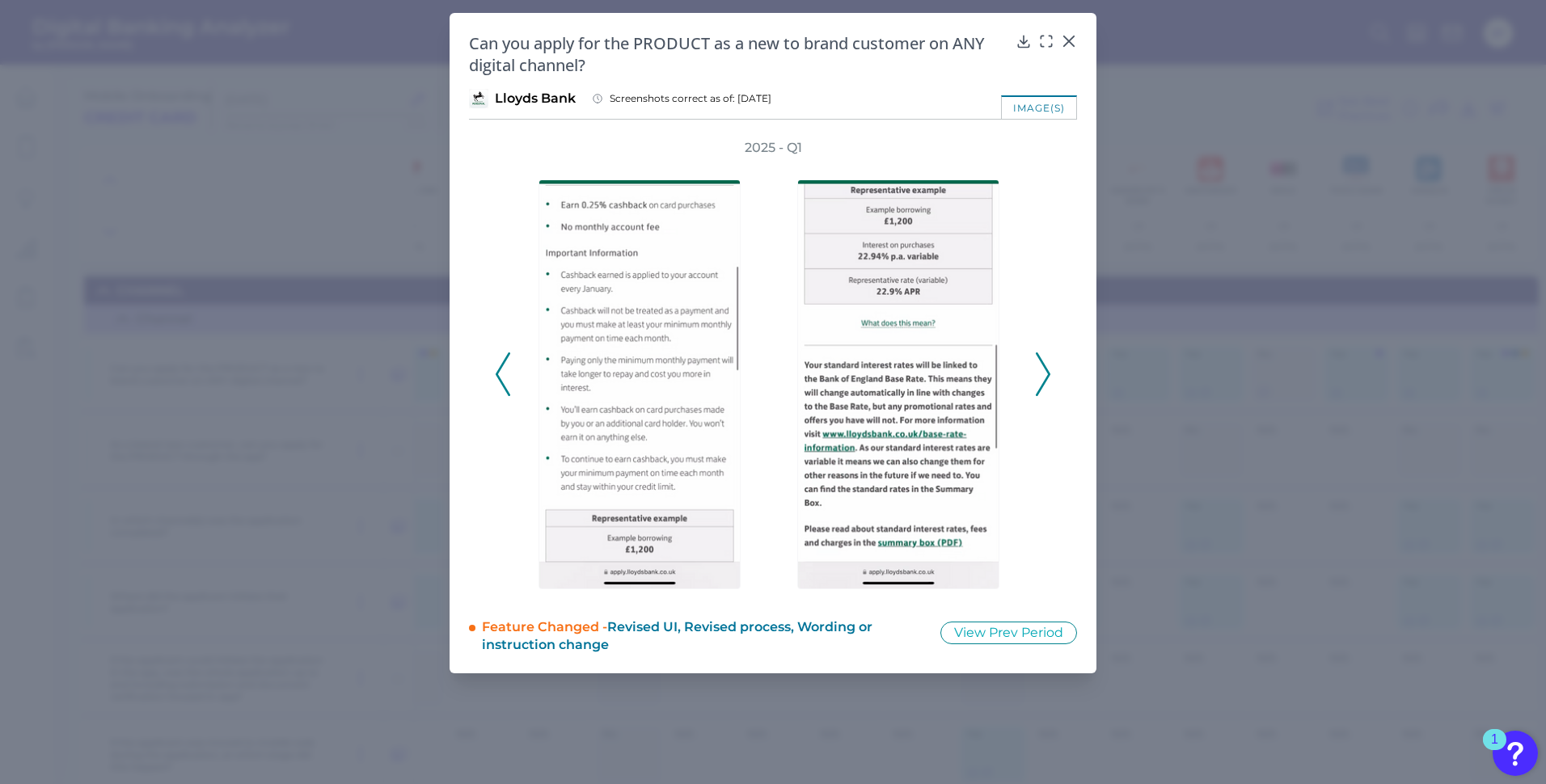
click at [510, 385] on button at bounding box center [503, 374] width 16 height 44
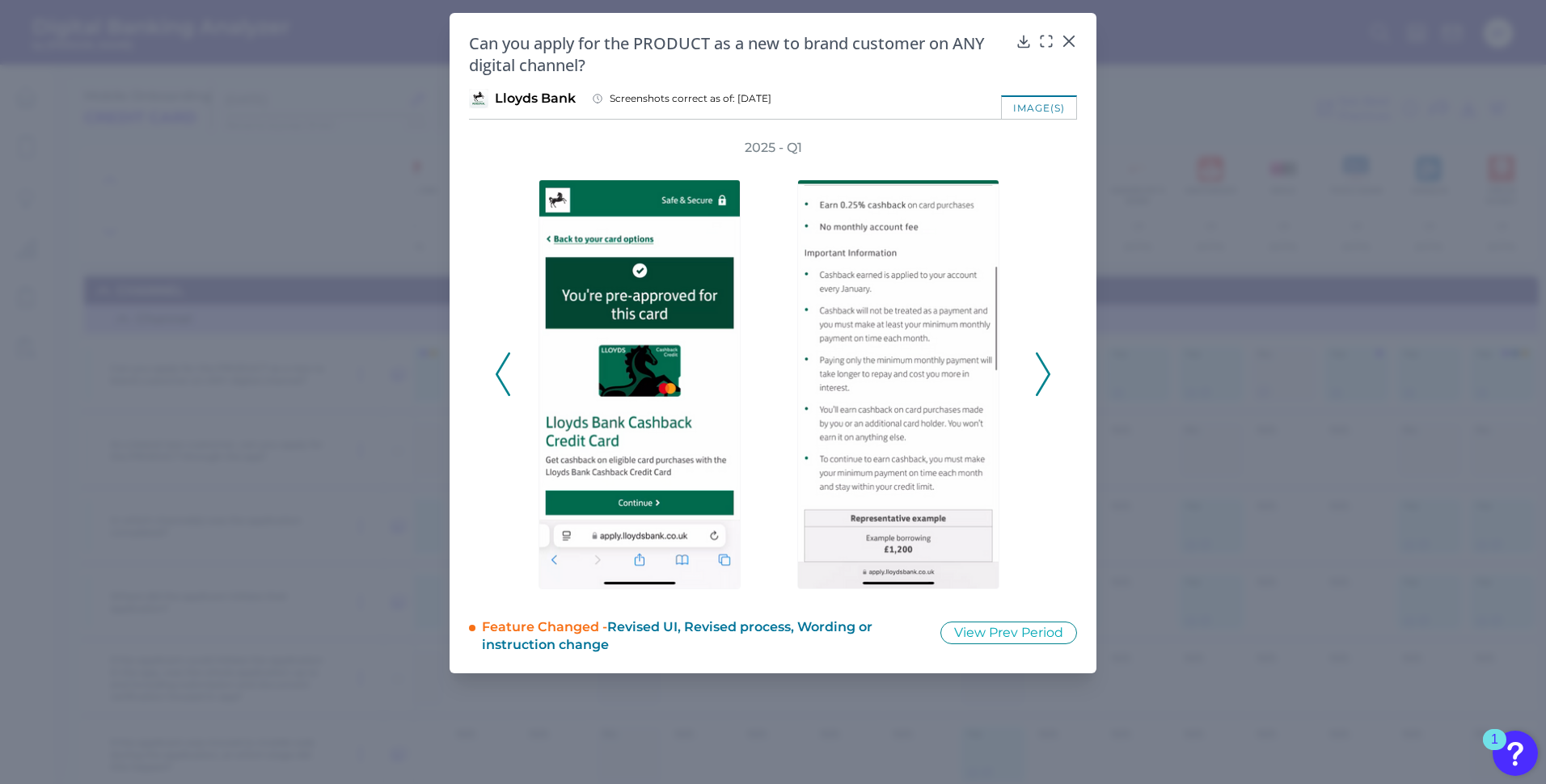
click at [1038, 366] on icon at bounding box center [1043, 374] width 15 height 44
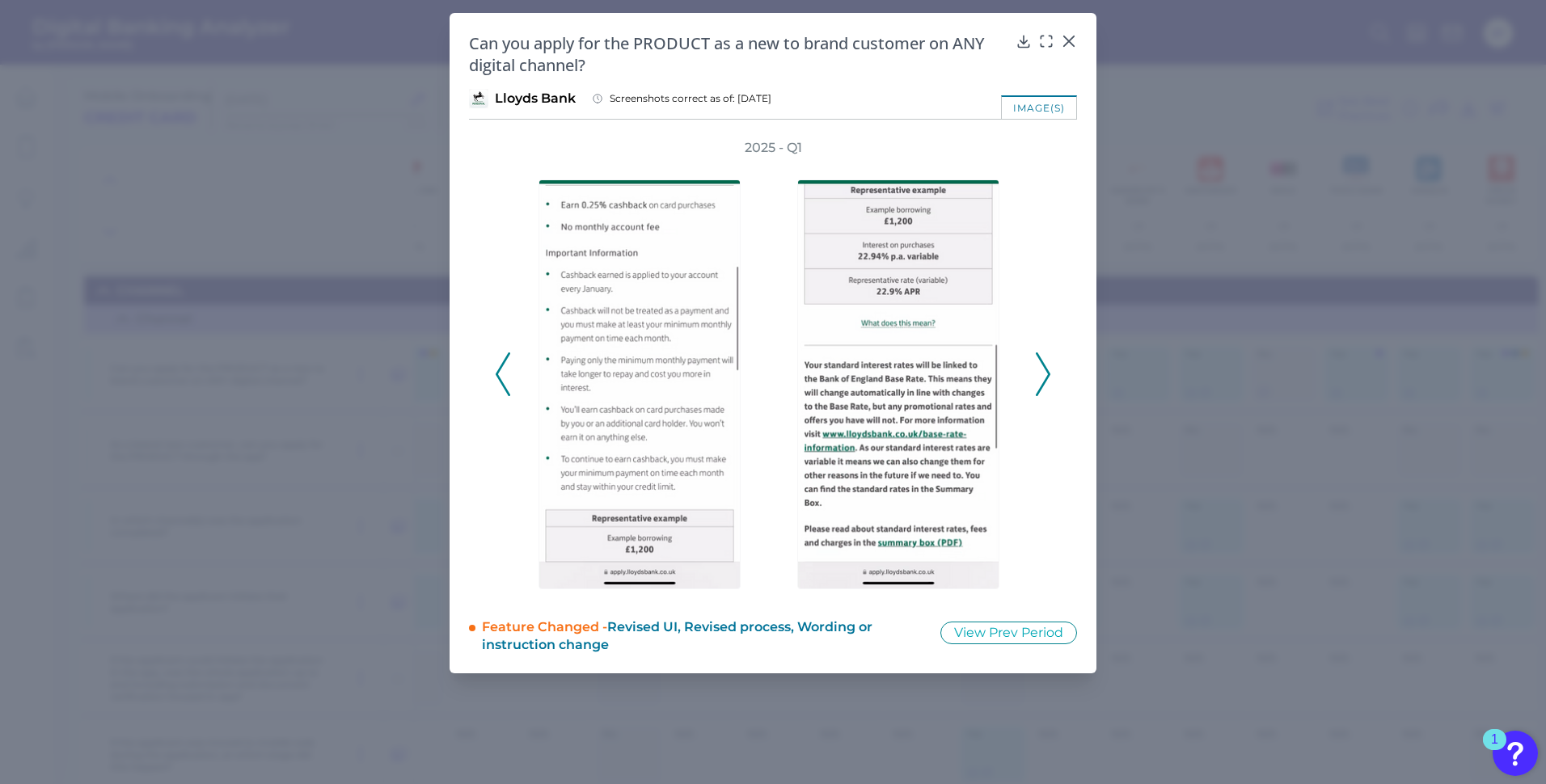
click at [1038, 366] on icon at bounding box center [1043, 374] width 15 height 44
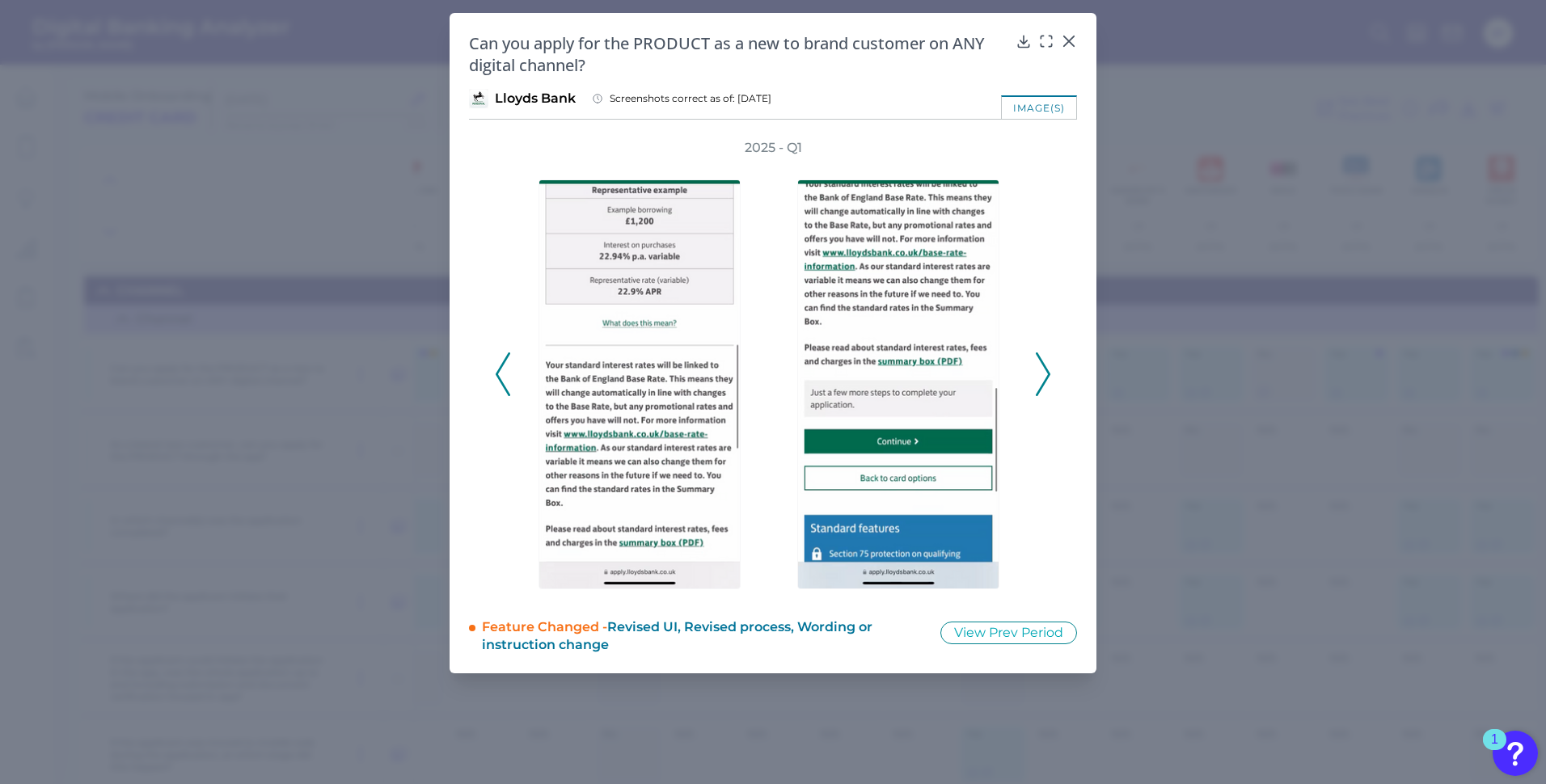
click at [1038, 366] on icon at bounding box center [1043, 374] width 15 height 44
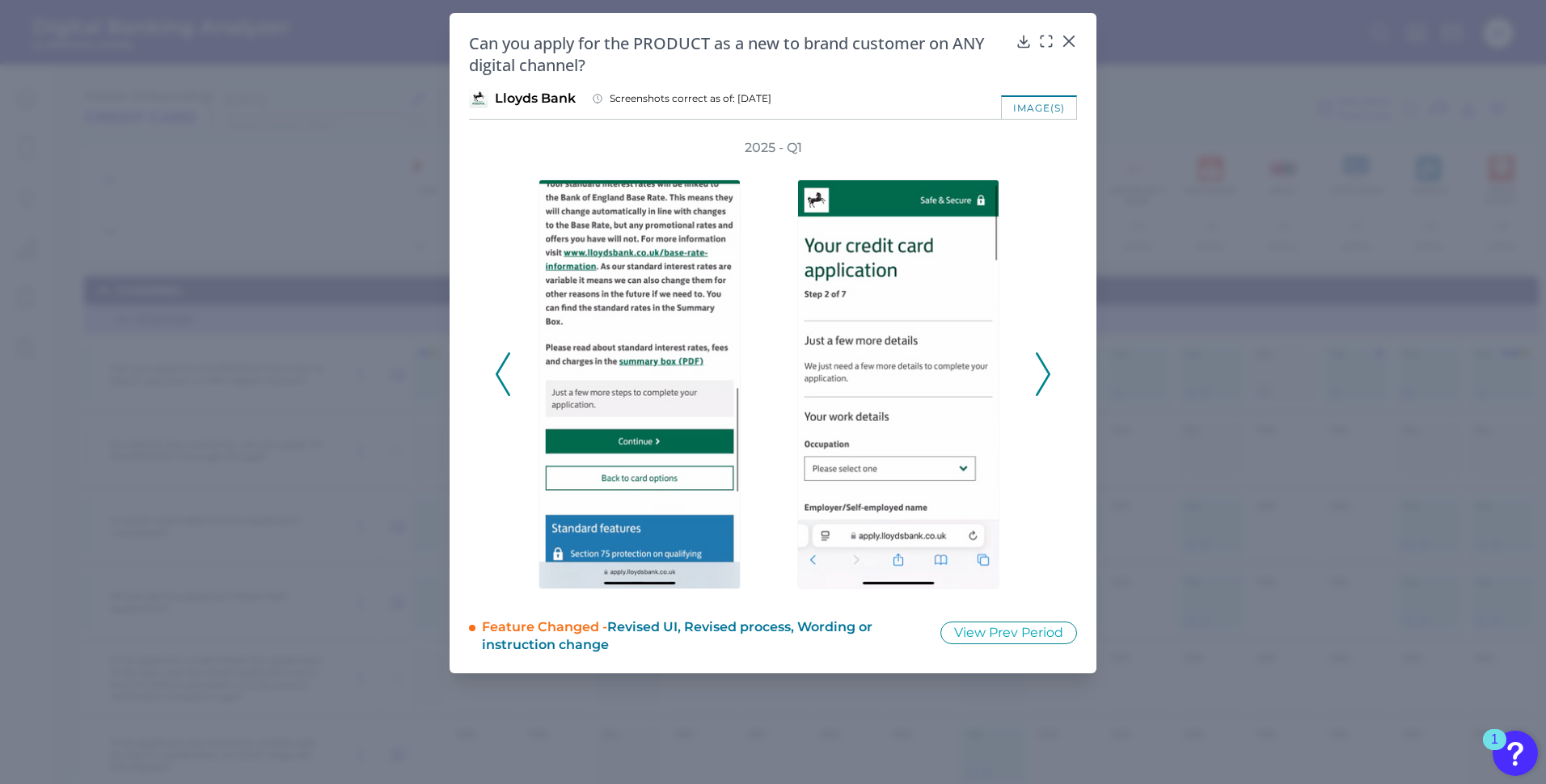
click at [1038, 366] on icon at bounding box center [1043, 374] width 15 height 44
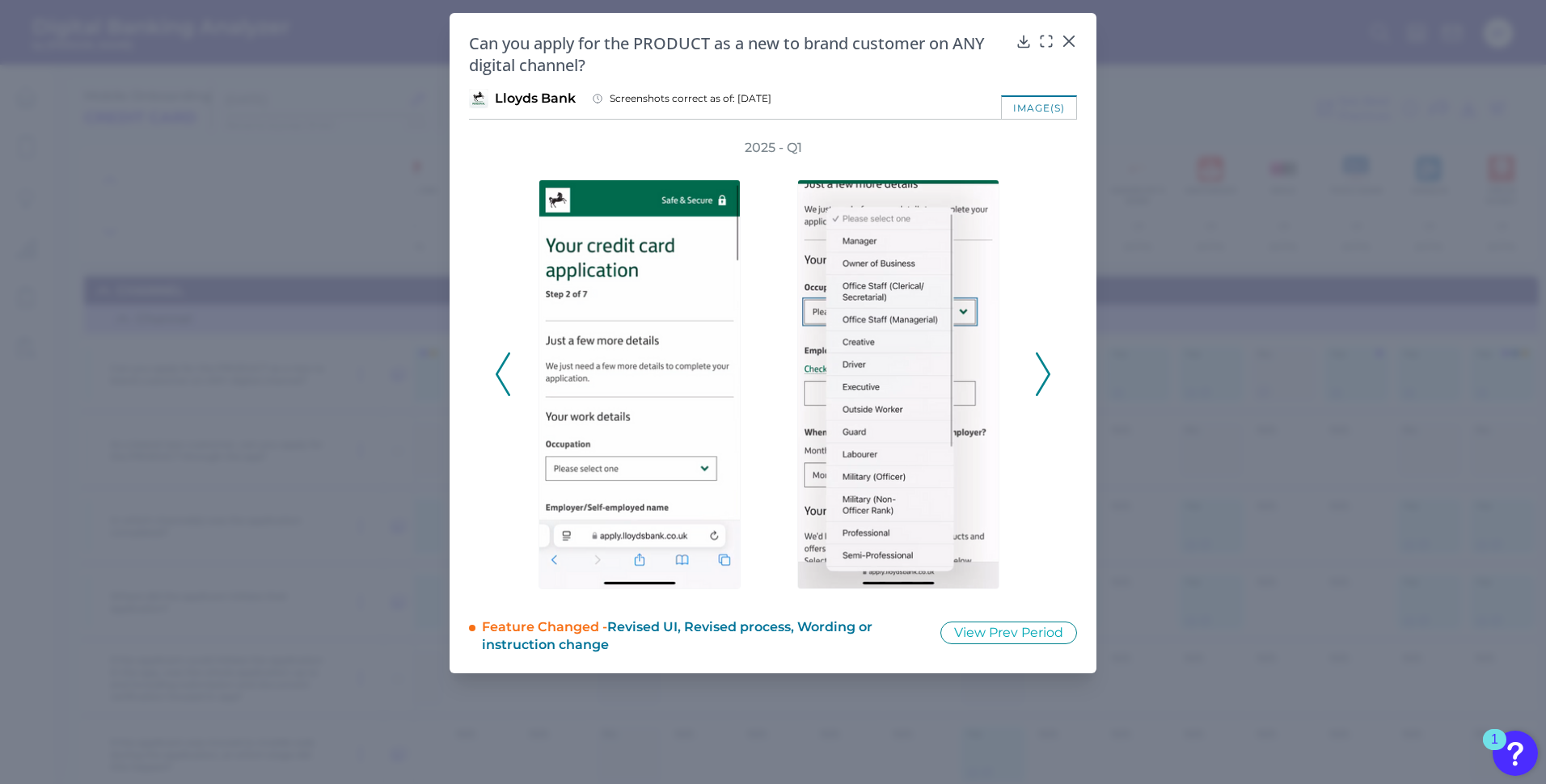
click at [512, 388] on div "2025 - Q1" at bounding box center [773, 366] width 556 height 453
click at [507, 388] on icon at bounding box center [503, 374] width 15 height 44
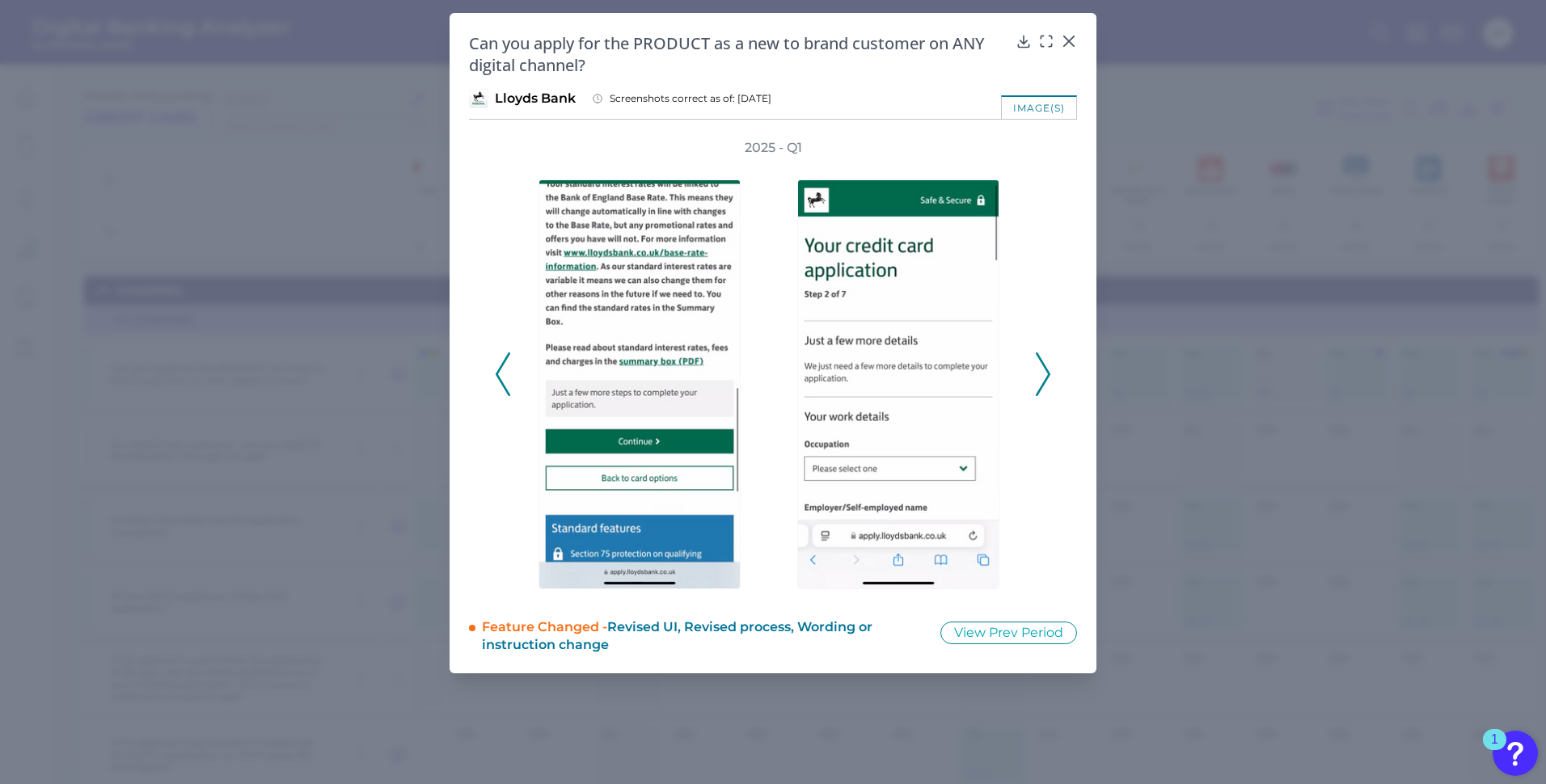
click at [507, 388] on icon at bounding box center [503, 374] width 15 height 44
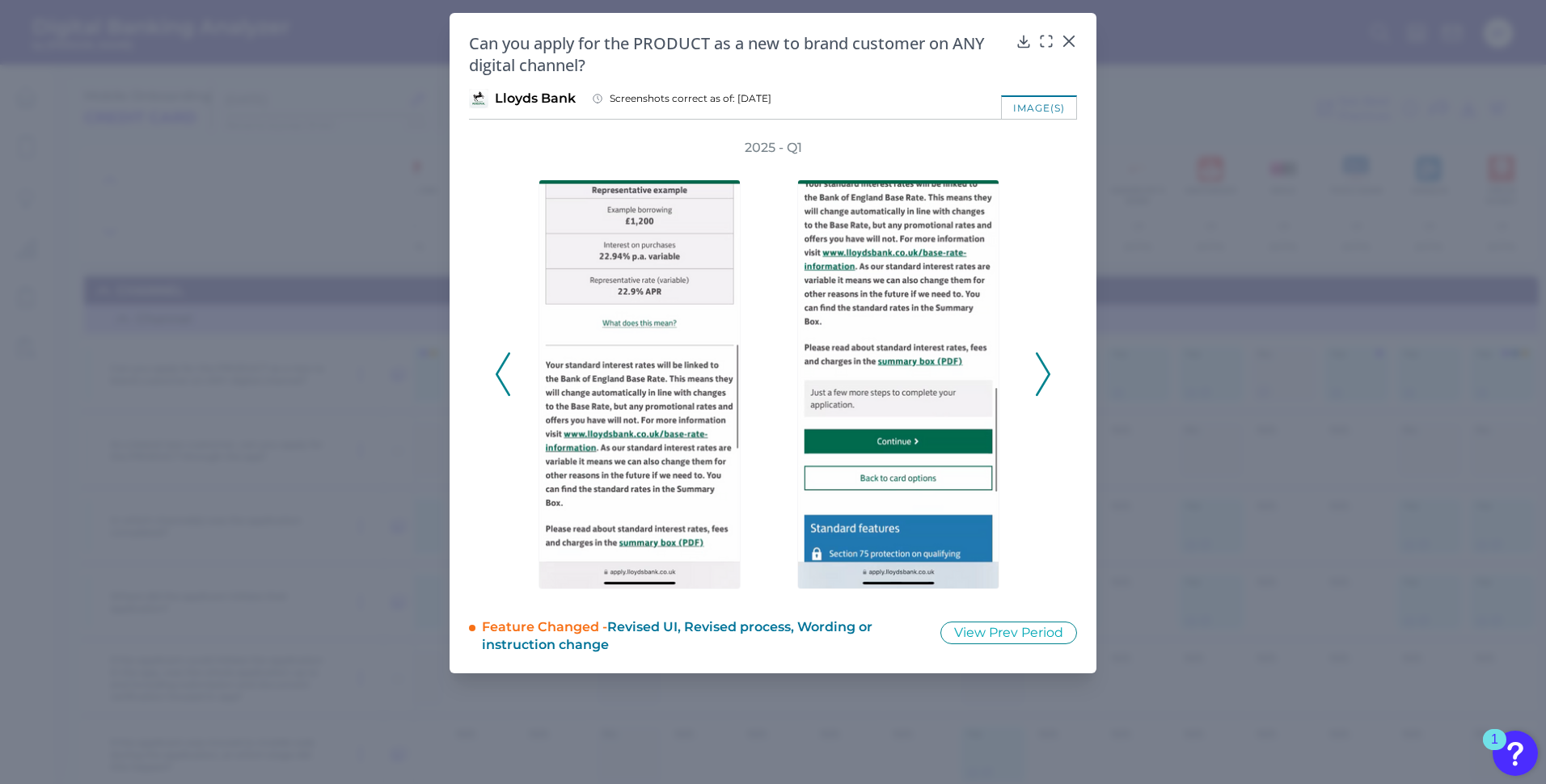
click at [507, 388] on icon at bounding box center [503, 374] width 15 height 44
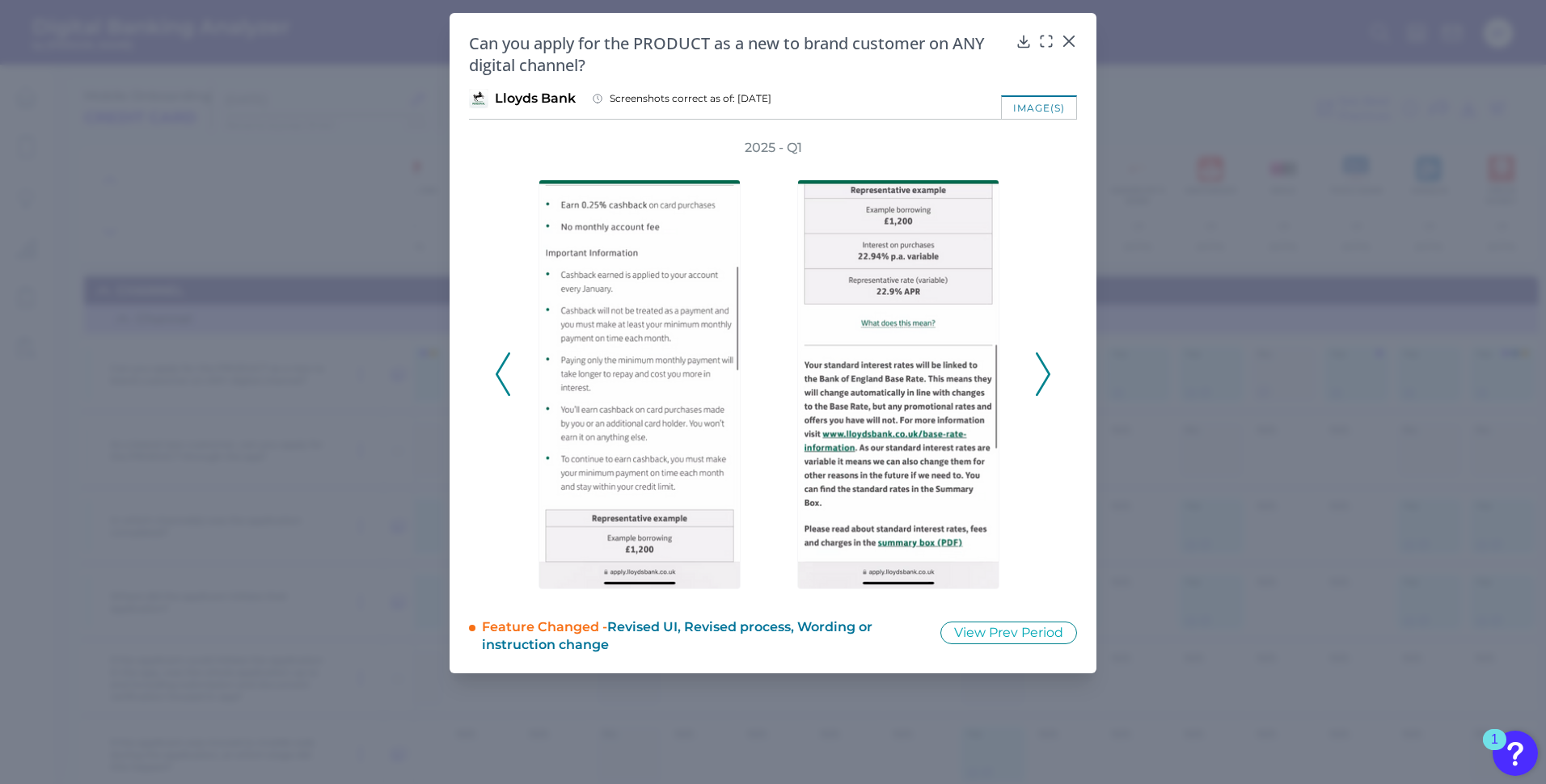
click at [507, 388] on icon at bounding box center [503, 374] width 15 height 44
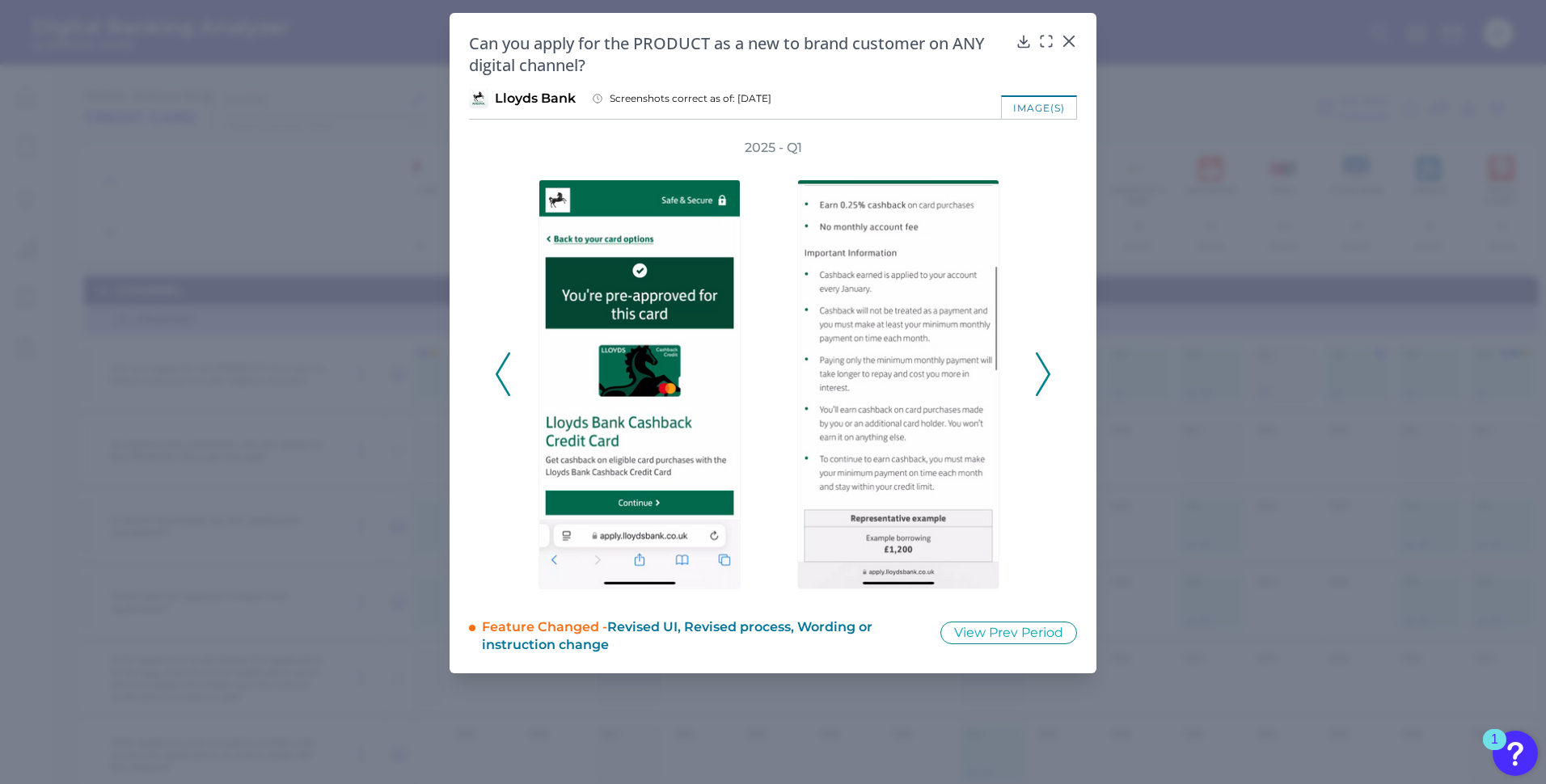
click at [1042, 357] on icon at bounding box center [1043, 374] width 15 height 44
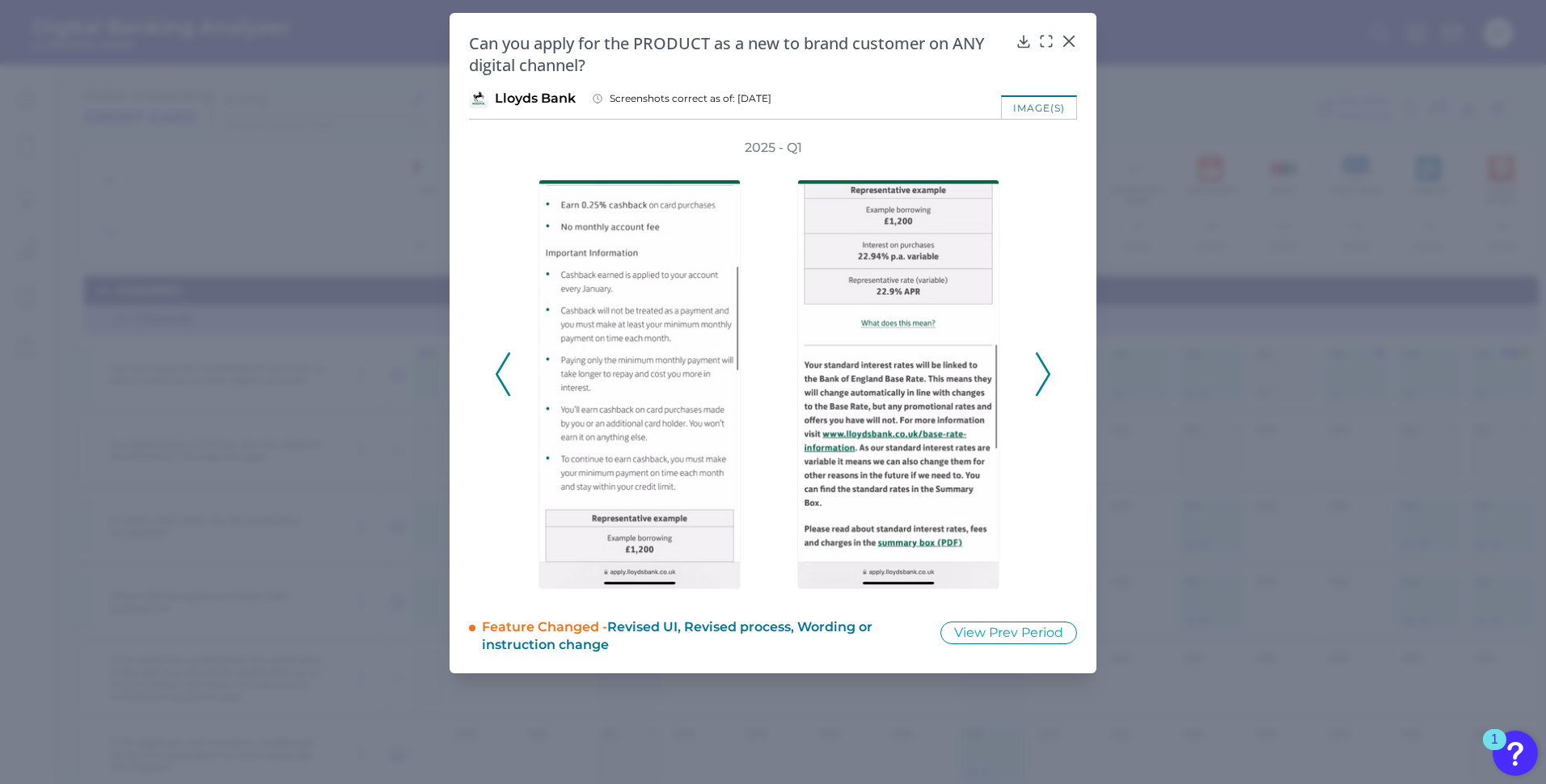
click at [1042, 357] on icon at bounding box center [1043, 374] width 15 height 44
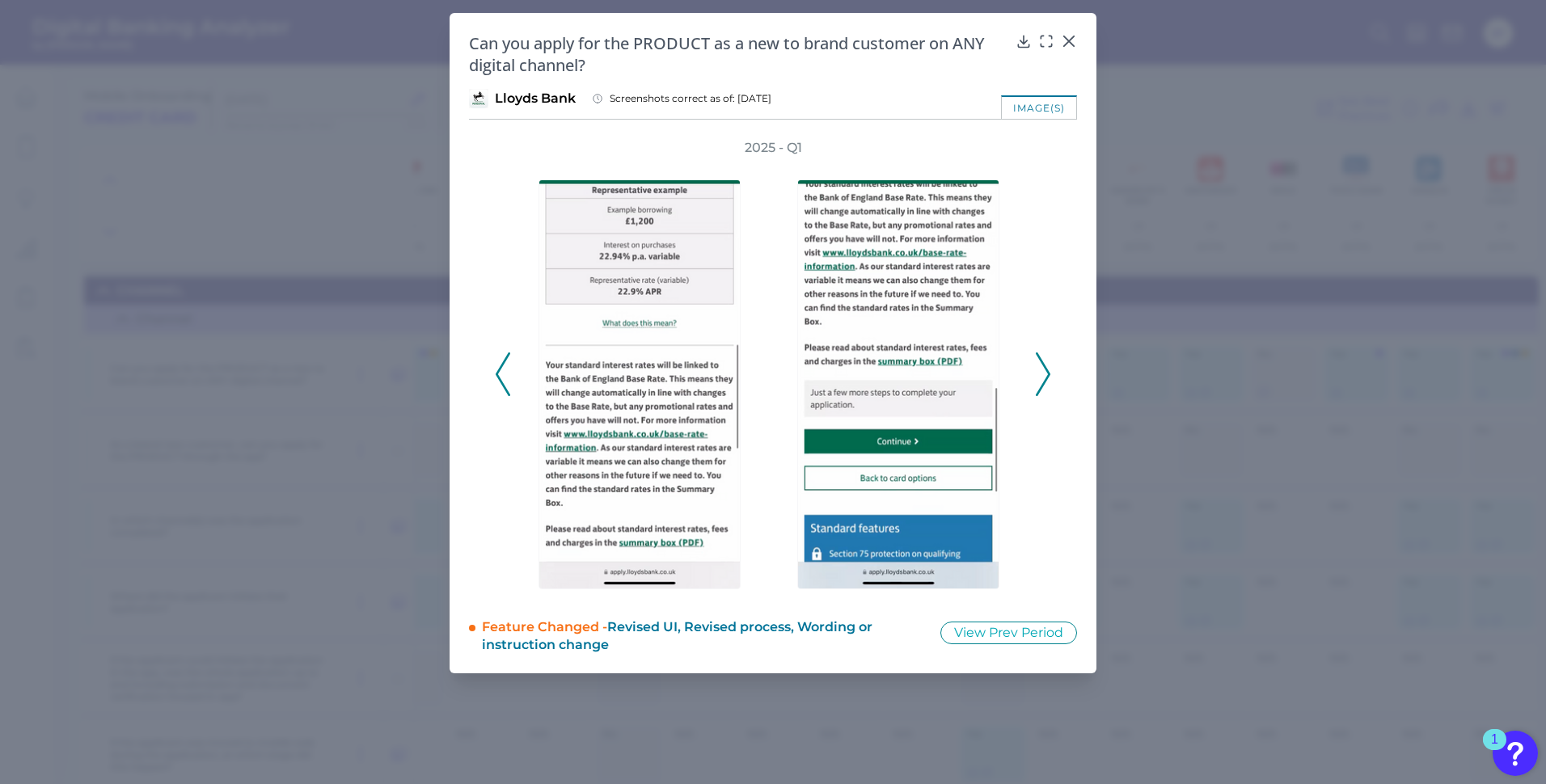
click at [1042, 357] on icon at bounding box center [1043, 374] width 15 height 44
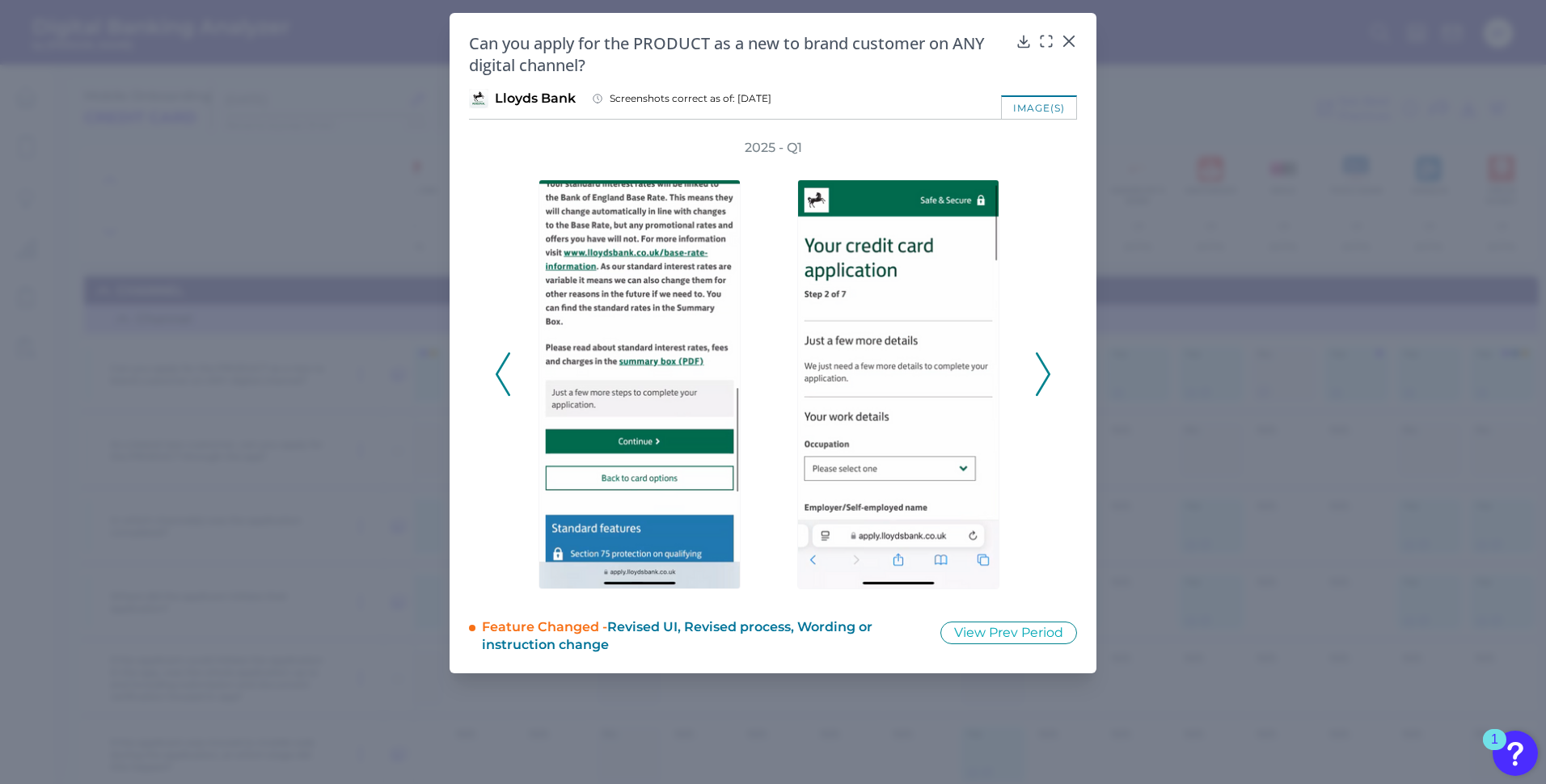
click at [1042, 357] on icon at bounding box center [1043, 374] width 15 height 44
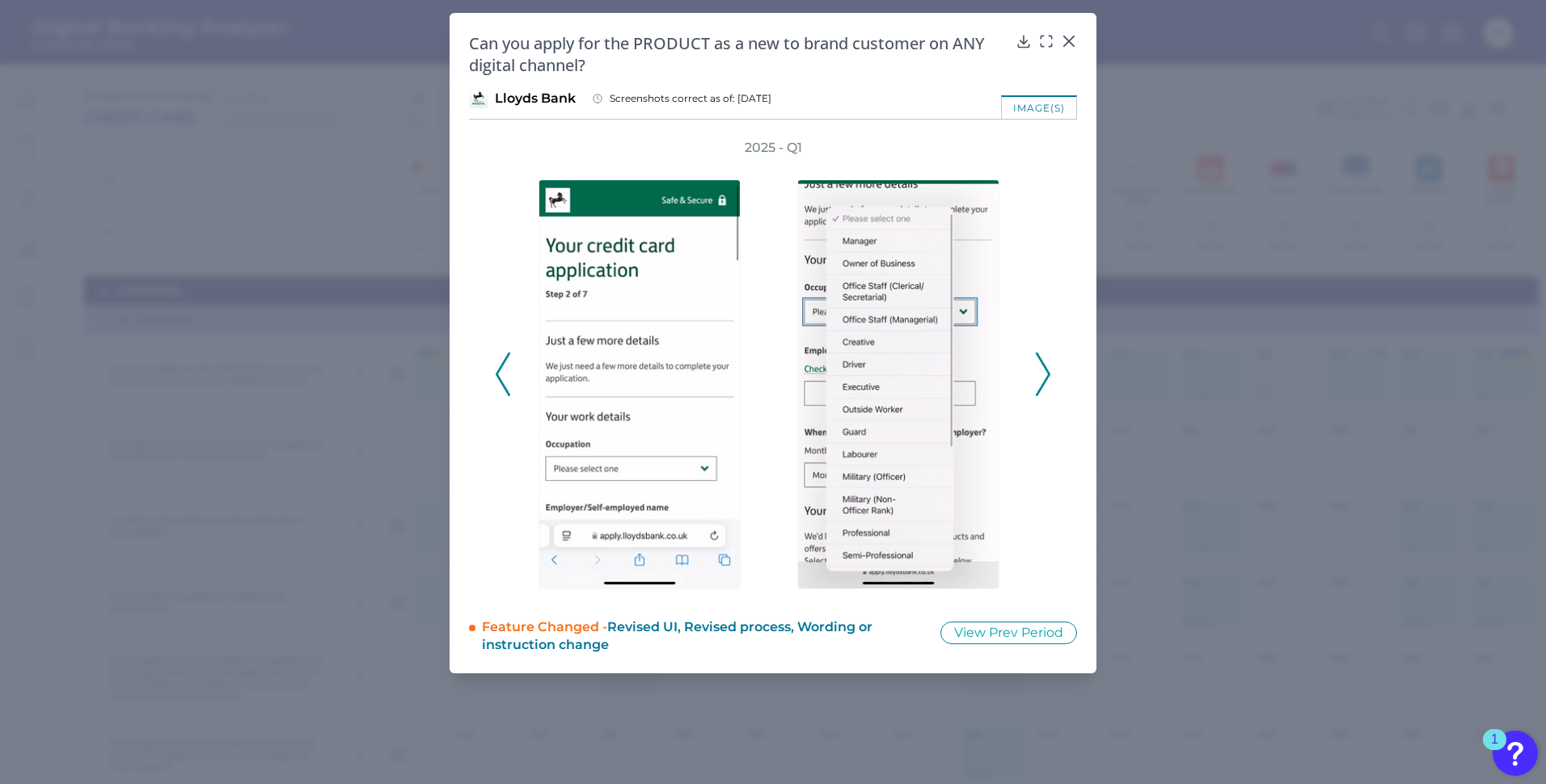
click at [1042, 357] on icon at bounding box center [1043, 374] width 15 height 44
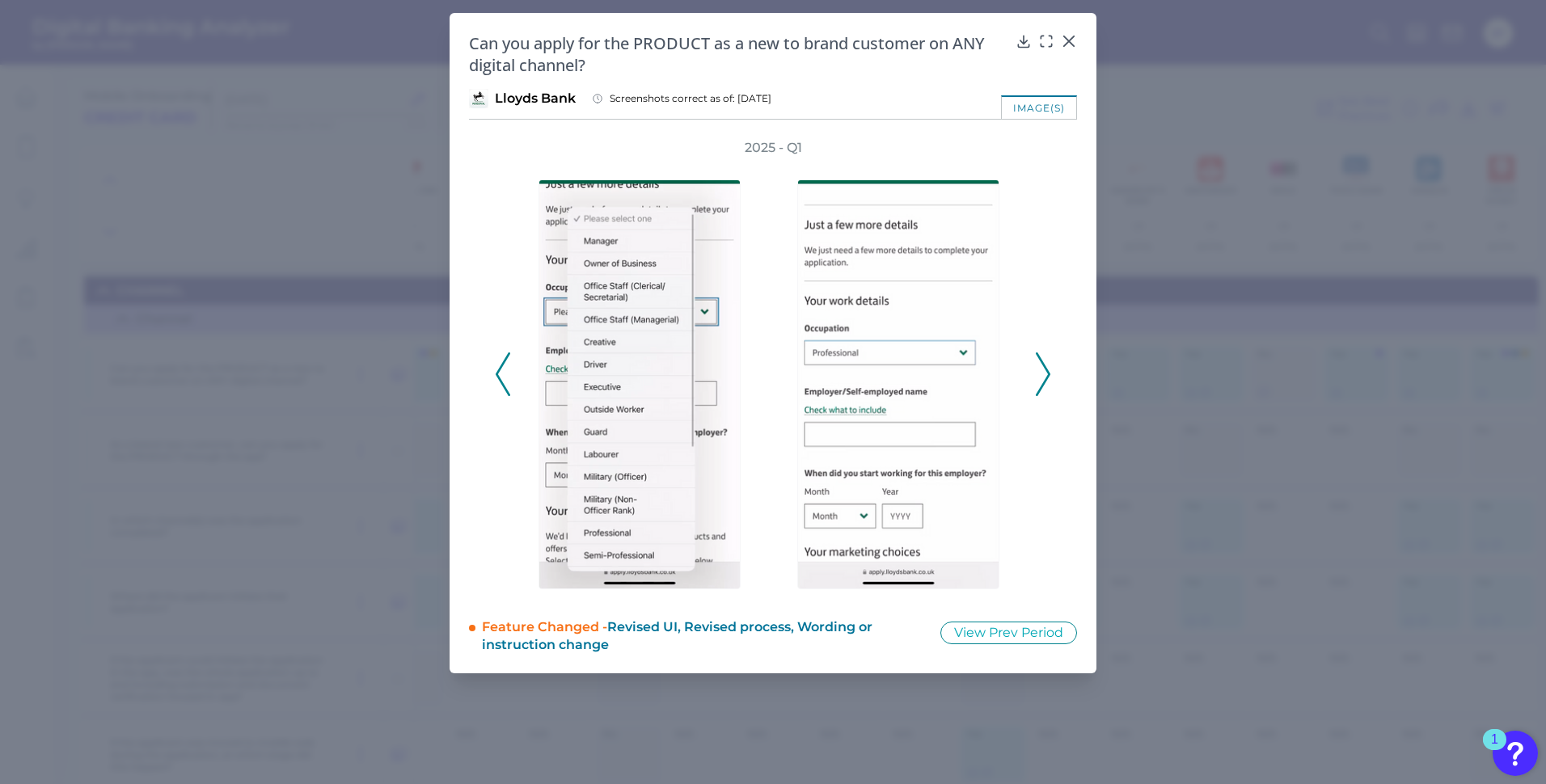
click at [1042, 357] on icon at bounding box center [1043, 374] width 15 height 44
click at [1065, 38] on icon at bounding box center [1069, 42] width 10 height 10
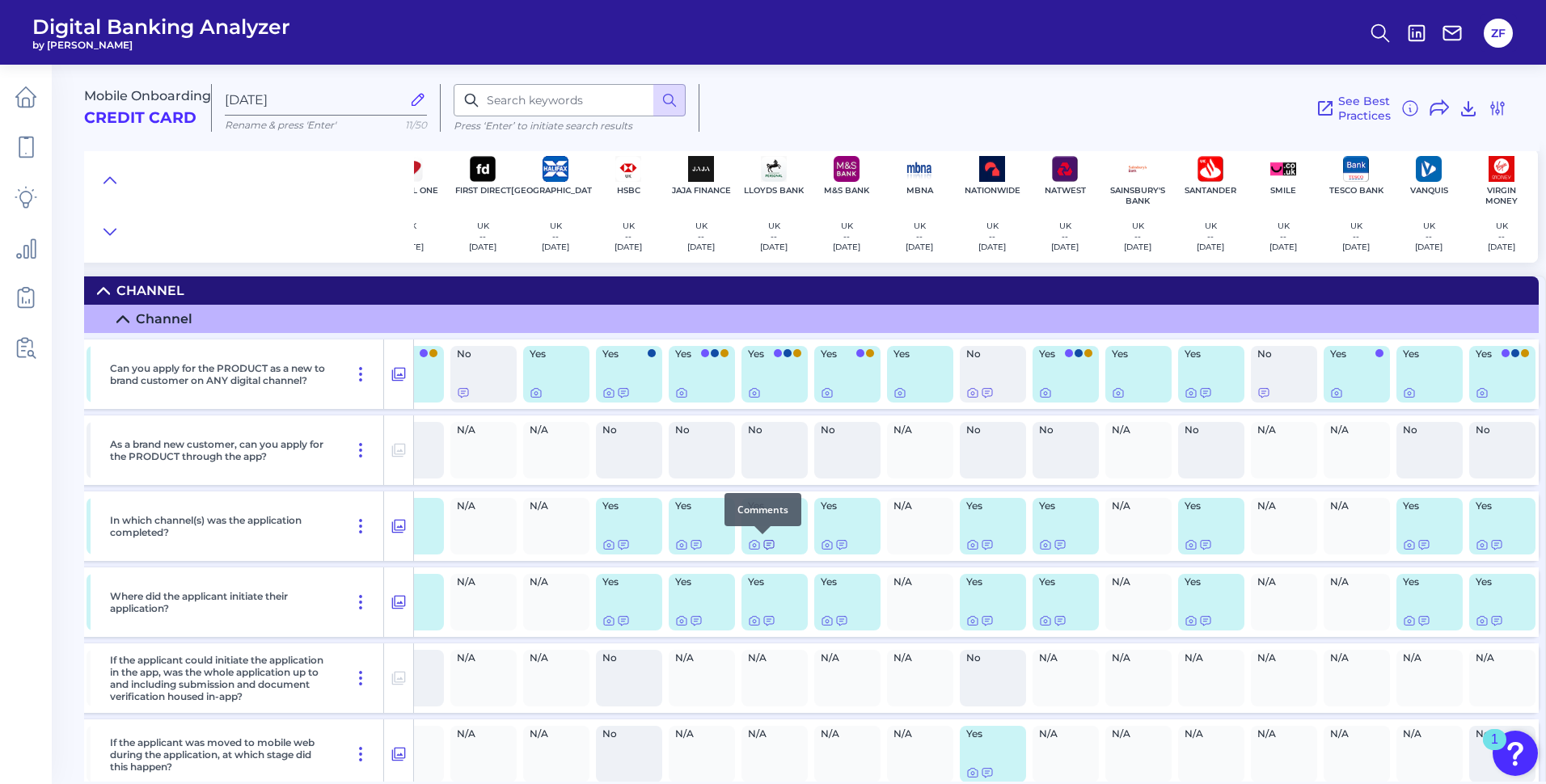
click at [765, 542] on icon at bounding box center [769, 545] width 13 height 13
click at [762, 622] on icon at bounding box center [769, 620] width 13 height 13
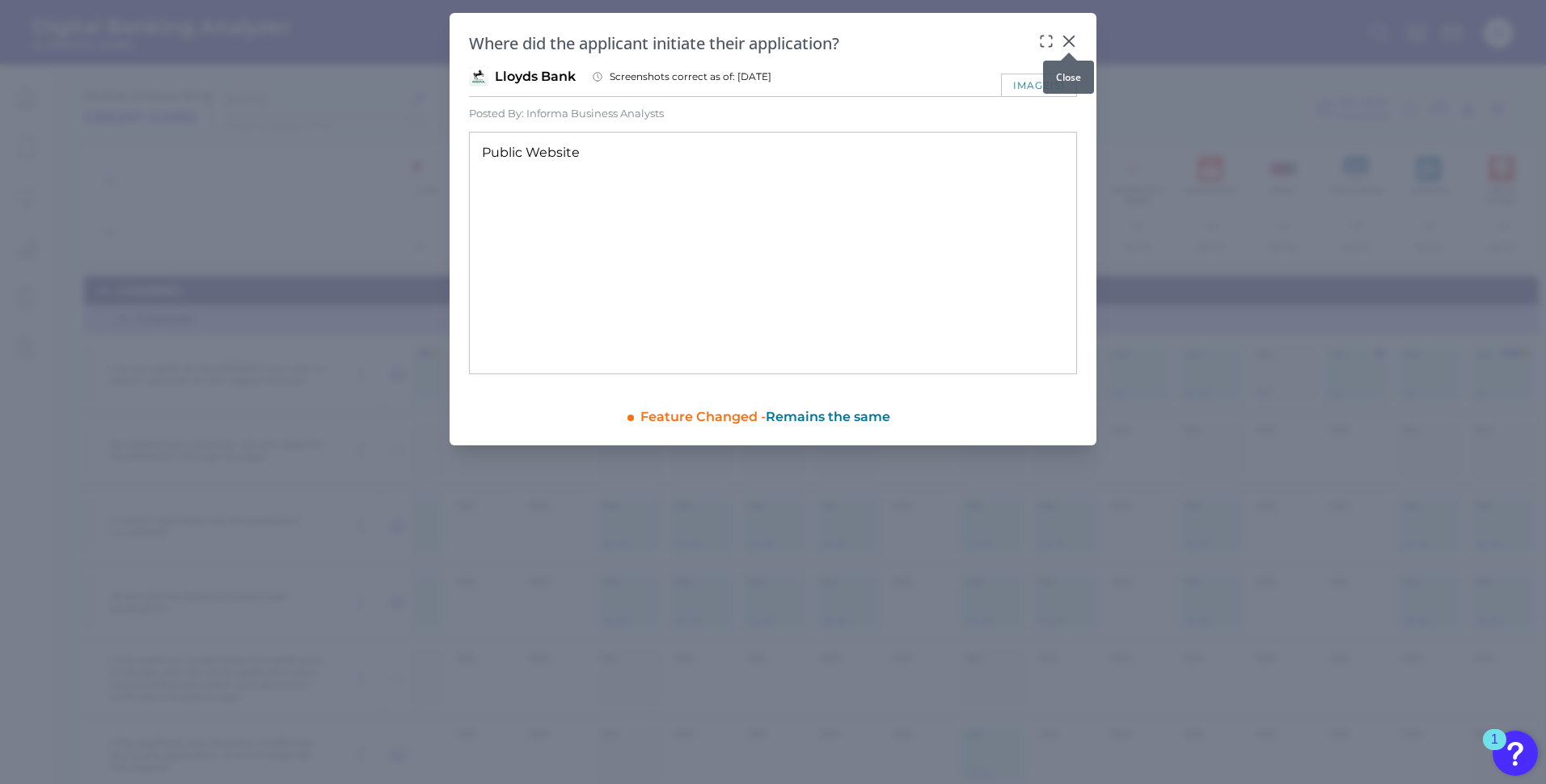
click at [1073, 41] on icon at bounding box center [1069, 42] width 16 height 16
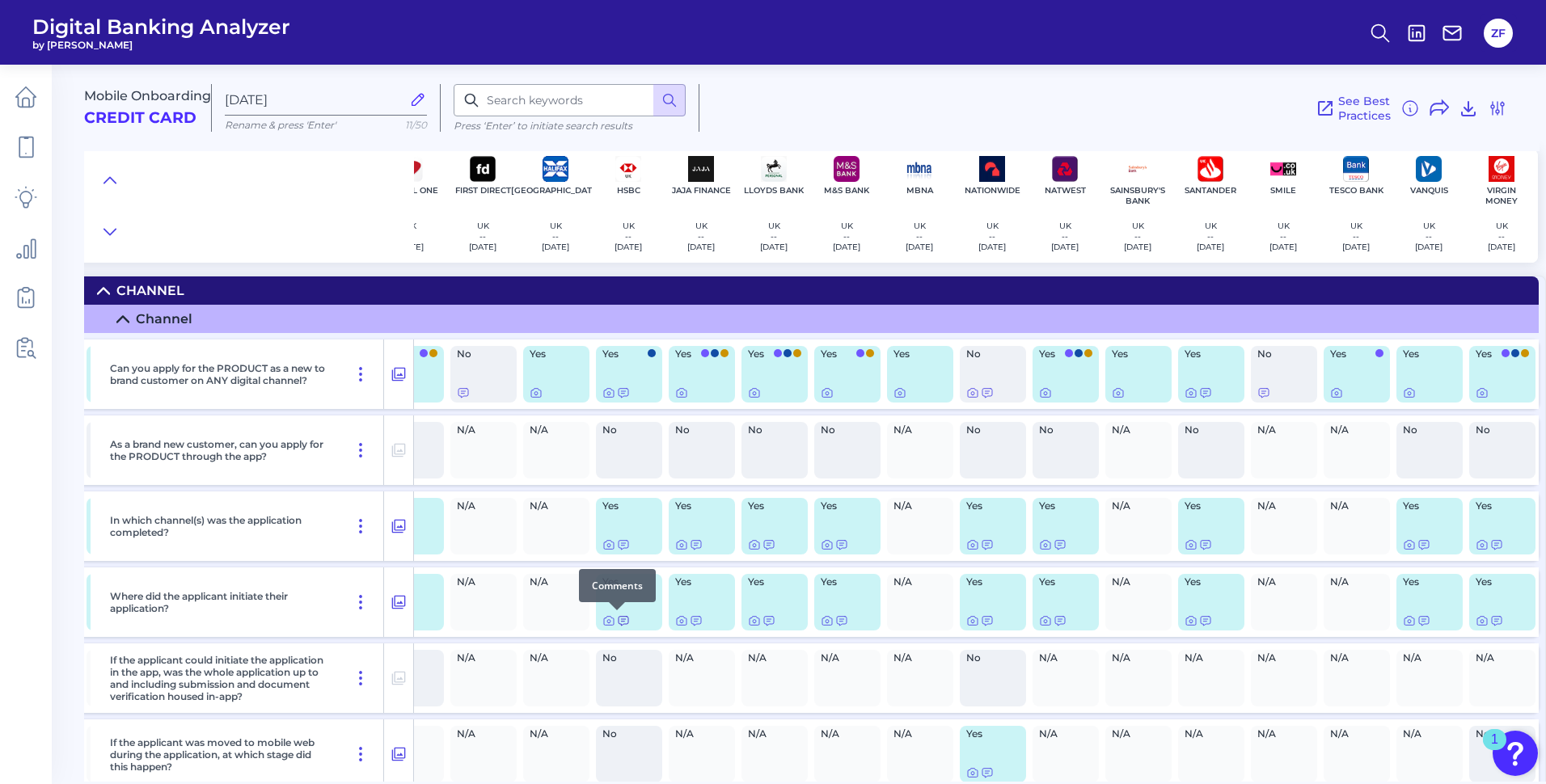
click at [618, 620] on icon at bounding box center [623, 620] width 13 height 13
click at [619, 541] on div at bounding box center [617, 534] width 16 height 16
click at [618, 545] on icon at bounding box center [623, 545] width 10 height 9
click at [1201, 543] on icon at bounding box center [1206, 545] width 10 height 9
click at [1199, 392] on icon at bounding box center [1206, 393] width 13 height 13
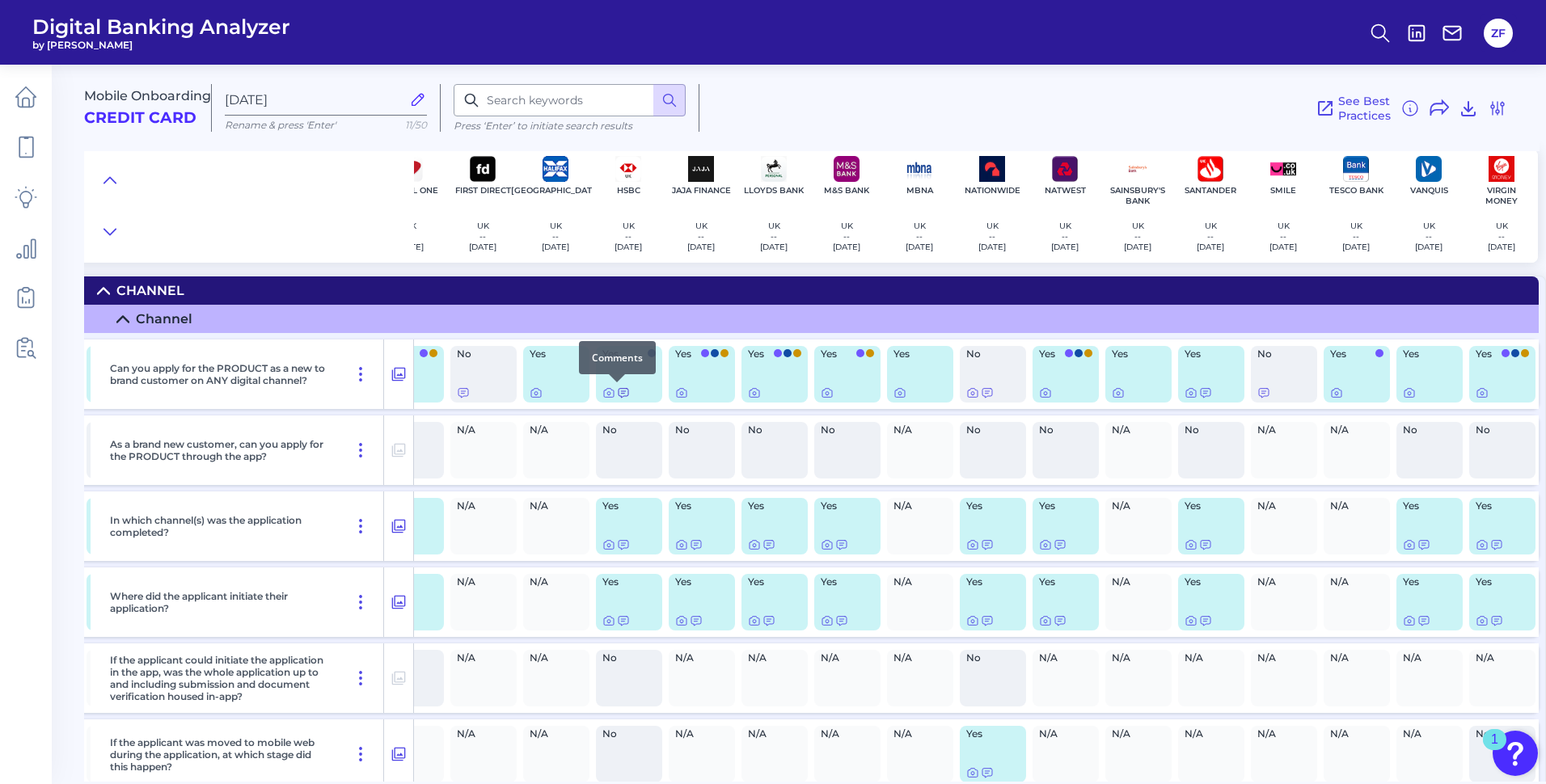
click at [621, 387] on div at bounding box center [617, 383] width 16 height 16
click at [621, 388] on div at bounding box center [617, 383] width 16 height 16
click at [619, 395] on icon at bounding box center [623, 393] width 13 height 13
drag, startPoint x: 499, startPoint y: 436, endPoint x: 258, endPoint y: 427, distance: 241.2
click at [258, 427] on div "As a brand new customer, can you apply for the PRODUCT through the app? No No N…" at bounding box center [649, 449] width 1779 height 69
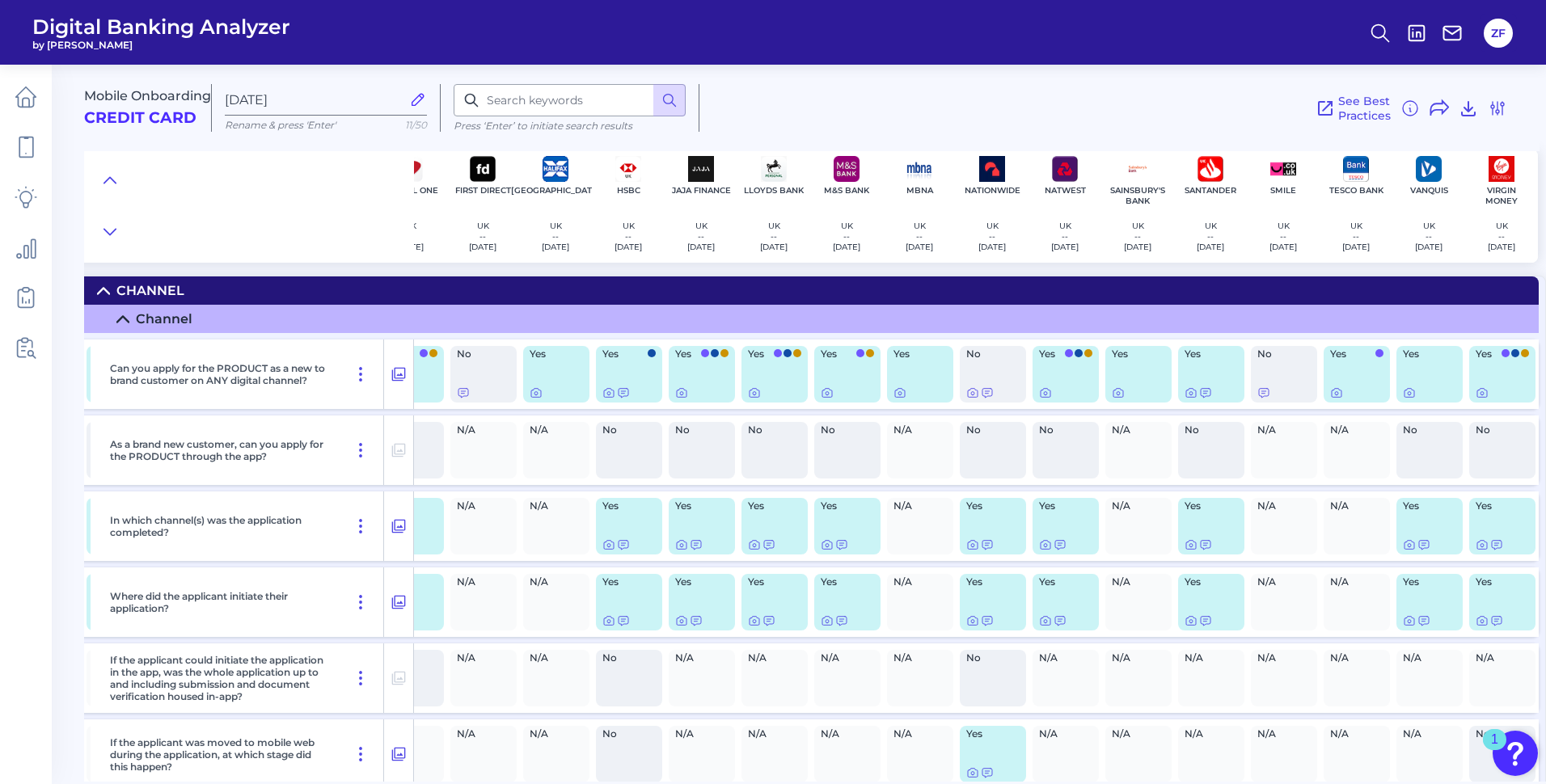
click at [1184, 654] on span "N/A" at bounding box center [1206, 658] width 44 height 10
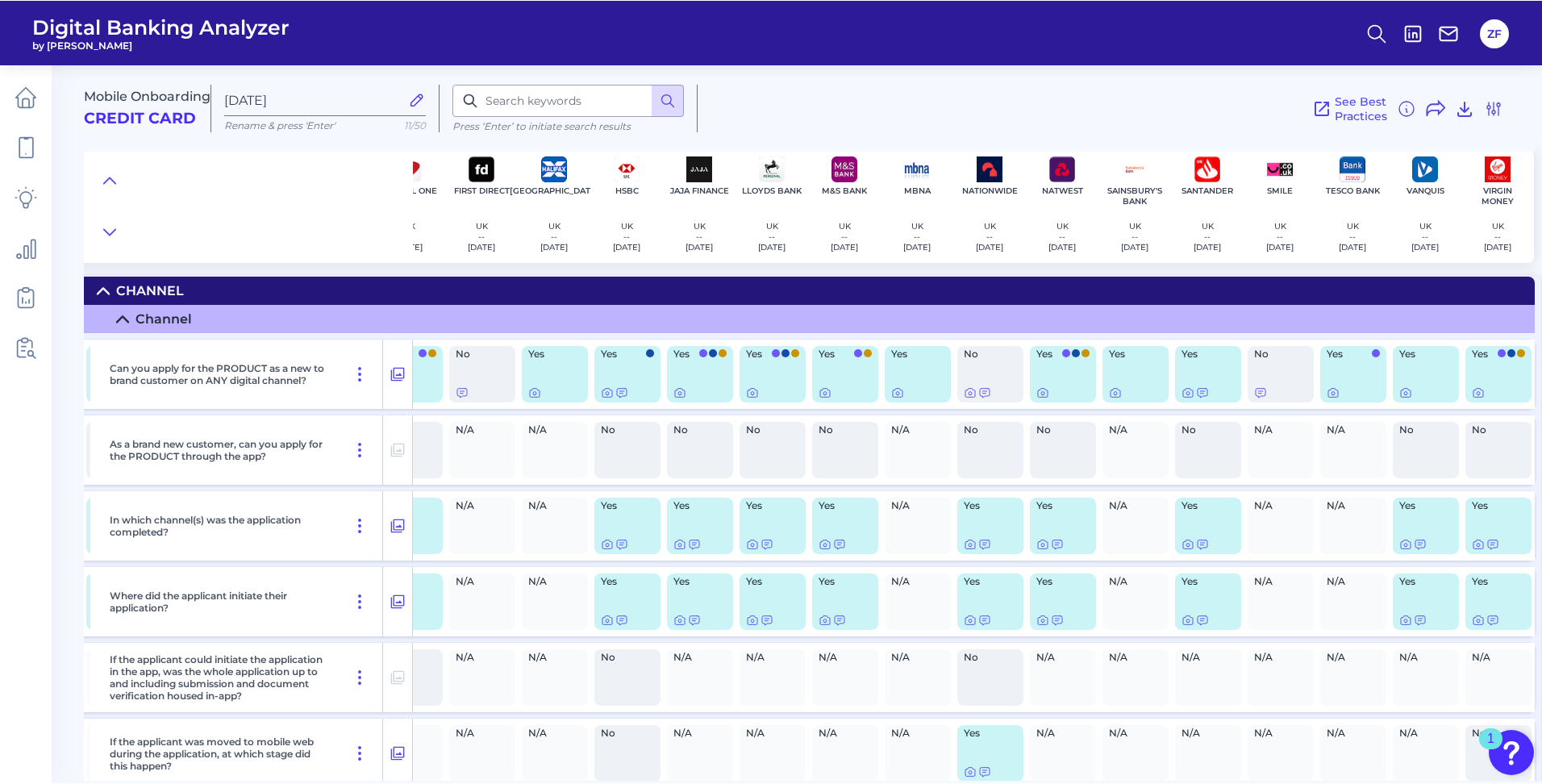
scroll to position [0, 336]
